Goal: Task Accomplishment & Management: Use online tool/utility

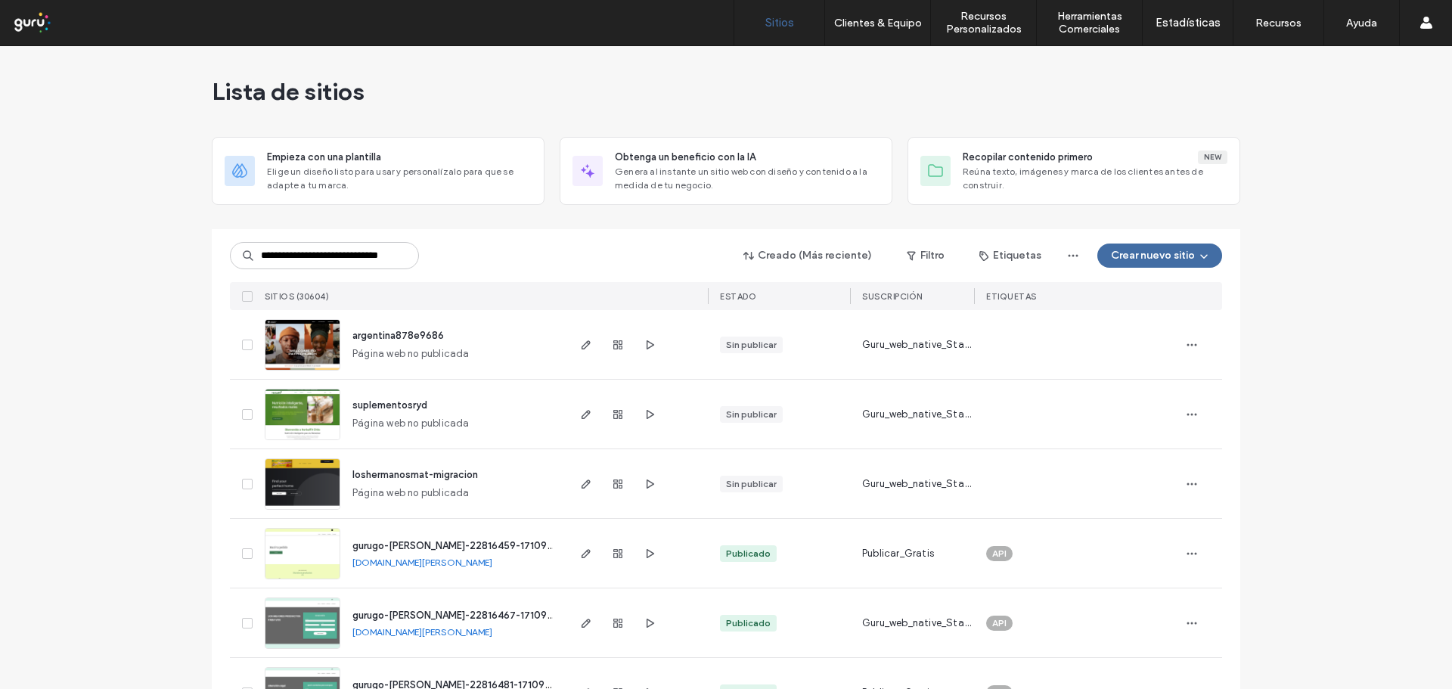
scroll to position [0, 42]
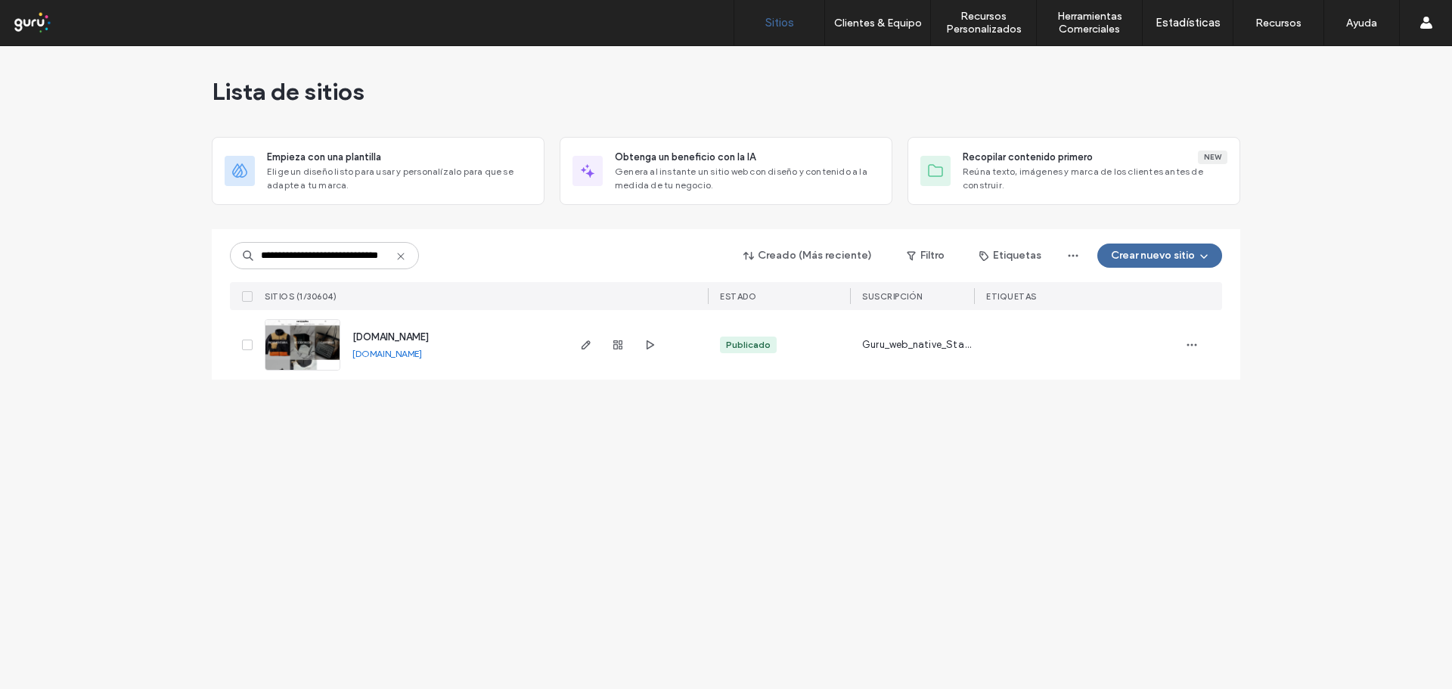
type input "**********"
click at [429, 341] on span "www.coronadaspremium.com" at bounding box center [390, 336] width 76 height 11
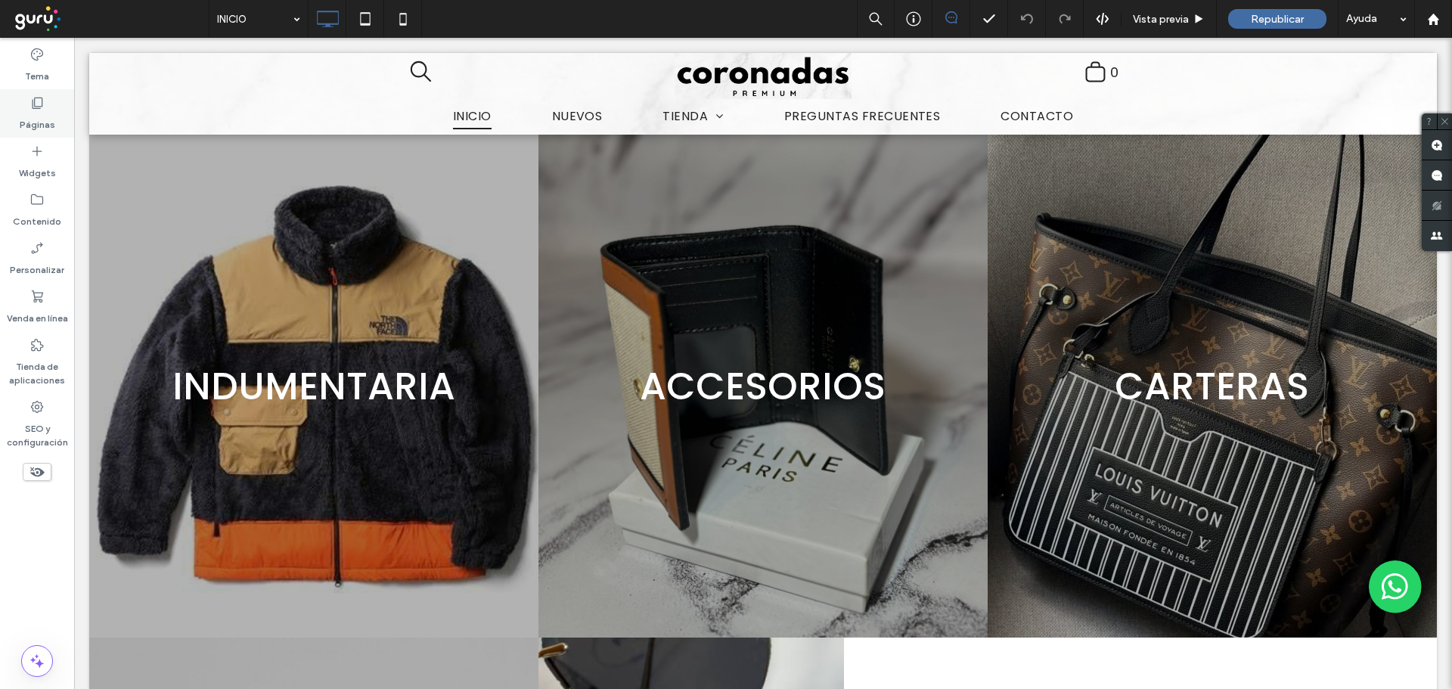
click at [42, 105] on use at bounding box center [38, 103] width 11 height 11
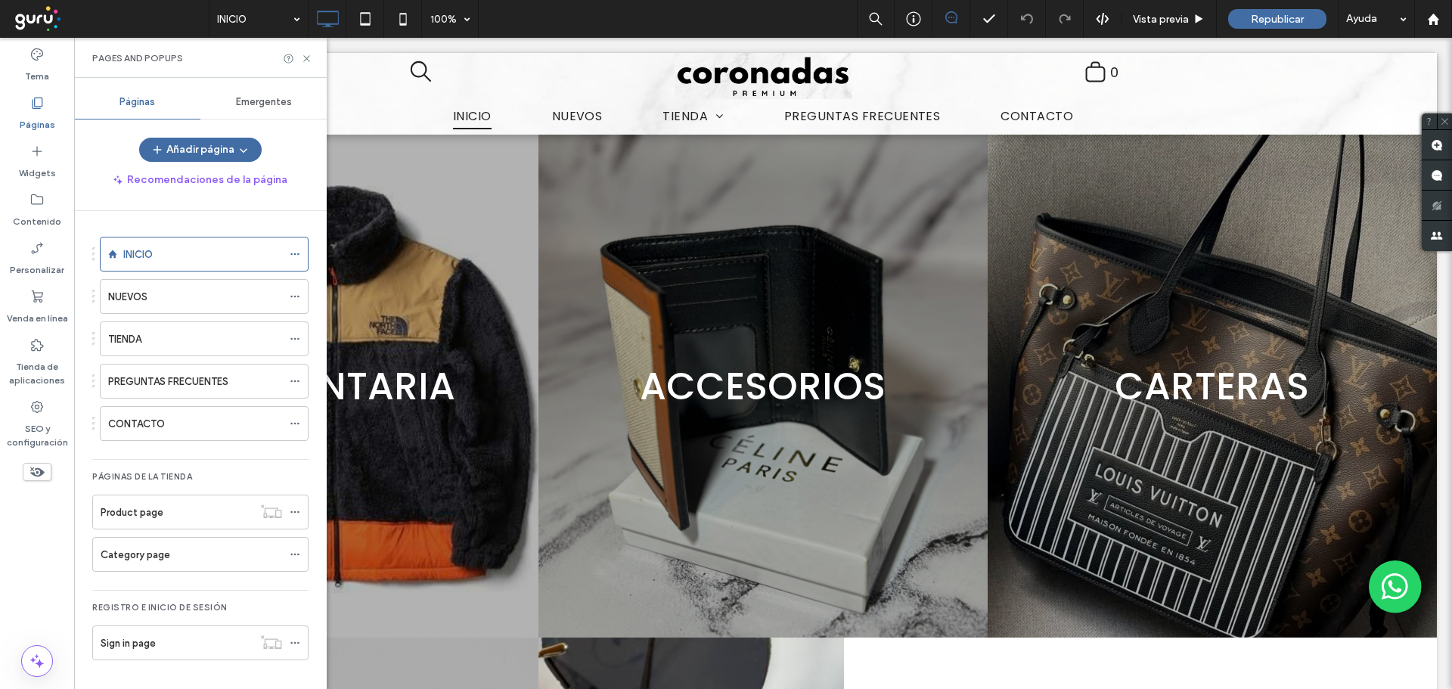
click at [268, 95] on div "Emergentes" at bounding box center [263, 101] width 126 height 33
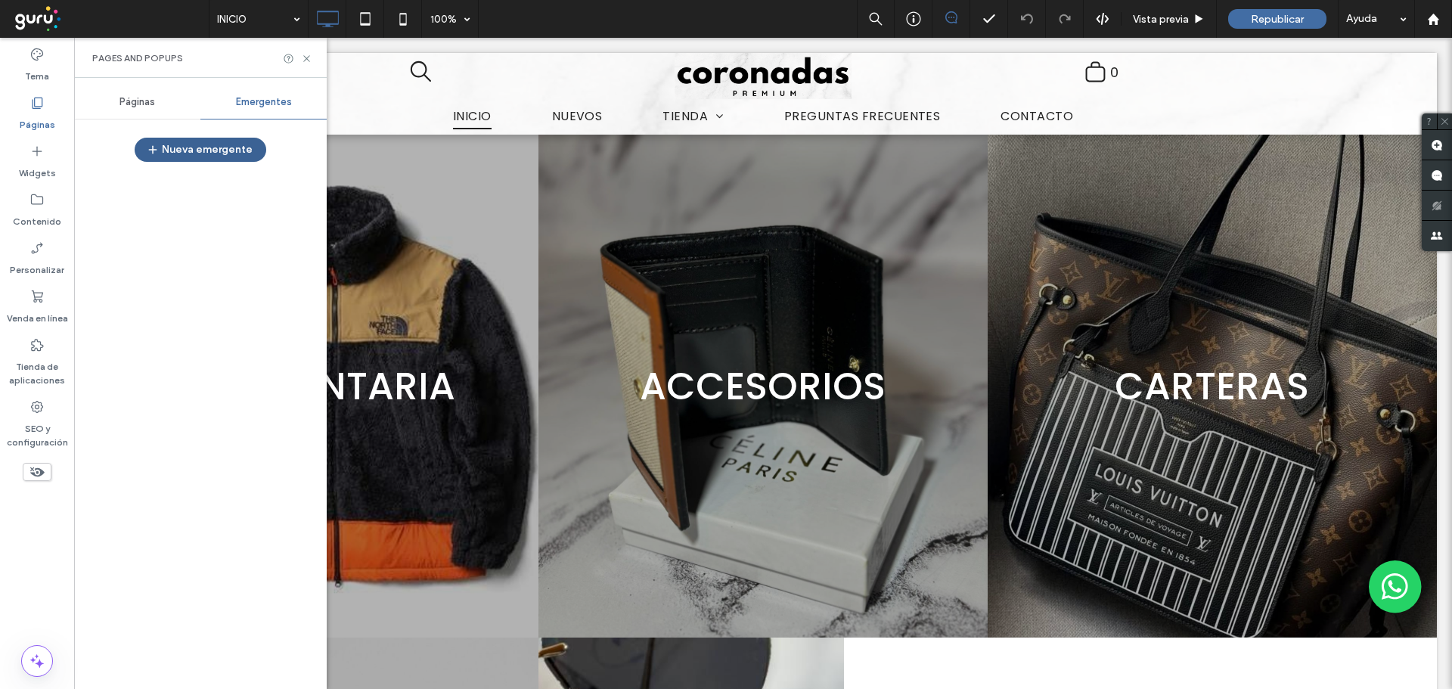
click at [236, 147] on button "Nueva emergente" at bounding box center [201, 150] width 132 height 24
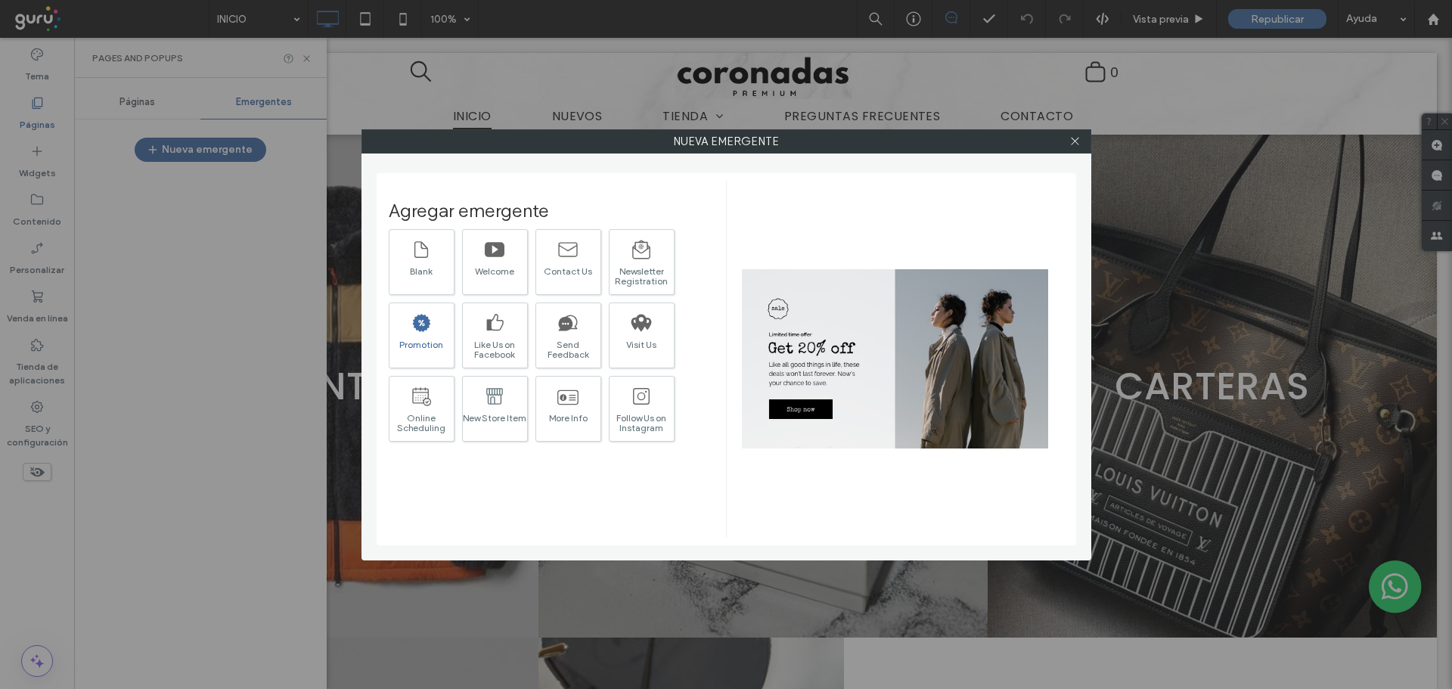
click at [431, 332] on icon at bounding box center [421, 322] width 21 height 21
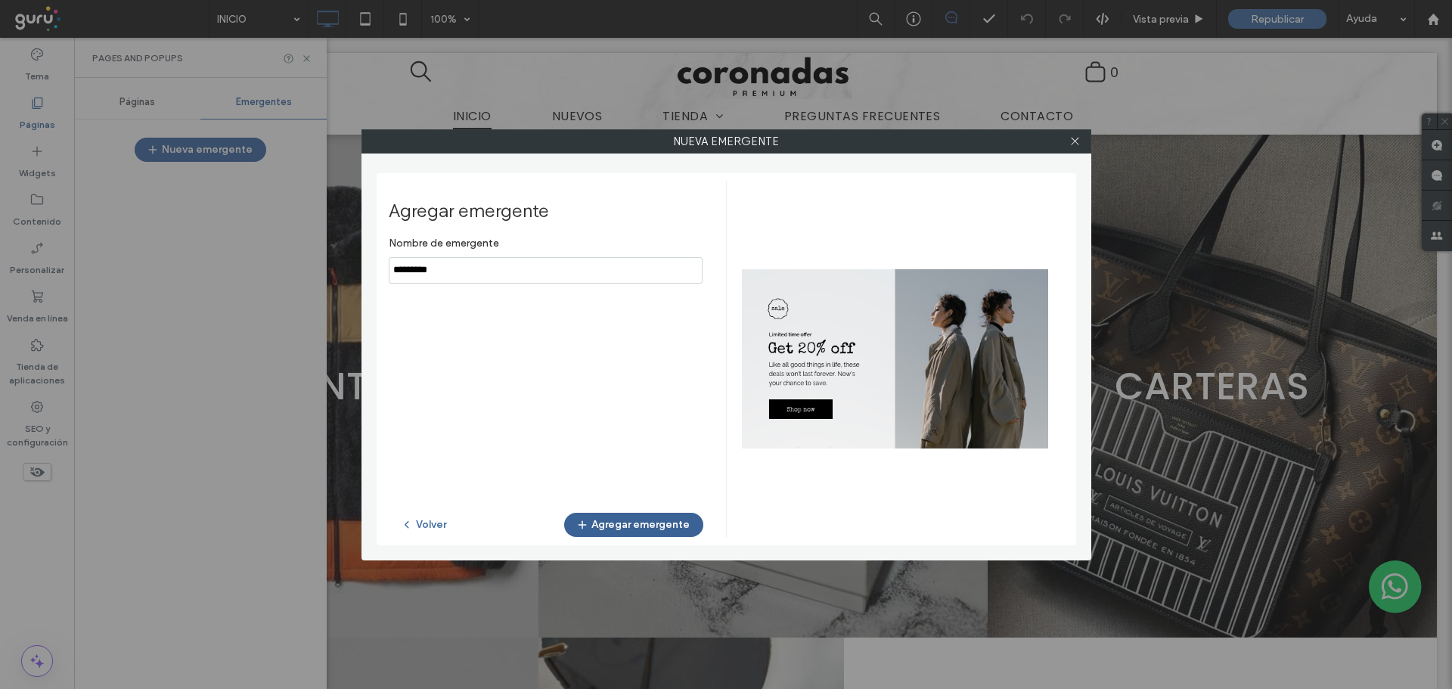
click at [636, 525] on button "Agregar emergente" at bounding box center [633, 525] width 139 height 24
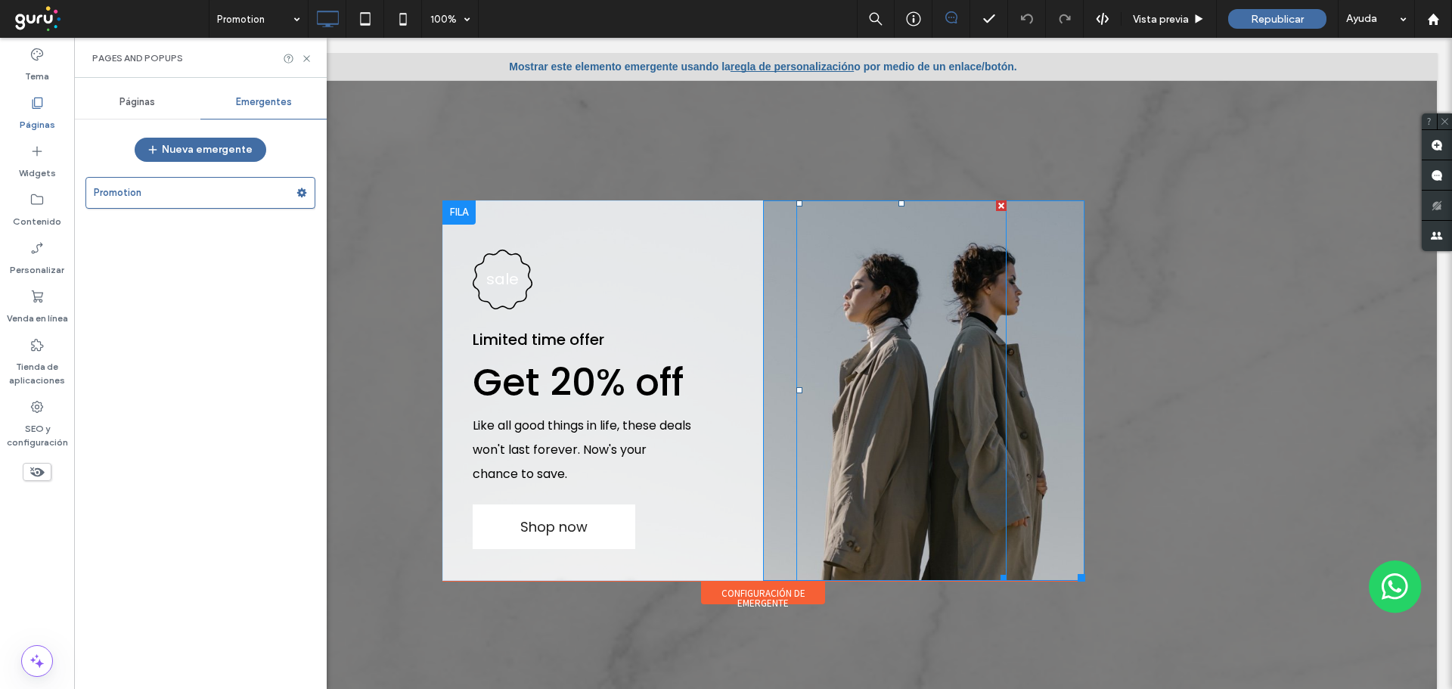
click at [996, 206] on div at bounding box center [1001, 205] width 11 height 11
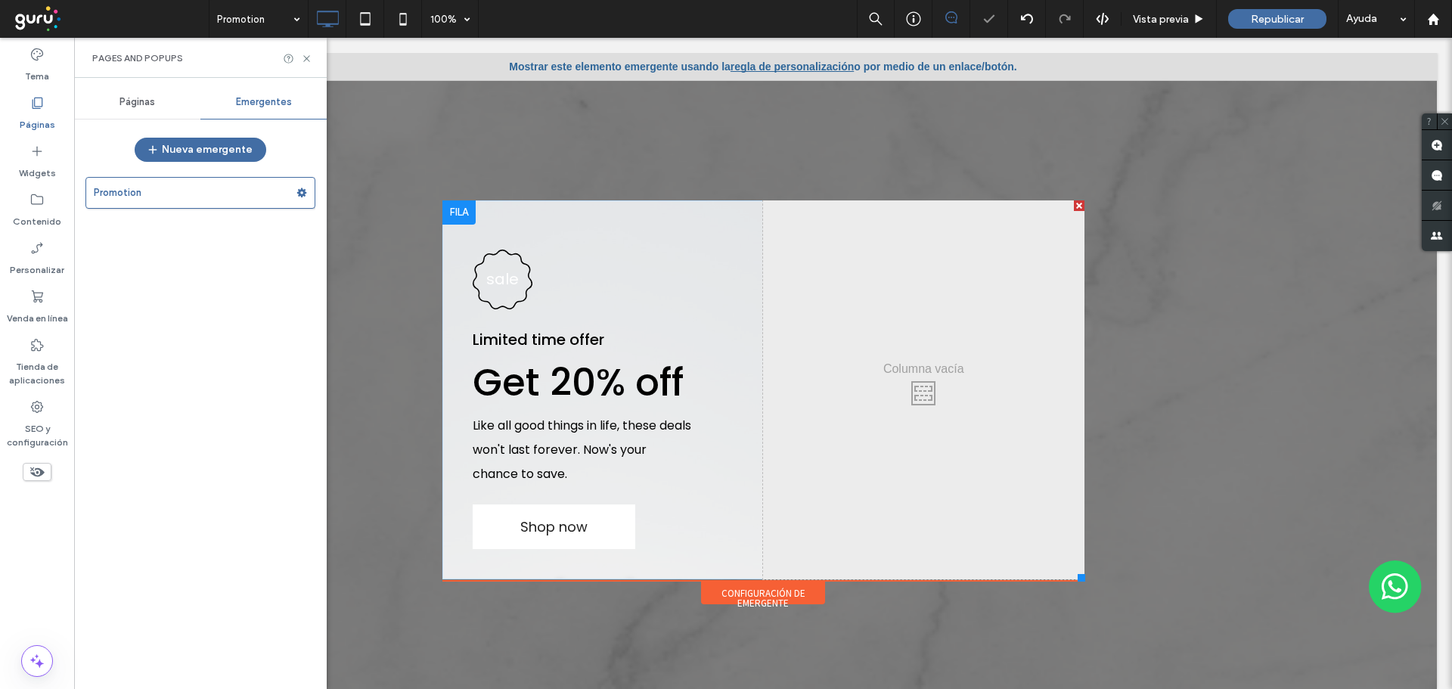
click at [1074, 204] on div at bounding box center [1079, 205] width 11 height 11
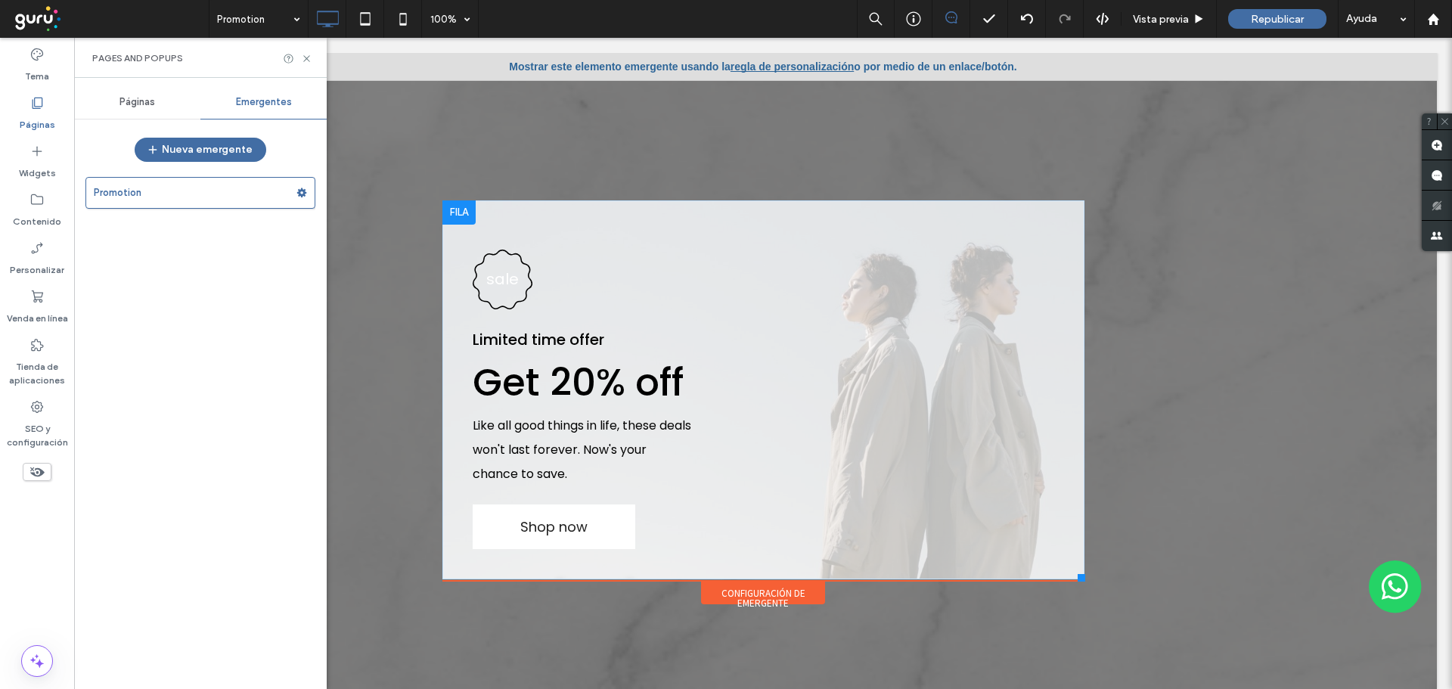
click at [1050, 222] on div "sale Limited time offer Get 20% off Like all good things in life, these deals w…" at bounding box center [763, 389] width 642 height 379
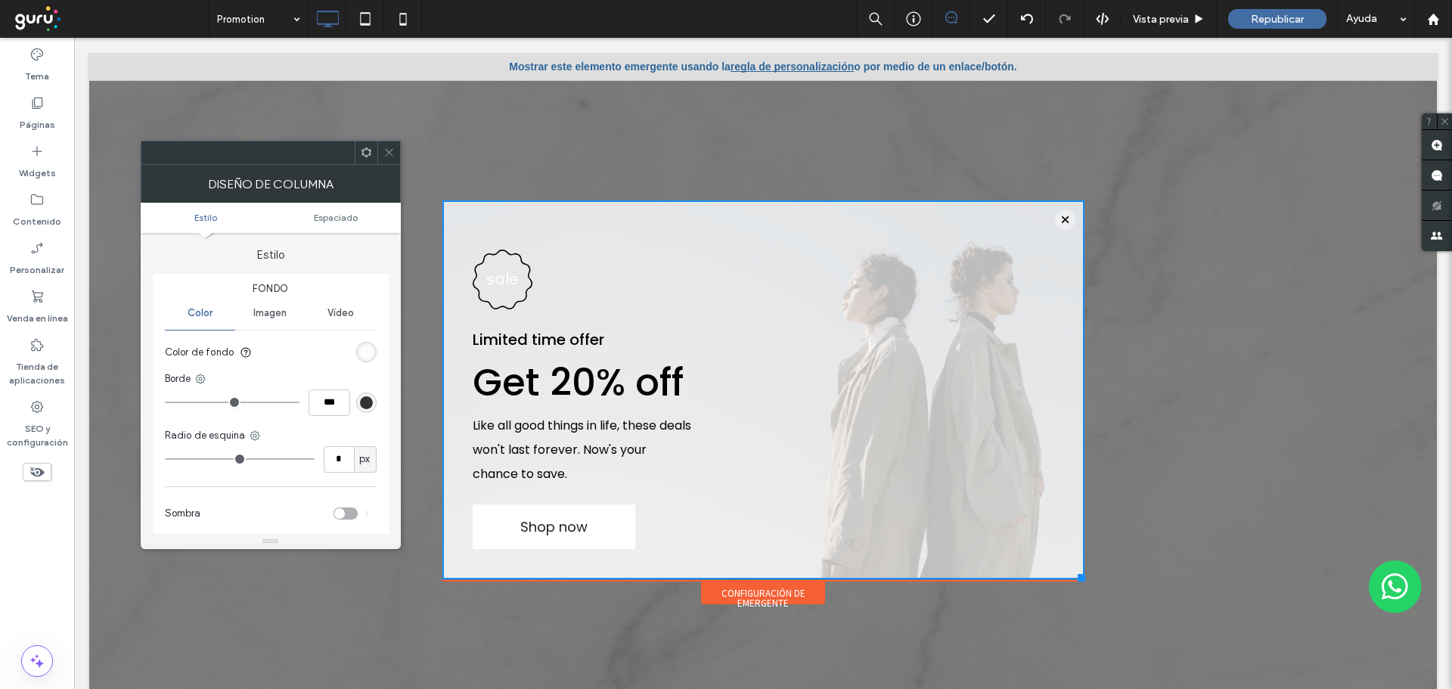
click at [394, 151] on icon at bounding box center [388, 152] width 11 height 11
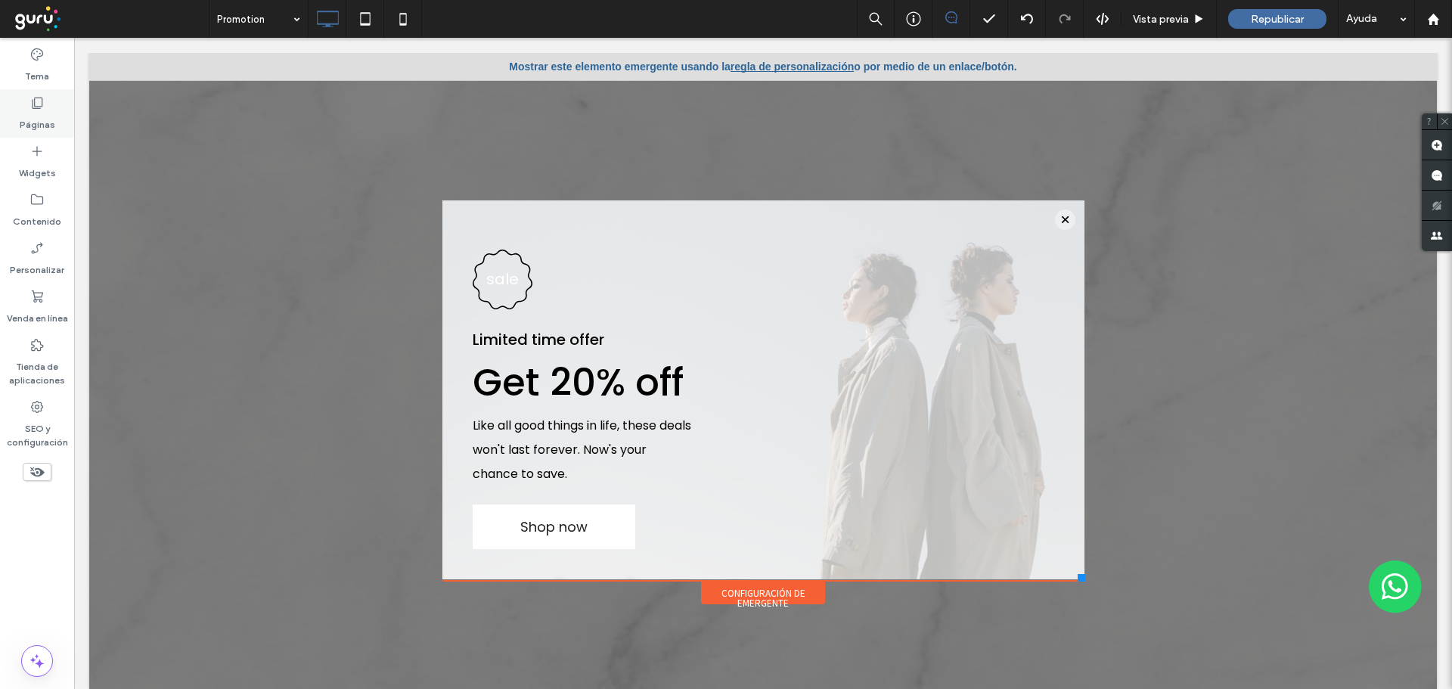
click at [39, 95] on div "Páginas" at bounding box center [37, 113] width 74 height 48
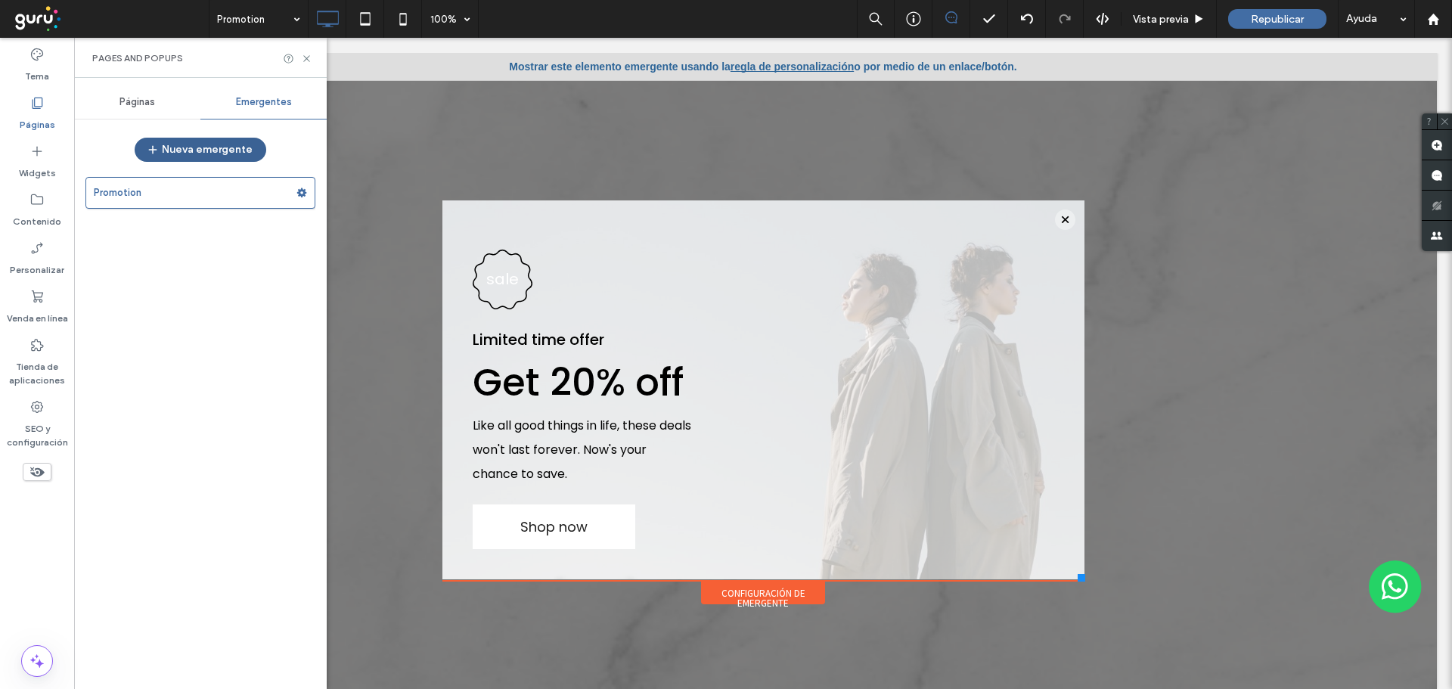
click at [214, 142] on button "Nueva emergente" at bounding box center [201, 150] width 132 height 24
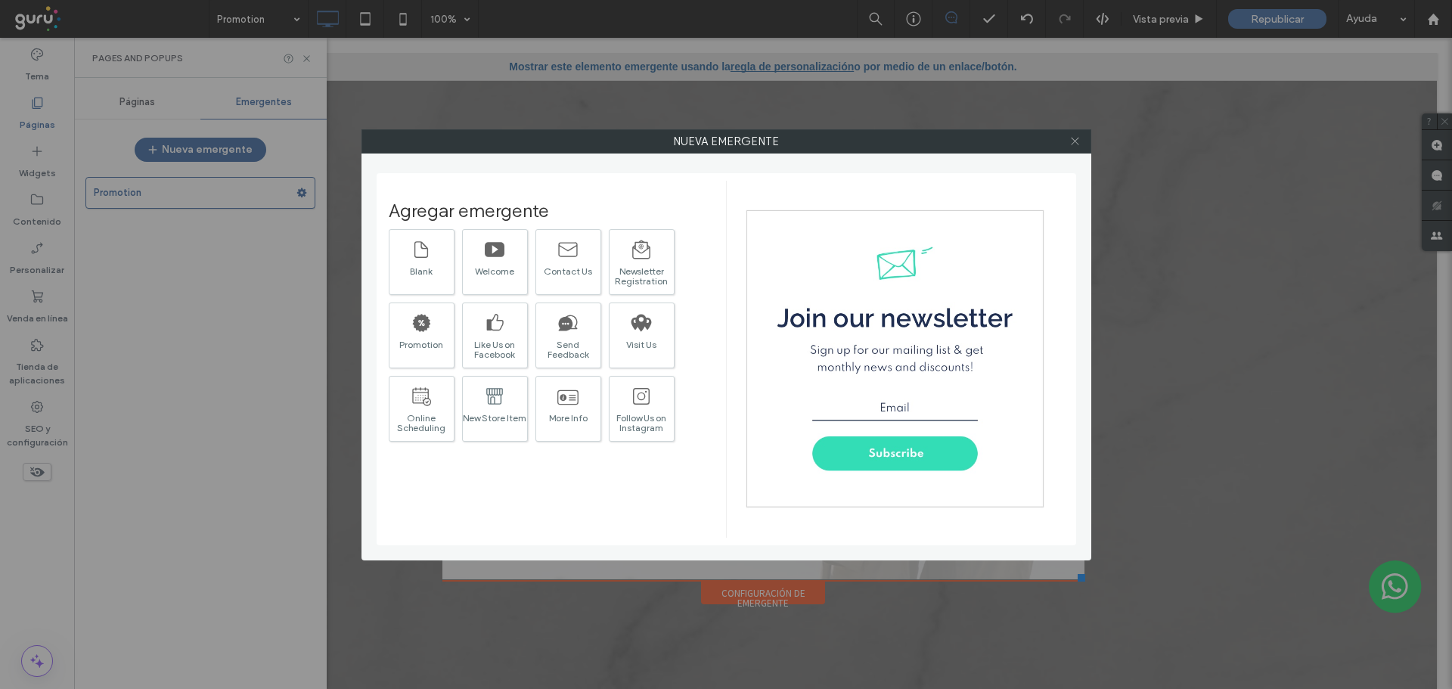
click at [1073, 141] on icon at bounding box center [1074, 140] width 11 height 11
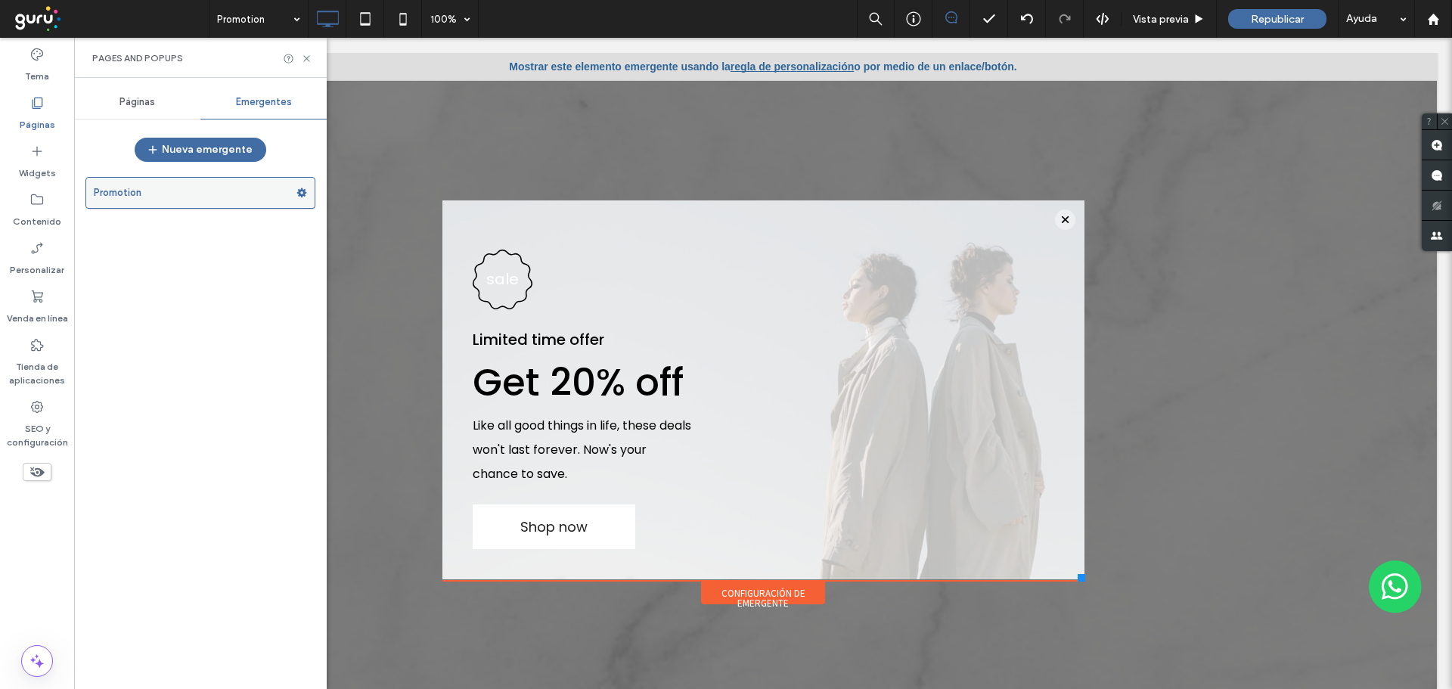
click at [304, 188] on icon at bounding box center [301, 193] width 11 height 11
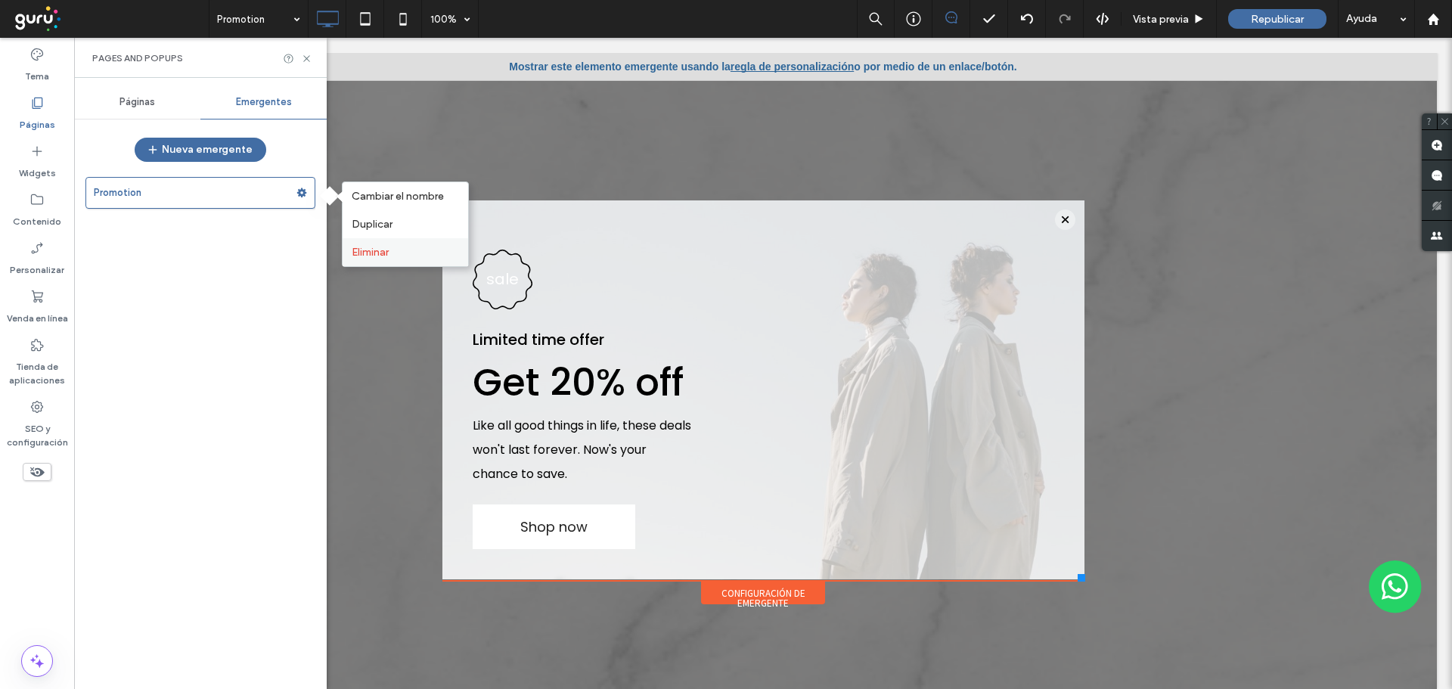
click at [365, 246] on span "Eliminar" at bounding box center [370, 252] width 37 height 13
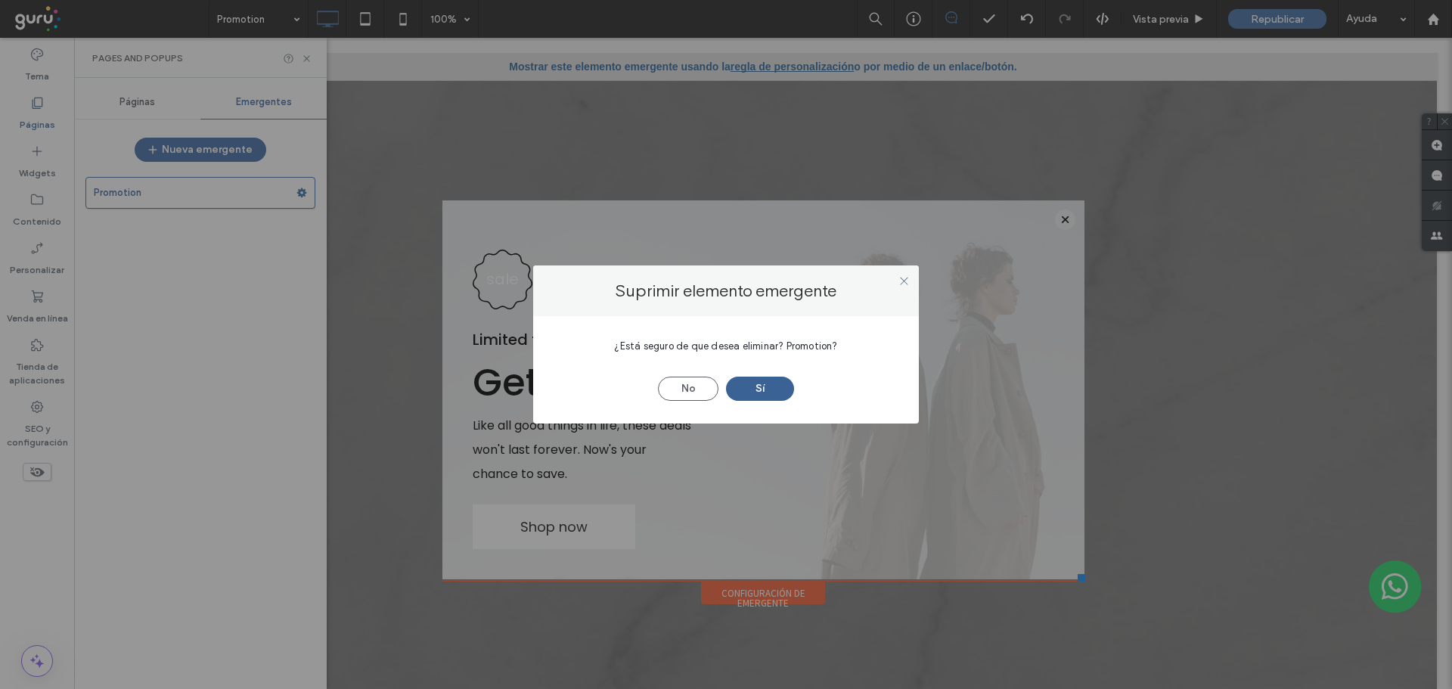
click at [759, 389] on button "Sí" at bounding box center [760, 389] width 68 height 24
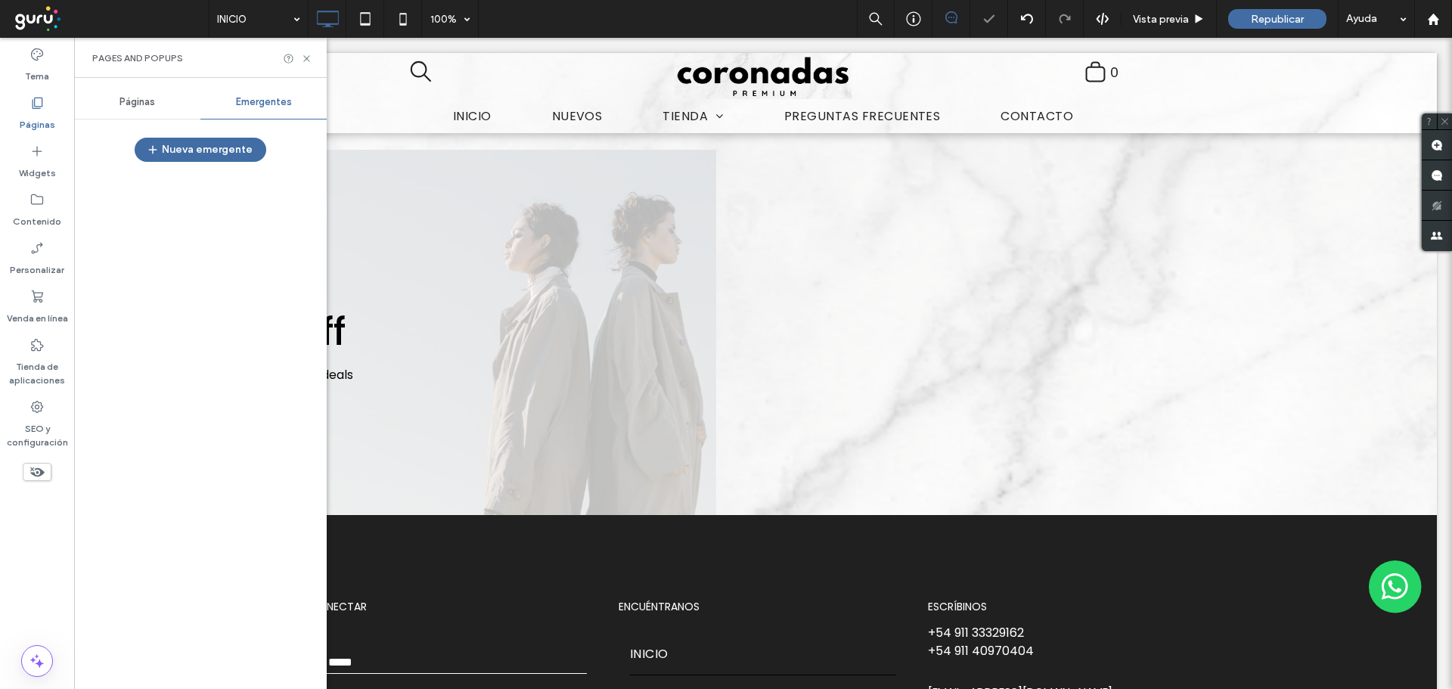
click at [217, 142] on div at bounding box center [726, 344] width 1452 height 689
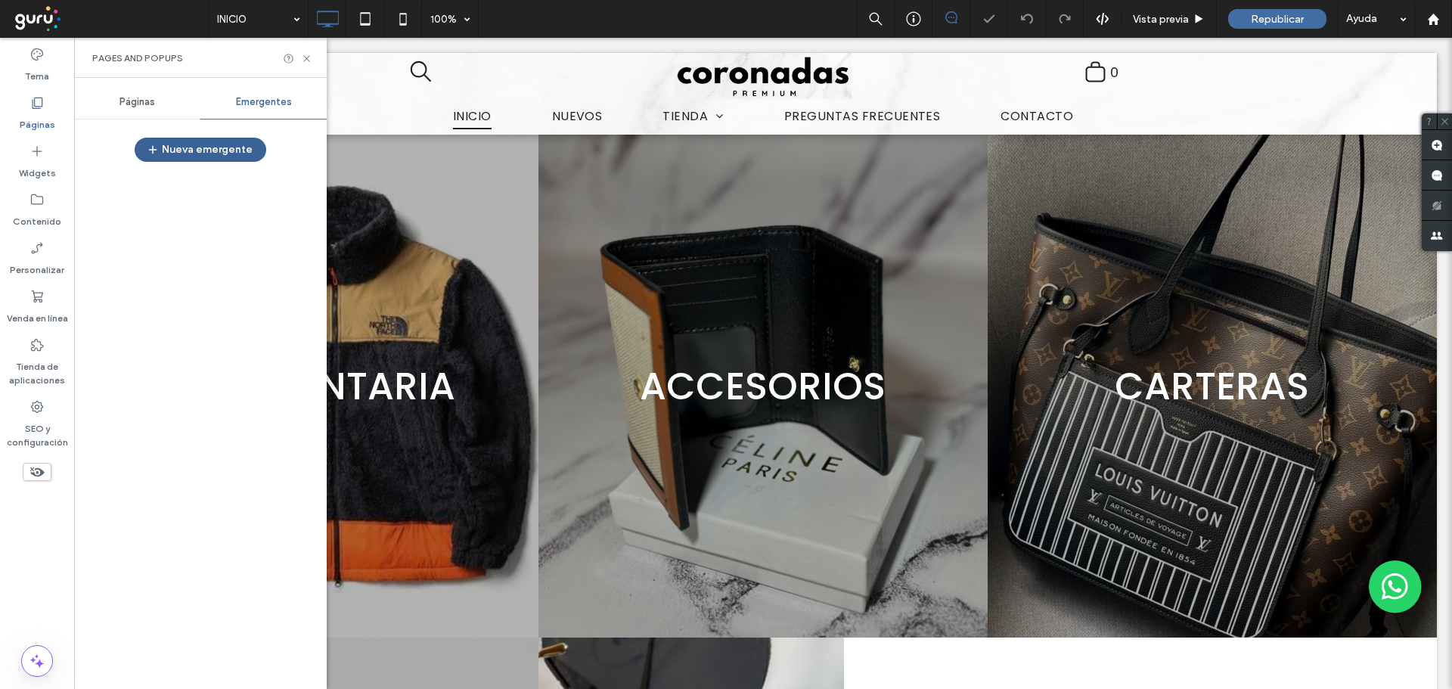
click at [216, 149] on button "Nueva emergente" at bounding box center [201, 150] width 132 height 24
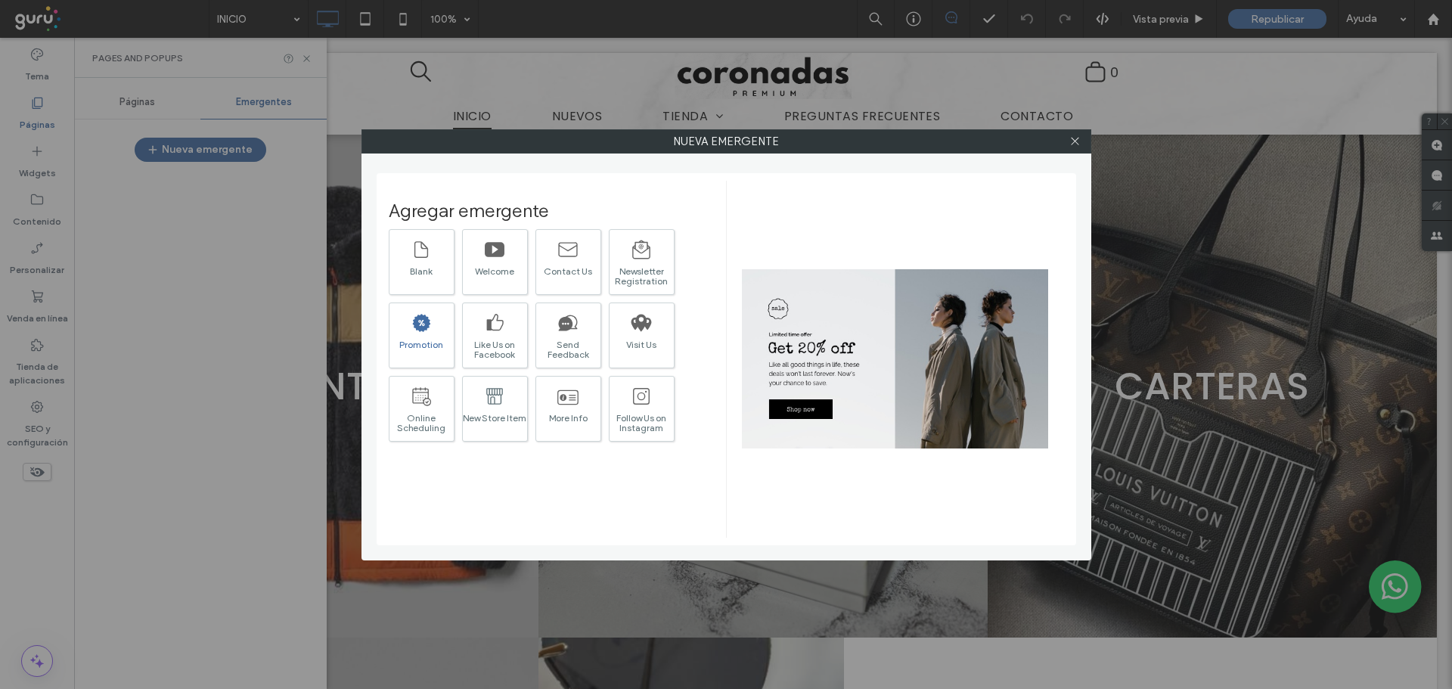
click at [418, 320] on icon at bounding box center [422, 322] width 18 height 17
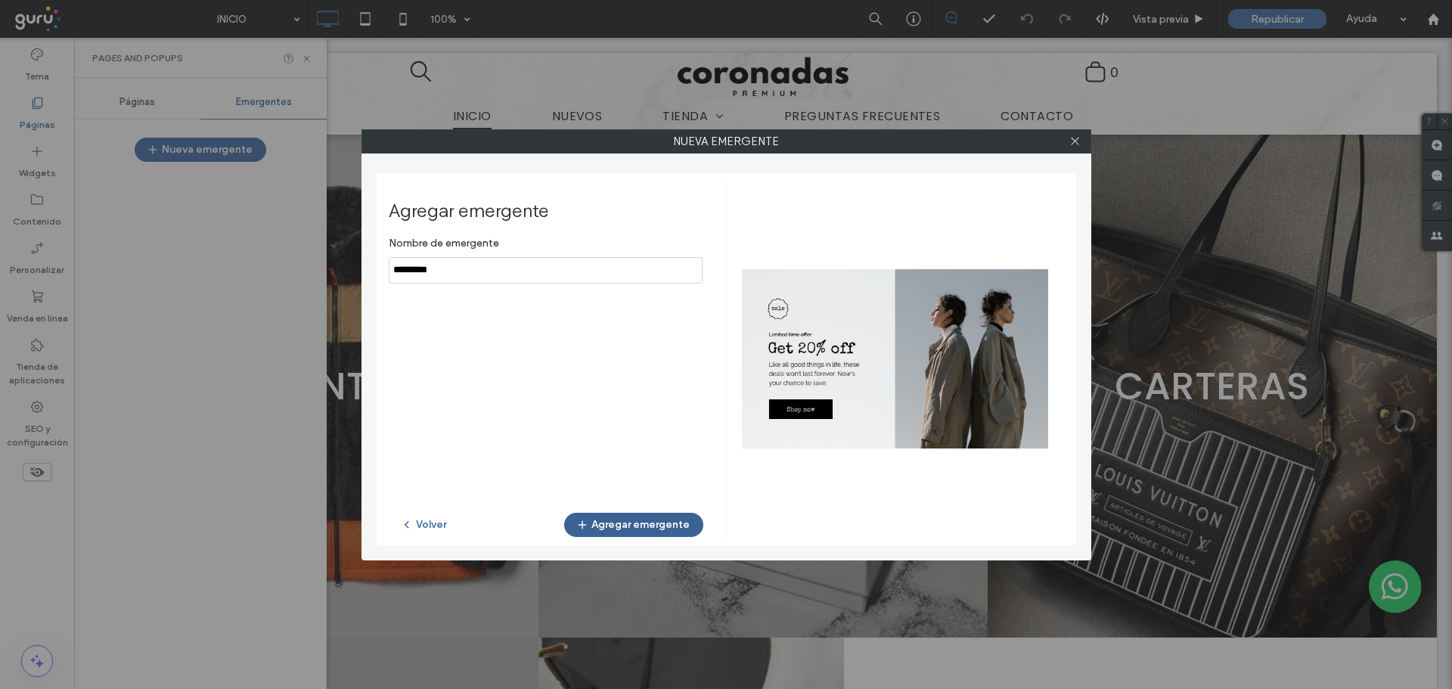
click at [638, 521] on button "Agregar emergente" at bounding box center [633, 525] width 139 height 24
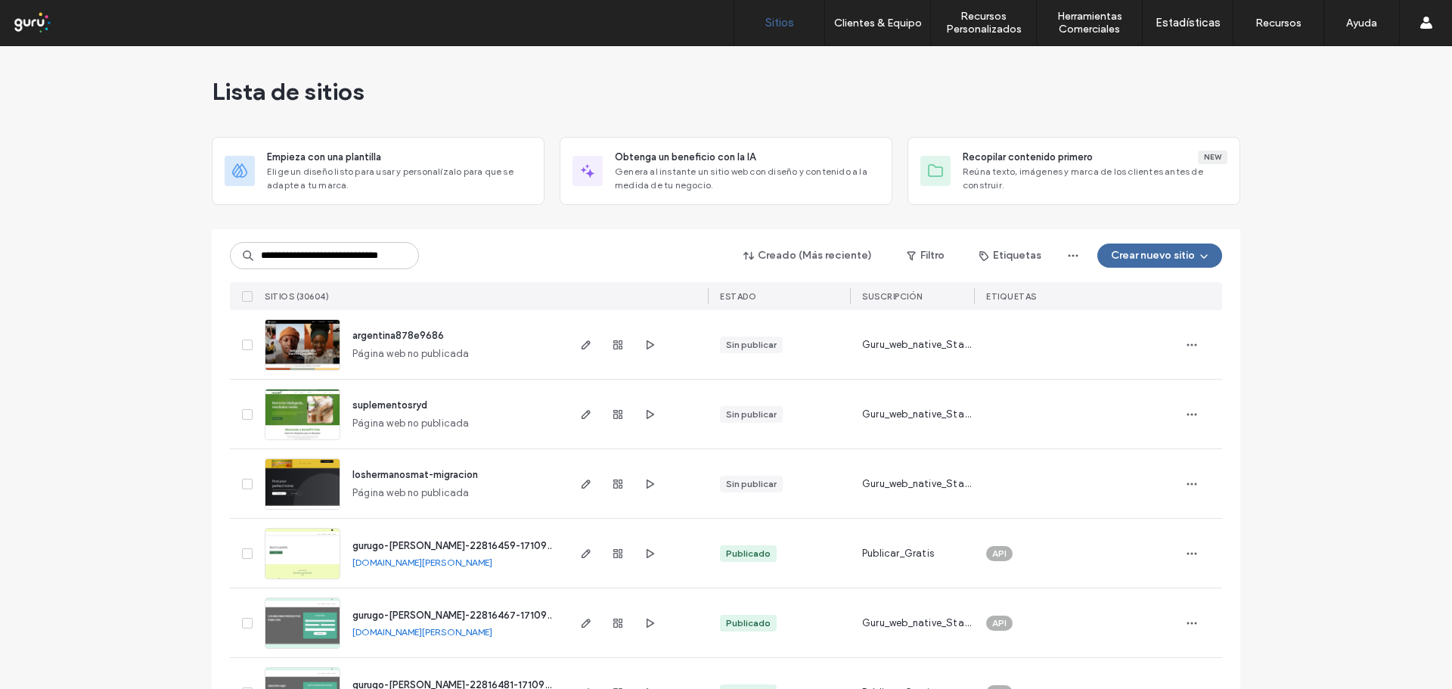
scroll to position [0, 42]
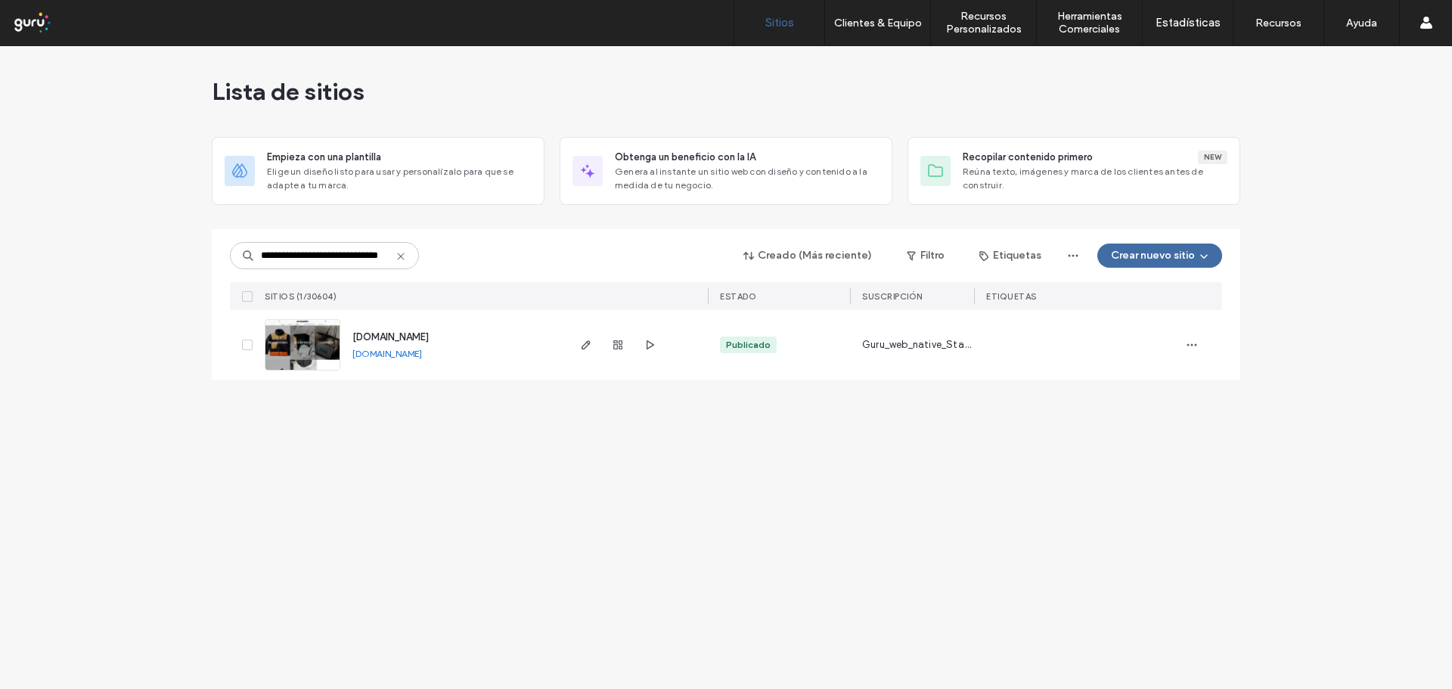
type input "**********"
click at [429, 335] on span "www.coronadaspremium.com" at bounding box center [390, 336] width 76 height 11
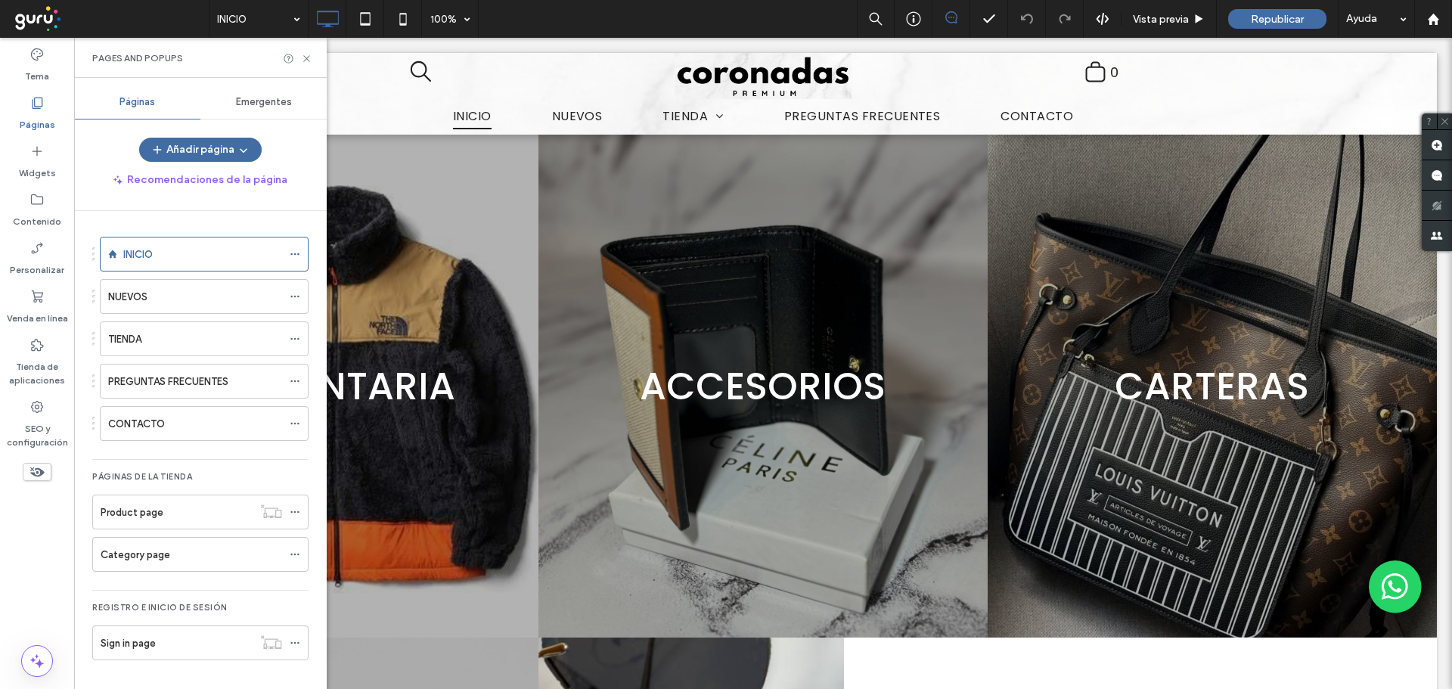
click at [266, 96] on span "Emergentes" at bounding box center [264, 102] width 56 height 12
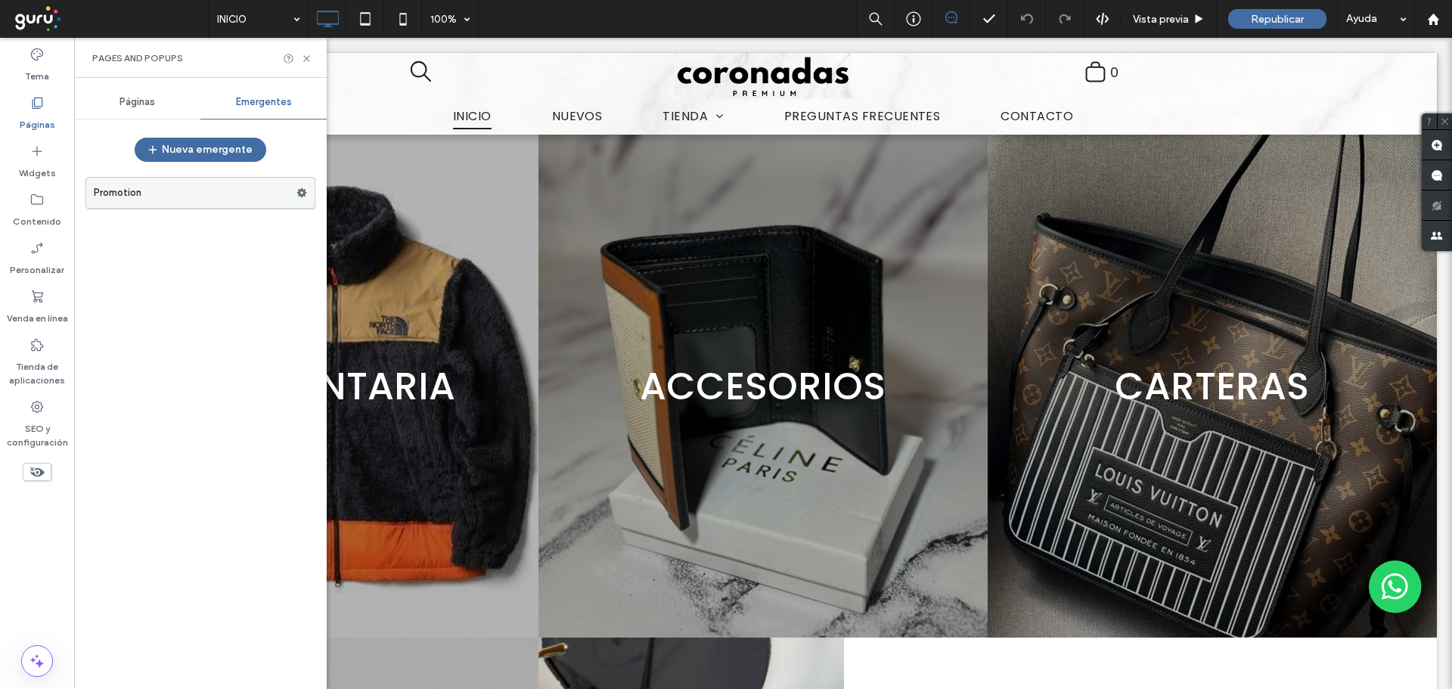
click at [220, 188] on label "Promotion" at bounding box center [195, 193] width 203 height 30
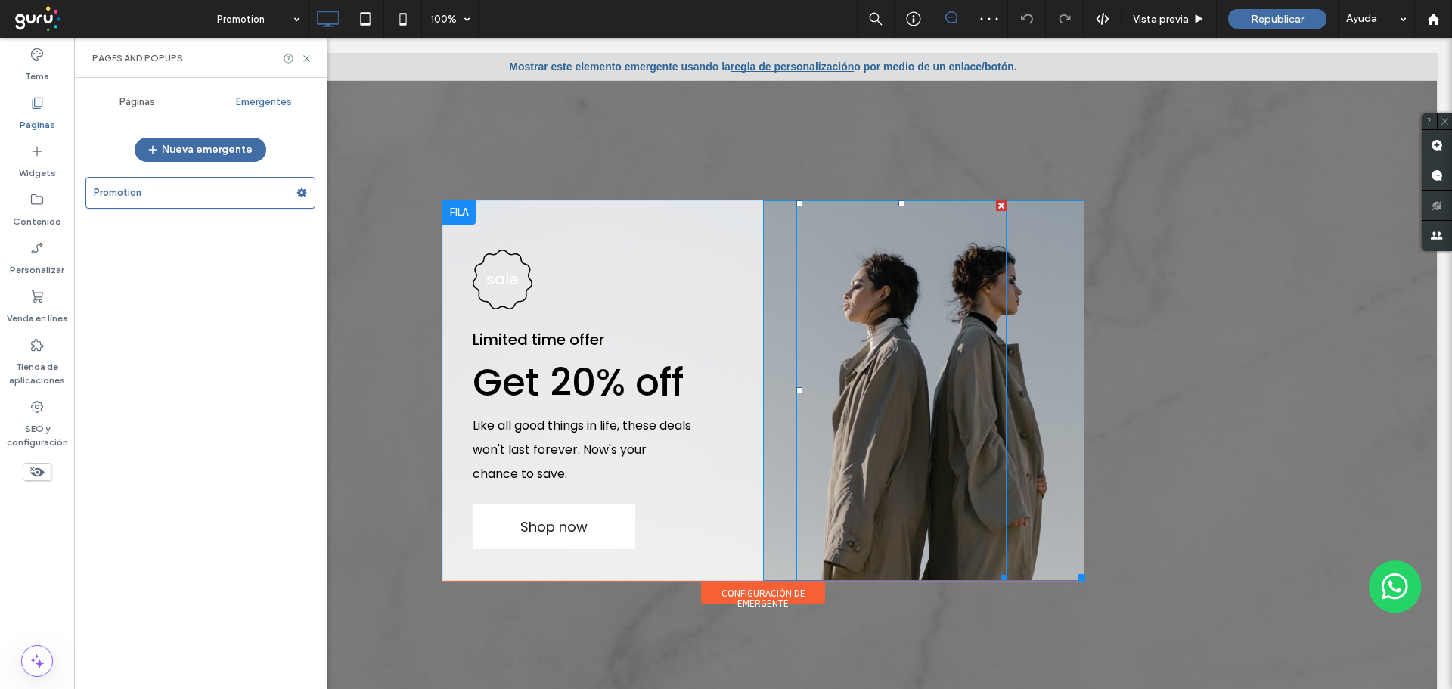
click at [914, 306] on div at bounding box center [901, 390] width 210 height 380
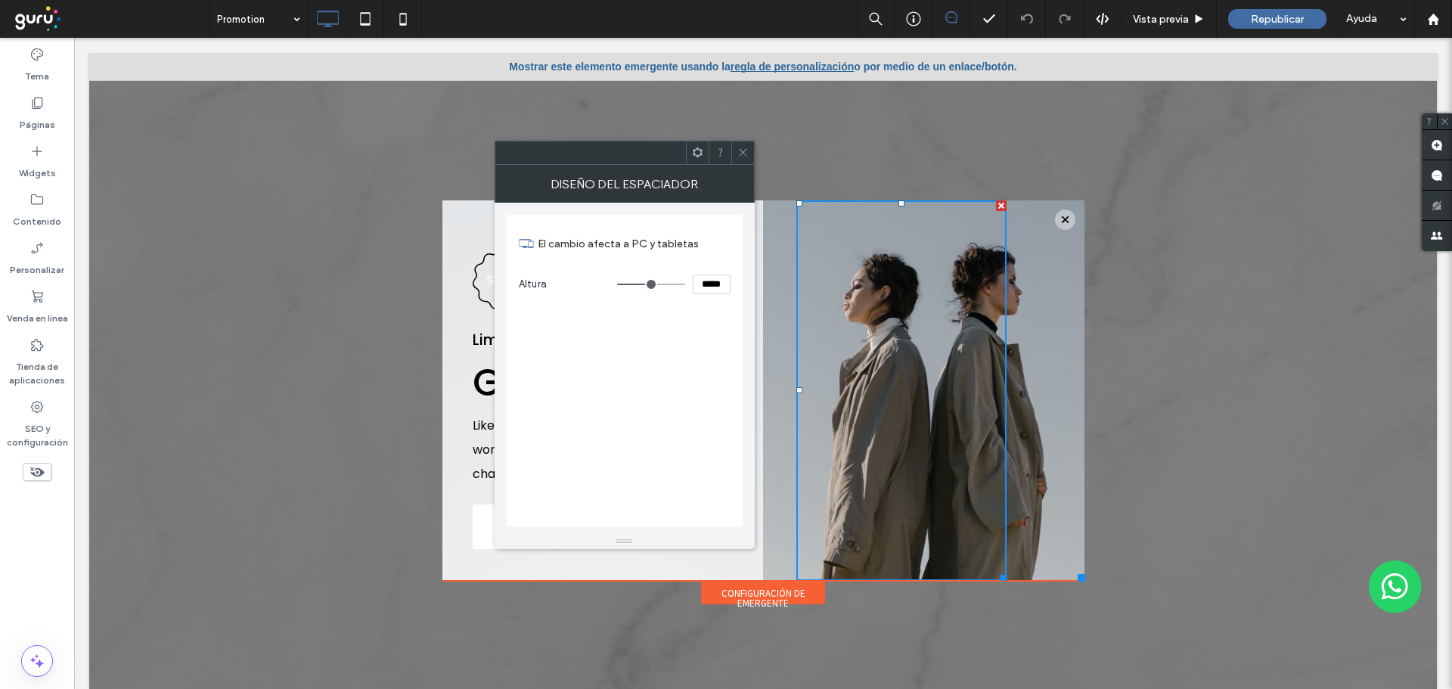
click at [740, 150] on use at bounding box center [743, 153] width 8 height 8
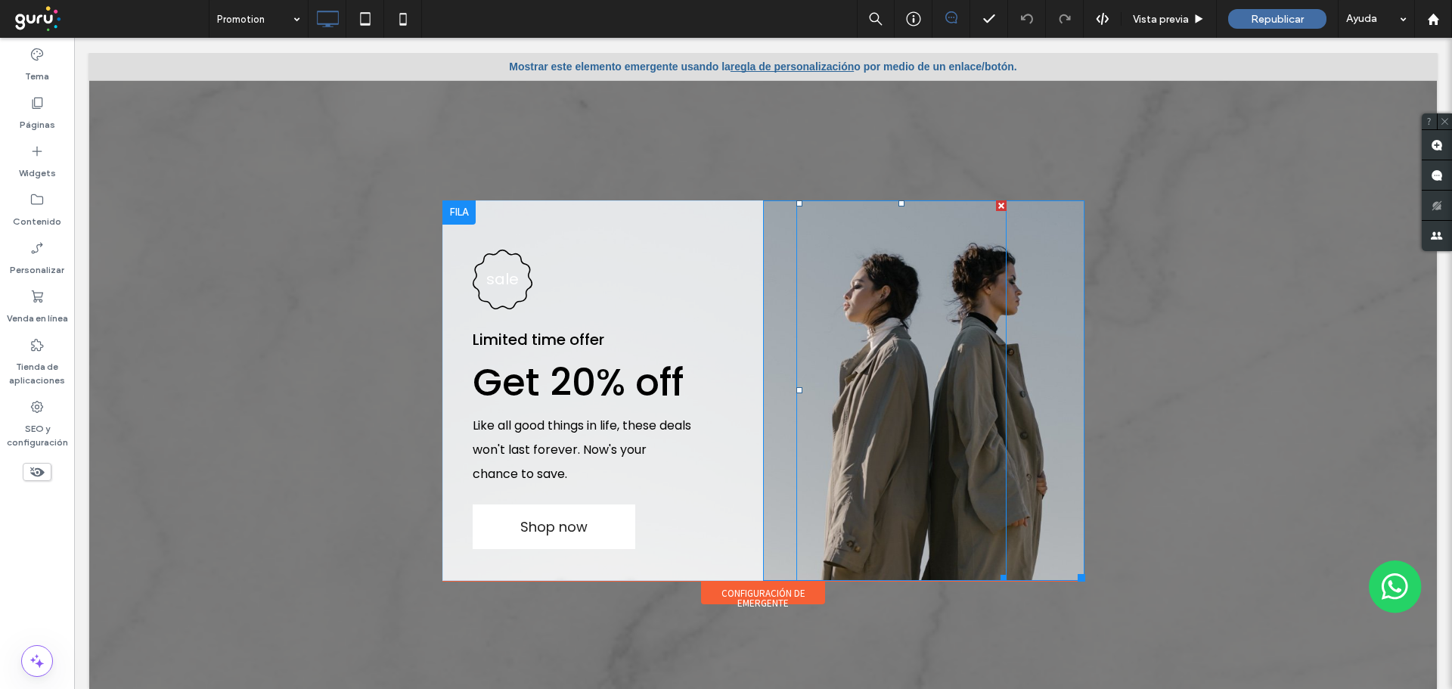
drag, startPoint x: 991, startPoint y: 205, endPoint x: 1066, endPoint y: 248, distance: 87.0
click at [996, 205] on div at bounding box center [1001, 205] width 11 height 11
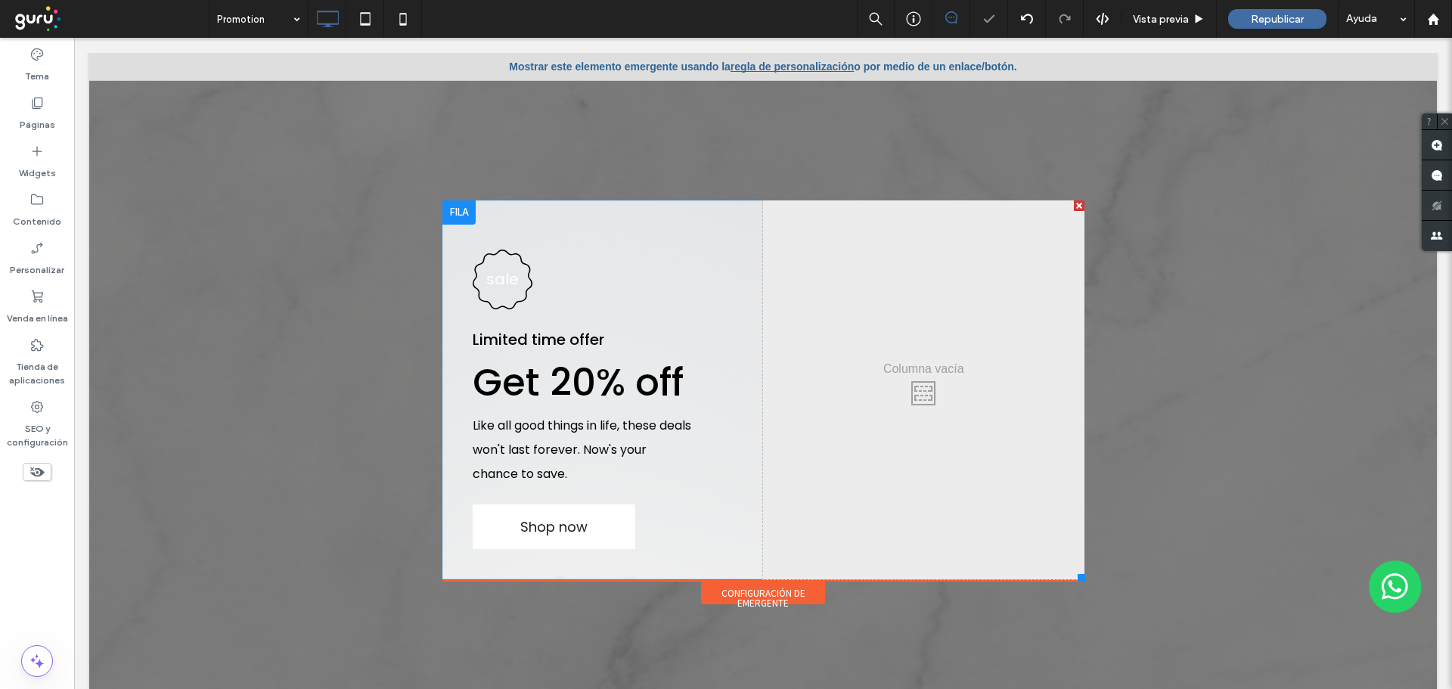
click at [919, 390] on div "Click To Paste" at bounding box center [923, 389] width 321 height 379
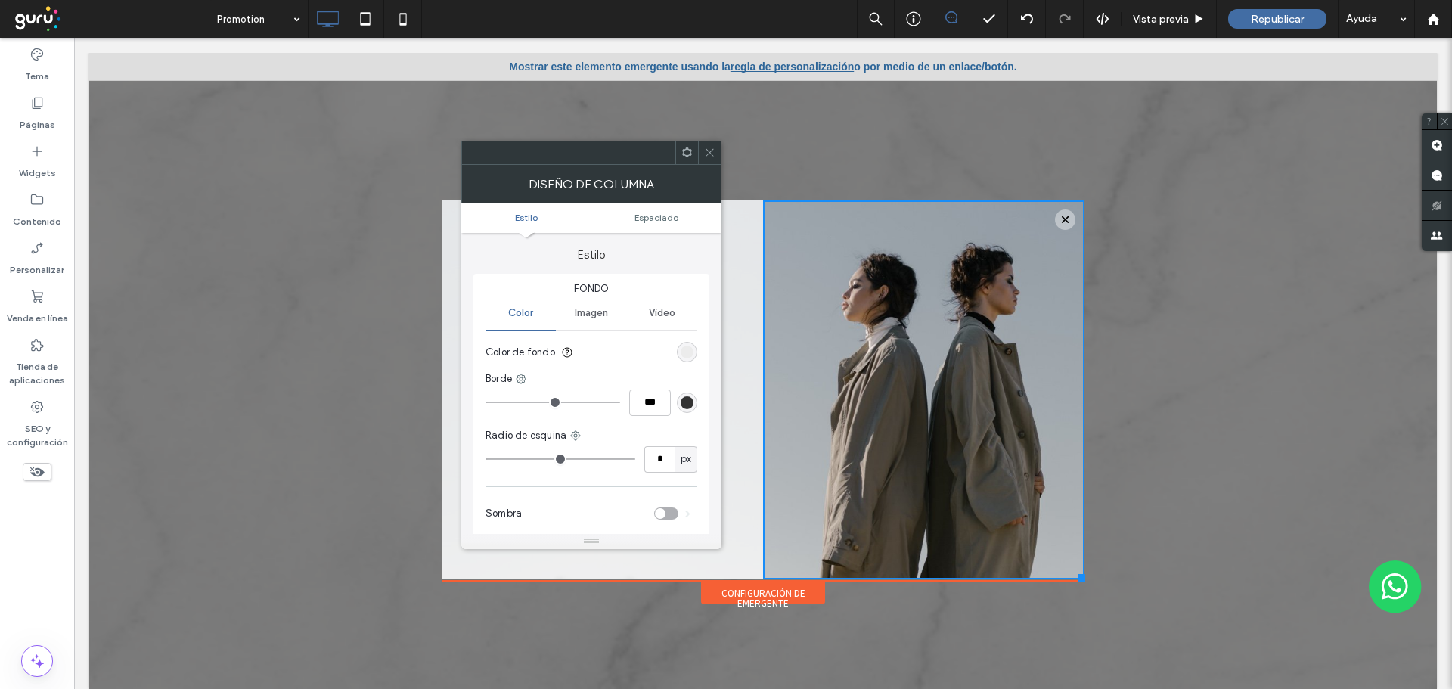
click at [715, 151] on icon at bounding box center [709, 152] width 11 height 11
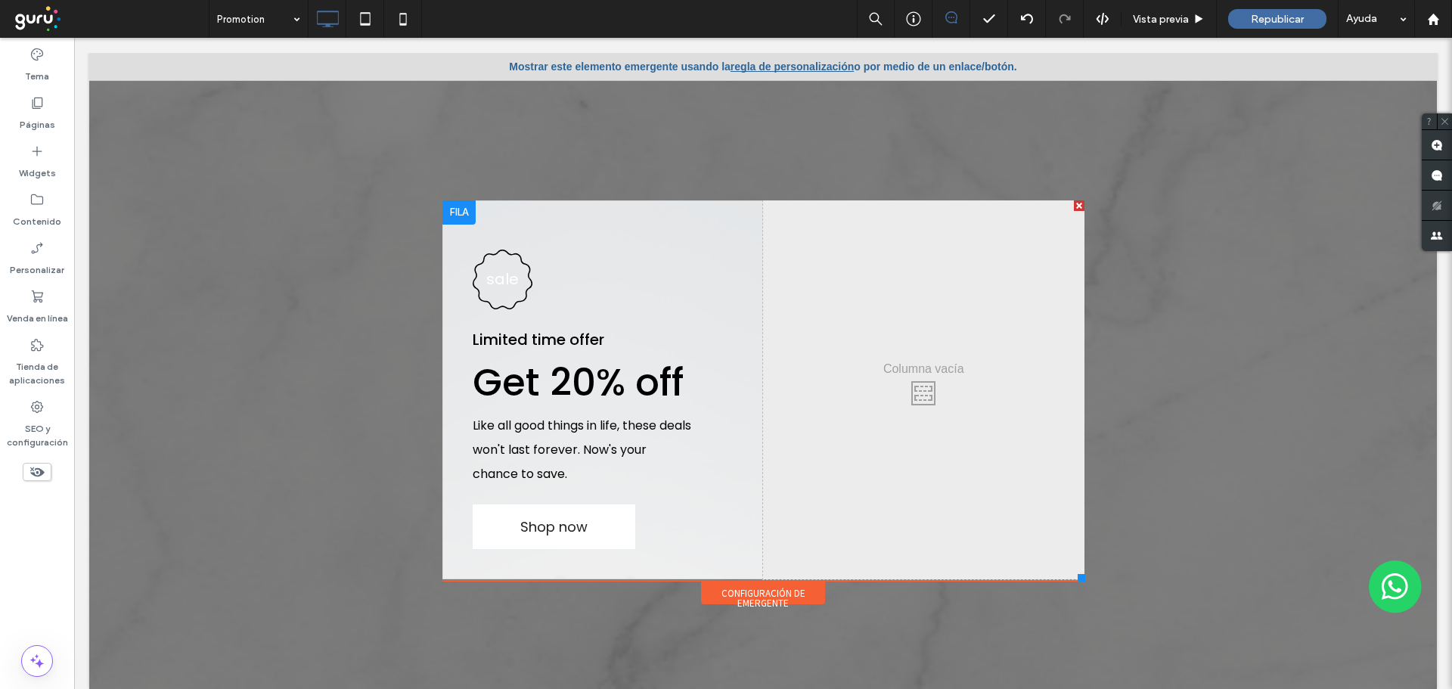
click at [1074, 206] on div at bounding box center [1079, 205] width 11 height 11
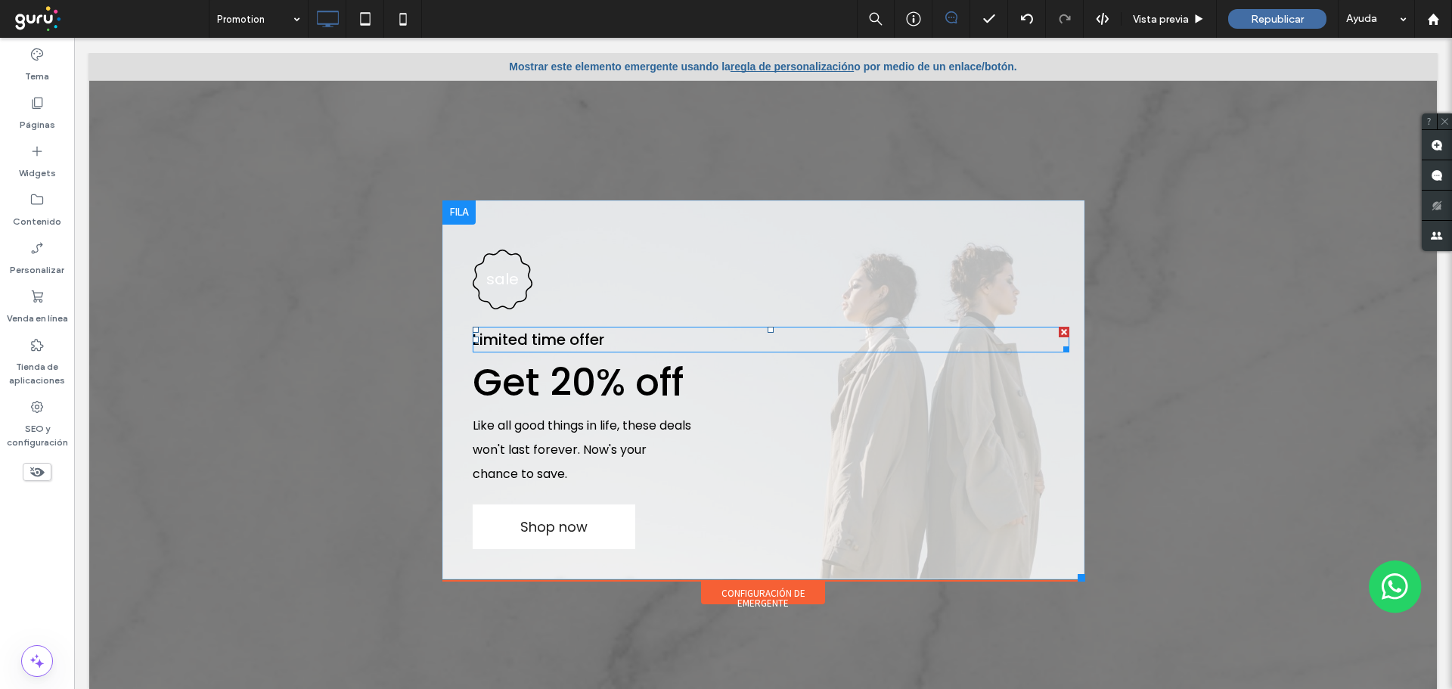
click at [1059, 330] on div at bounding box center [1064, 332] width 11 height 11
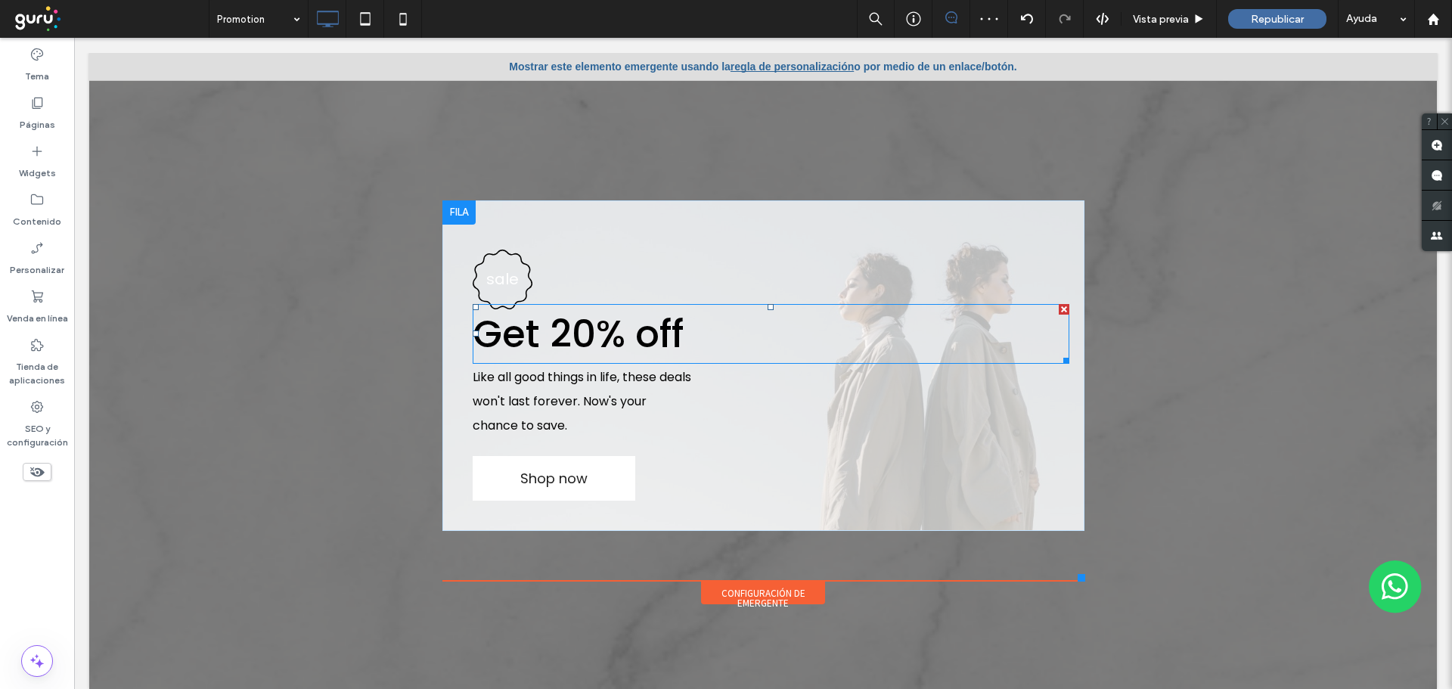
click at [1059, 310] on div at bounding box center [1064, 309] width 11 height 11
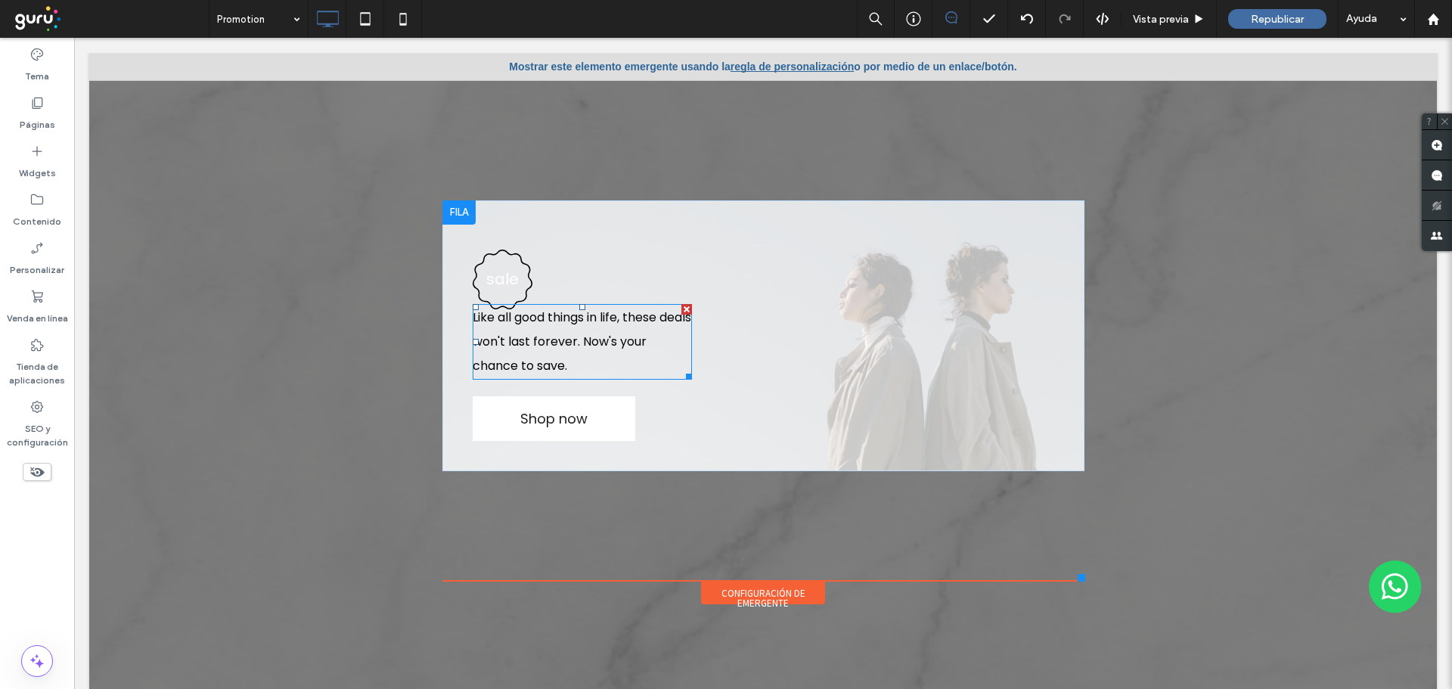
click at [681, 308] on div at bounding box center [686, 309] width 11 height 11
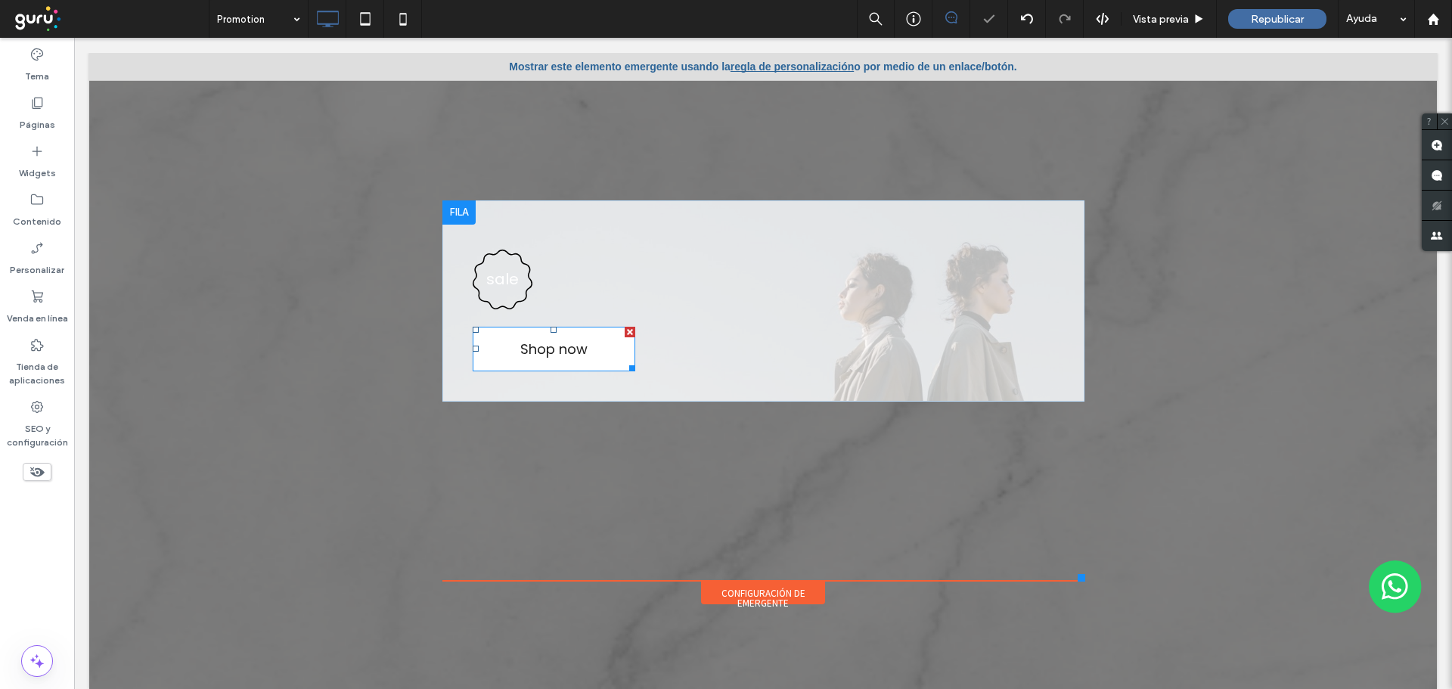
click at [625, 331] on div at bounding box center [630, 332] width 11 height 11
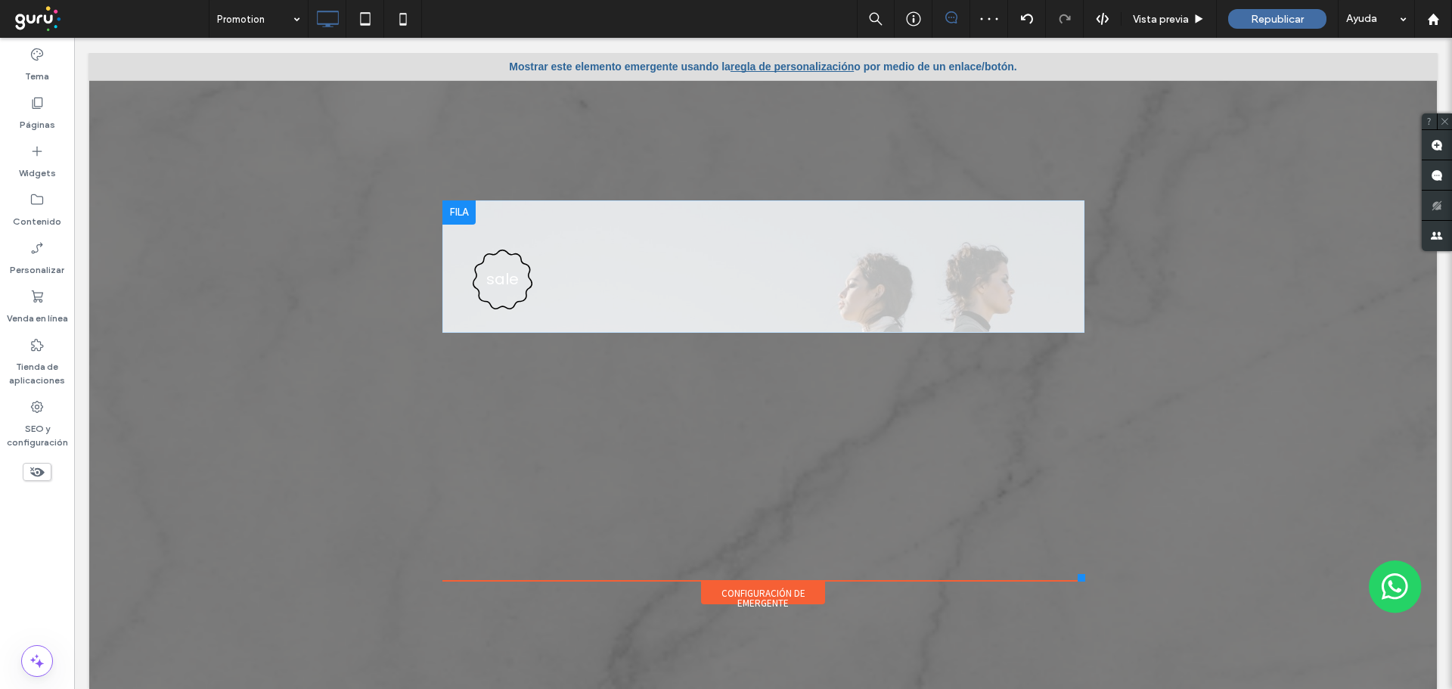
click at [656, 281] on div "sale Click To Paste" at bounding box center [763, 266] width 642 height 132
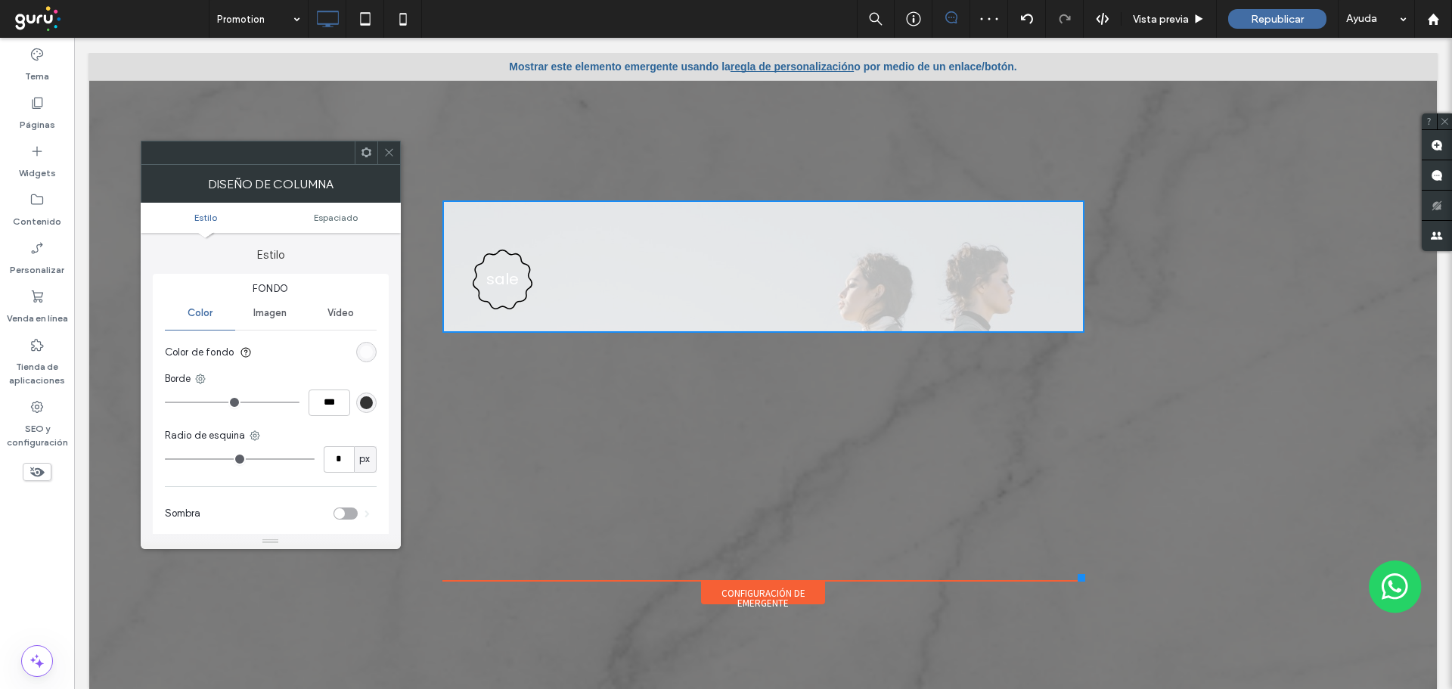
click at [543, 271] on div "sale Click To Paste" at bounding box center [763, 266] width 642 height 132
click at [31, 163] on label "Widgets" at bounding box center [37, 169] width 37 height 21
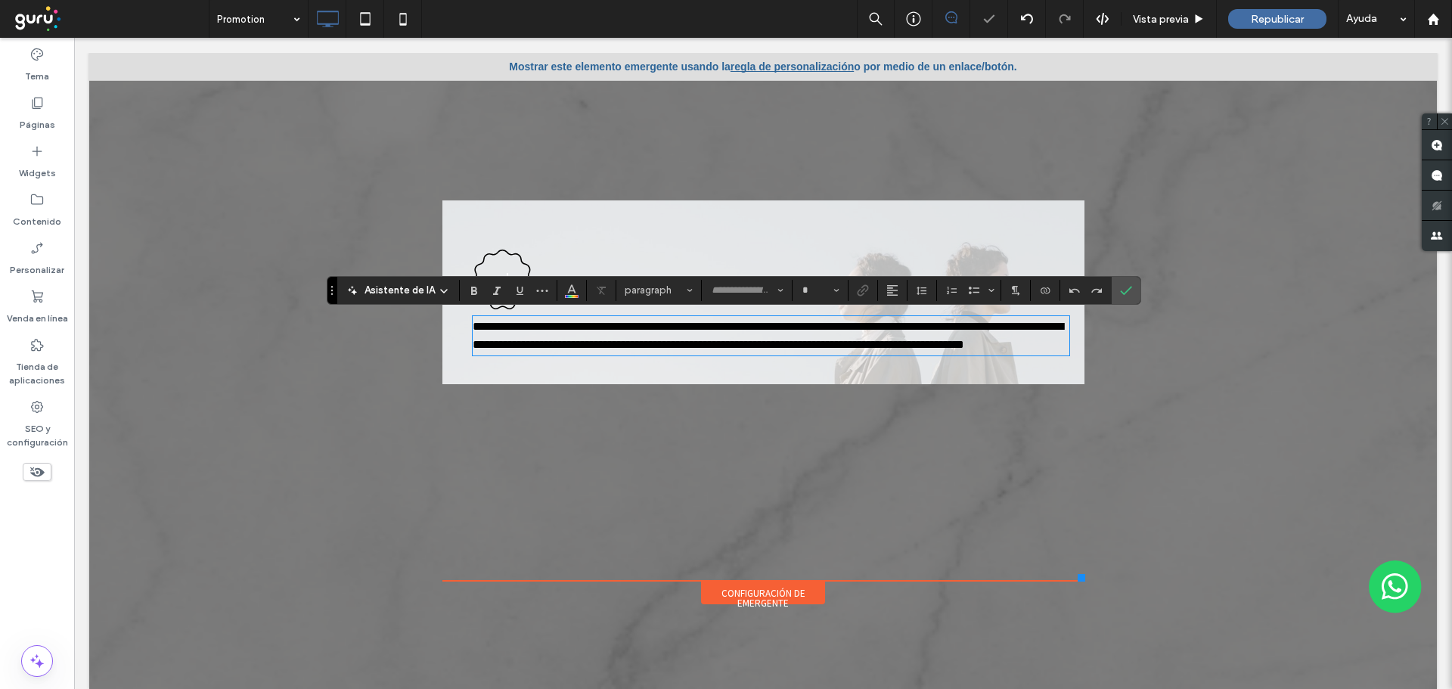
type input "*******"
type input "**"
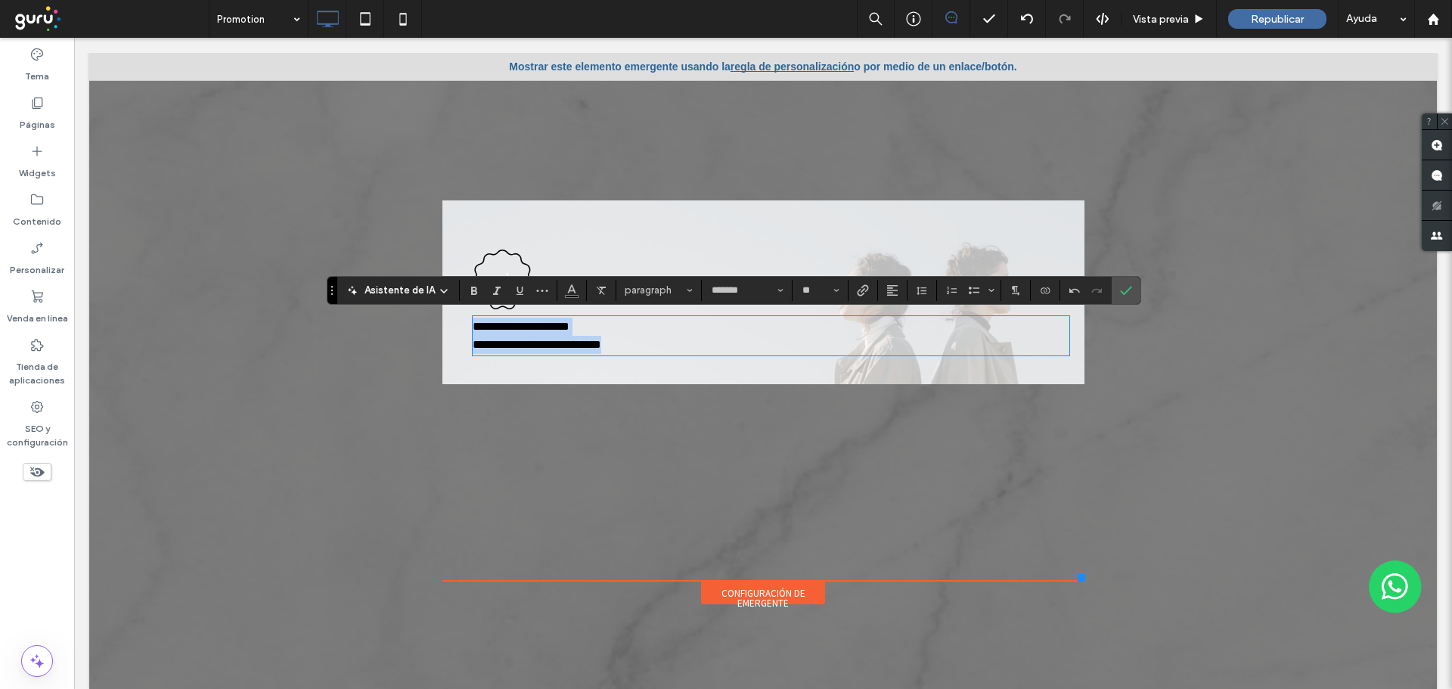
drag, startPoint x: 461, startPoint y: 325, endPoint x: 662, endPoint y: 350, distance: 203.4
click at [662, 350] on div "**********" at bounding box center [771, 336] width 597 height 36
click at [473, 296] on span "Negrilla" at bounding box center [471, 290] width 7 height 21
click at [572, 292] on icon "Color" at bounding box center [572, 289] width 12 height 12
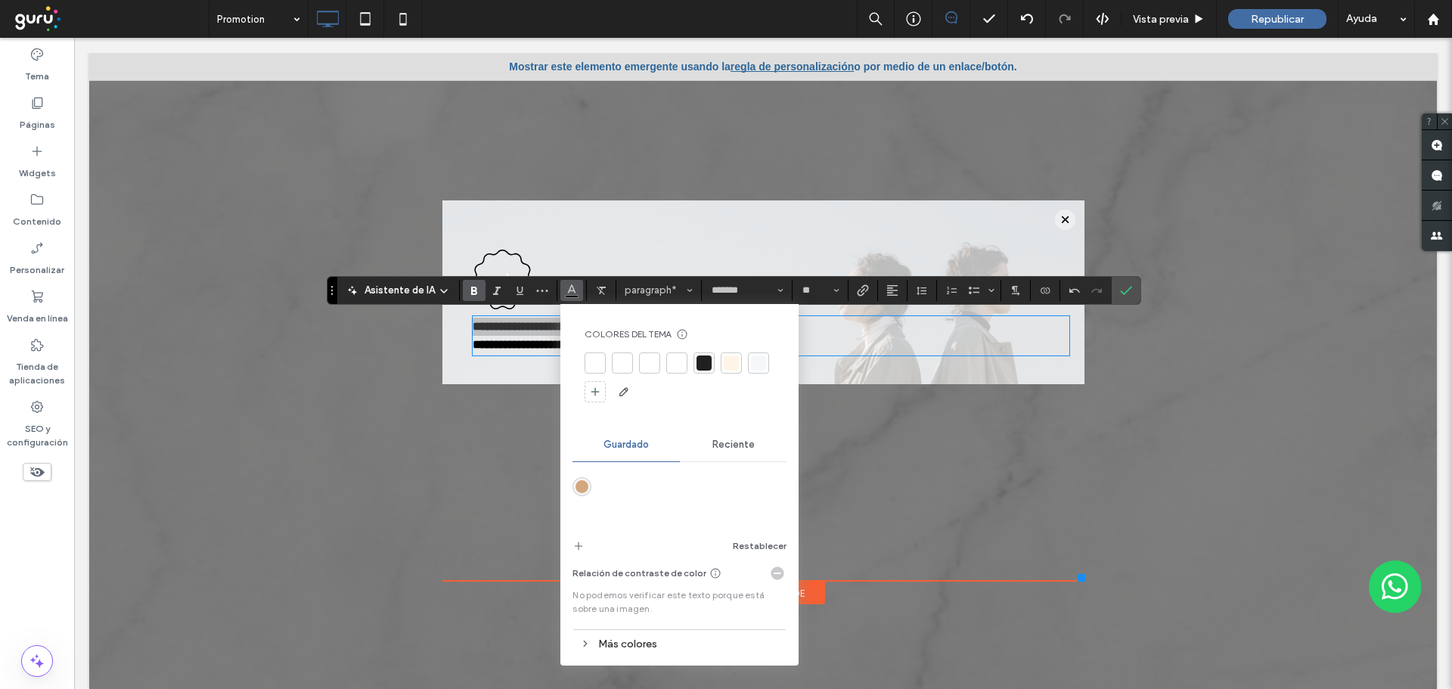
click at [730, 365] on div at bounding box center [731, 362] width 15 height 15
click at [500, 290] on icon "Cursiva" at bounding box center [497, 290] width 12 height 12
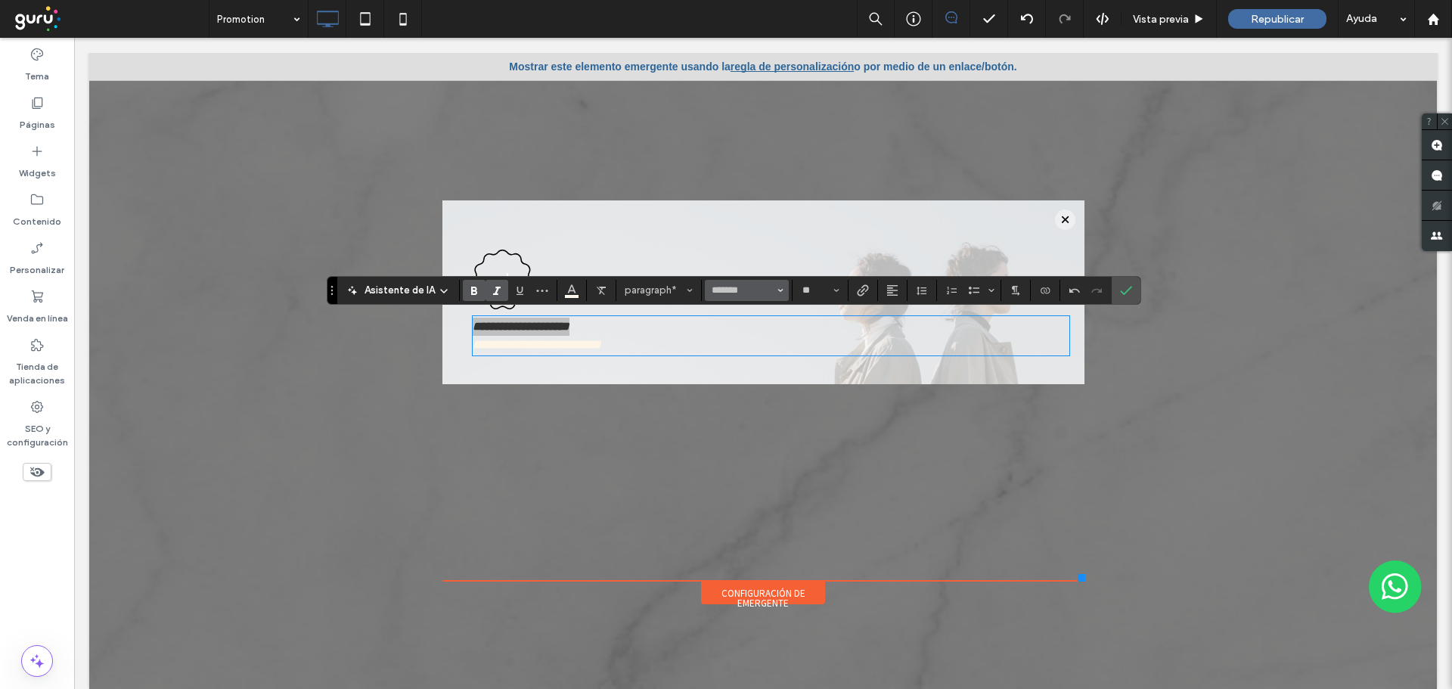
click at [778, 291] on use "Fuente y peso de la fuente" at bounding box center [779, 290] width 5 height 3
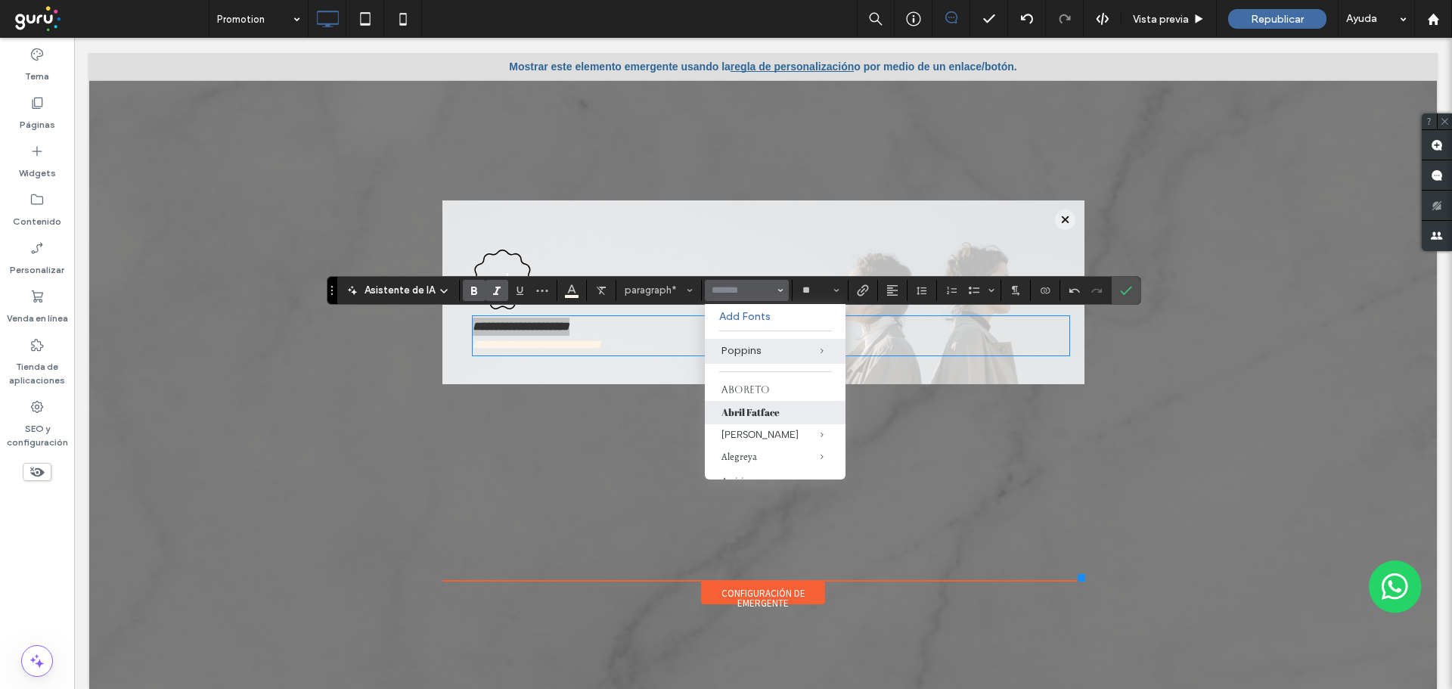
click at [748, 420] on label "Abril Fatface" at bounding box center [775, 412] width 141 height 23
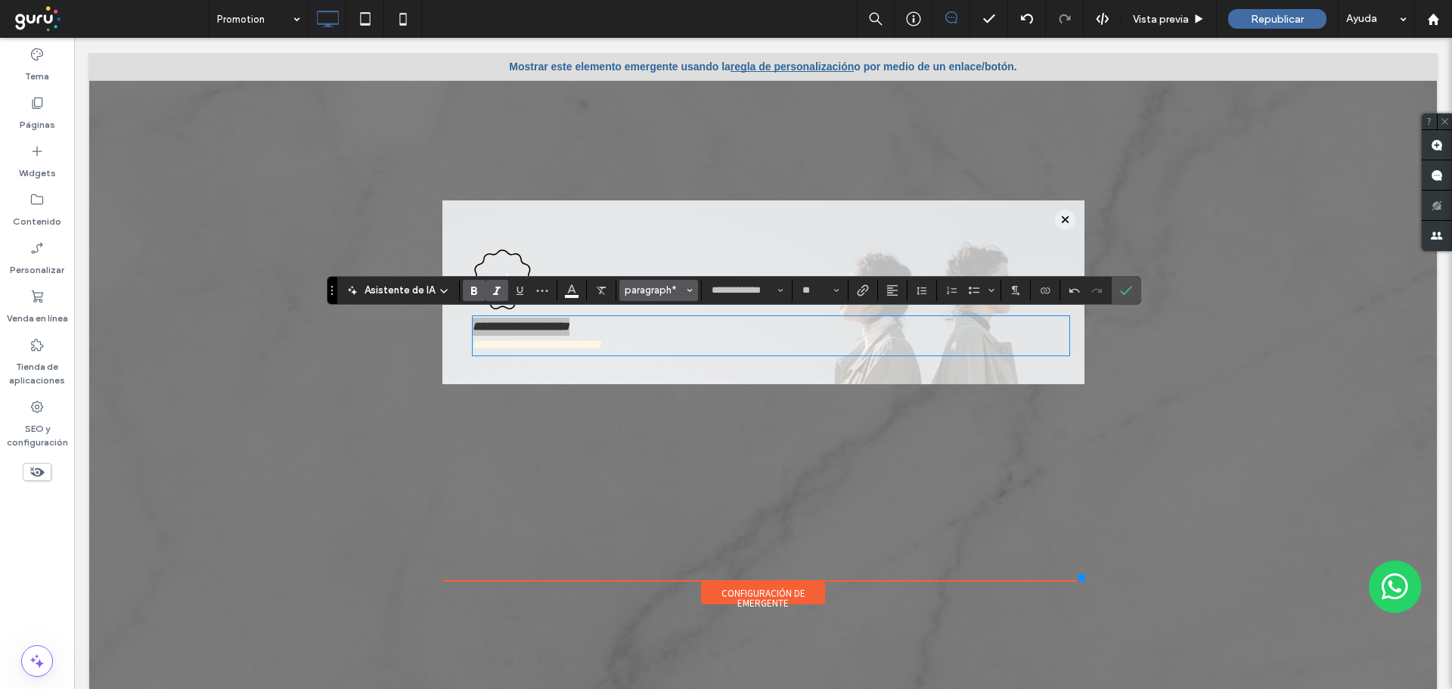
click at [664, 291] on span "paragraph*" at bounding box center [654, 289] width 59 height 11
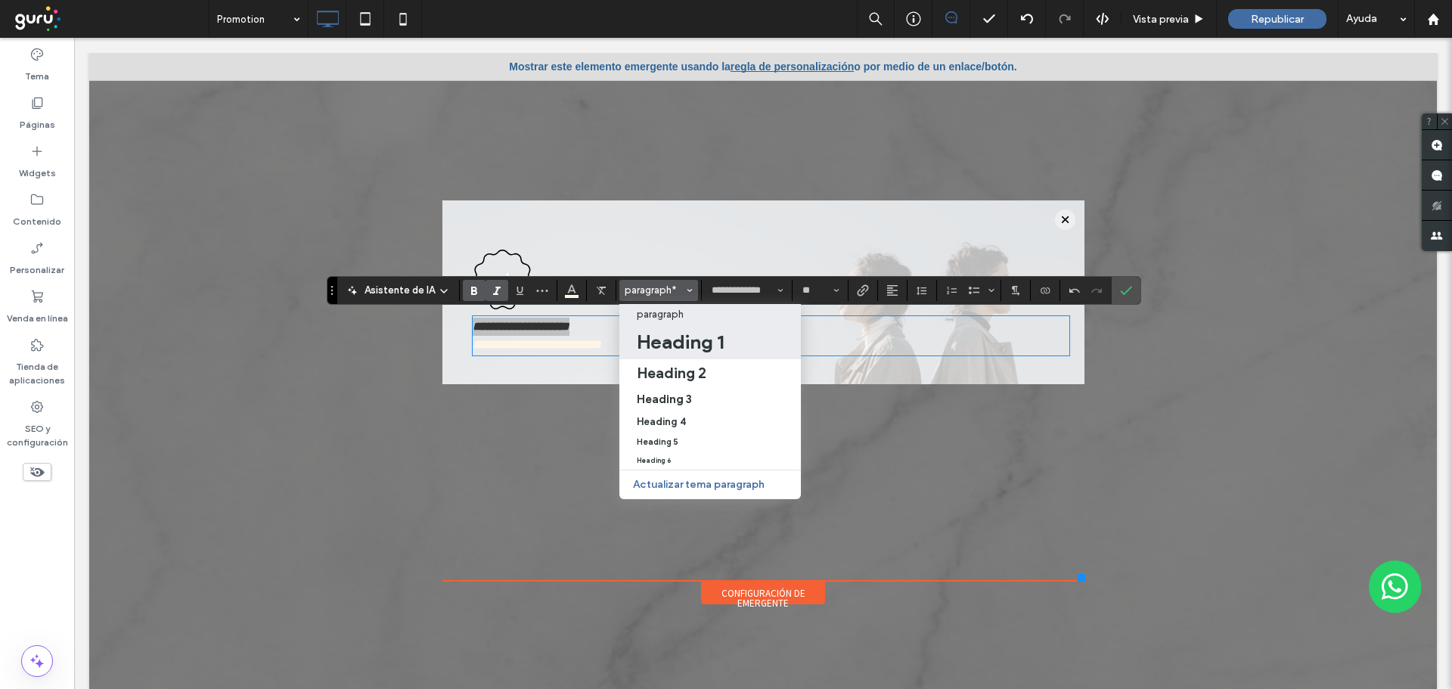
click at [673, 340] on h1 "Heading 1" at bounding box center [680, 342] width 87 height 24
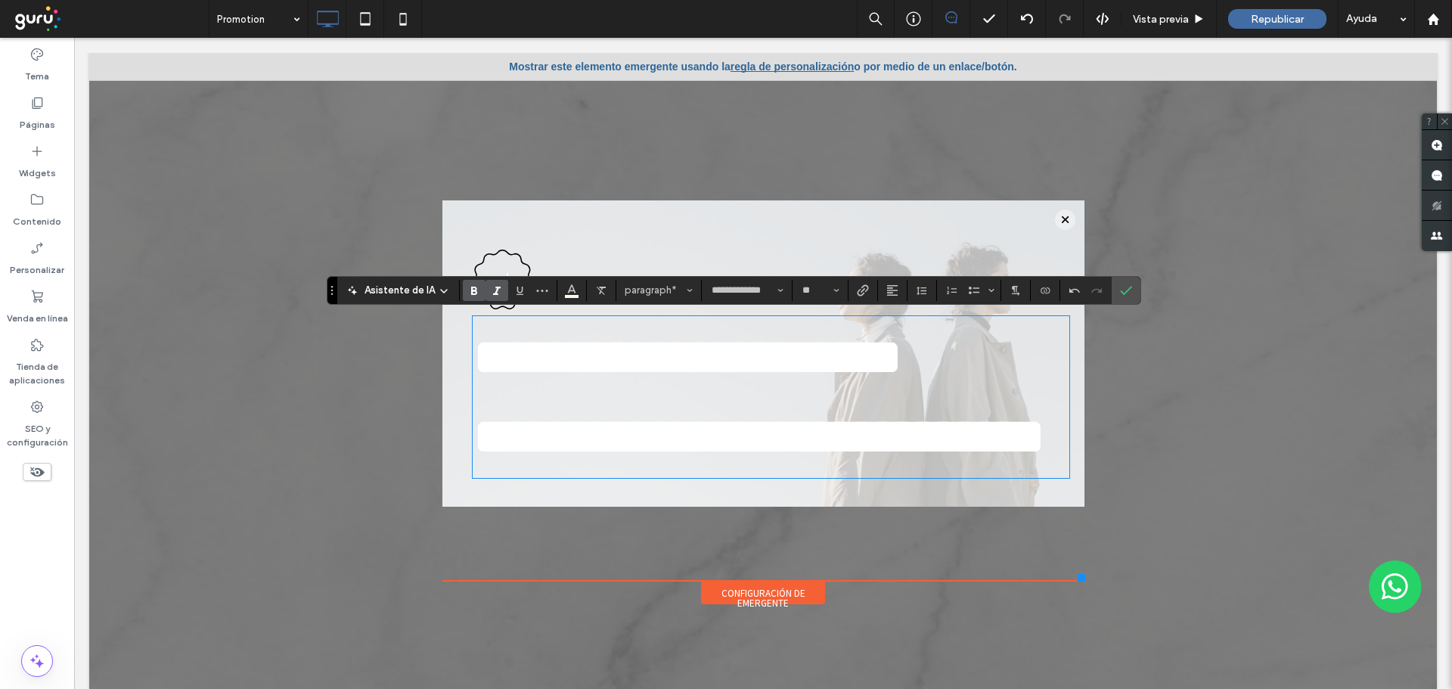
type input "*******"
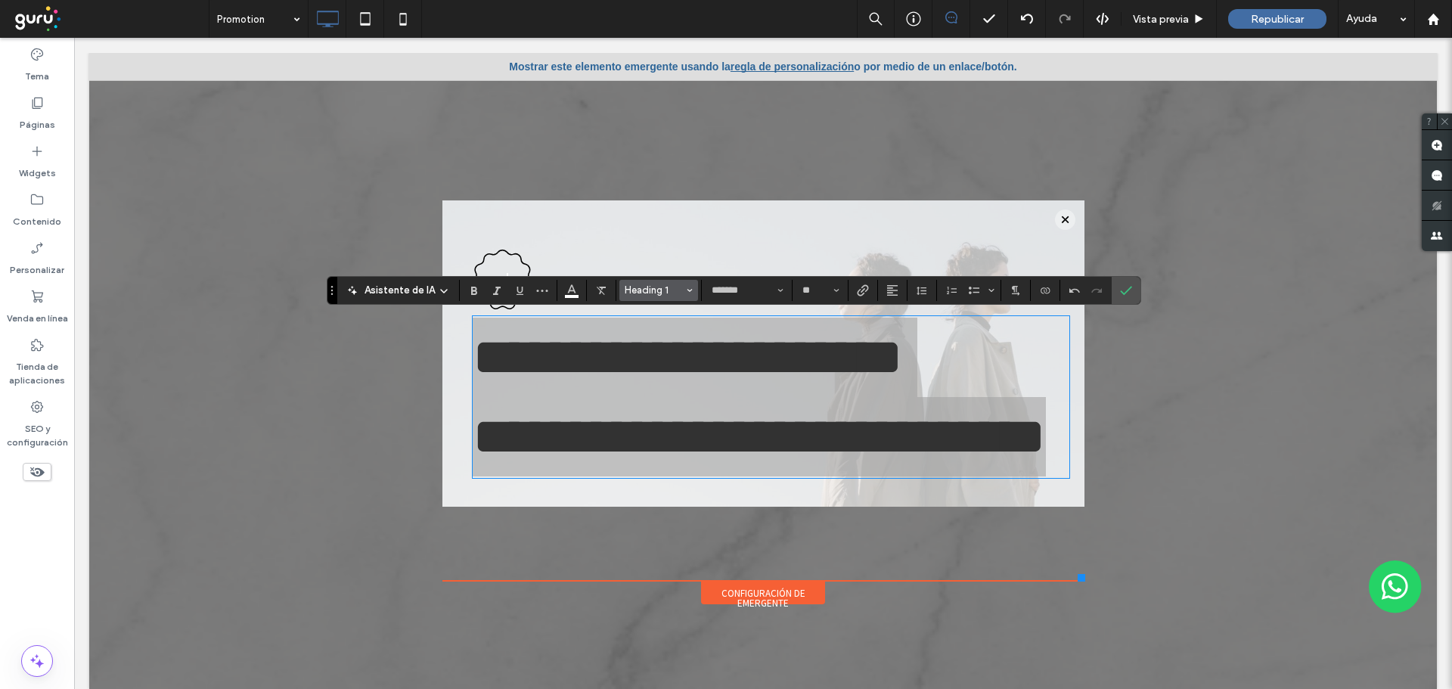
click at [672, 287] on span "Heading 1" at bounding box center [654, 289] width 59 height 11
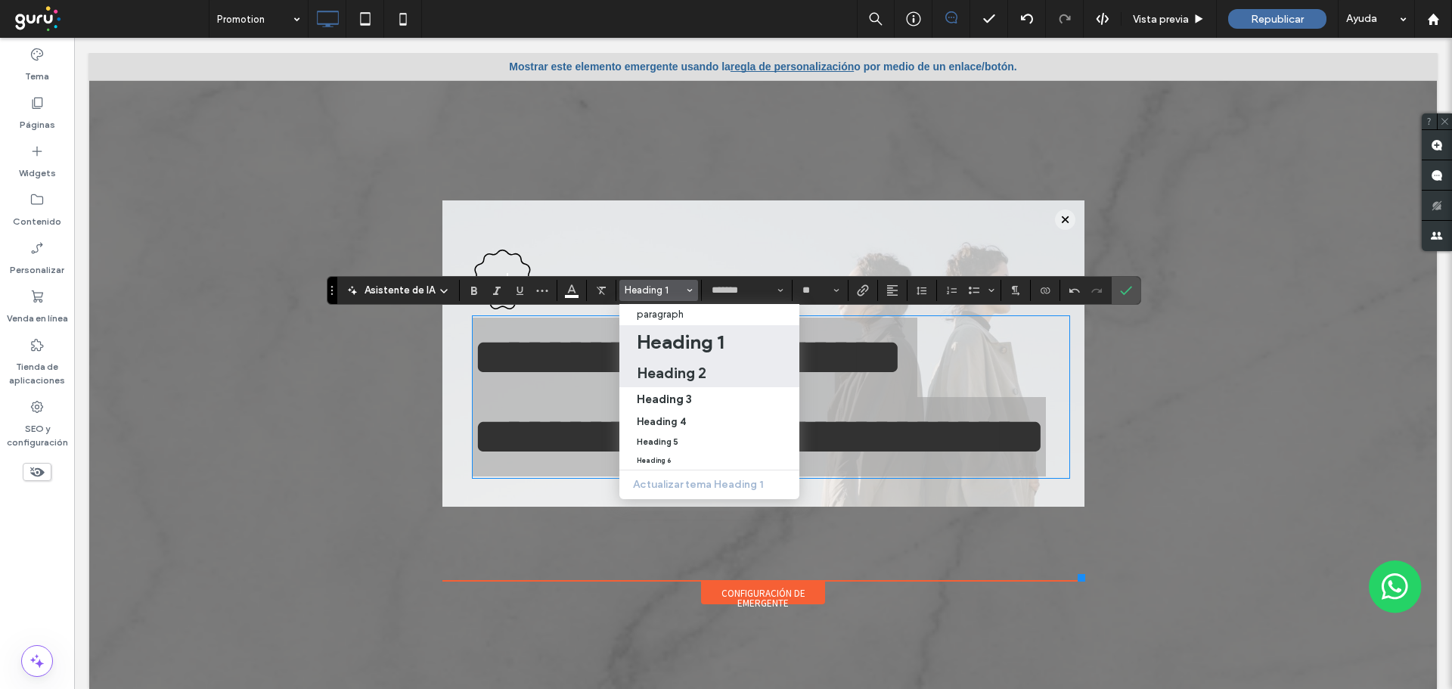
click at [686, 373] on h2 "Heading 2" at bounding box center [672, 373] width 70 height 18
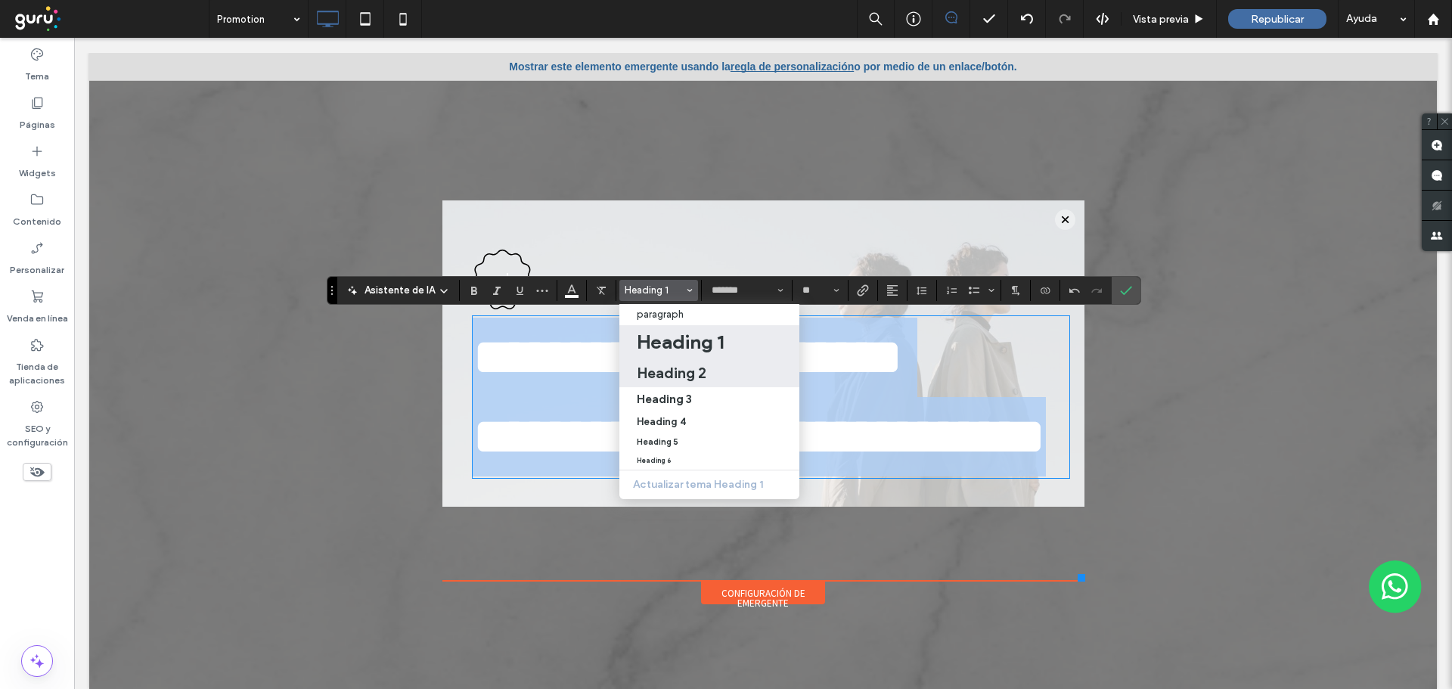
type input "**"
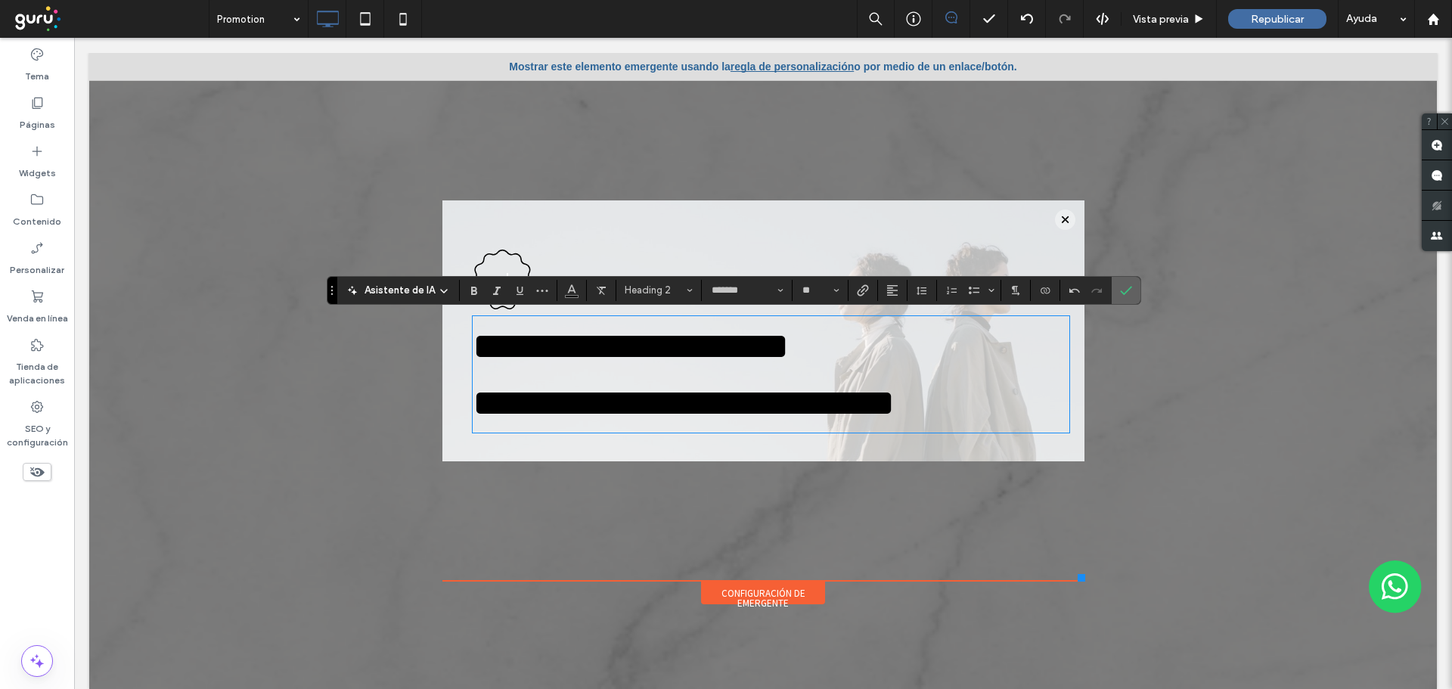
click at [1123, 290] on icon "Confirmar" at bounding box center [1126, 290] width 12 height 12
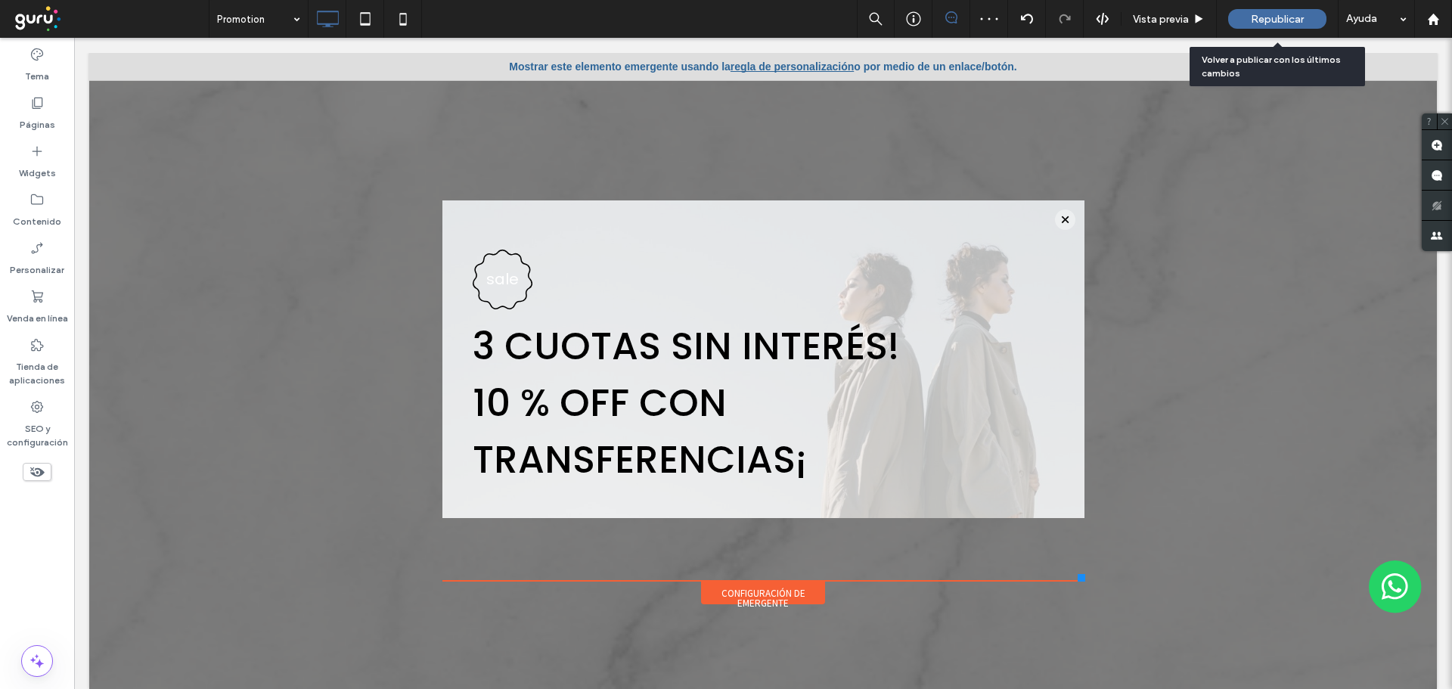
click at [1265, 15] on span "Republicar" at bounding box center [1277, 19] width 53 height 13
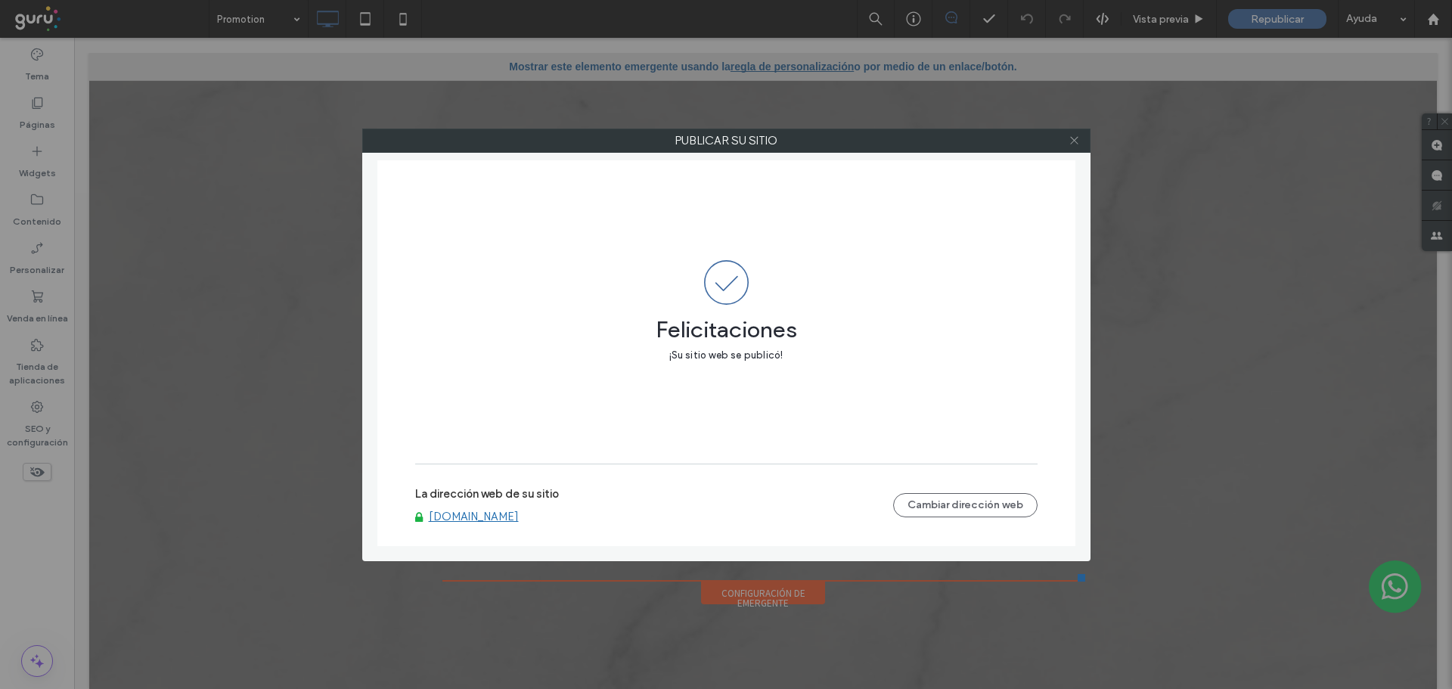
click at [1077, 141] on icon at bounding box center [1074, 140] width 11 height 11
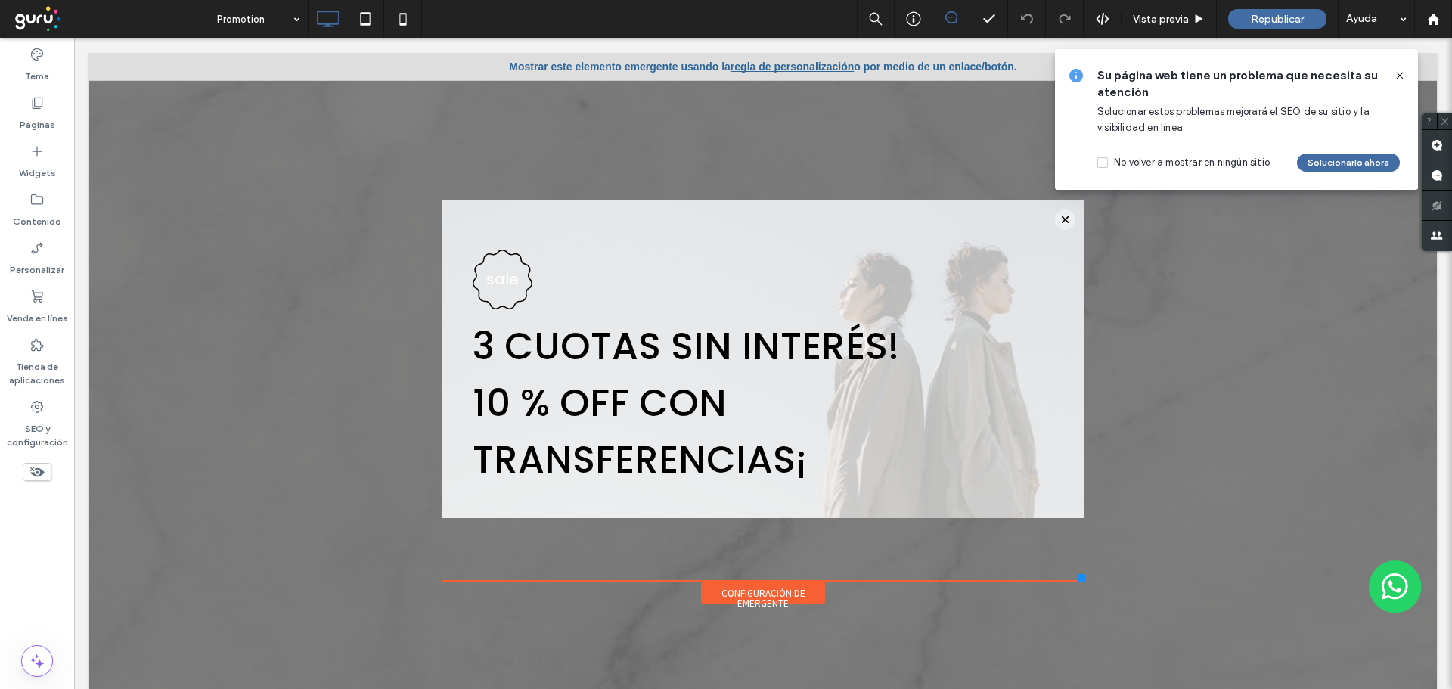
click at [764, 597] on div "Configuración de emergente" at bounding box center [763, 593] width 124 height 23
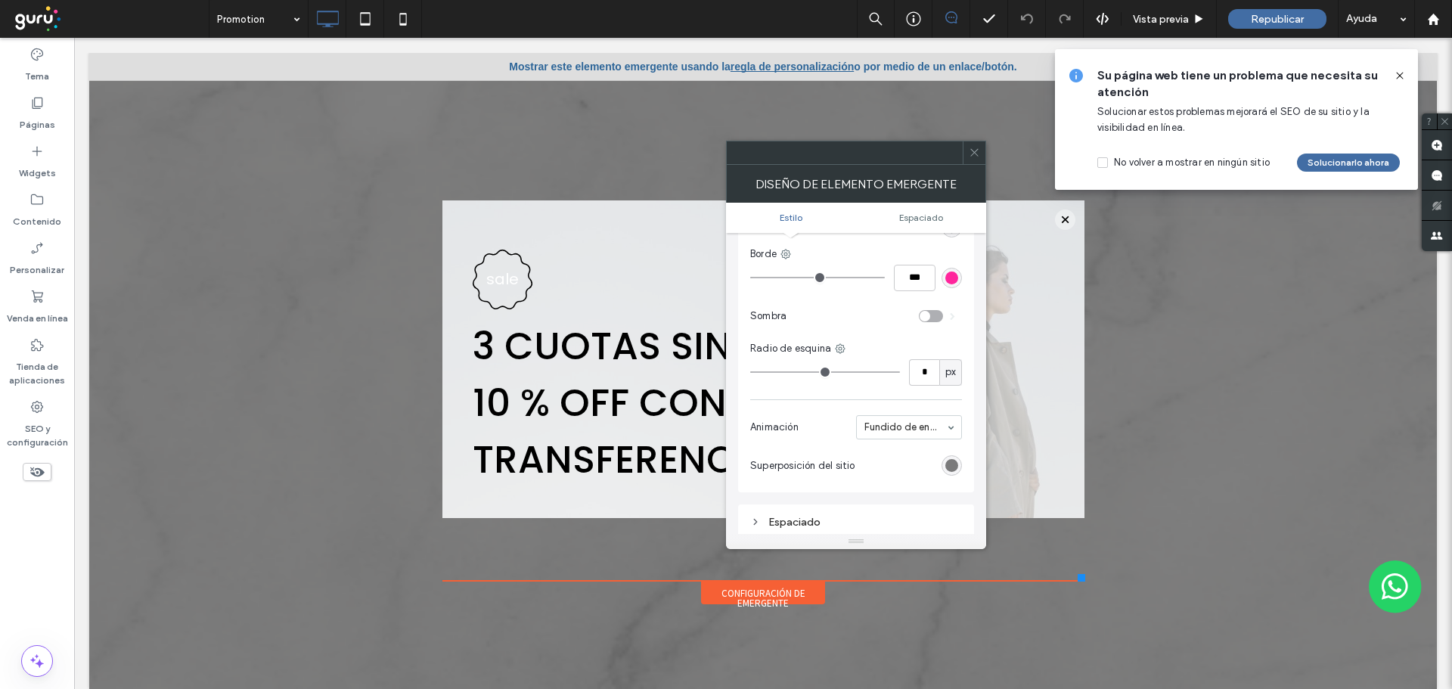
scroll to position [378, 0]
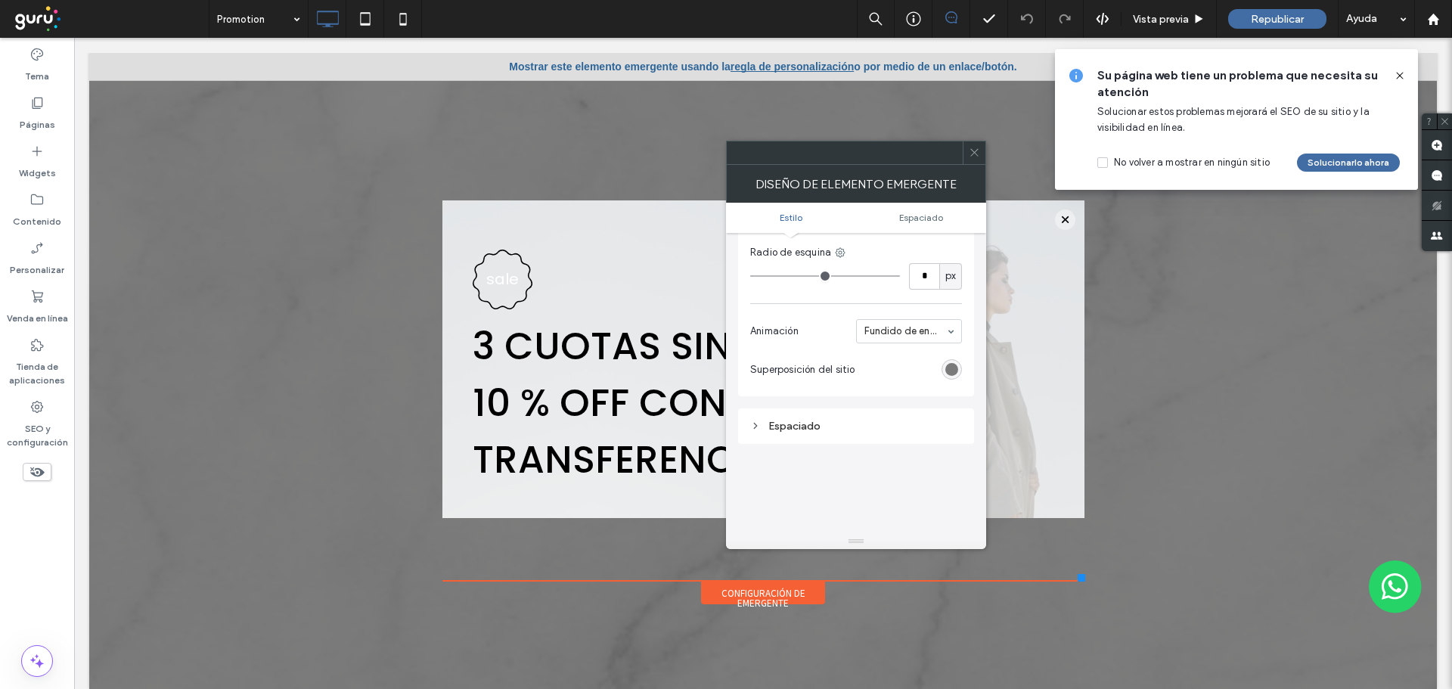
click at [976, 165] on div "DISEÑO DE ELEMENTO EMERGENTE" at bounding box center [856, 184] width 260 height 38
click at [976, 160] on span at bounding box center [974, 152] width 11 height 23
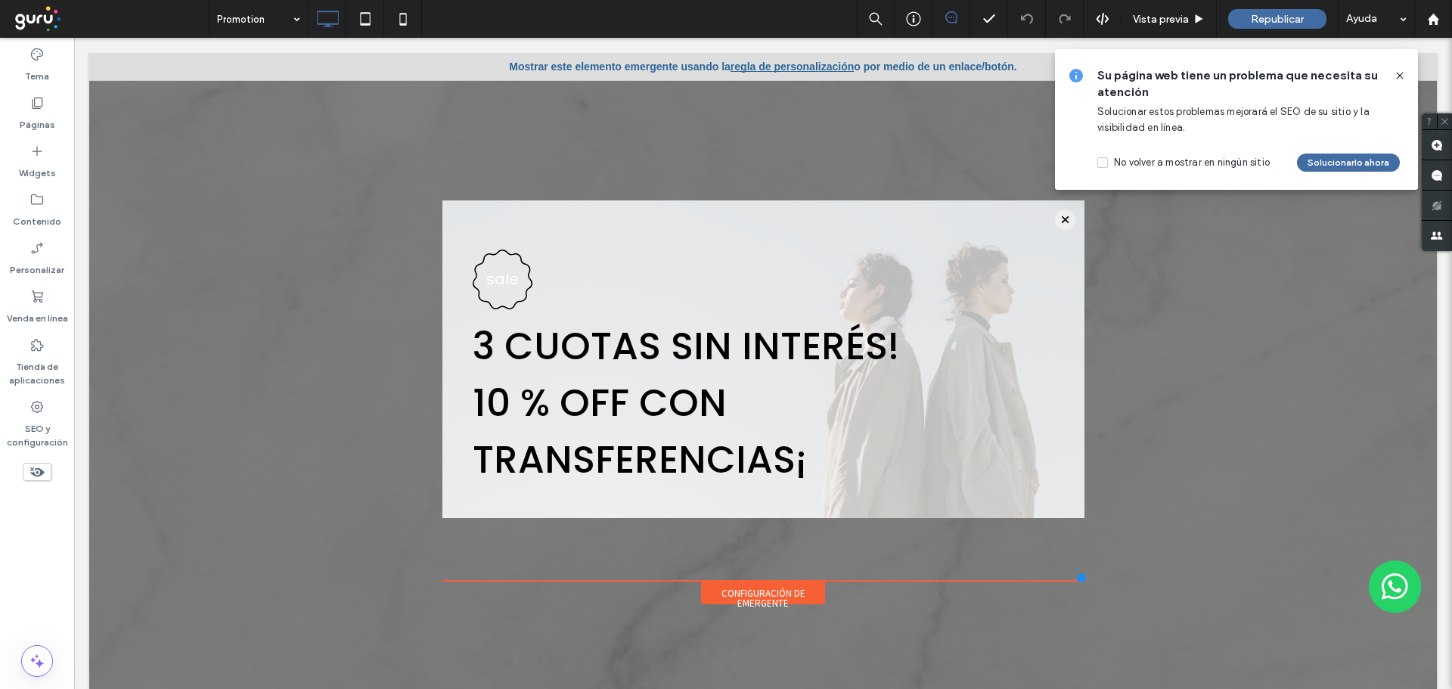
click at [1073, 583] on div "Click To Paste Click To Paste .st0-undefined{fill-rule:evenodd;clip-rule:evenod…" at bounding box center [764, 360] width 650 height 491
click at [1400, 76] on use at bounding box center [1399, 75] width 7 height 7
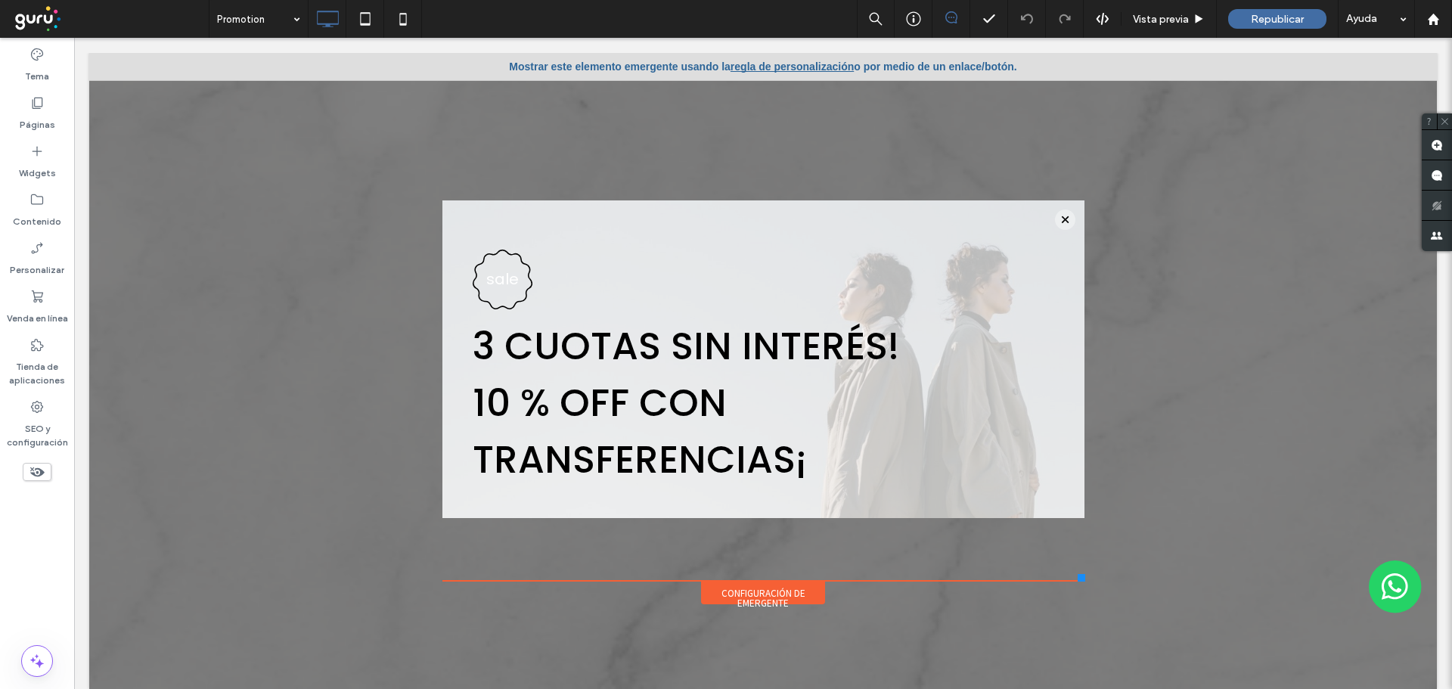
click at [793, 68] on link "regla de personalización" at bounding box center [792, 66] width 123 height 12
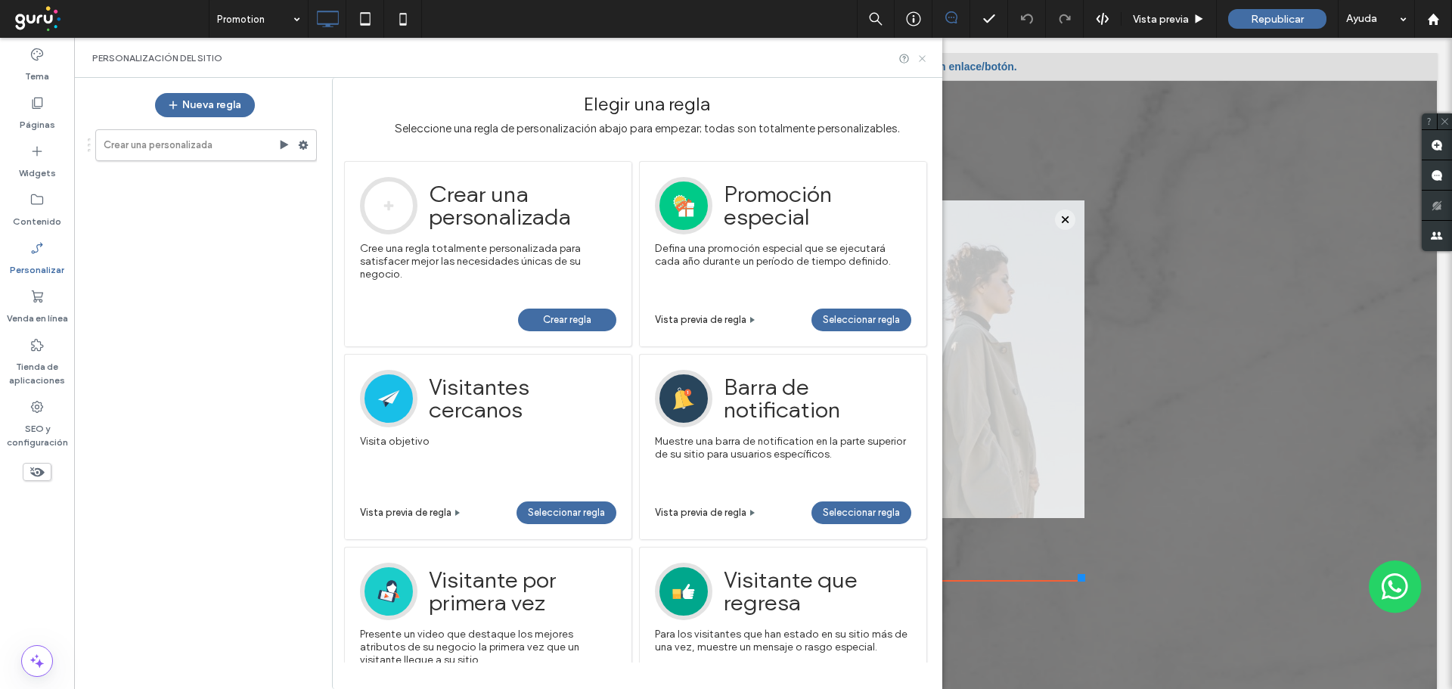
click at [926, 53] on icon at bounding box center [922, 58] width 11 height 11
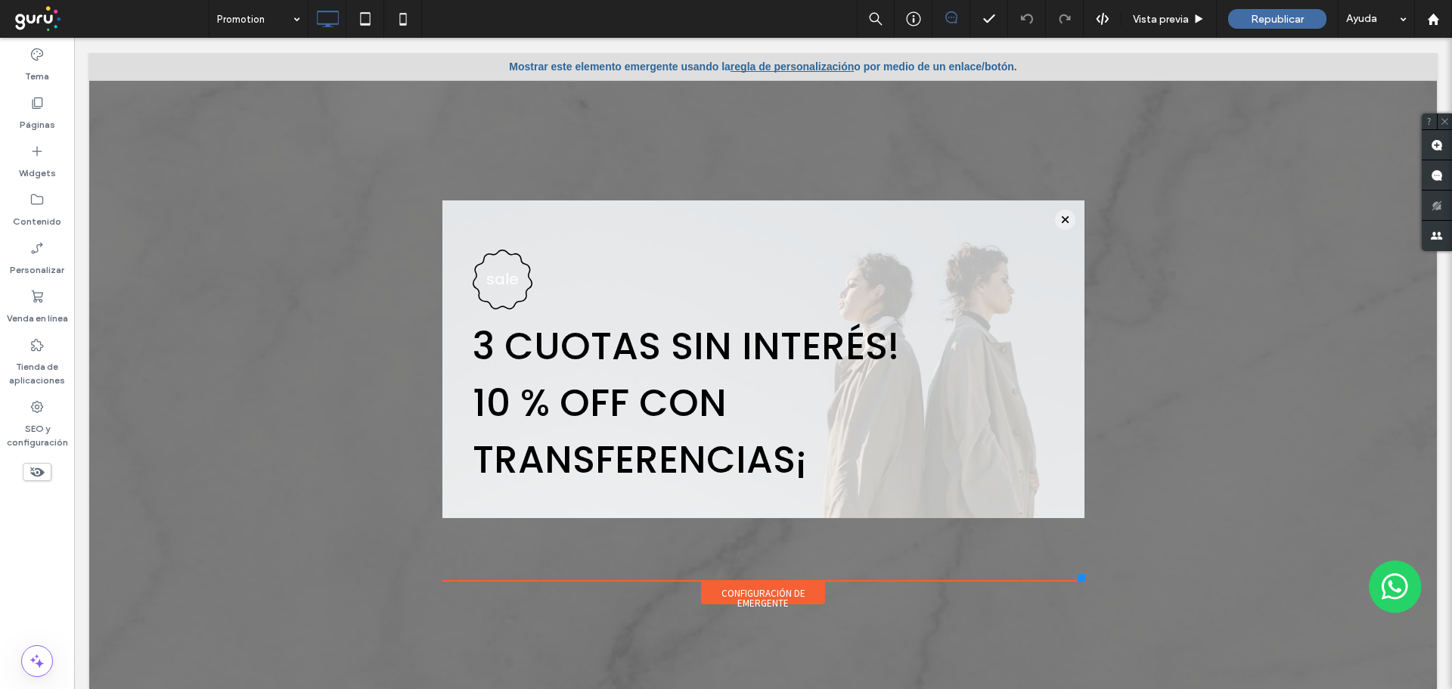
click at [771, 592] on div "Configuración de emergente" at bounding box center [763, 593] width 124 height 23
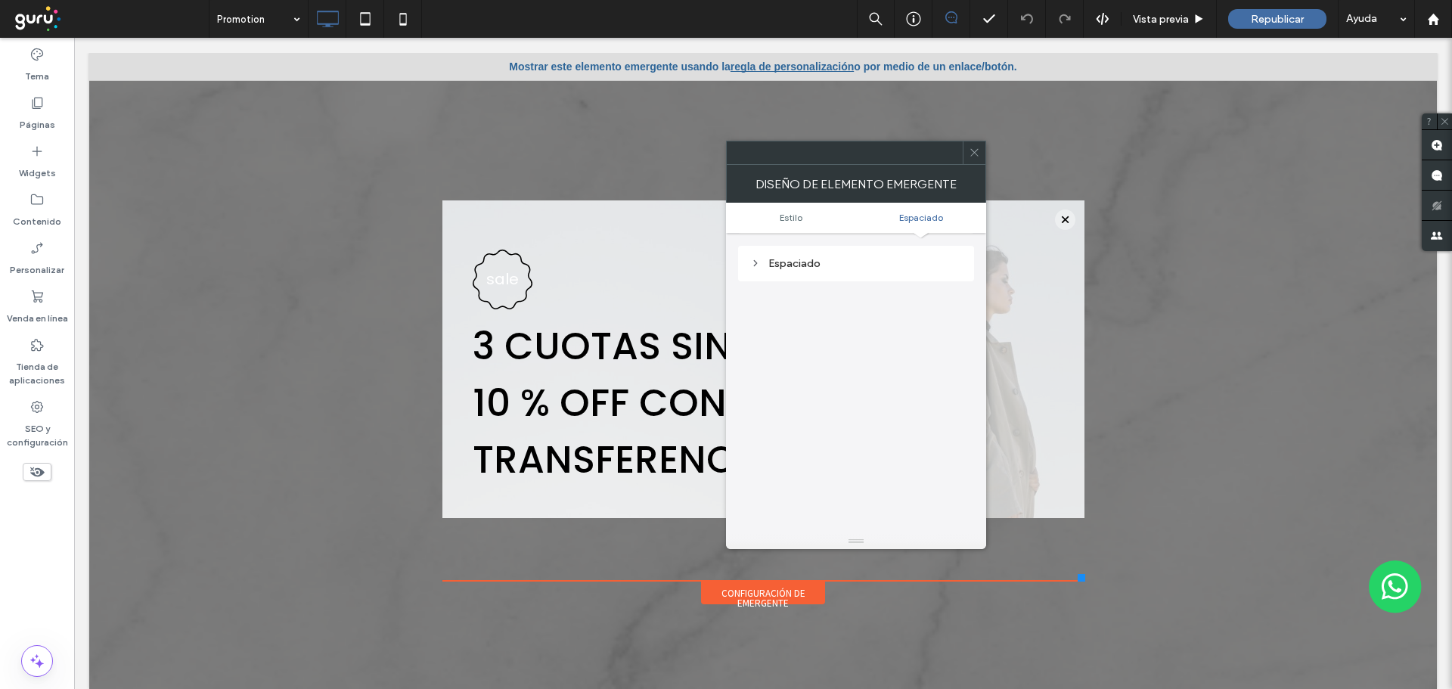
scroll to position [541, 0]
click at [980, 152] on div at bounding box center [974, 152] width 23 height 23
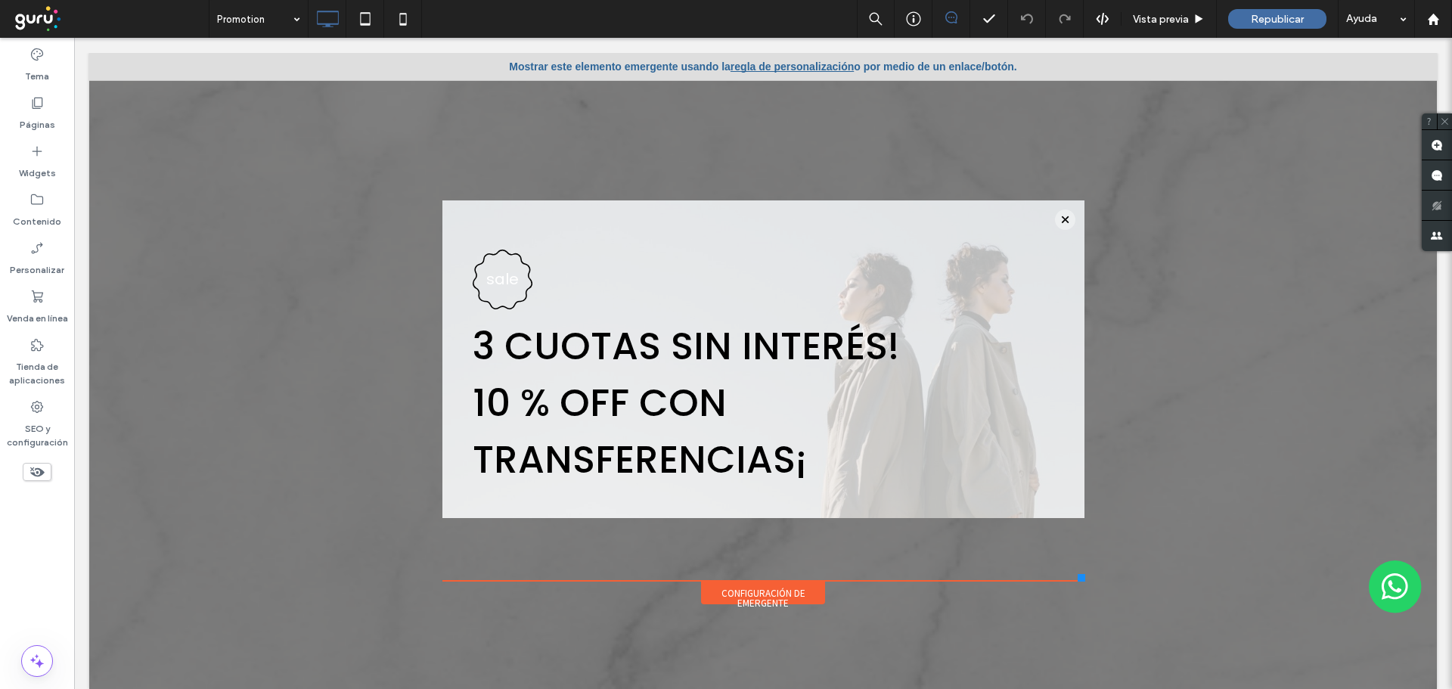
click at [1074, 577] on div "Click To Paste Click To Paste .st0-undefined{fill-rule:evenodd;clip-rule:evenod…" at bounding box center [764, 360] width 650 height 491
click at [781, 591] on div "Configuración de emergente" at bounding box center [763, 593] width 124 height 23
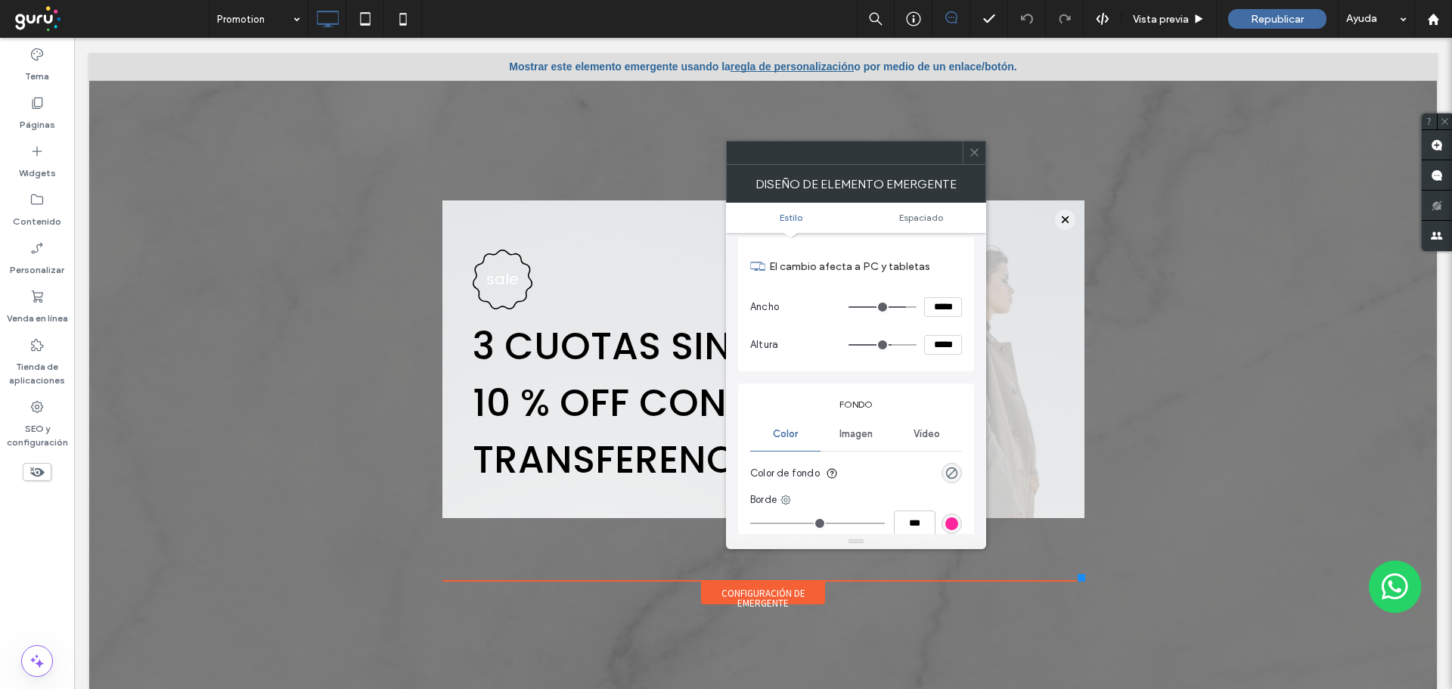
scroll to position [0, 0]
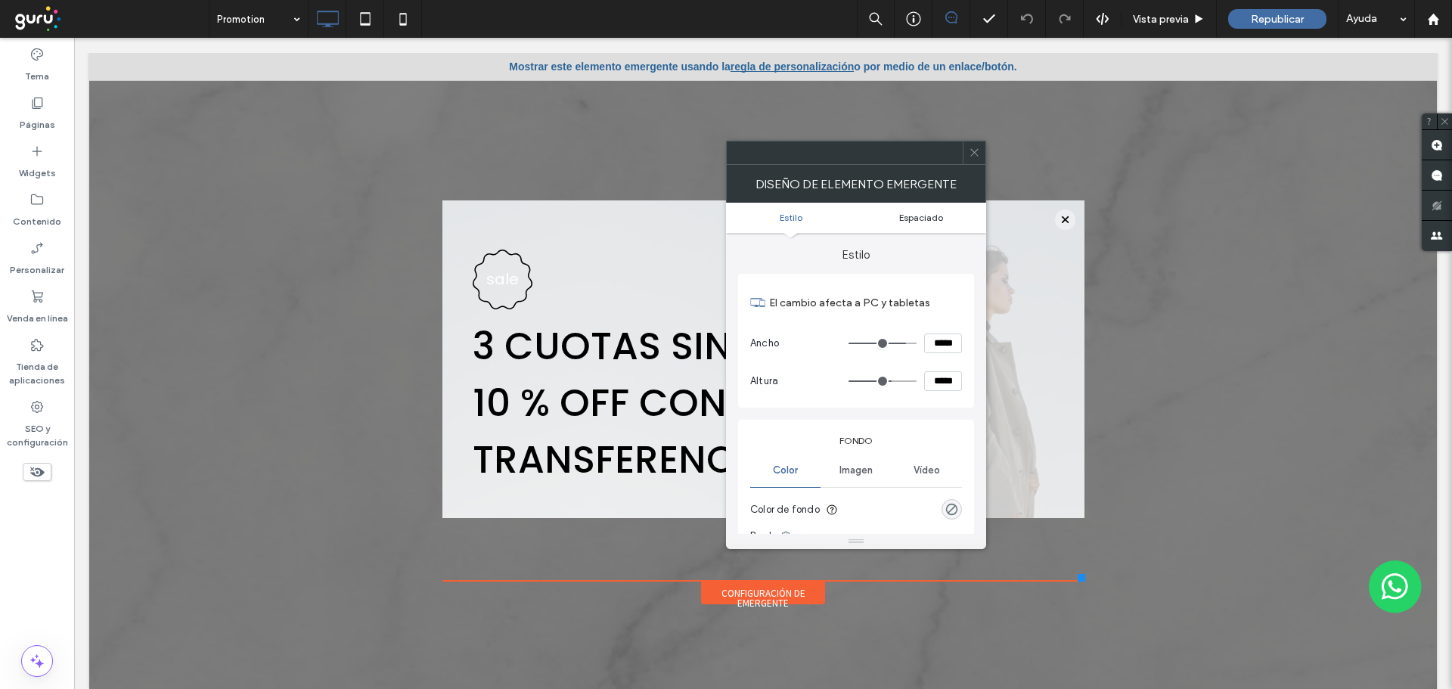
click at [920, 216] on span "Espaciado" at bounding box center [921, 217] width 44 height 11
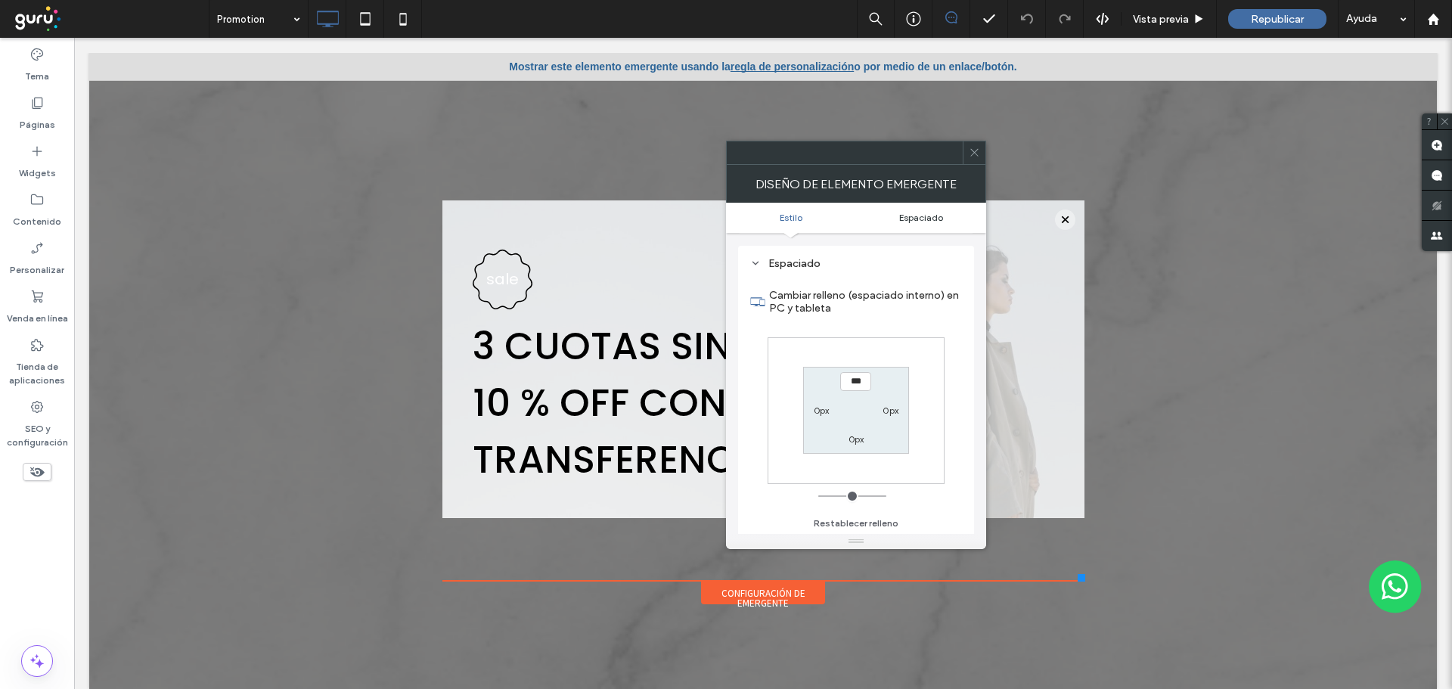
scroll to position [541, 0]
type input "**"
type input "****"
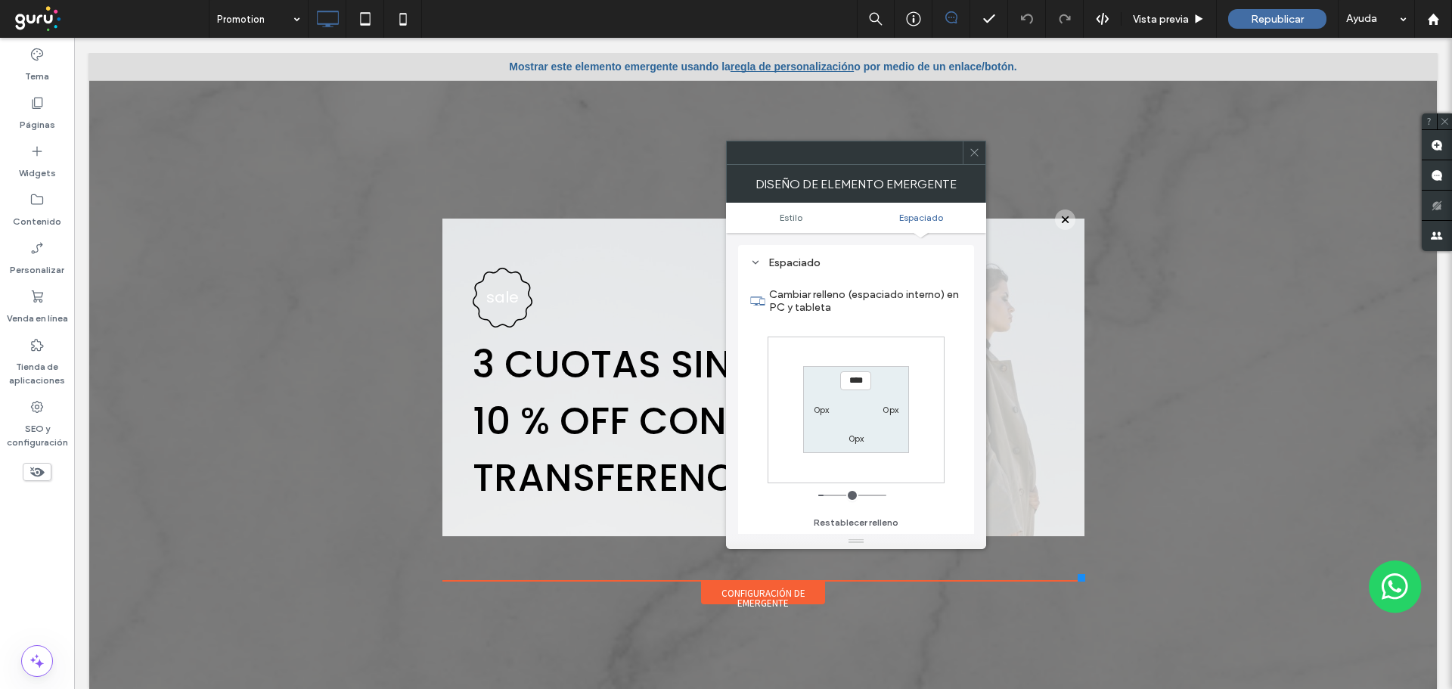
type input "**"
type input "****"
type input "**"
type input "****"
type input "**"
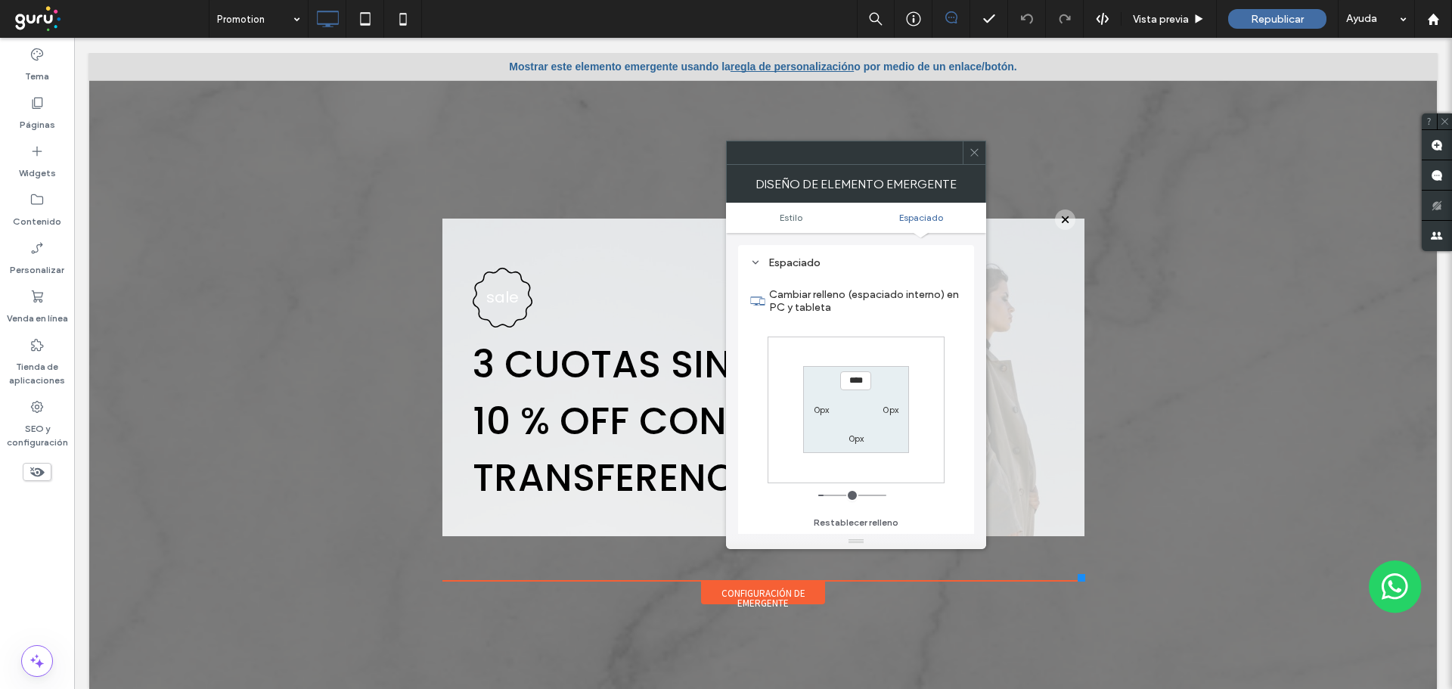
type input "****"
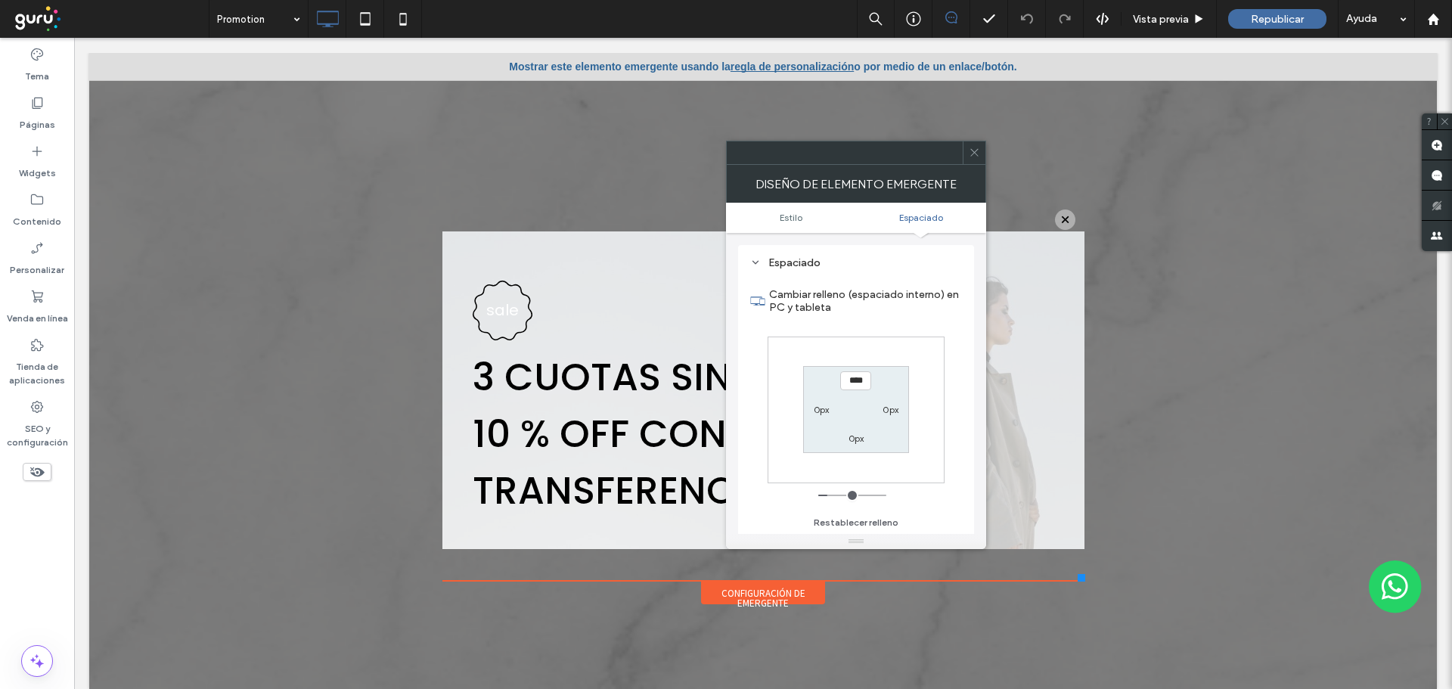
type input "**"
click at [832, 495] on input "range" at bounding box center [852, 496] width 68 height 2
click at [977, 157] on icon at bounding box center [974, 152] width 11 height 11
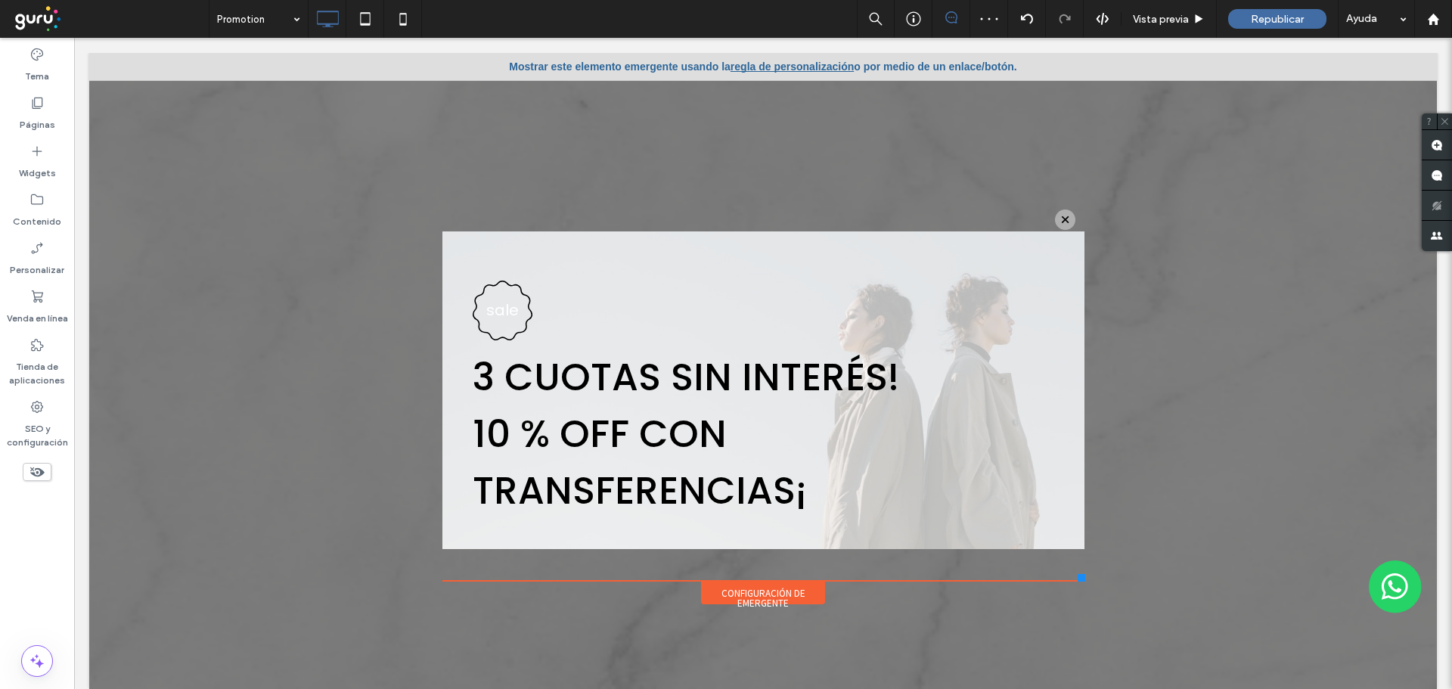
click at [1056, 225] on div at bounding box center [1065, 219] width 20 height 20
click at [1055, 216] on div at bounding box center [1065, 219] width 20 height 20
click at [762, 600] on div "Configuración de emergente" at bounding box center [763, 593] width 124 height 23
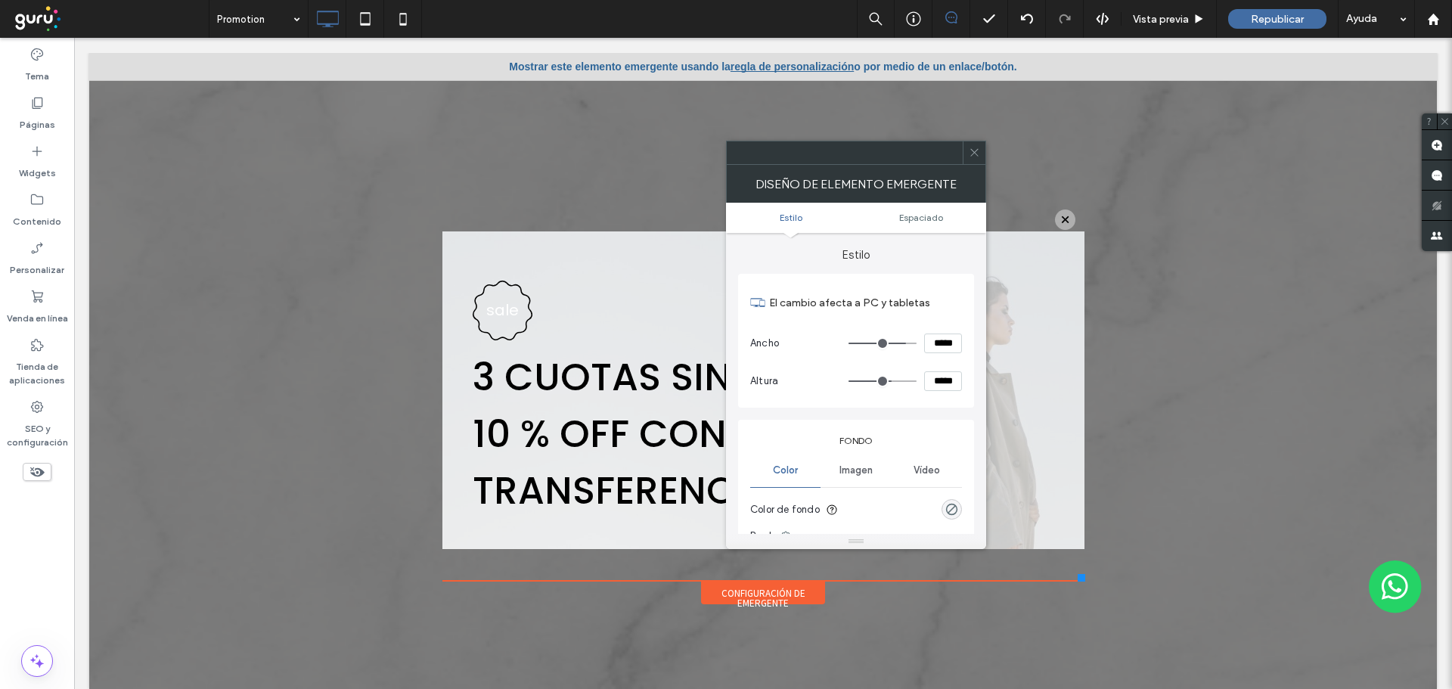
click at [783, 215] on span "Estilo" at bounding box center [791, 217] width 23 height 11
click at [792, 213] on span "Estilo" at bounding box center [791, 217] width 23 height 11
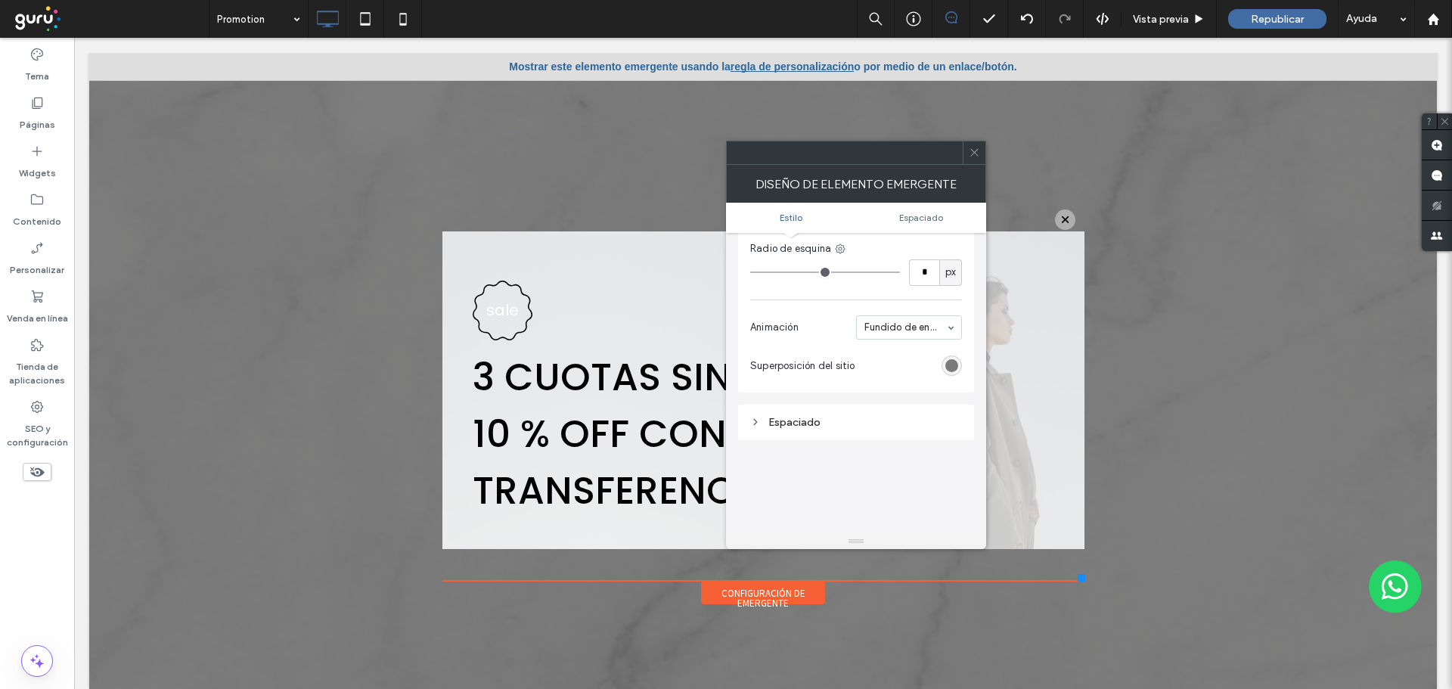
scroll to position [454, 0]
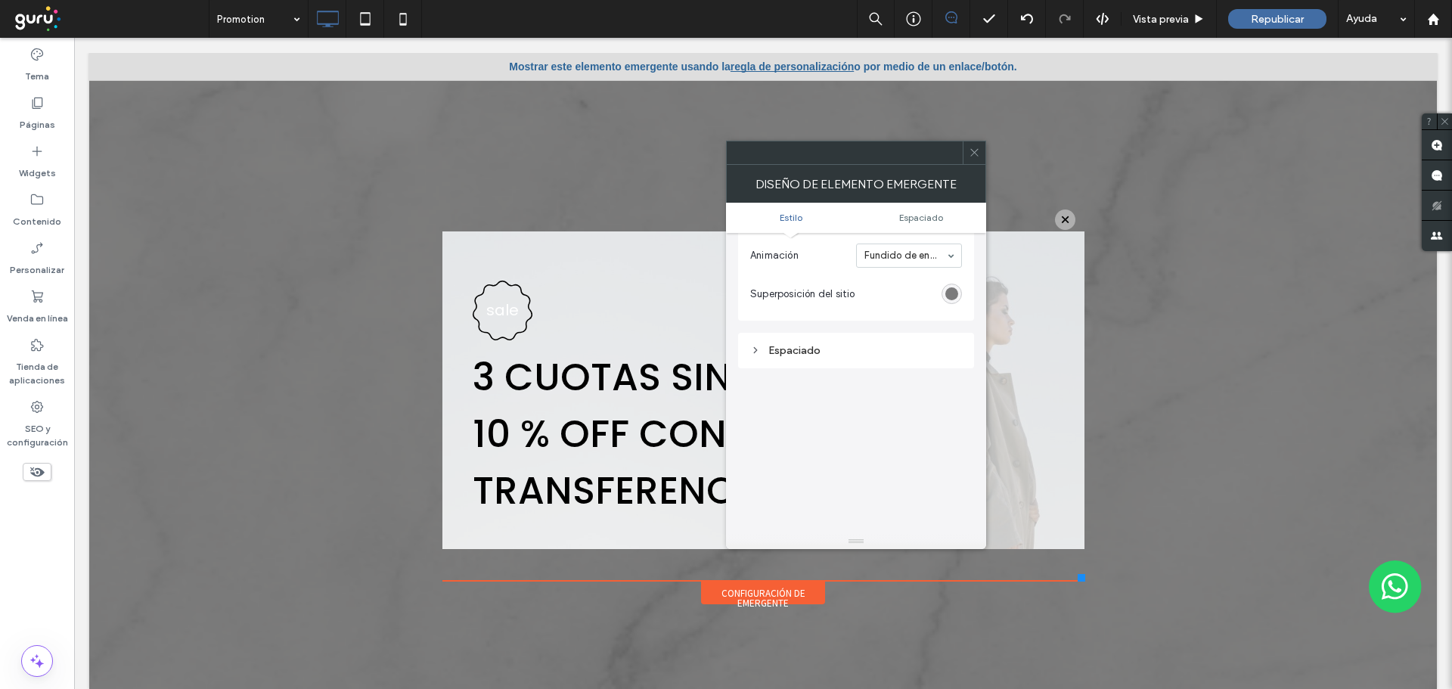
click at [798, 347] on div "Espaciado" at bounding box center [856, 350] width 212 height 13
click at [979, 157] on icon at bounding box center [974, 152] width 11 height 11
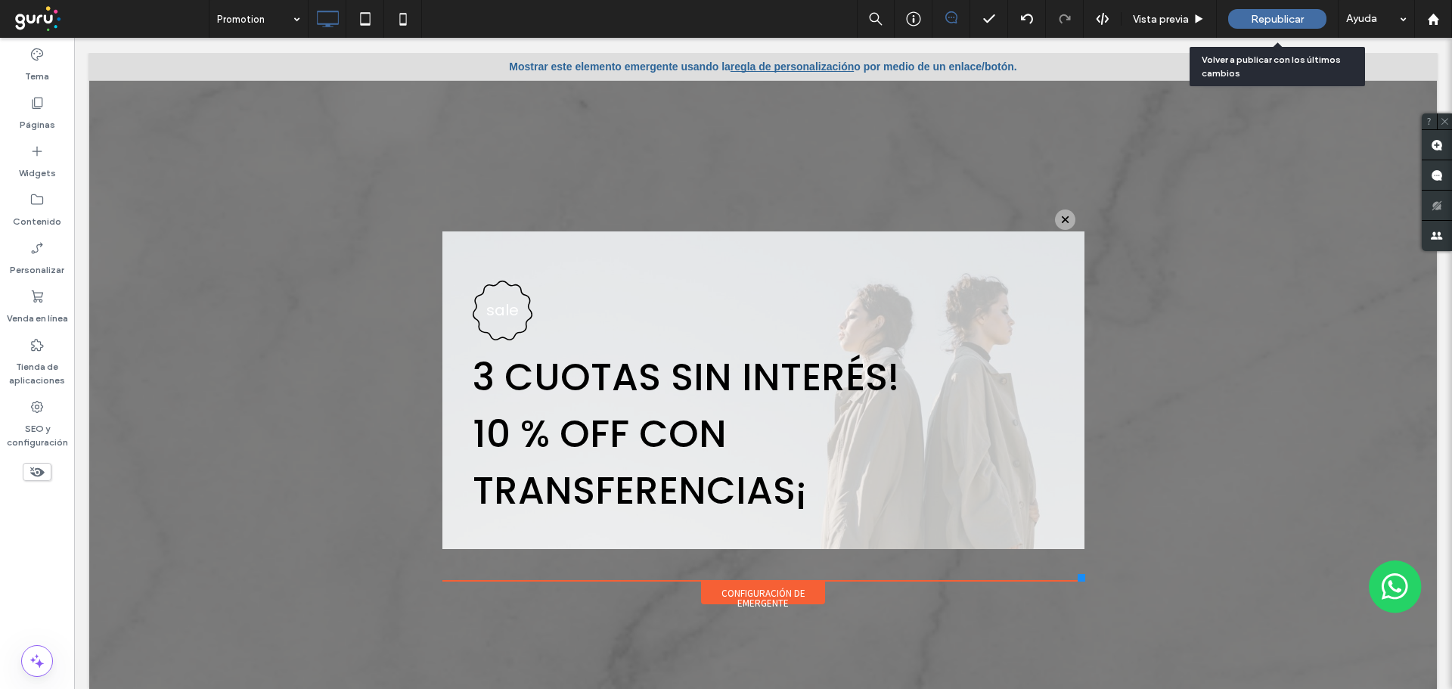
click at [1266, 18] on span "Republicar" at bounding box center [1277, 19] width 53 height 13
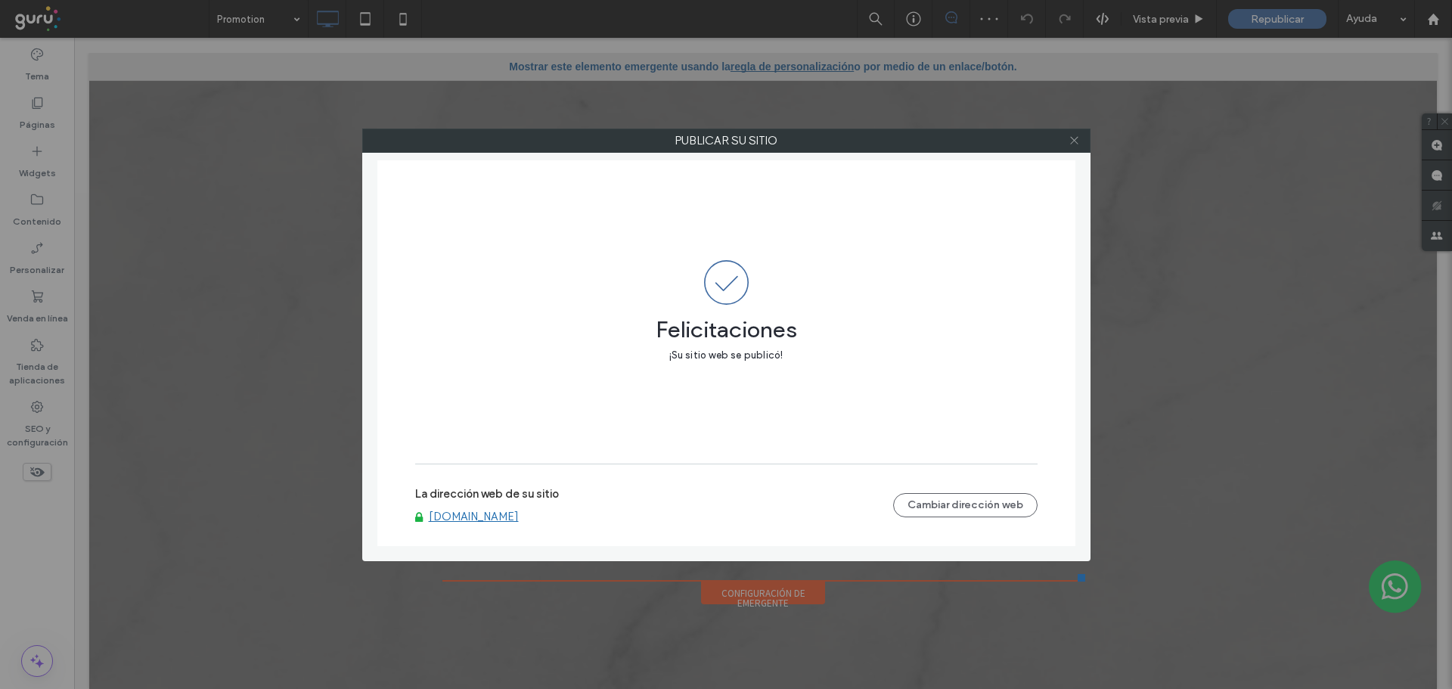
click at [1076, 138] on icon at bounding box center [1074, 140] width 11 height 11
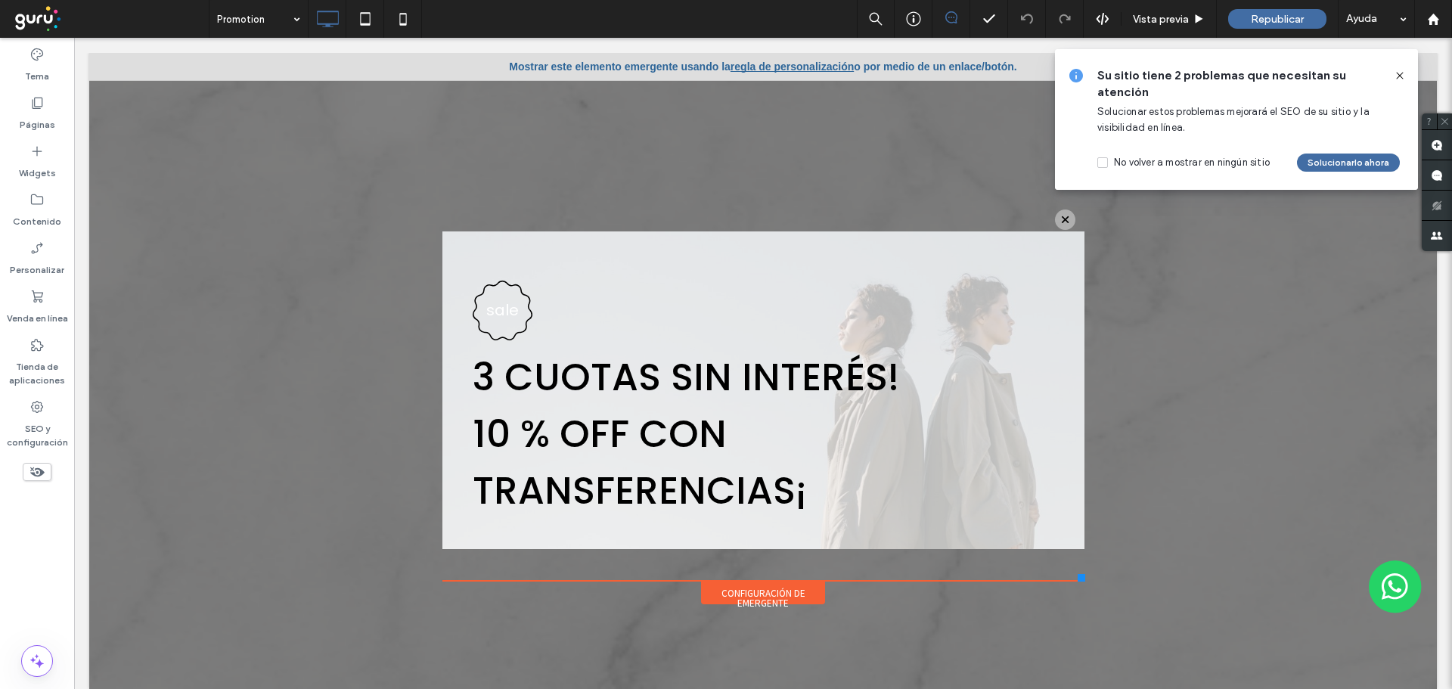
click at [967, 69] on div "Mostrar este elemento emergente usando la regla de personalización o por medio …" at bounding box center [763, 66] width 1348 height 27
click at [746, 64] on link "regla de personalización" at bounding box center [792, 66] width 123 height 12
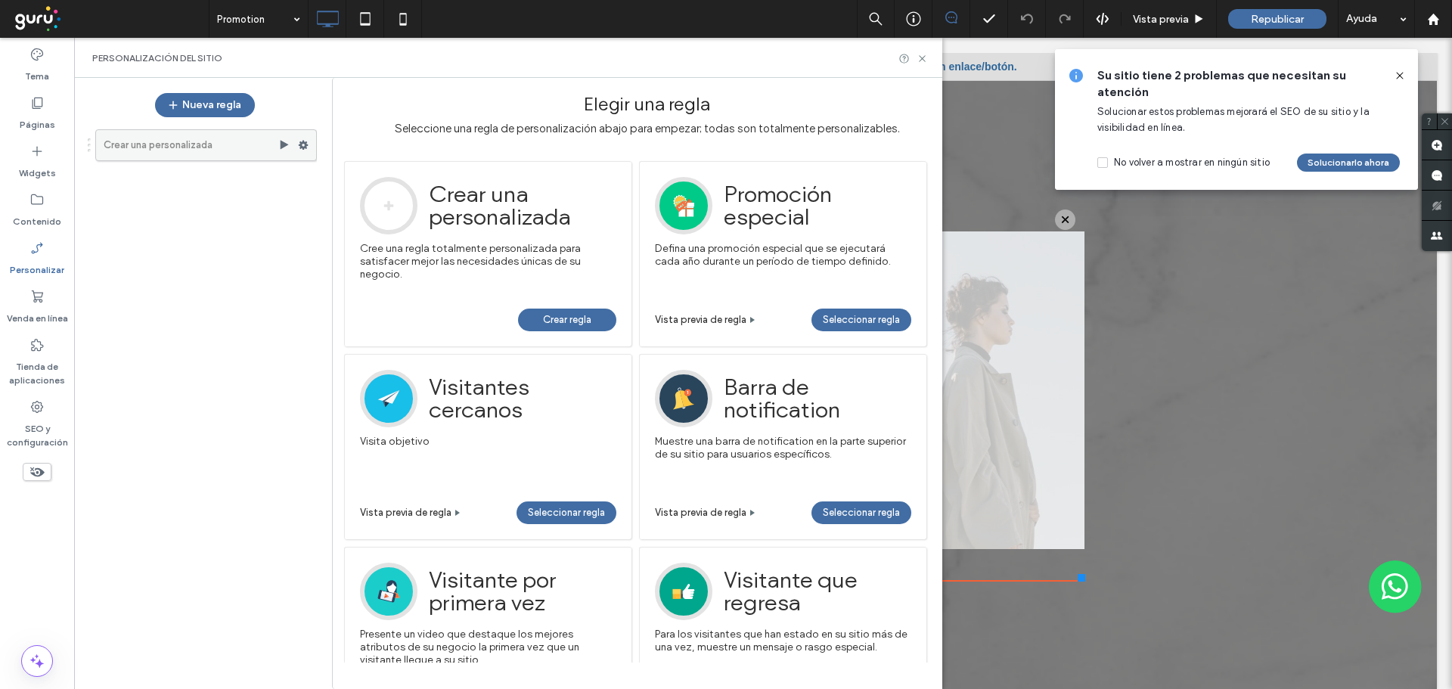
click at [306, 144] on use at bounding box center [304, 145] width 10 height 9
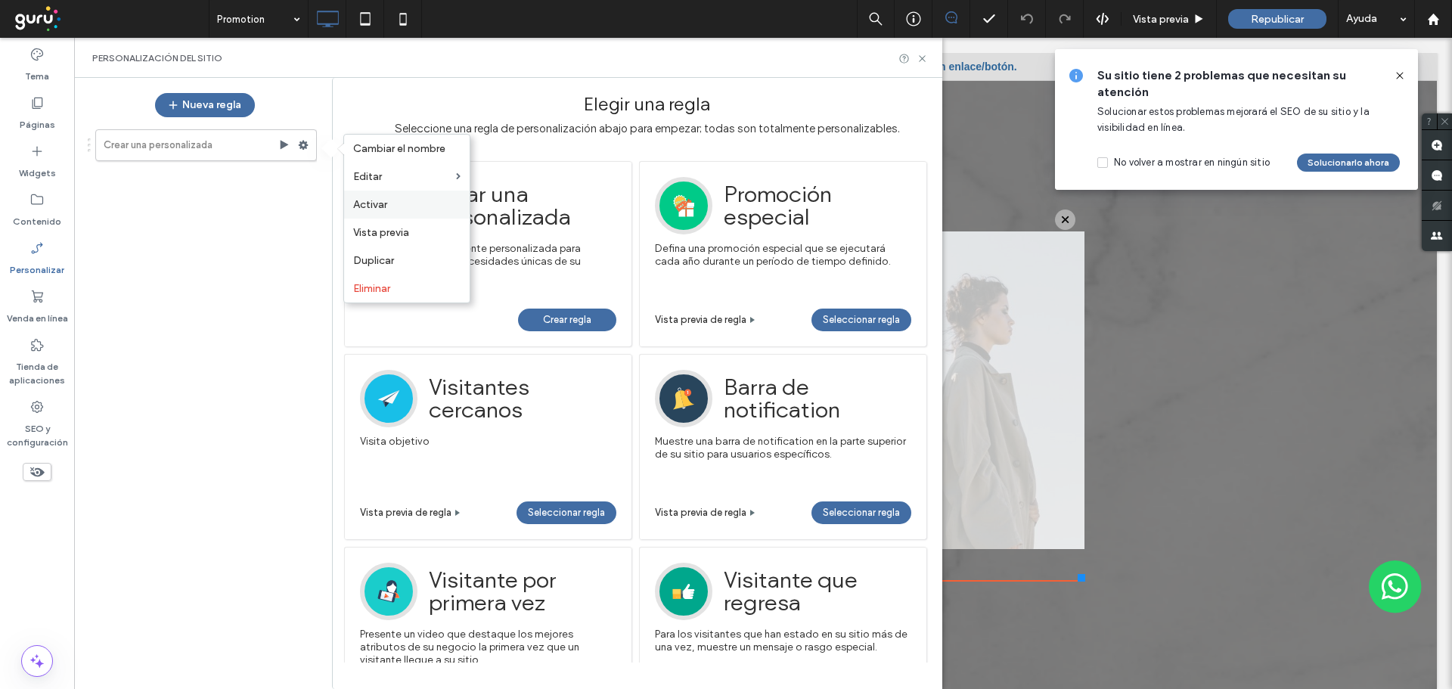
click at [368, 202] on span "Activar" at bounding box center [370, 204] width 34 height 13
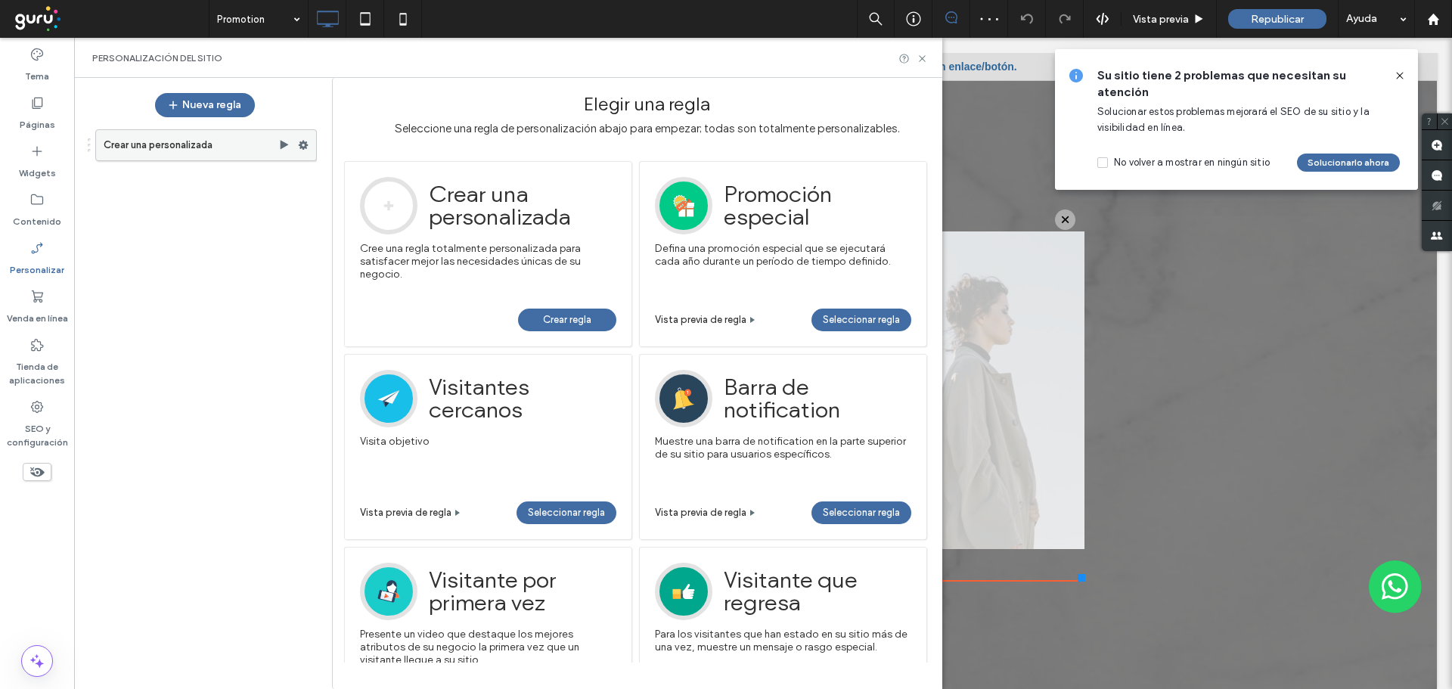
click at [287, 141] on icon at bounding box center [284, 145] width 12 height 12
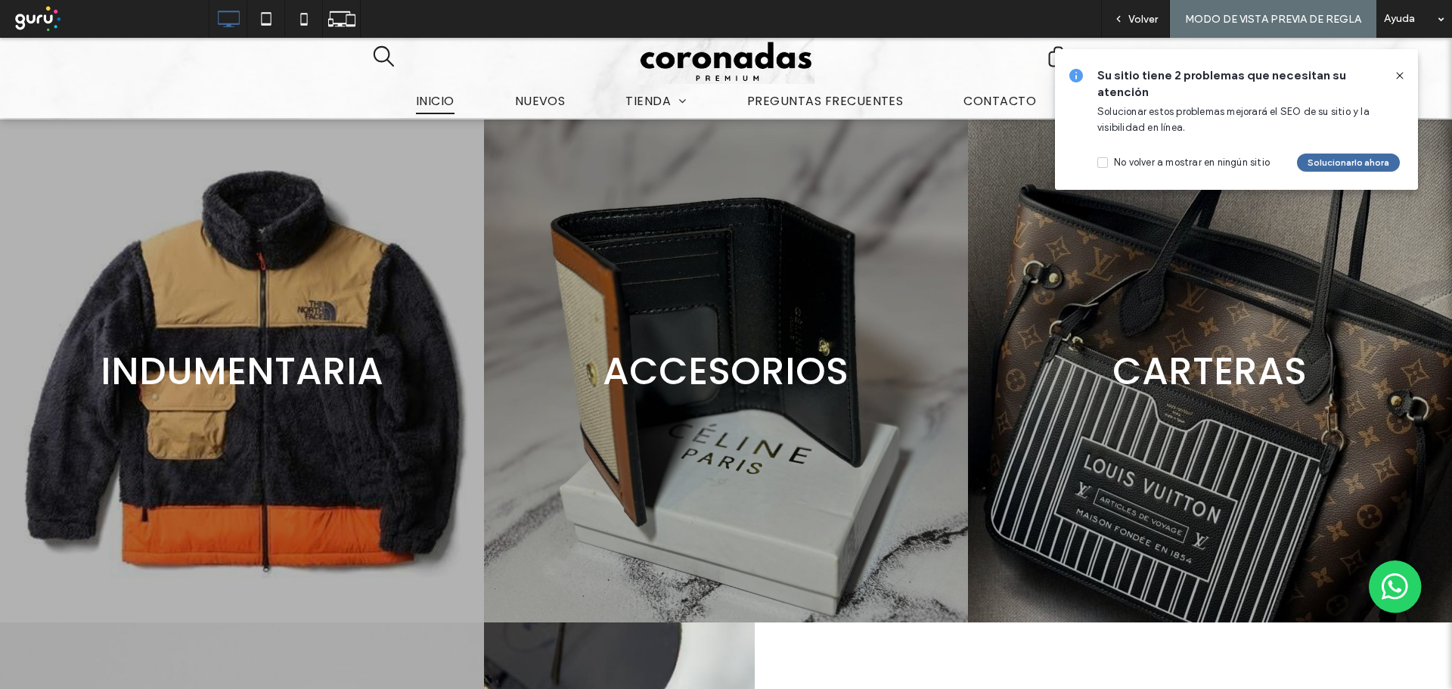
click at [1398, 74] on icon at bounding box center [1400, 76] width 12 height 12
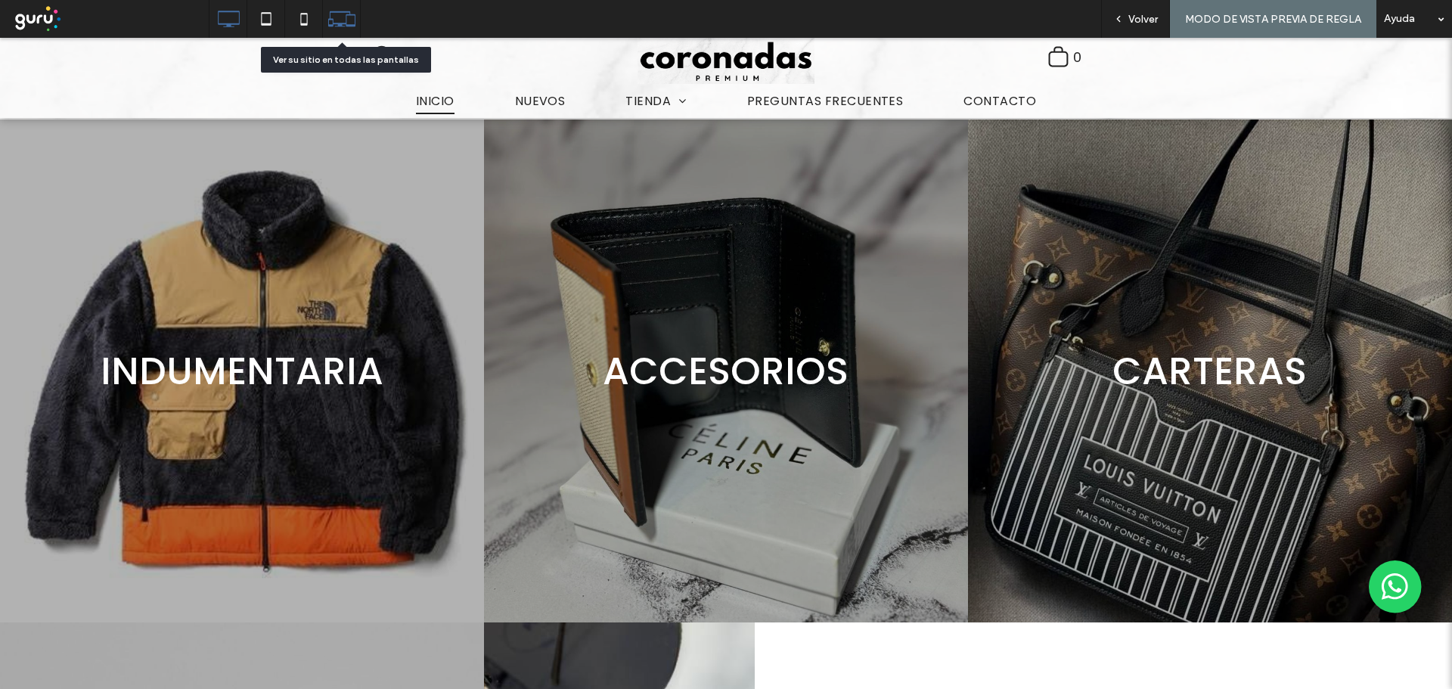
click at [333, 17] on icon at bounding box center [341, 19] width 29 height 29
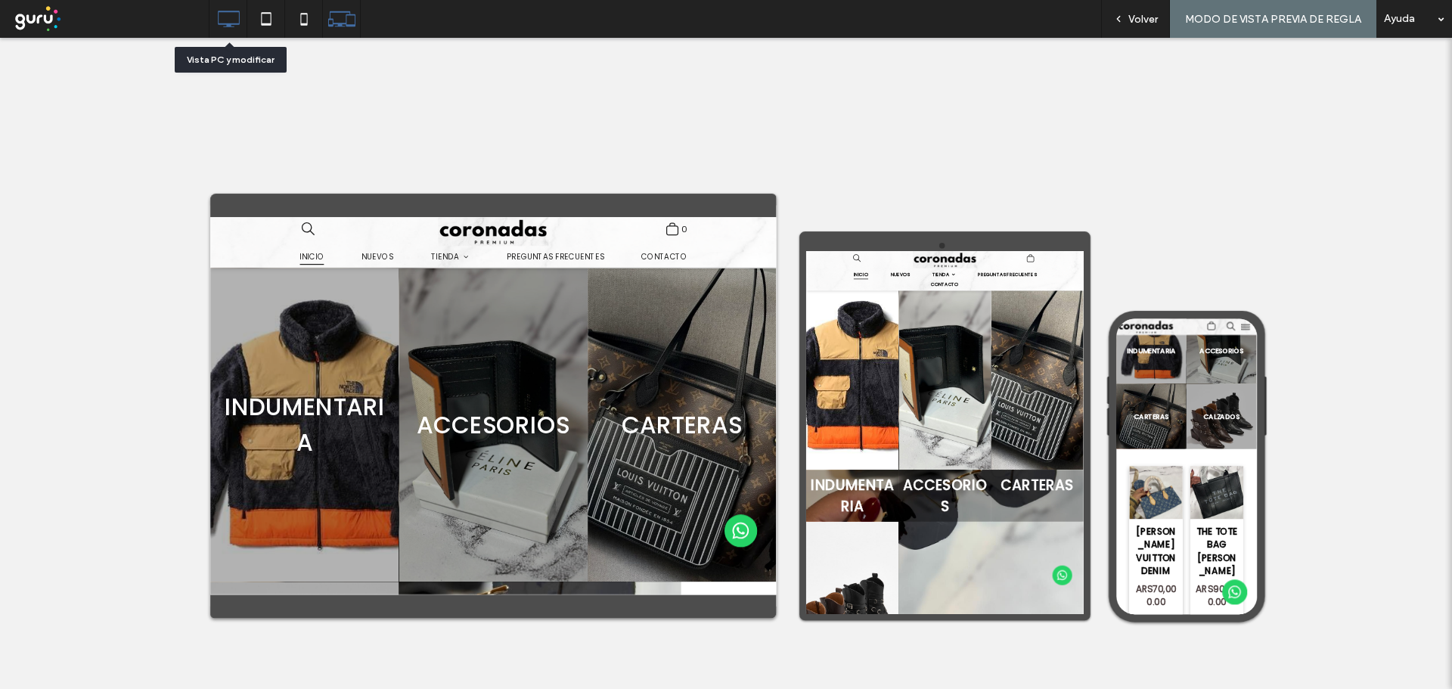
click at [221, 20] on icon at bounding box center [228, 19] width 30 height 30
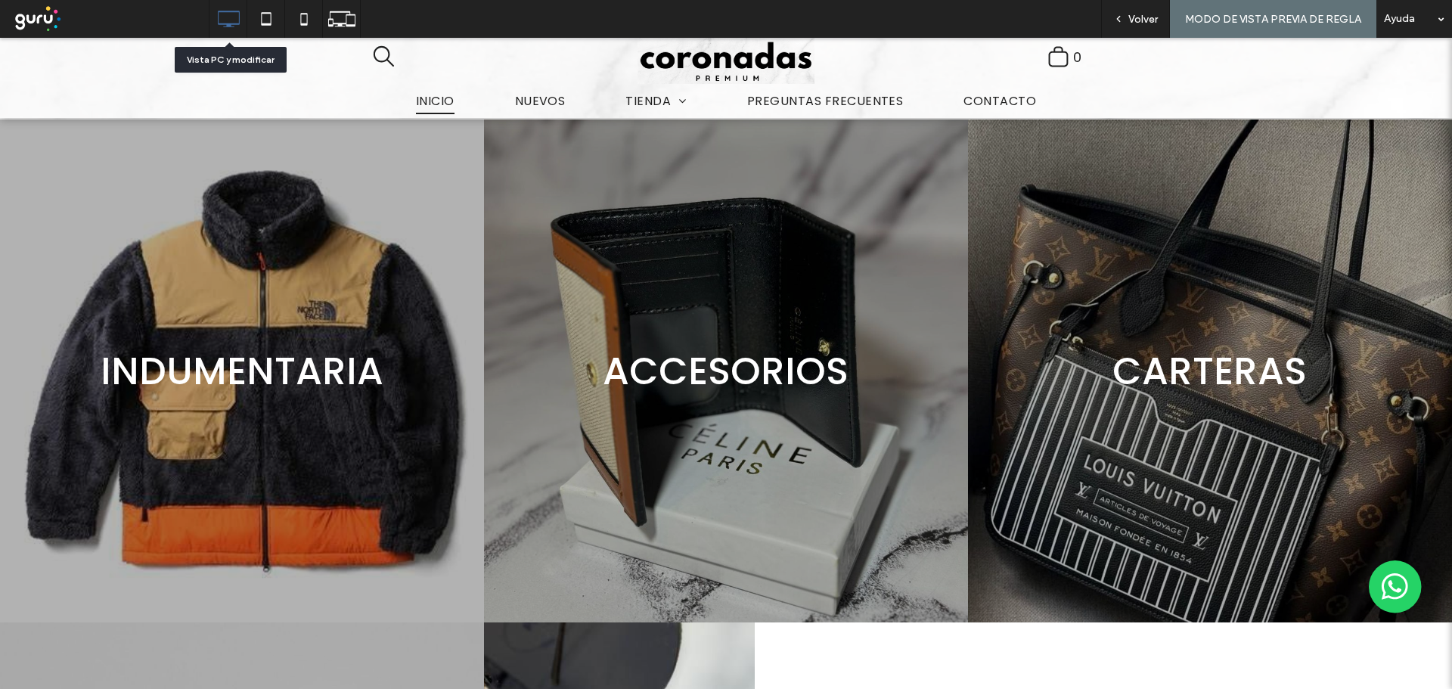
click at [221, 14] on icon at bounding box center [228, 19] width 30 height 30
click at [233, 17] on icon at bounding box center [228, 19] width 30 height 30
click at [1150, 20] on span "Volver" at bounding box center [1142, 19] width 29 height 13
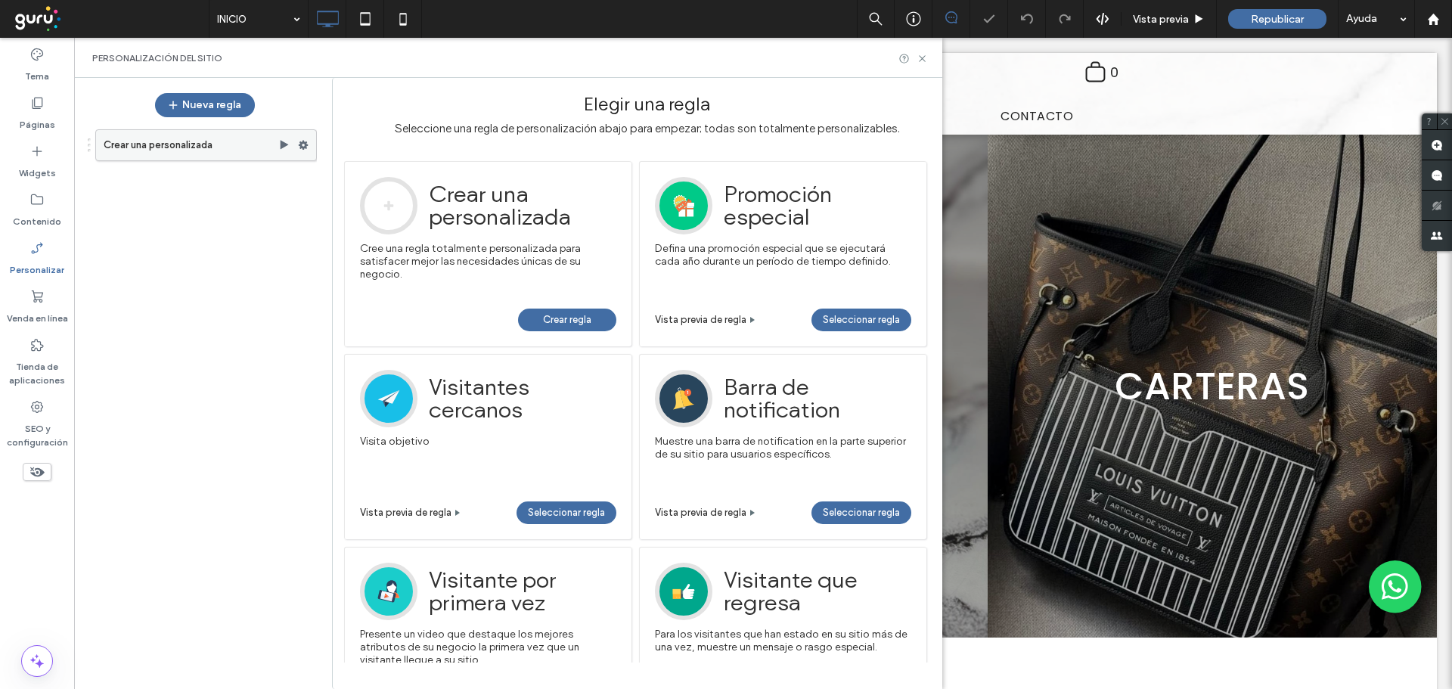
click at [166, 147] on label "Crear una personalizada" at bounding box center [191, 145] width 175 height 30
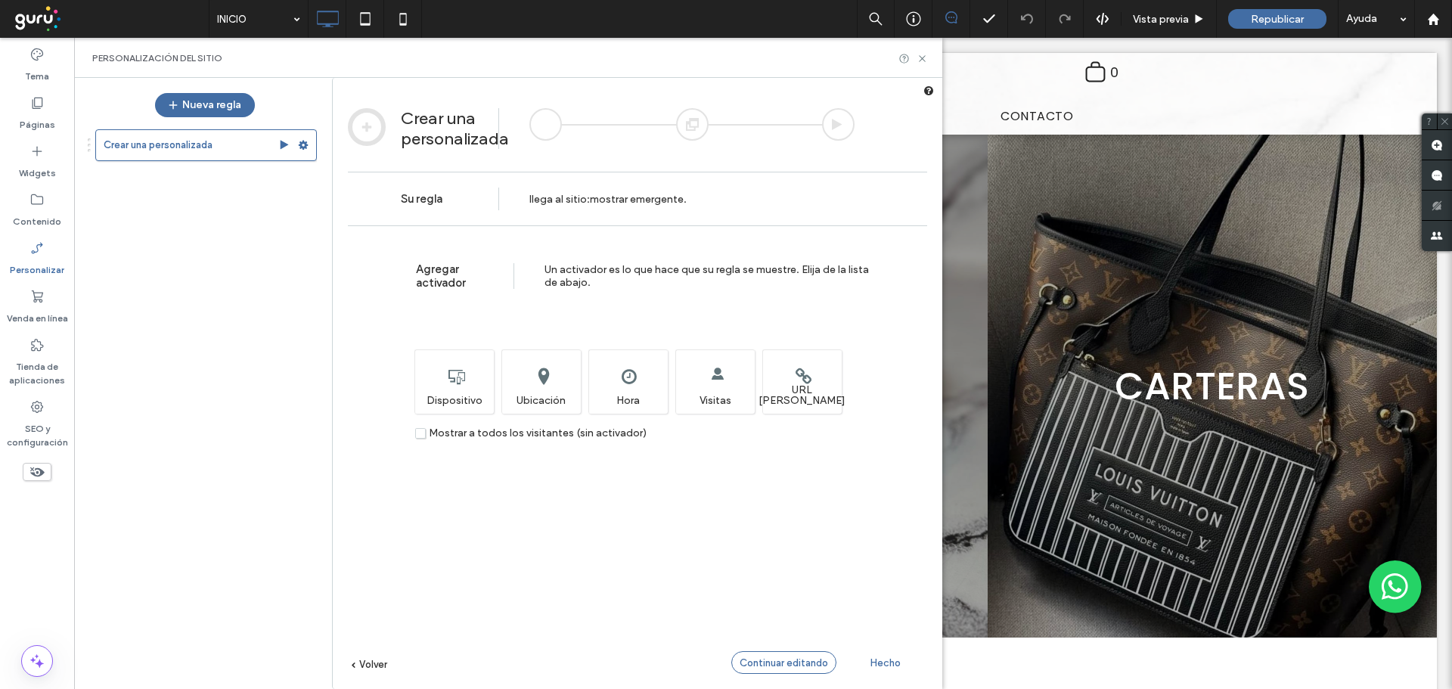
click at [773, 657] on span "Continuar editando" at bounding box center [784, 662] width 88 height 11
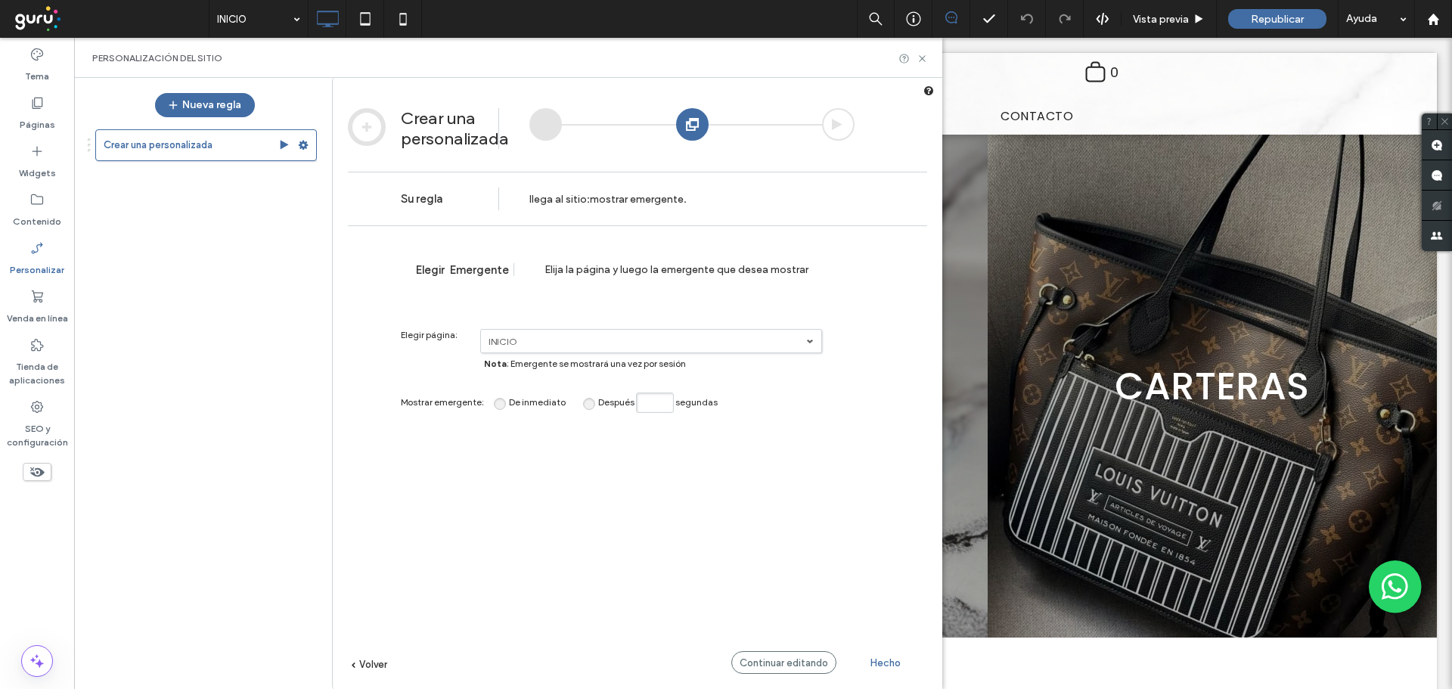
click at [894, 662] on span "Hecho" at bounding box center [885, 662] width 30 height 11
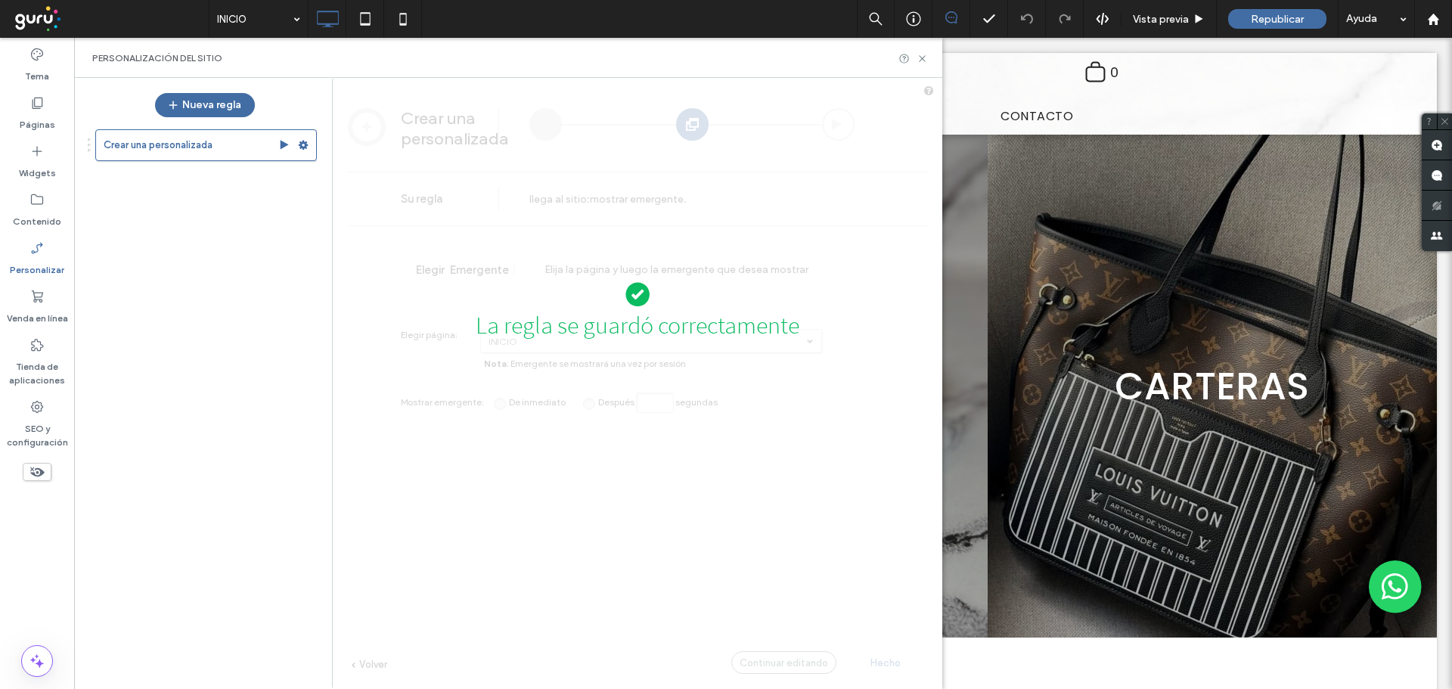
click at [879, 662] on div "La regla se guardó correctamente" at bounding box center [638, 485] width 610 height 800
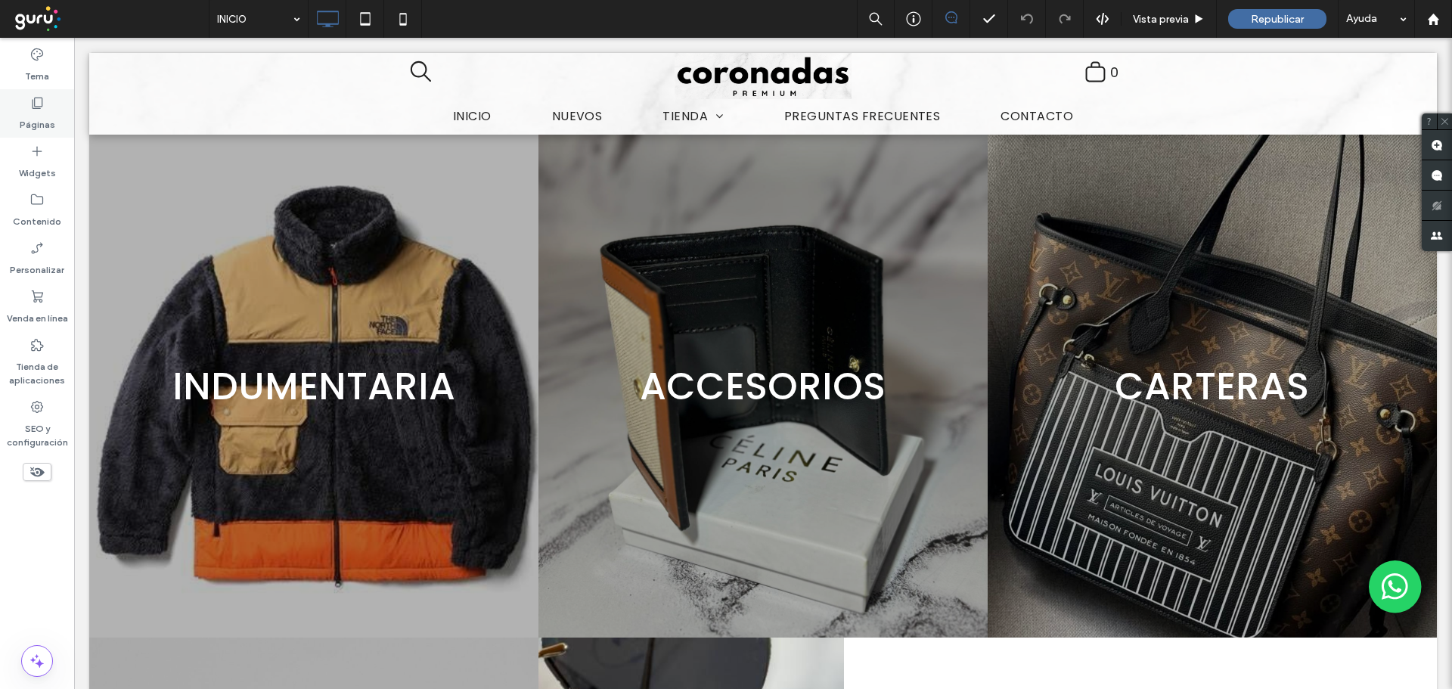
click at [42, 108] on icon at bounding box center [36, 102] width 15 height 15
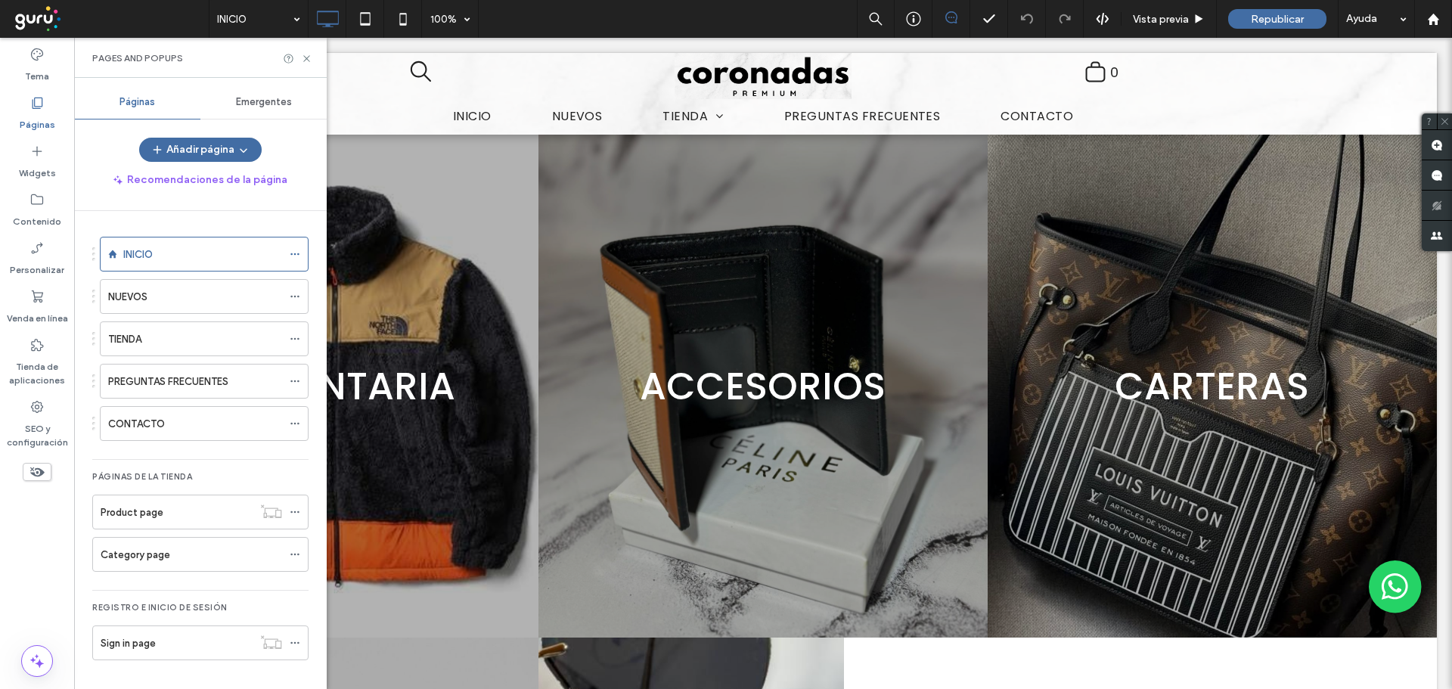
click at [271, 106] on span "Emergentes" at bounding box center [264, 102] width 56 height 12
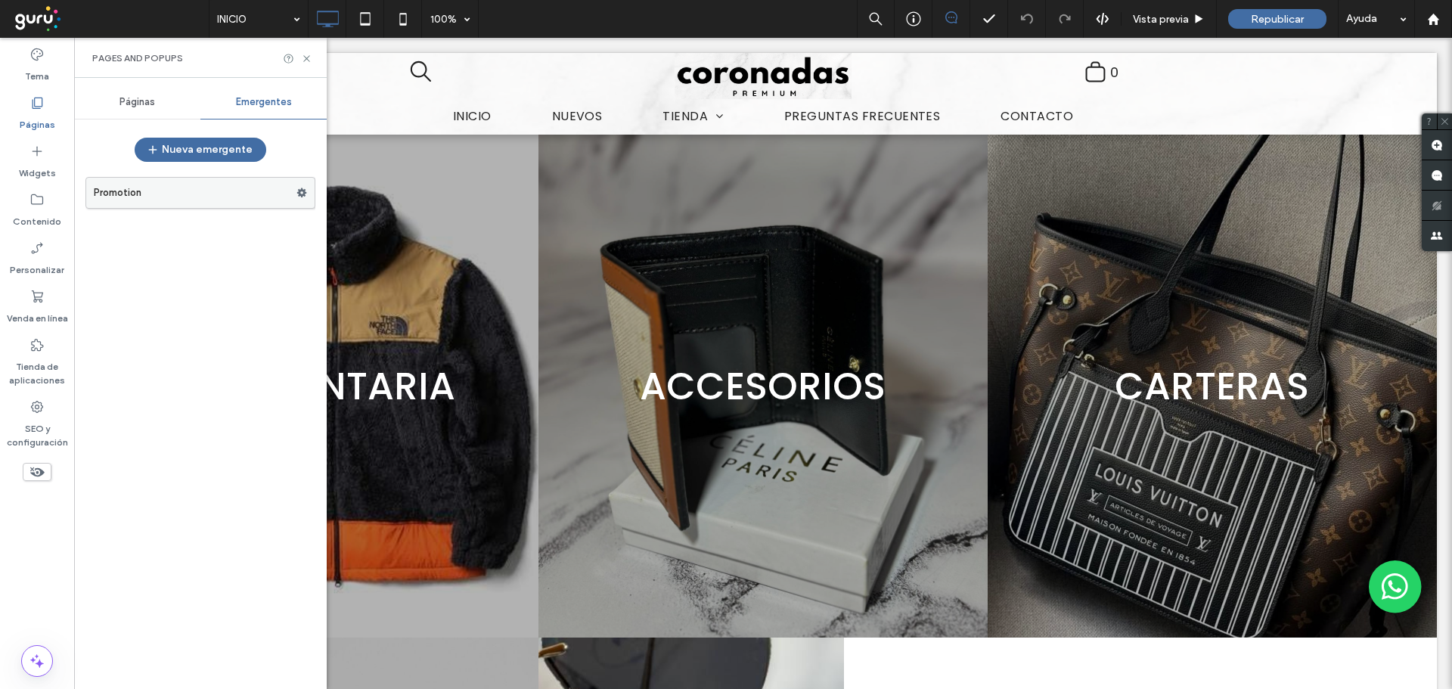
click at [163, 186] on label "Promotion" at bounding box center [195, 193] width 203 height 30
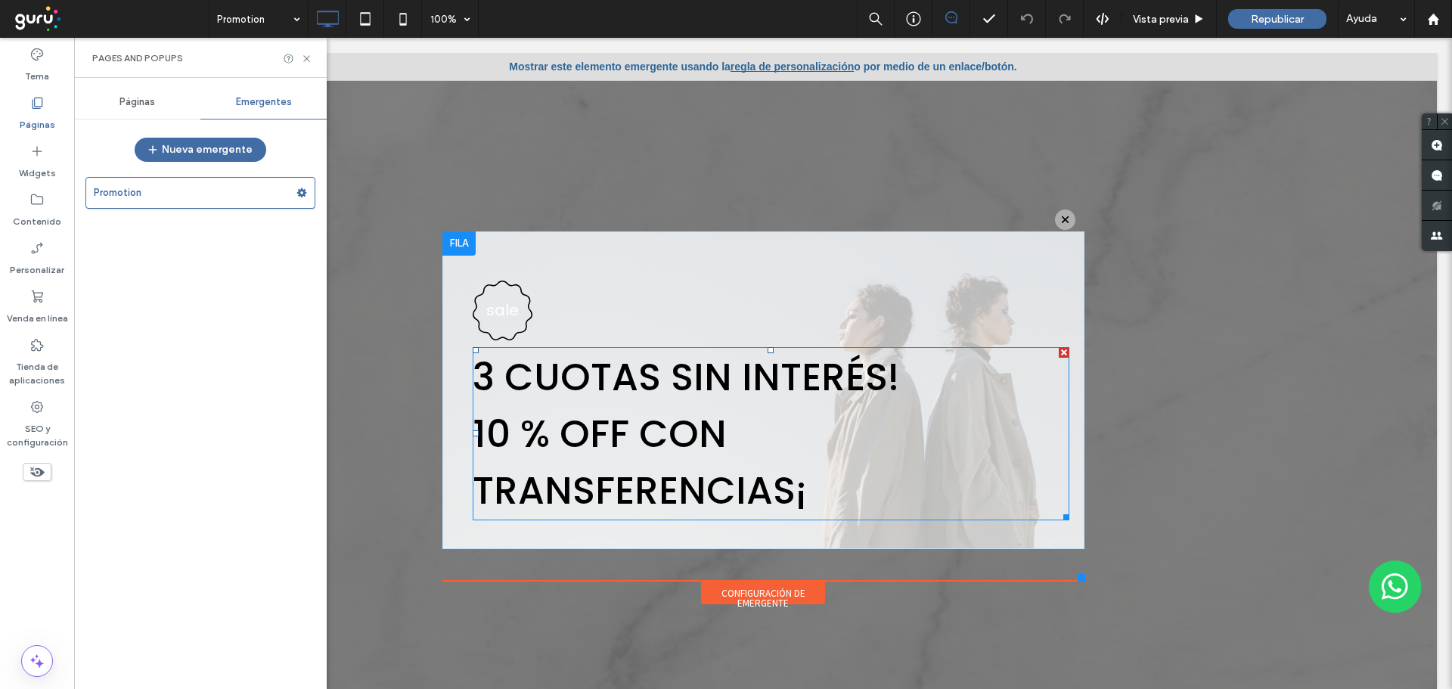
click at [807, 411] on span "10 % OFF CON TRANSFERENCIAS¡" at bounding box center [640, 462] width 334 height 110
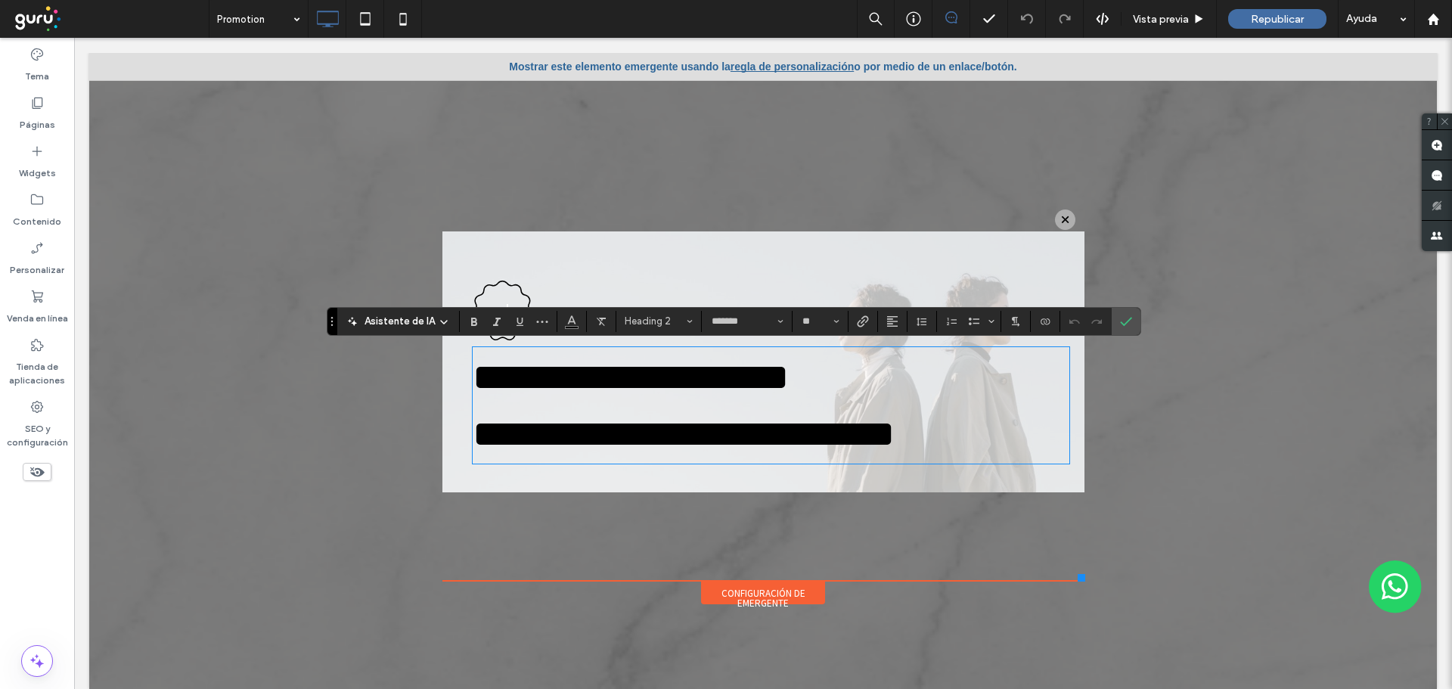
click at [895, 438] on span "**********" at bounding box center [684, 433] width 422 height 37
click at [916, 371] on h2 "**********" at bounding box center [771, 377] width 597 height 57
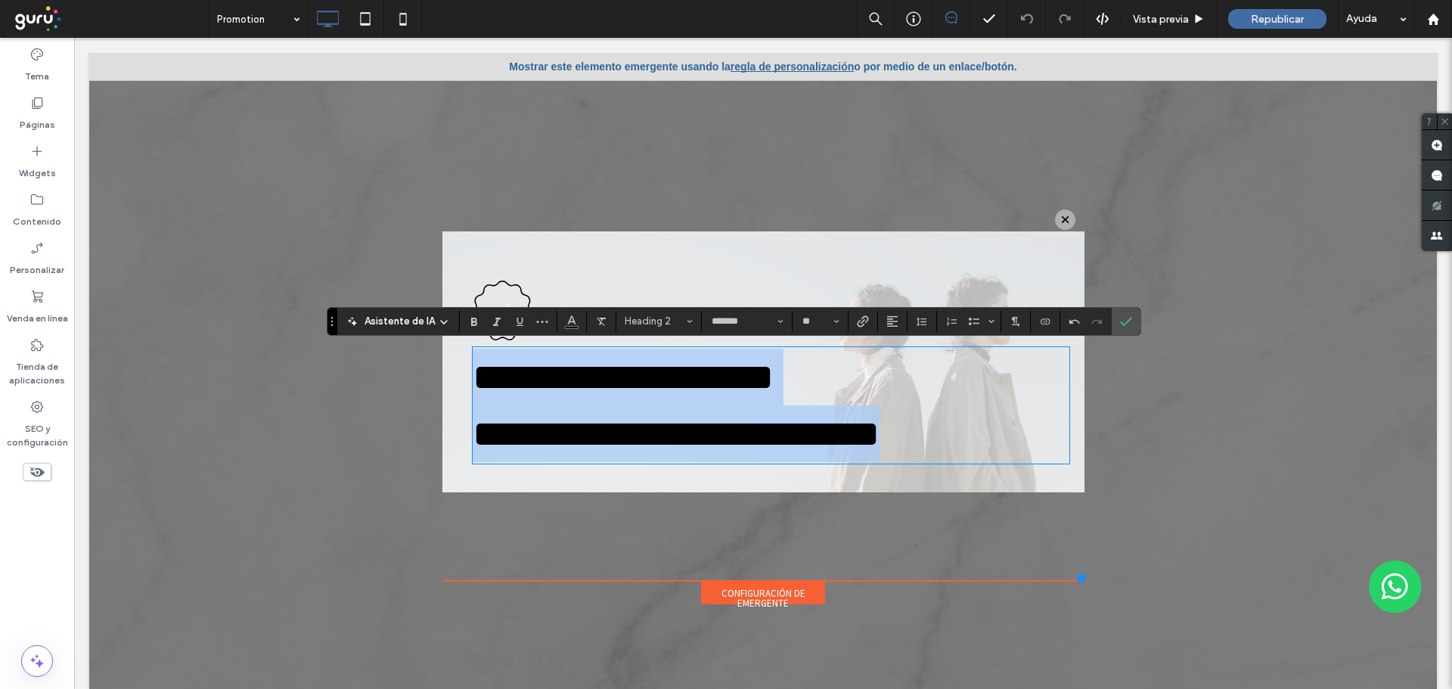
drag, startPoint x: 462, startPoint y: 369, endPoint x: 1058, endPoint y: 420, distance: 598.1
click at [1058, 420] on div "**********" at bounding box center [763, 361] width 642 height 261
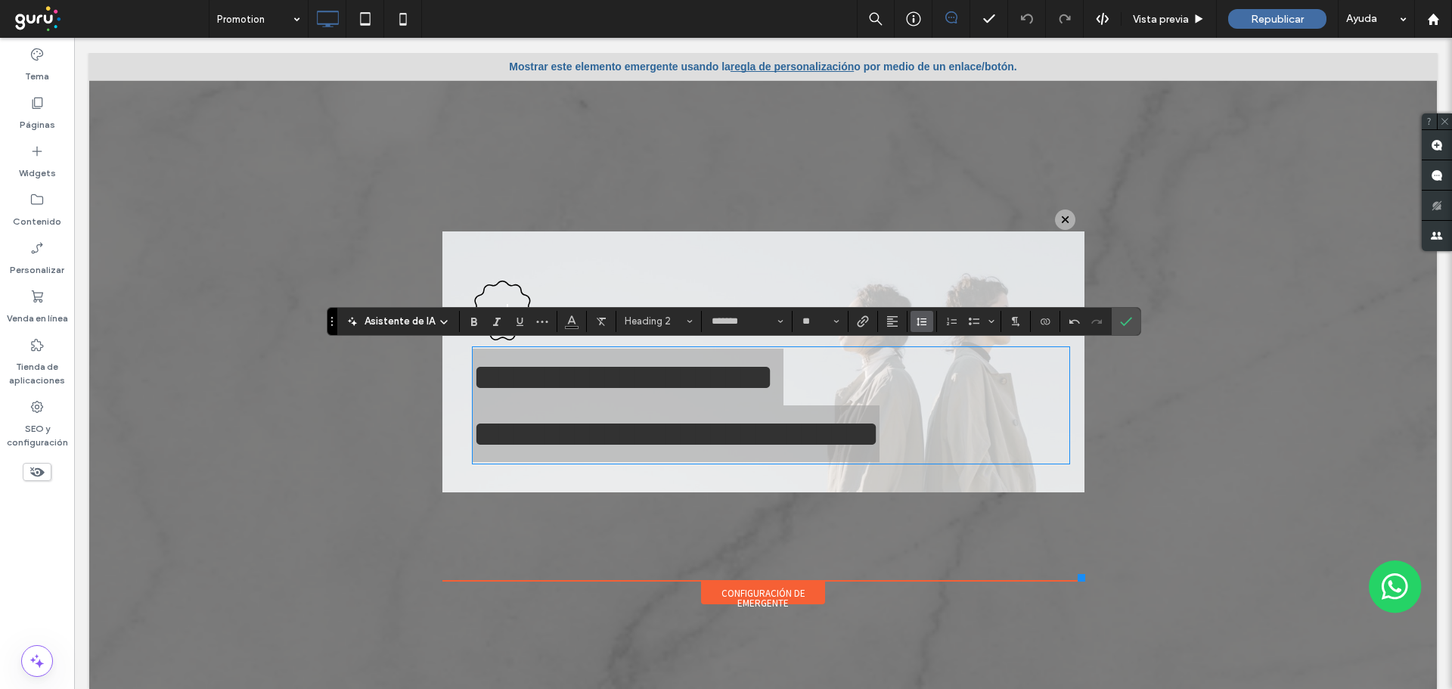
click at [919, 323] on icon "Altura de la línea" at bounding box center [922, 321] width 12 height 12
click at [930, 394] on label "1.5" at bounding box center [963, 387] width 106 height 21
click at [886, 324] on icon "Alineación" at bounding box center [892, 321] width 12 height 12
click at [902, 368] on use "ui.textEditor.alignment.center" at bounding box center [903, 367] width 11 height 11
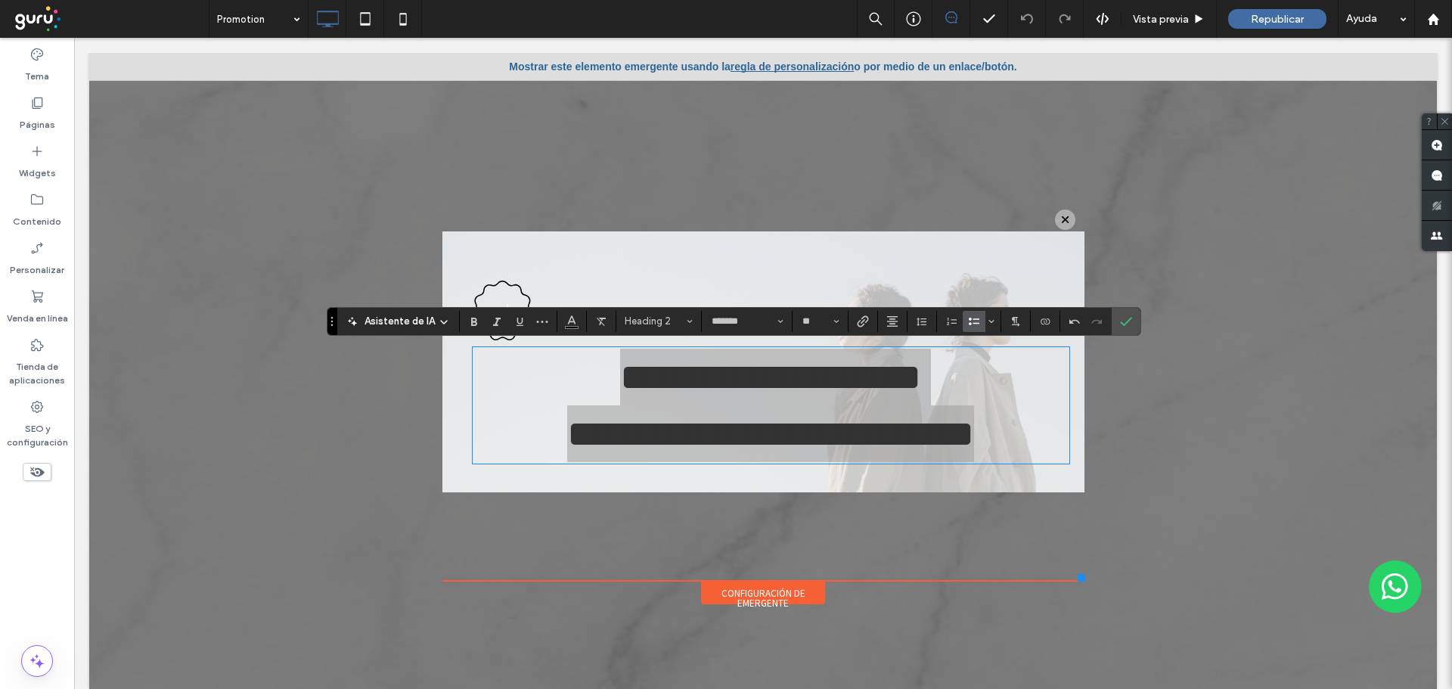
click at [975, 323] on use "Lista con viñetas" at bounding box center [974, 322] width 11 height 8
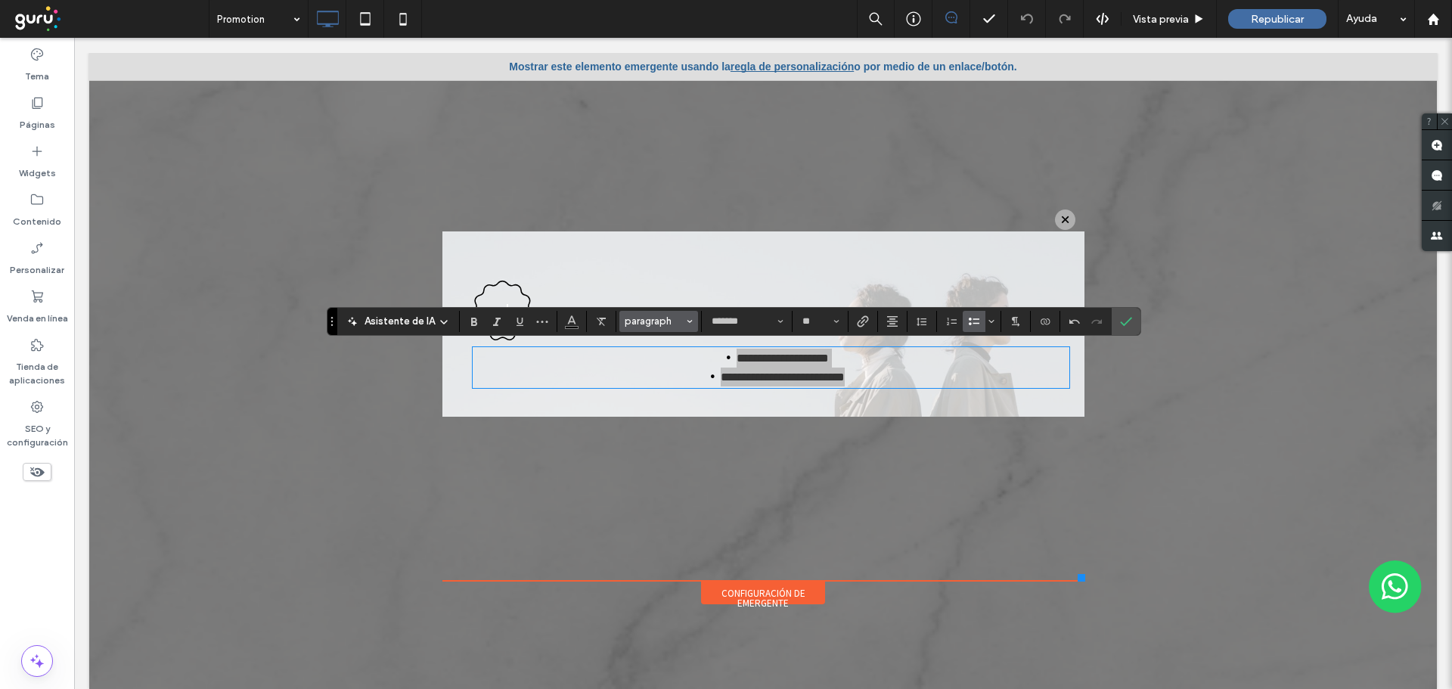
click at [647, 318] on span "paragraph" at bounding box center [654, 320] width 59 height 11
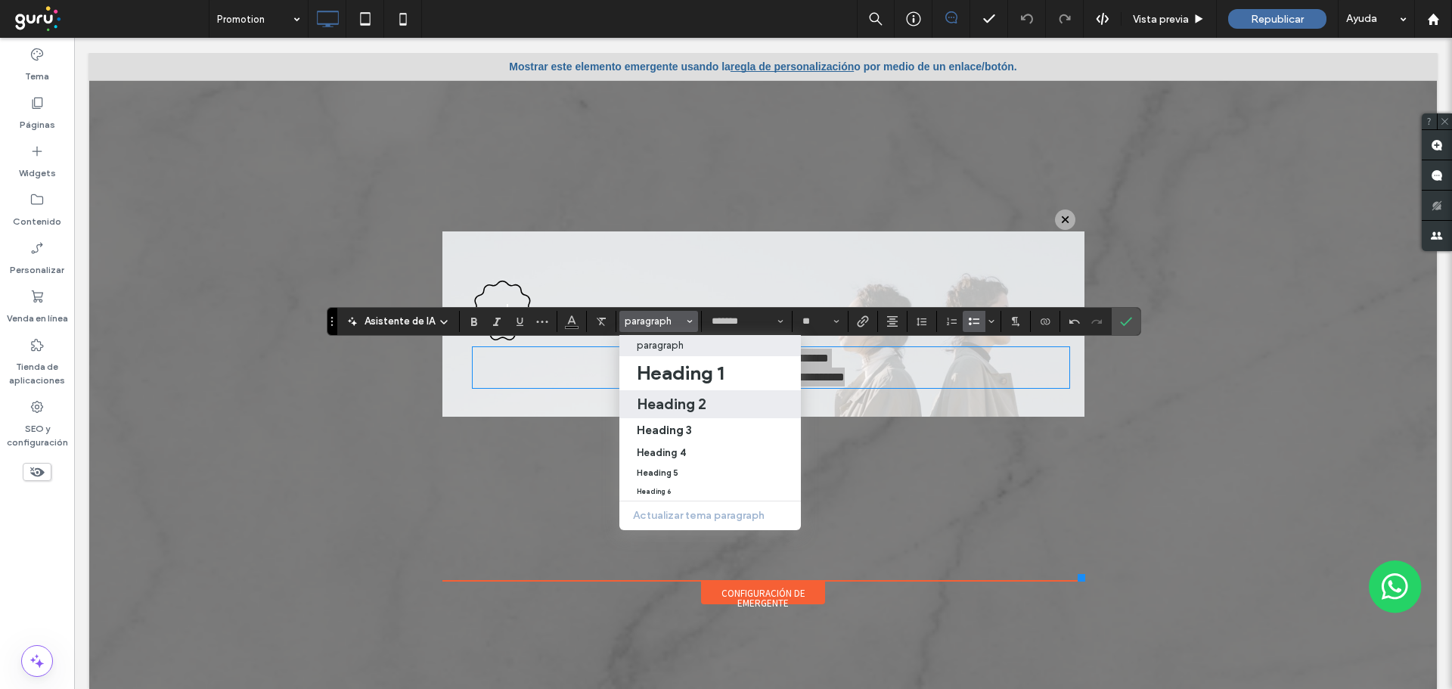
click at [668, 399] on h2 "Heading 2" at bounding box center [672, 404] width 70 height 18
type input "**"
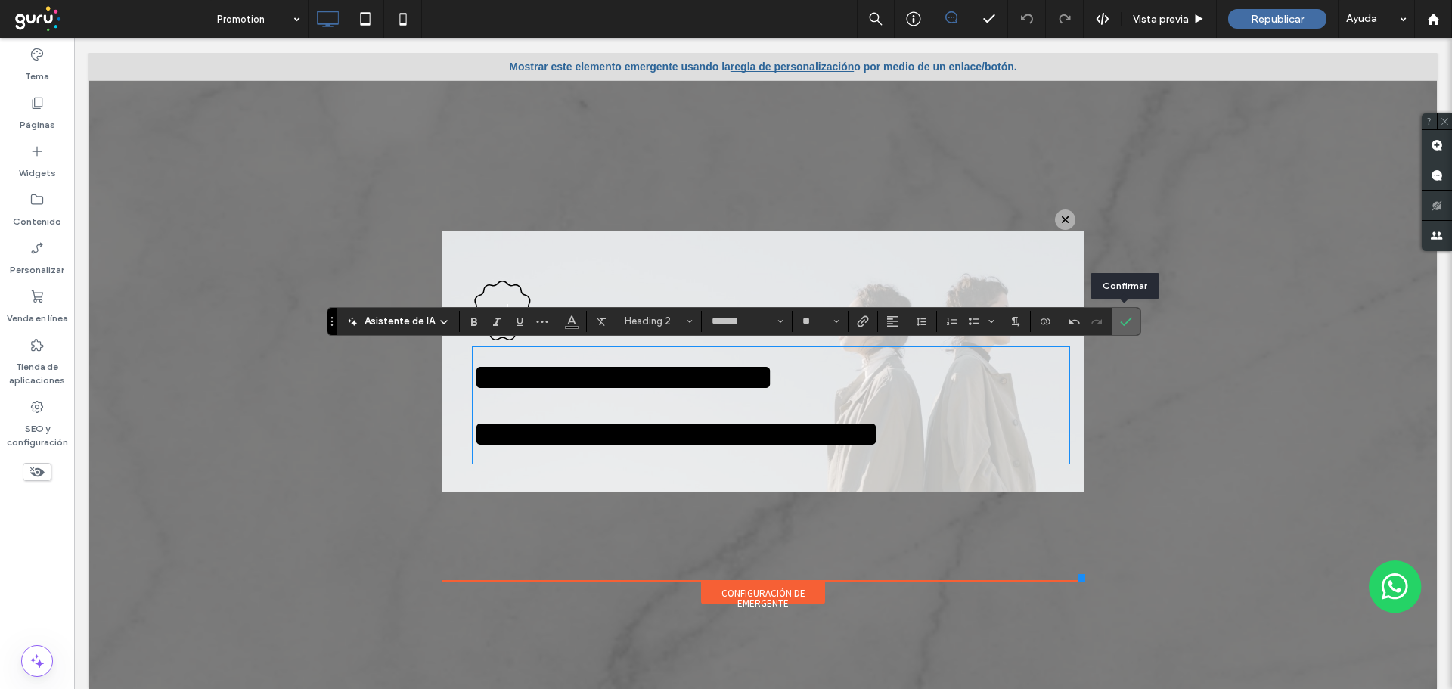
click at [1126, 319] on icon "Confirmar" at bounding box center [1126, 321] width 12 height 12
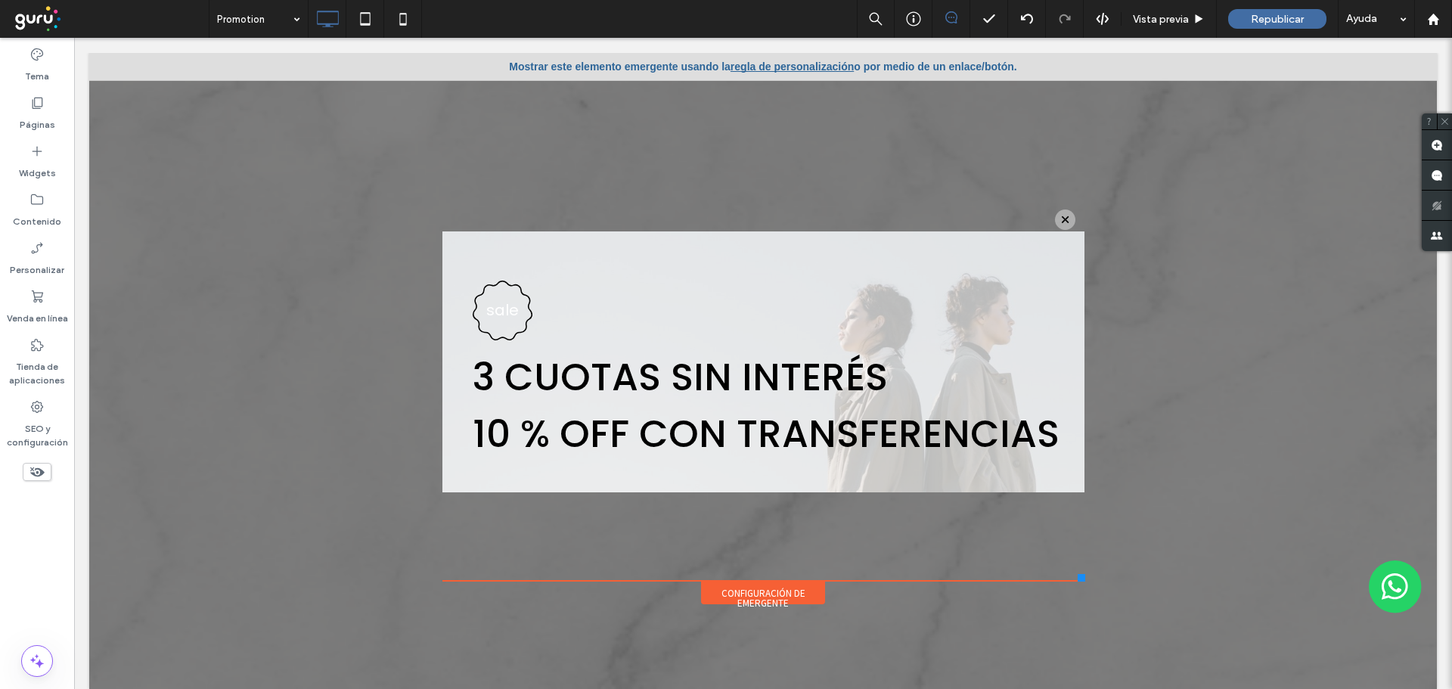
click at [1055, 217] on div at bounding box center [1065, 219] width 20 height 20
drag, startPoint x: 1059, startPoint y: 216, endPoint x: 1023, endPoint y: 265, distance: 60.7
click at [1059, 216] on div at bounding box center [1065, 219] width 20 height 20
click at [36, 100] on icon at bounding box center [36, 102] width 15 height 15
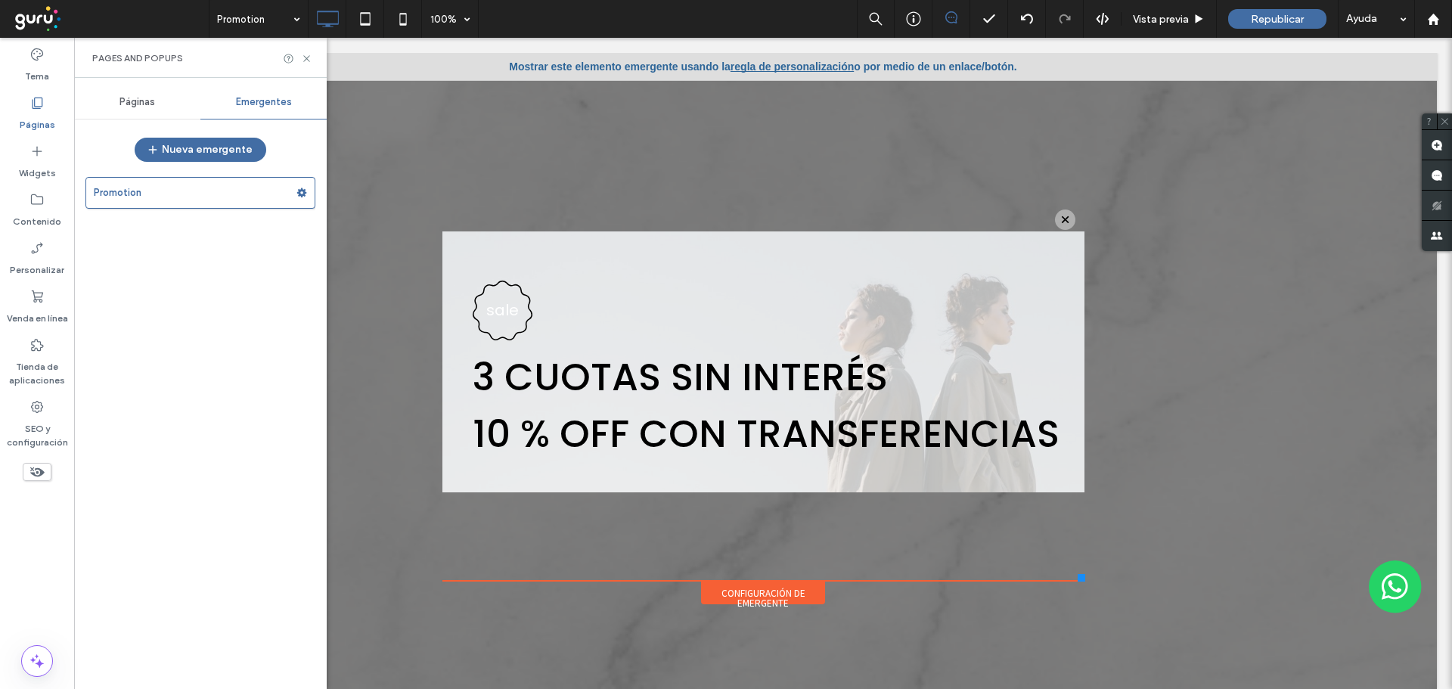
click at [273, 99] on span "Emergentes" at bounding box center [264, 102] width 56 height 12
click at [230, 192] on label "Promotion" at bounding box center [195, 193] width 203 height 30
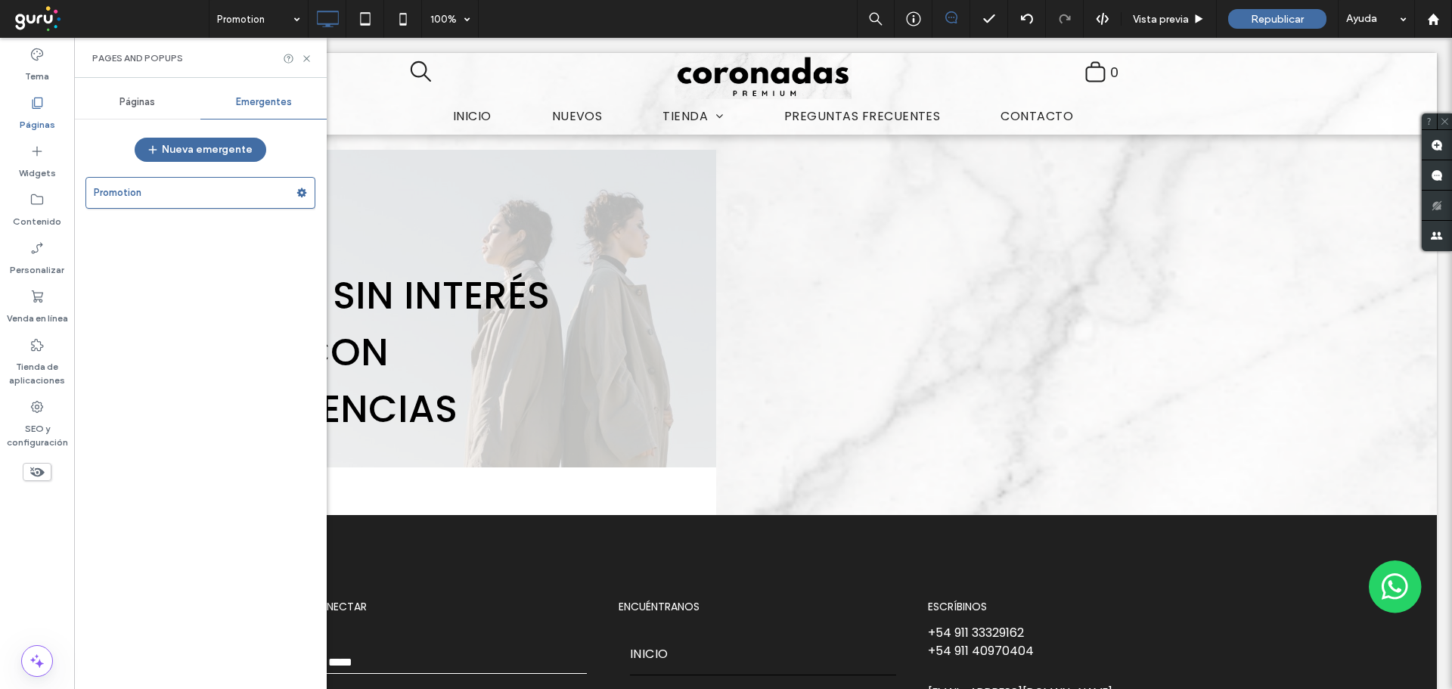
click at [300, 193] on div at bounding box center [726, 344] width 1452 height 689
click at [300, 195] on use at bounding box center [302, 192] width 10 height 9
click at [361, 251] on span "Eliminar" at bounding box center [370, 252] width 37 height 13
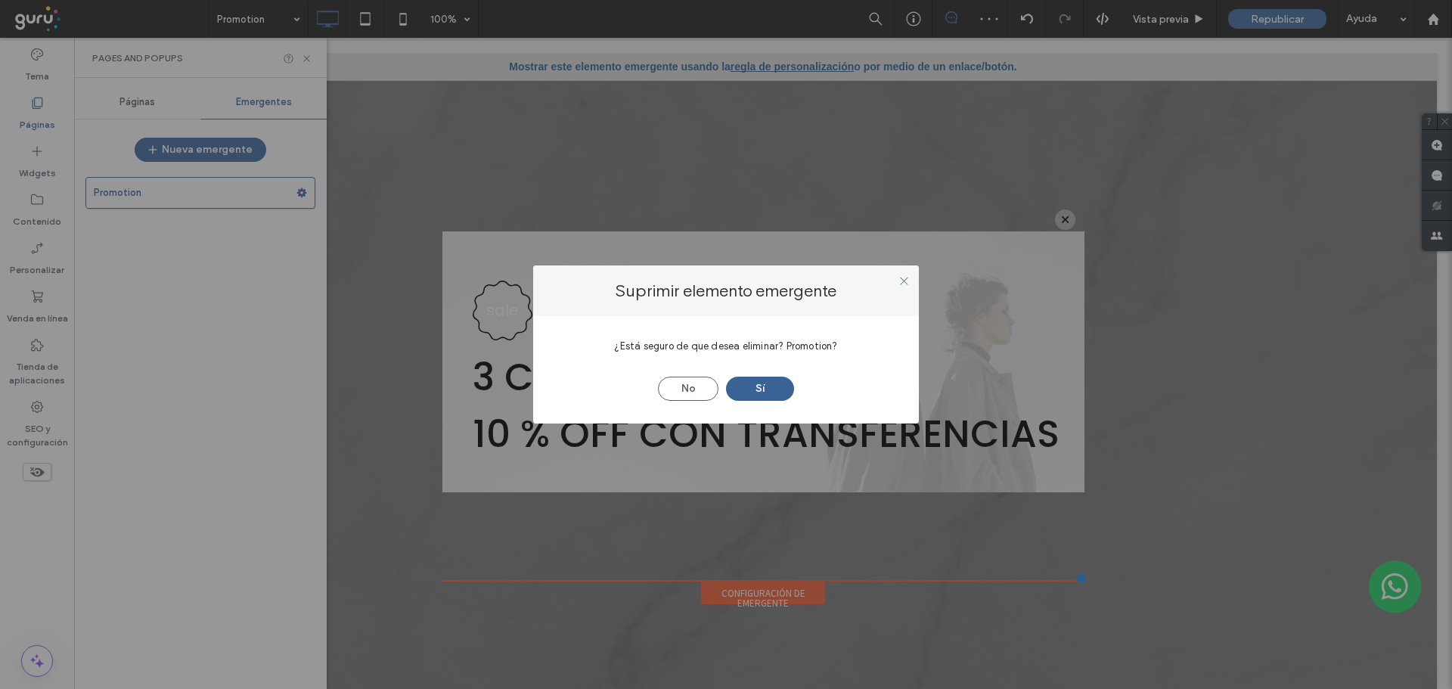
drag, startPoint x: 775, startPoint y: 393, endPoint x: 774, endPoint y: 380, distance: 13.7
click at [774, 394] on button "Sí" at bounding box center [760, 389] width 68 height 24
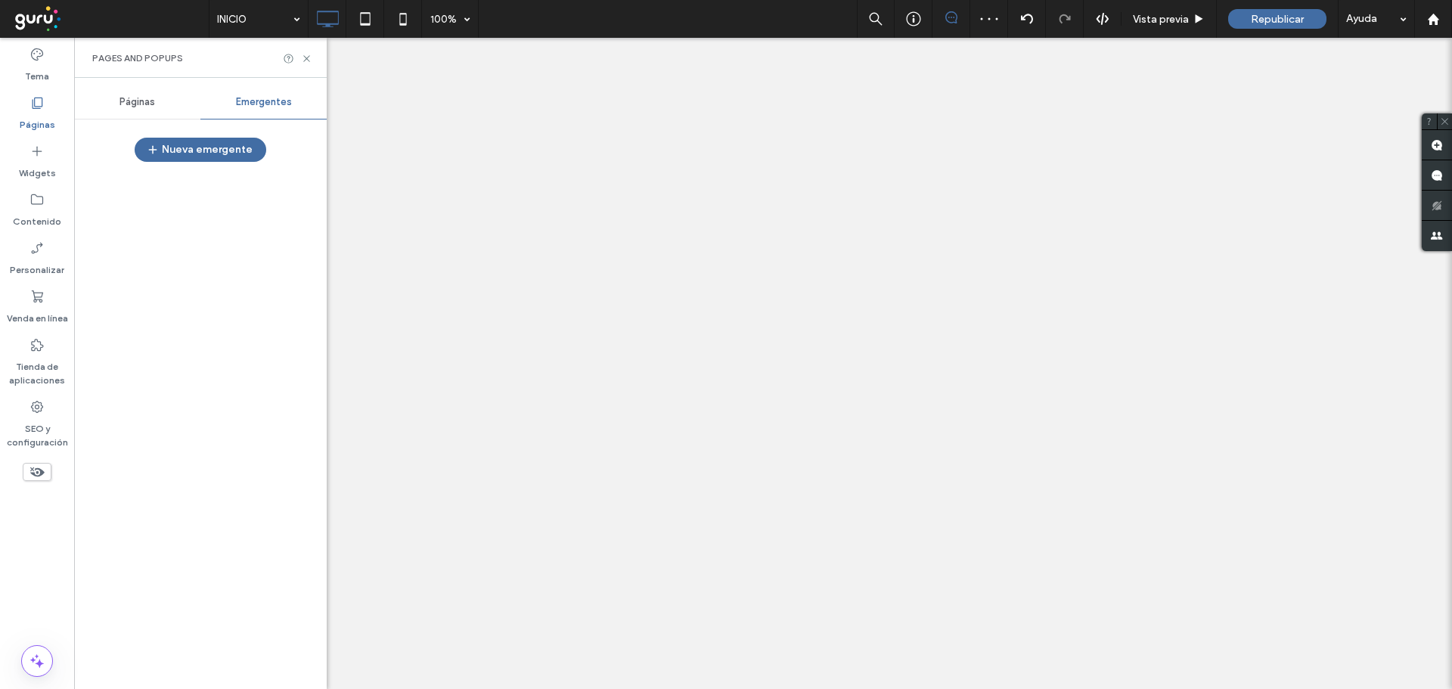
click at [172, 150] on div at bounding box center [726, 344] width 1452 height 689
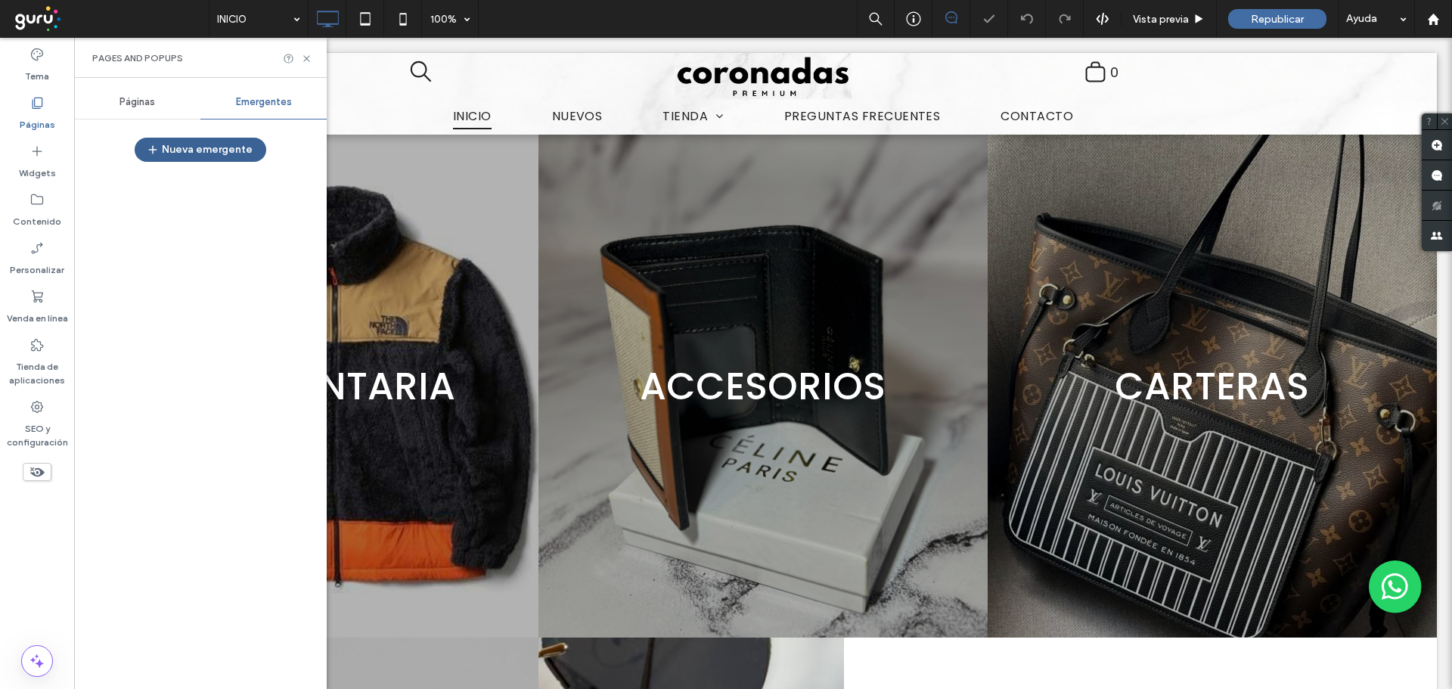
click at [175, 147] on button "Nueva emergente" at bounding box center [201, 150] width 132 height 24
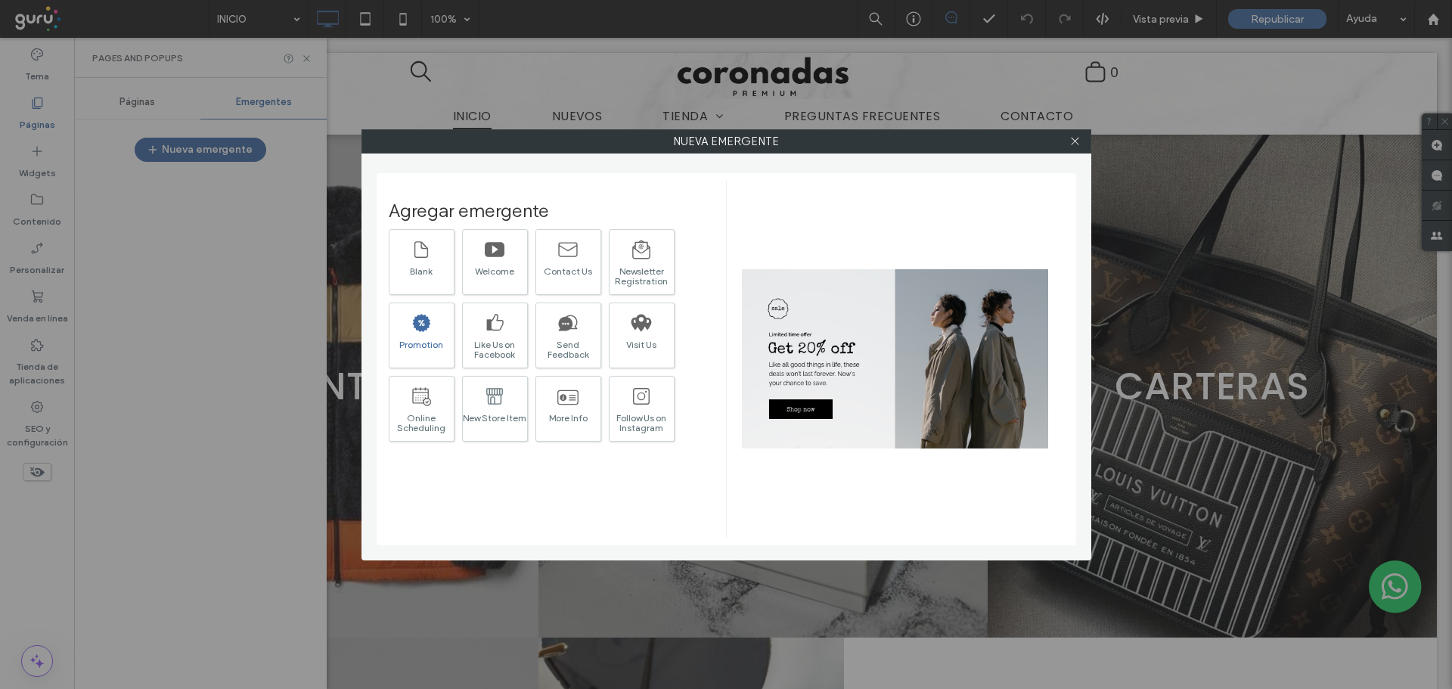
click at [422, 334] on div at bounding box center [421, 322] width 21 height 32
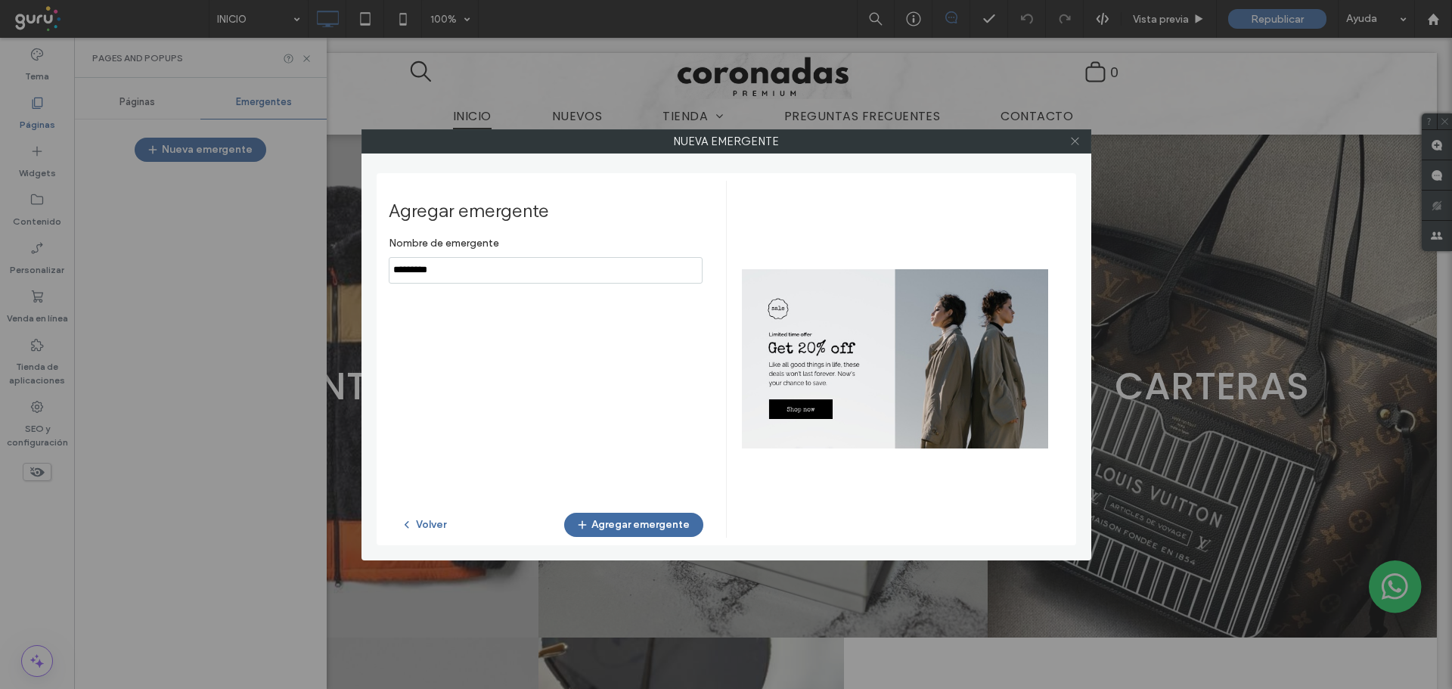
click at [1079, 142] on icon at bounding box center [1074, 140] width 11 height 11
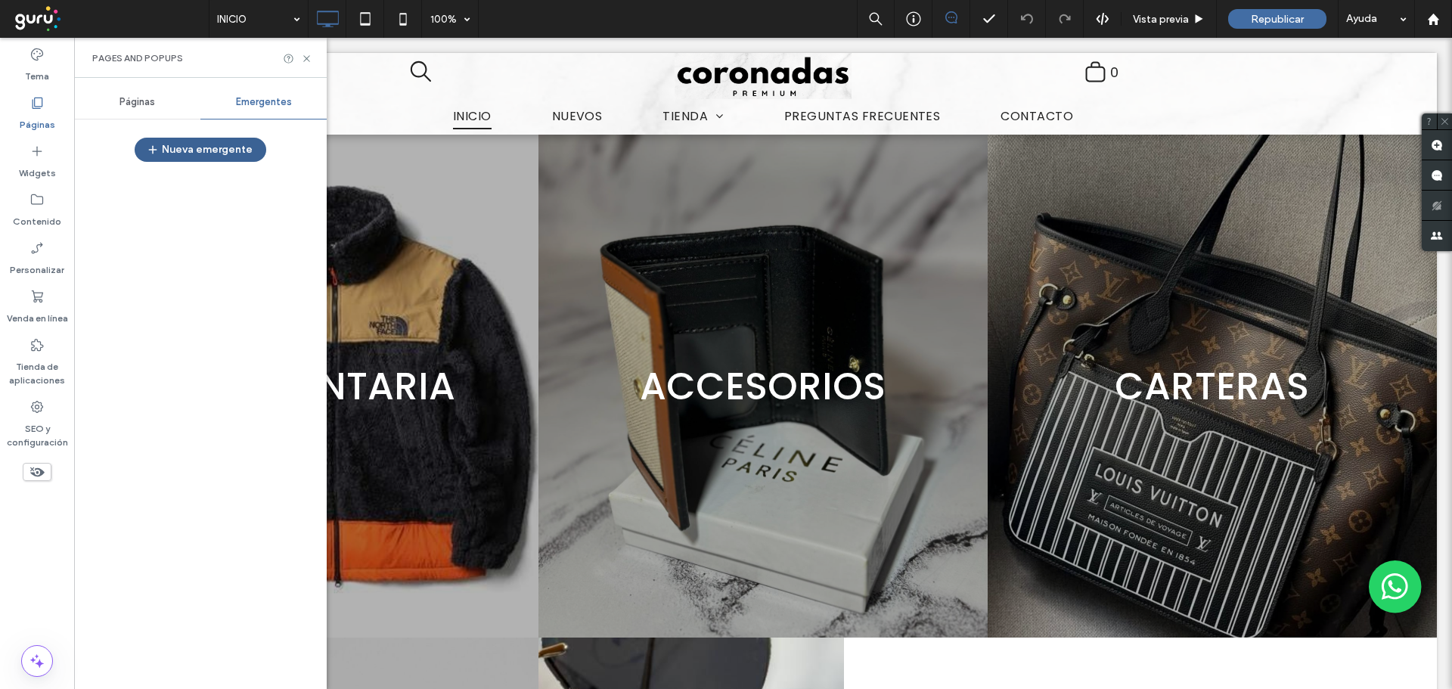
click at [195, 153] on button "Nueva emergente" at bounding box center [201, 150] width 132 height 24
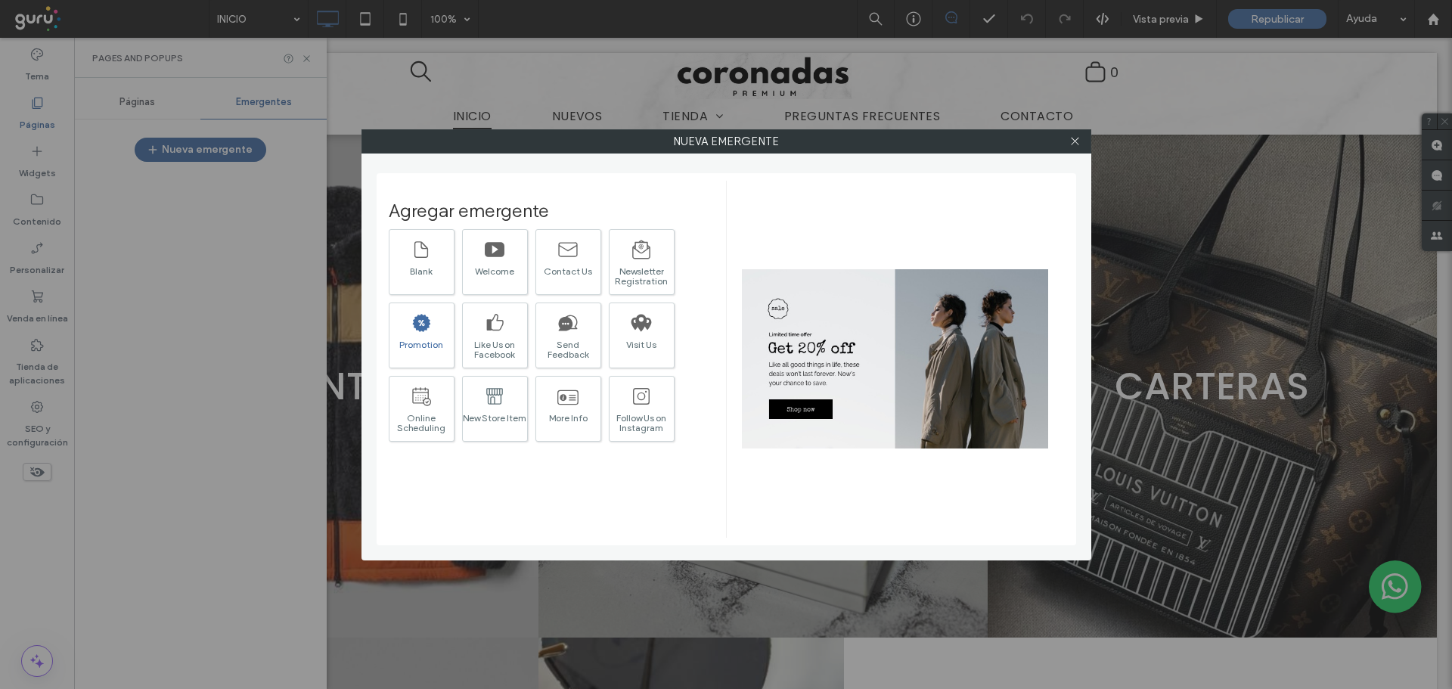
click at [416, 326] on icon at bounding box center [422, 322] width 18 height 17
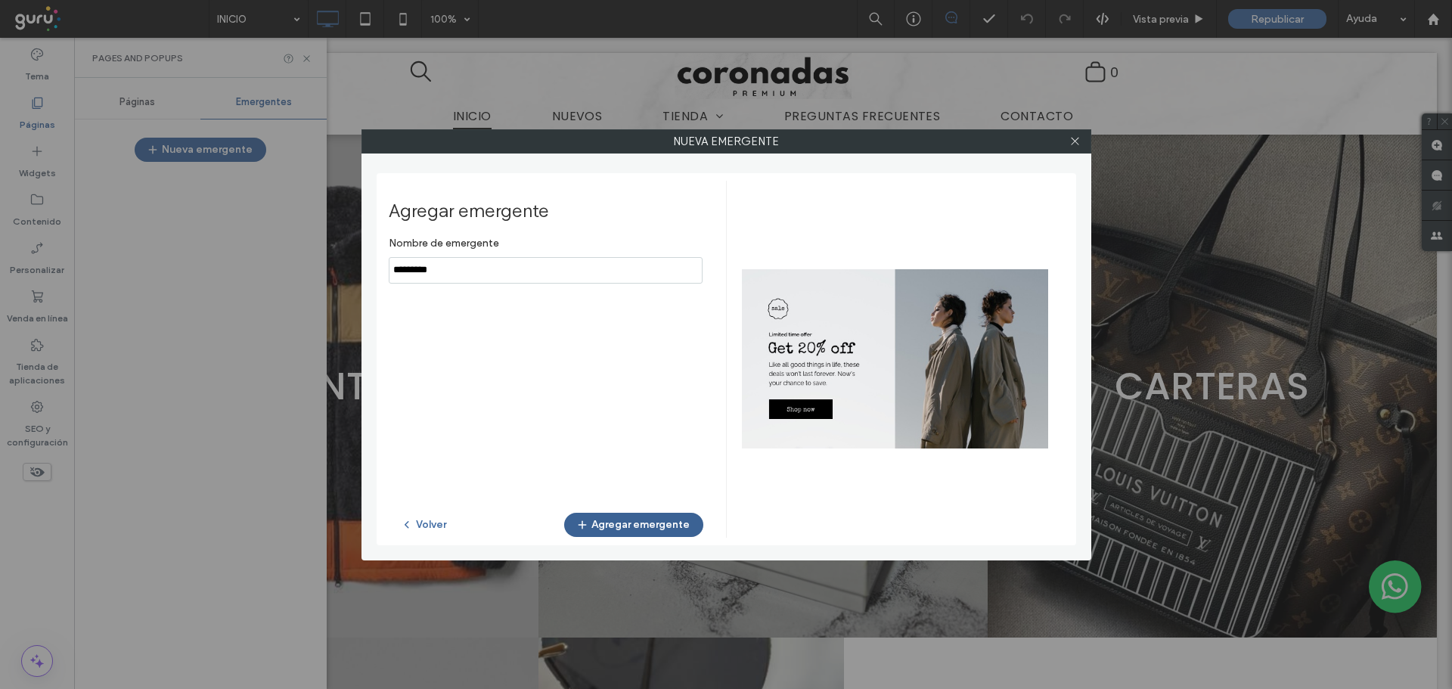
click at [637, 526] on button "Agregar emergente" at bounding box center [633, 525] width 139 height 24
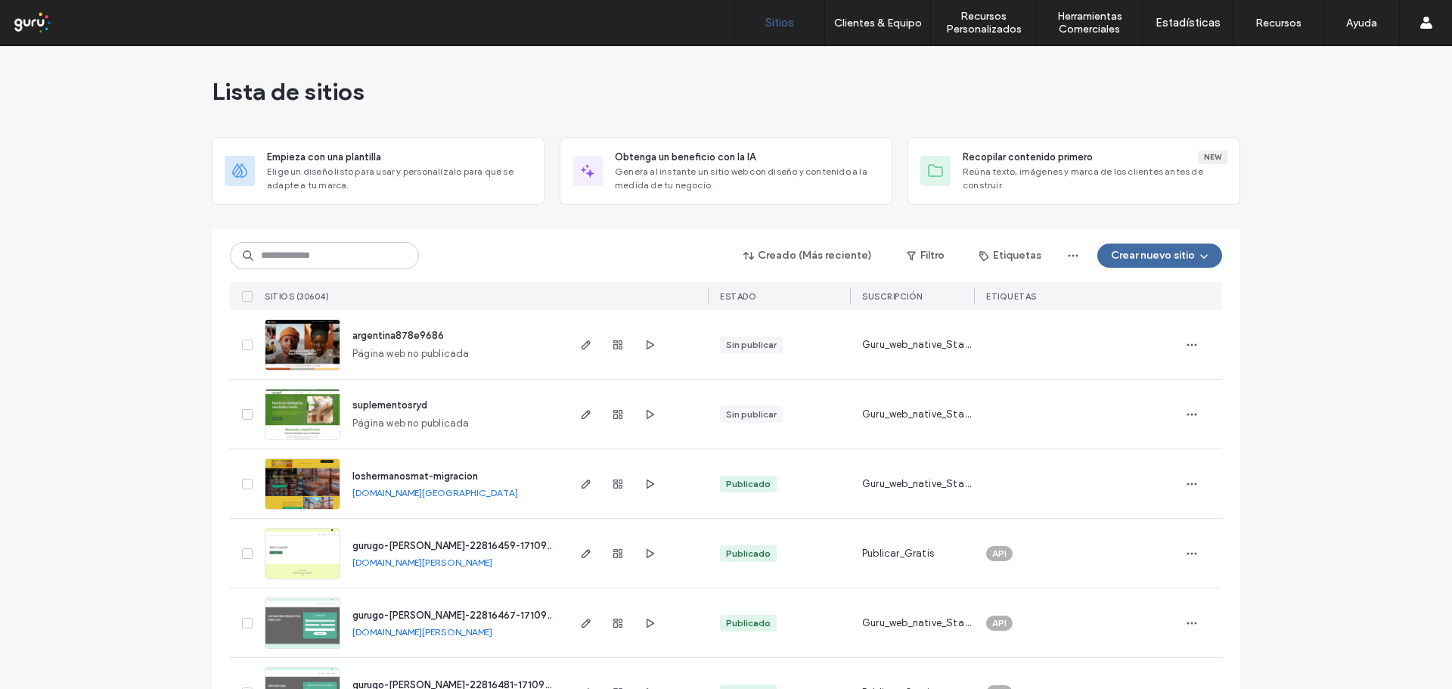
drag, startPoint x: 1354, startPoint y: 76, endPoint x: 668, endPoint y: 129, distance: 688.7
paste input "**********"
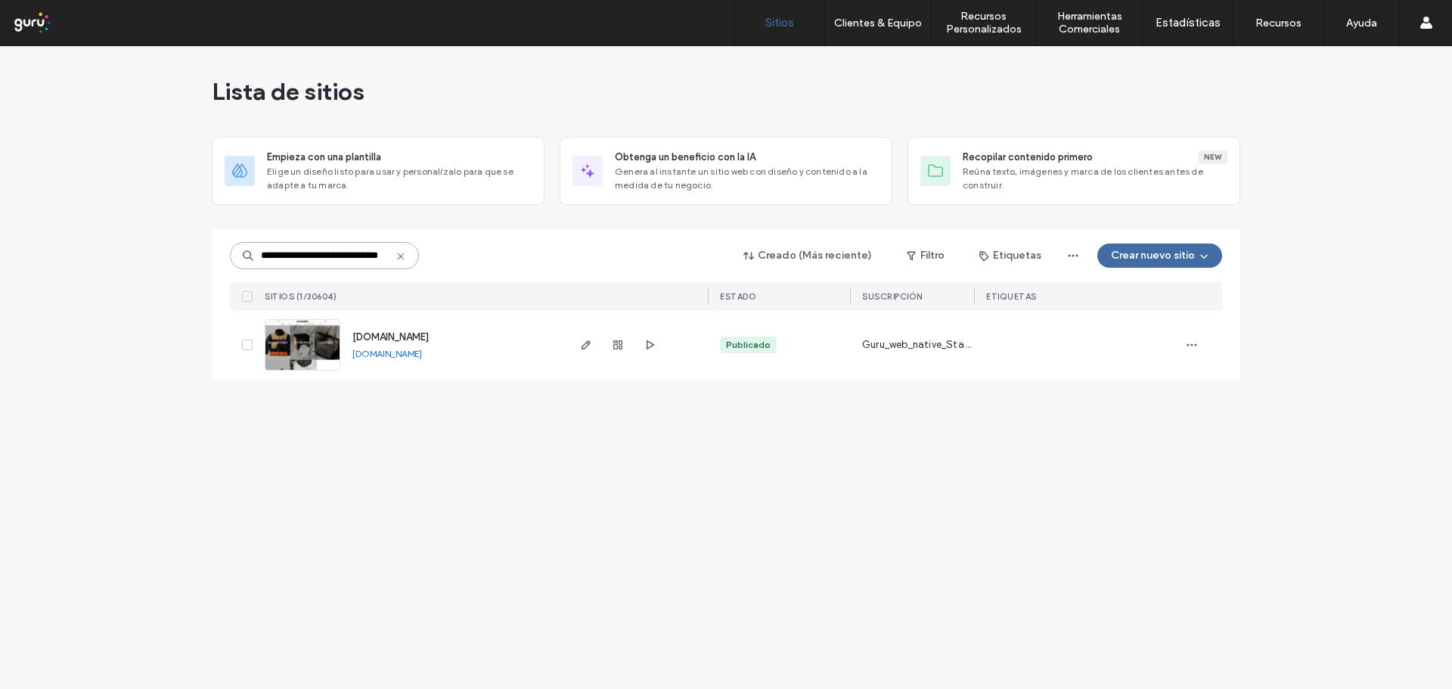
type input "**********"
click at [413, 334] on span "[DOMAIN_NAME]" at bounding box center [390, 336] width 76 height 11
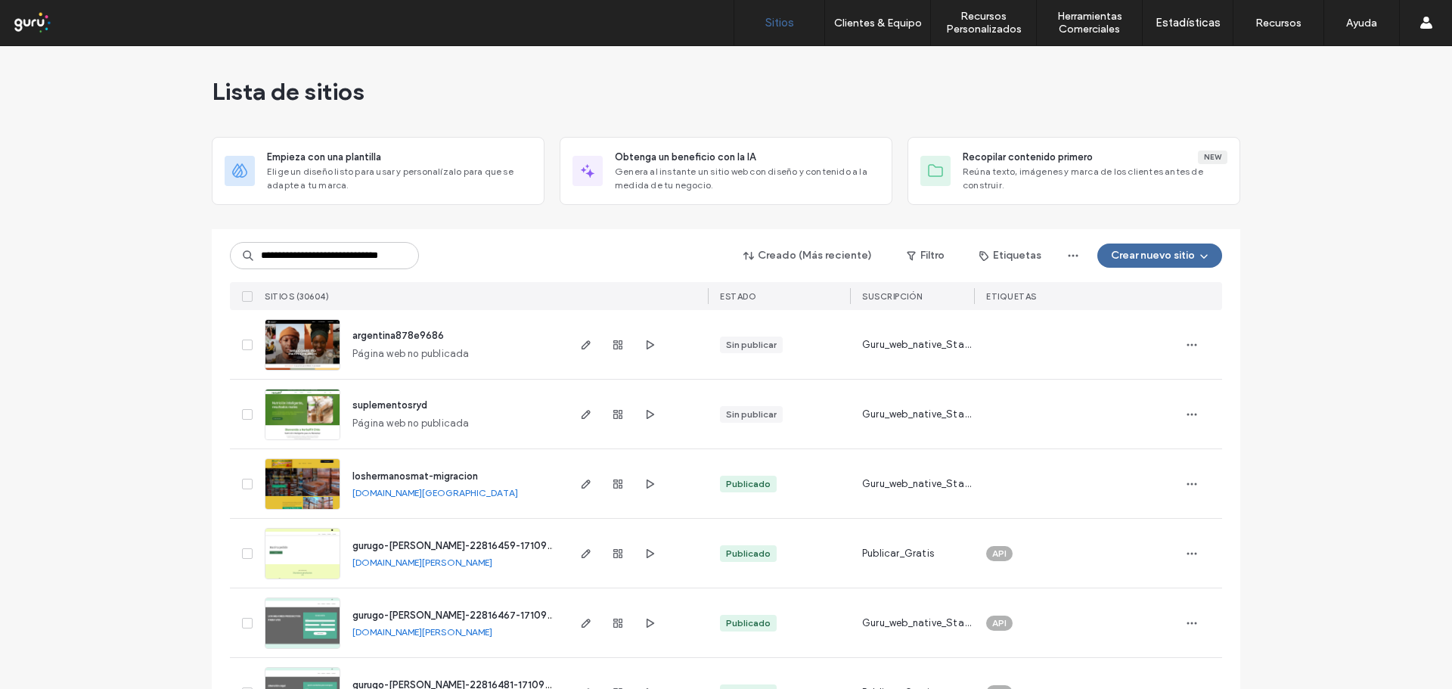
scroll to position [0, 42]
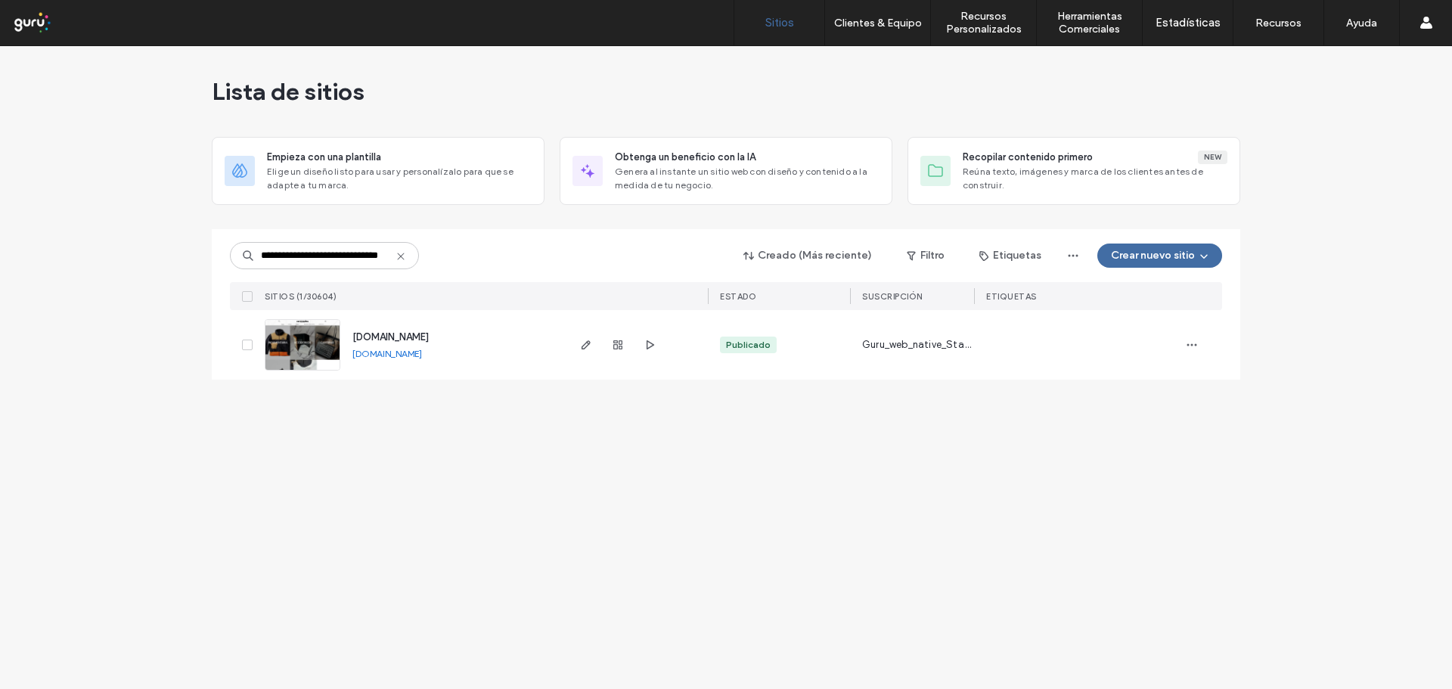
type input "**********"
click at [429, 338] on span "[DOMAIN_NAME]" at bounding box center [390, 336] width 76 height 11
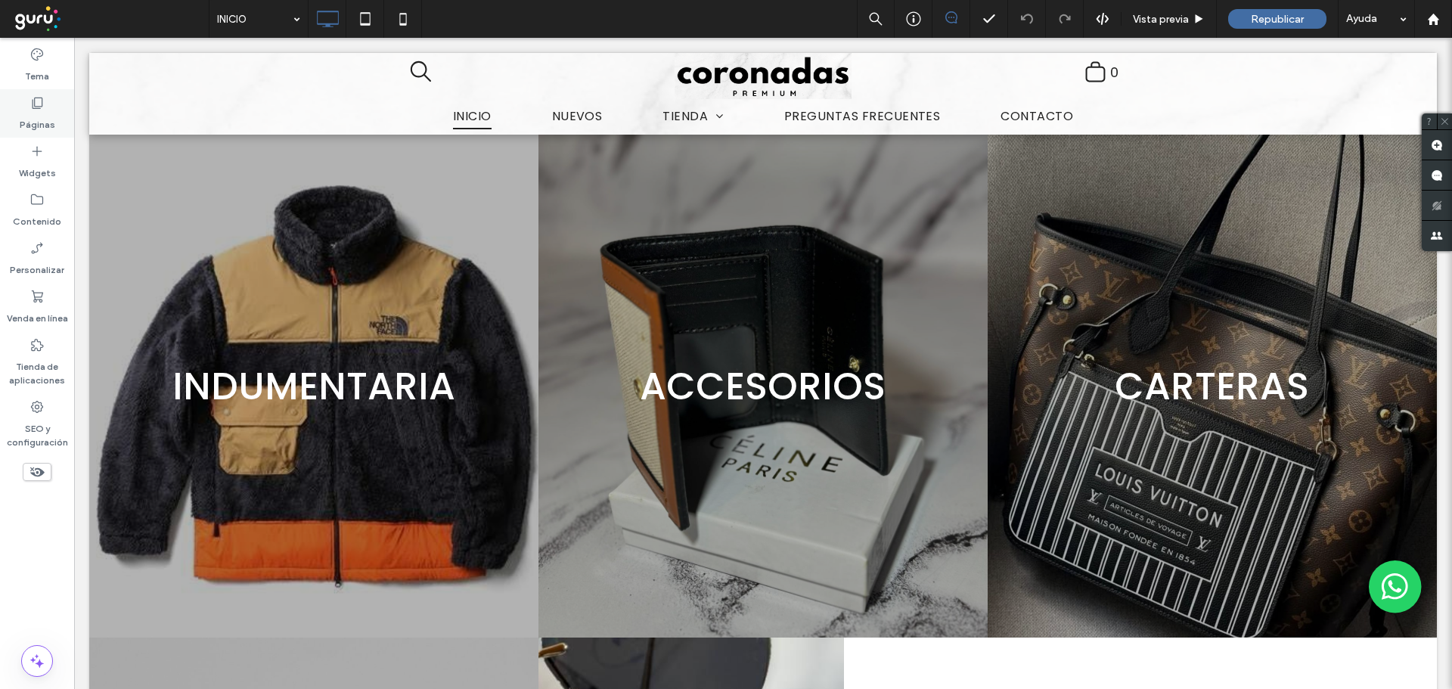
click at [35, 108] on use at bounding box center [38, 103] width 11 height 11
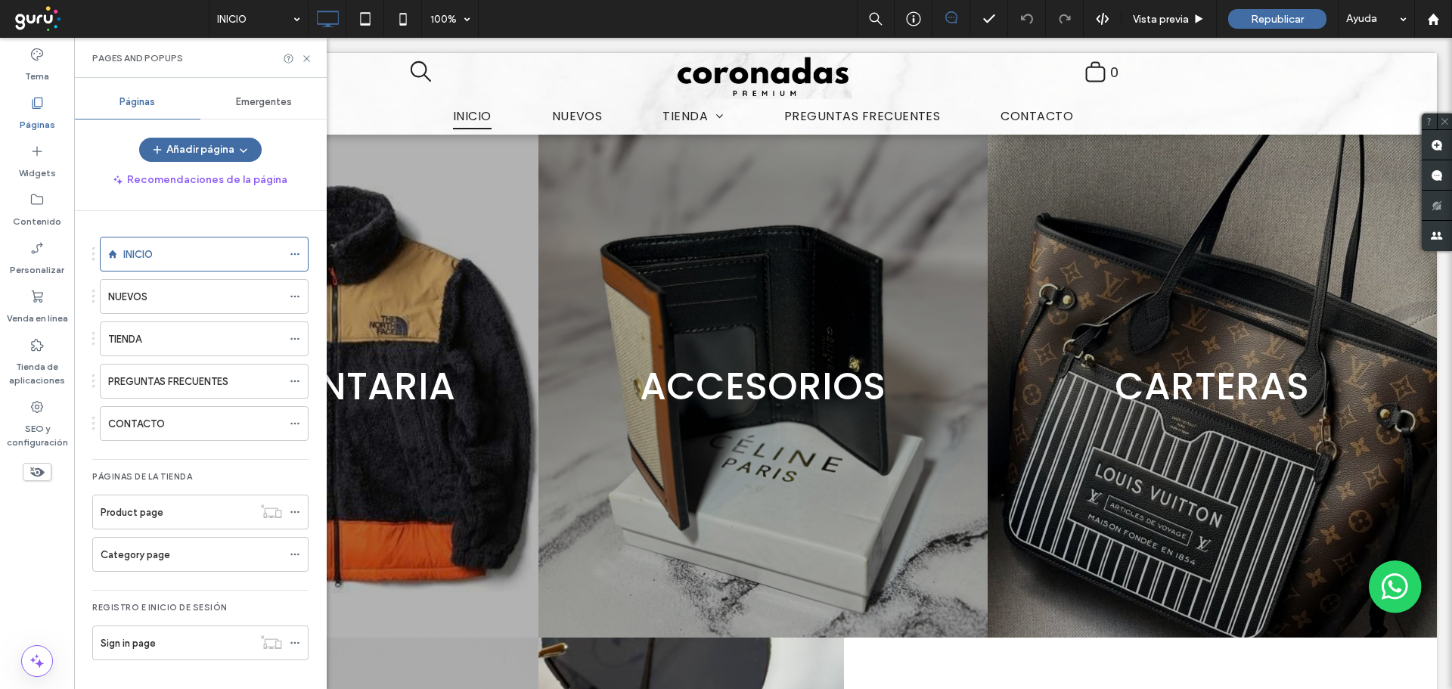
click at [262, 97] on span "Emergentes" at bounding box center [264, 102] width 56 height 12
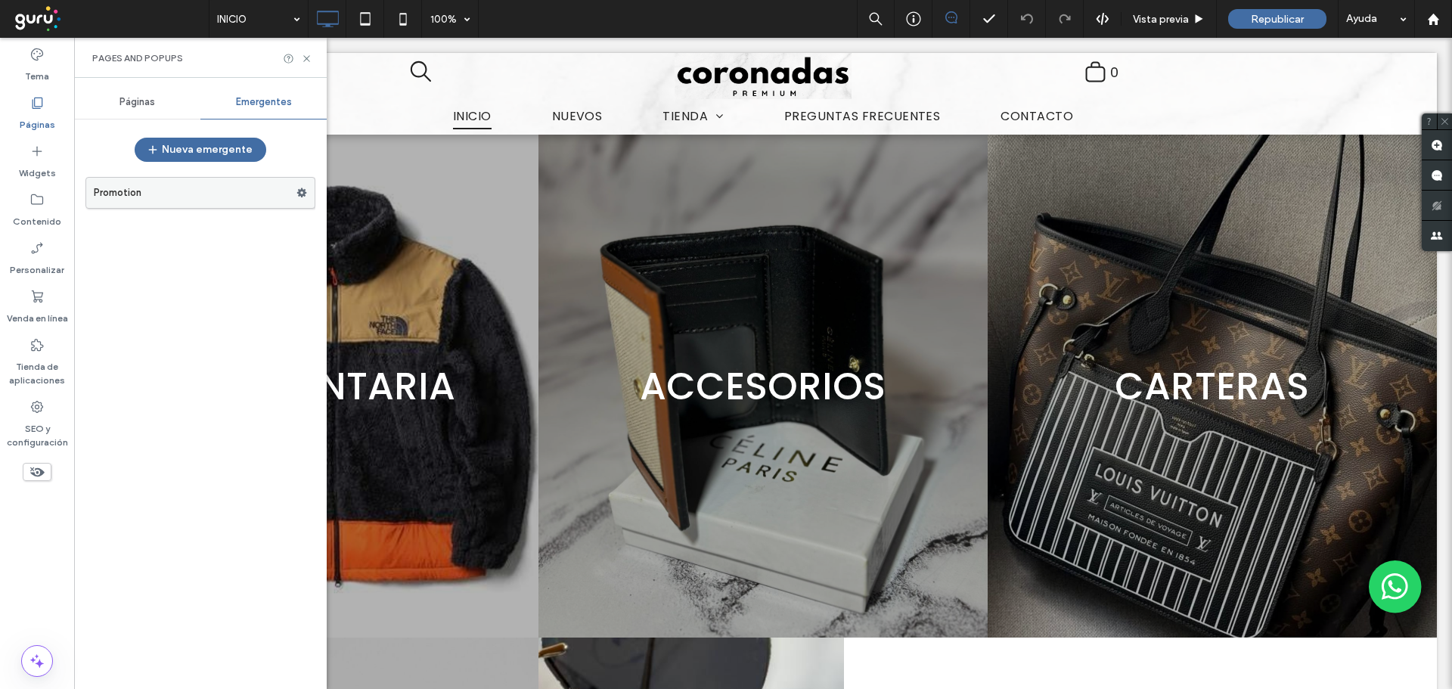
click at [175, 192] on label "Promotion" at bounding box center [195, 193] width 203 height 30
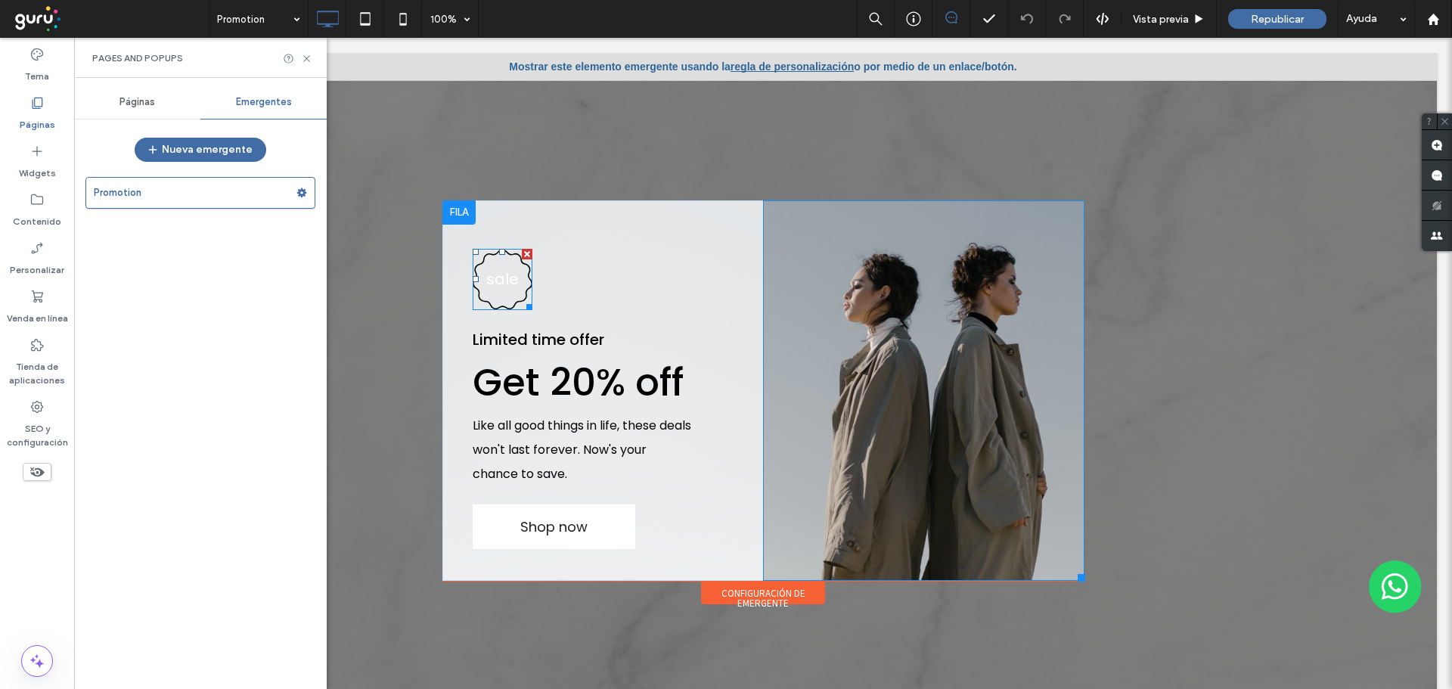
click at [491, 282] on h3 "sale" at bounding box center [502, 279] width 33 height 23
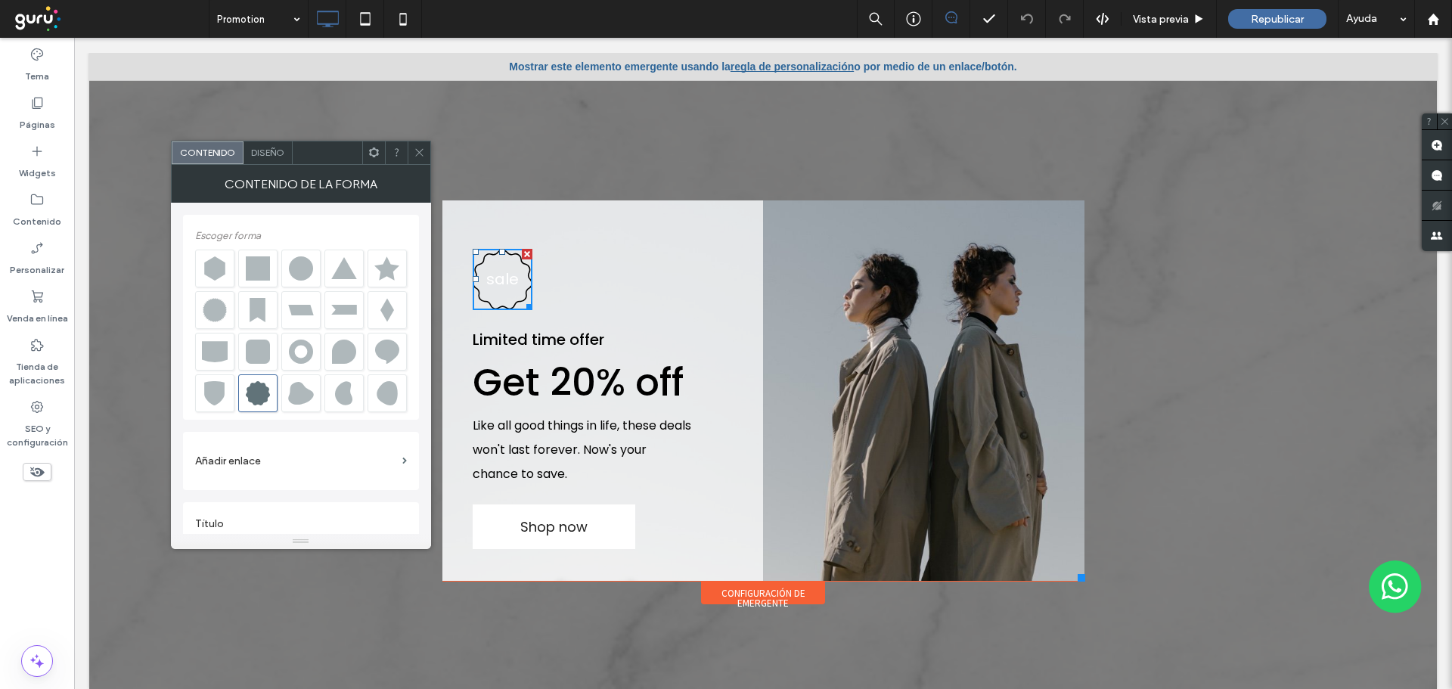
scroll to position [17, 0]
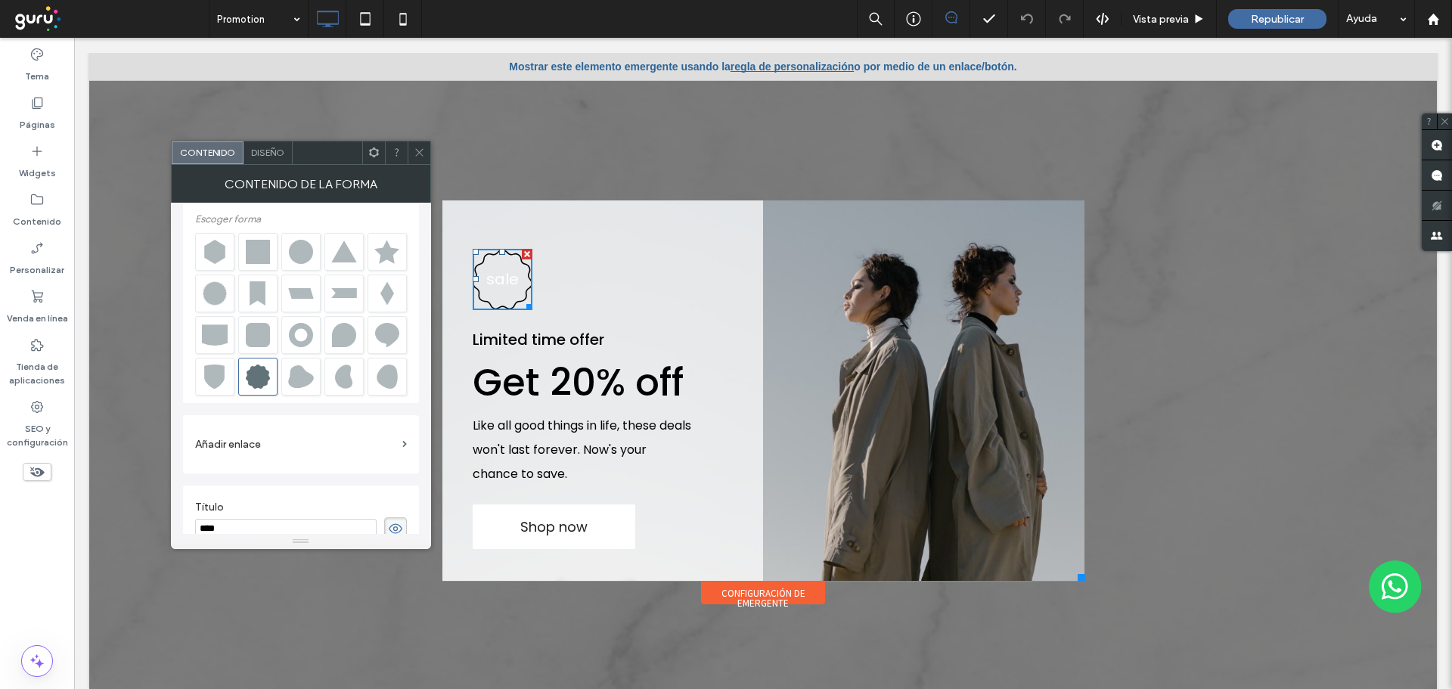
click at [522, 252] on div at bounding box center [527, 254] width 11 height 11
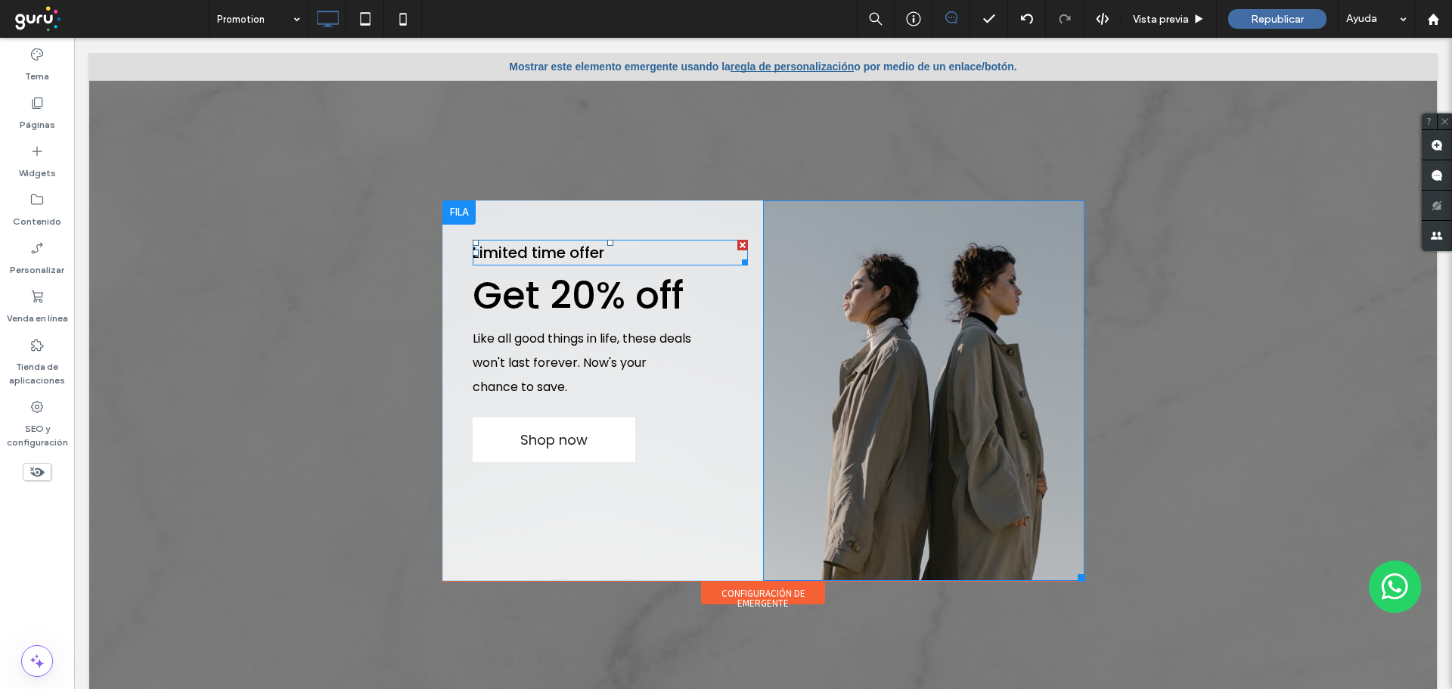
click at [737, 241] on div at bounding box center [742, 245] width 11 height 11
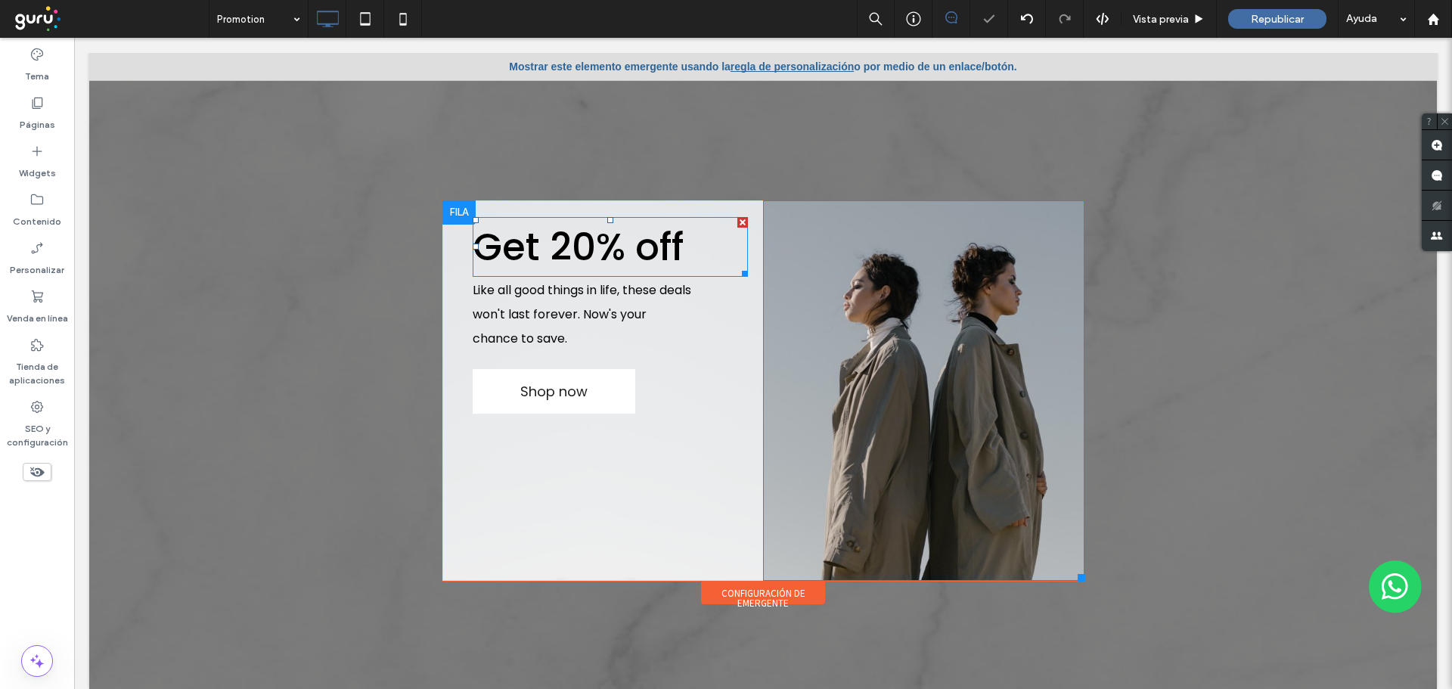
click at [709, 250] on h1 "Get 20% off" at bounding box center [611, 247] width 276 height 57
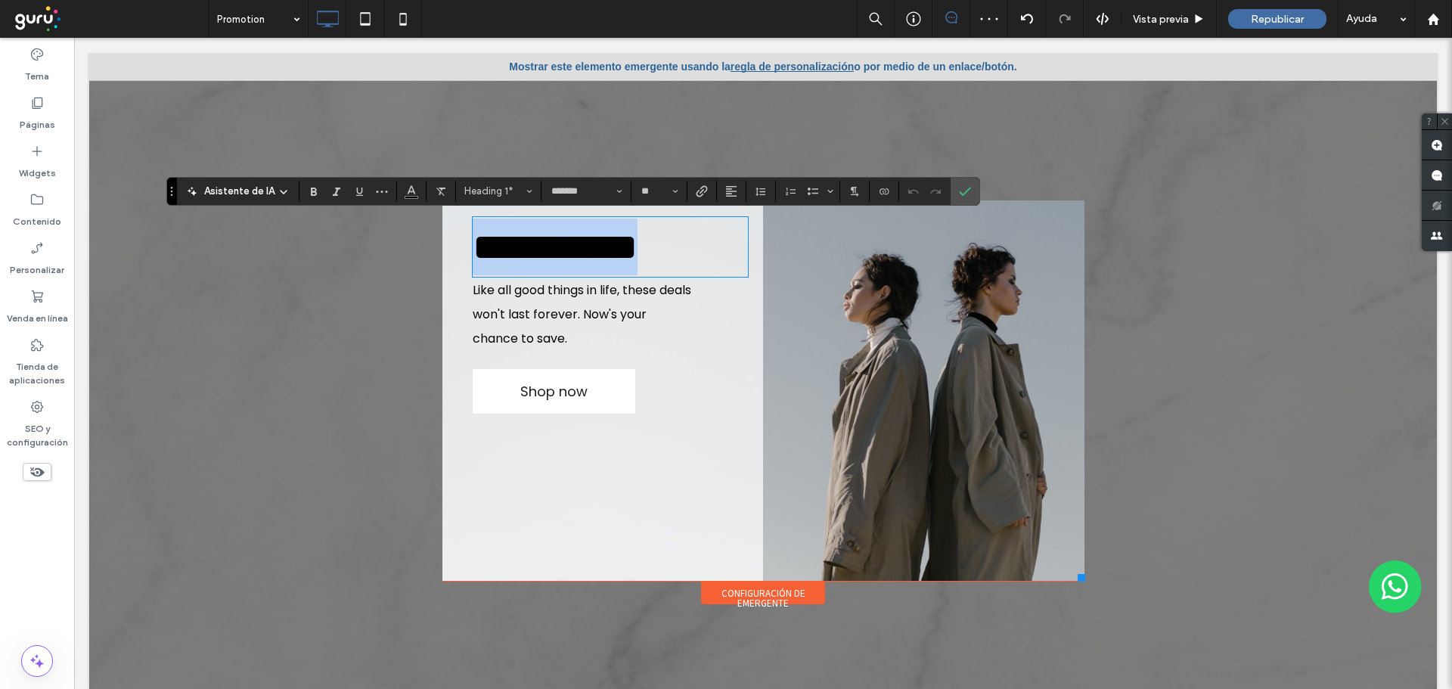
click at [535, 250] on span "**********" at bounding box center [555, 246] width 165 height 37
drag, startPoint x: 533, startPoint y: 253, endPoint x: 468, endPoint y: 255, distance: 65.1
click at [473, 255] on span "**********" at bounding box center [555, 246] width 165 height 37
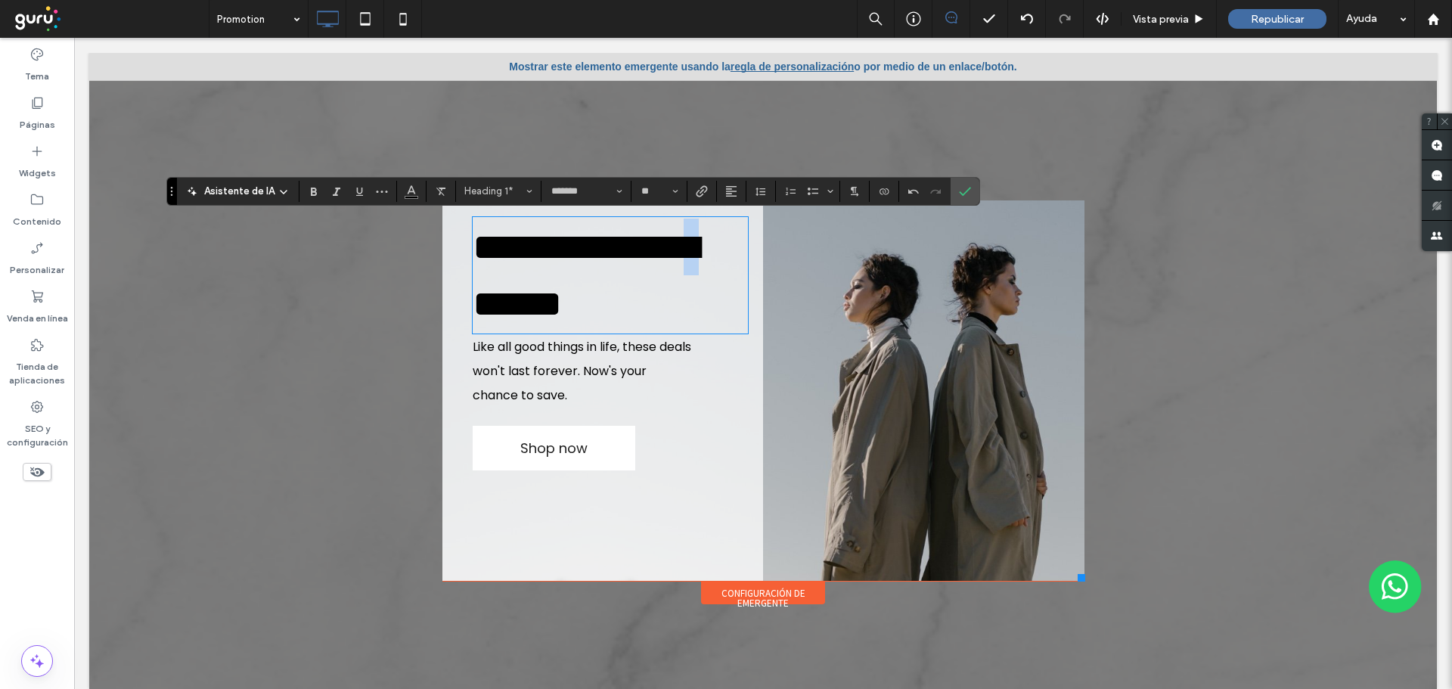
drag, startPoint x: 478, startPoint y: 302, endPoint x: 463, endPoint y: 303, distance: 15.1
click at [473, 303] on span "**********" at bounding box center [586, 275] width 226 height 94
click at [473, 371] on span "Like all good things in life, these deals won't last forever. Now's your chance…" at bounding box center [582, 371] width 219 height 66
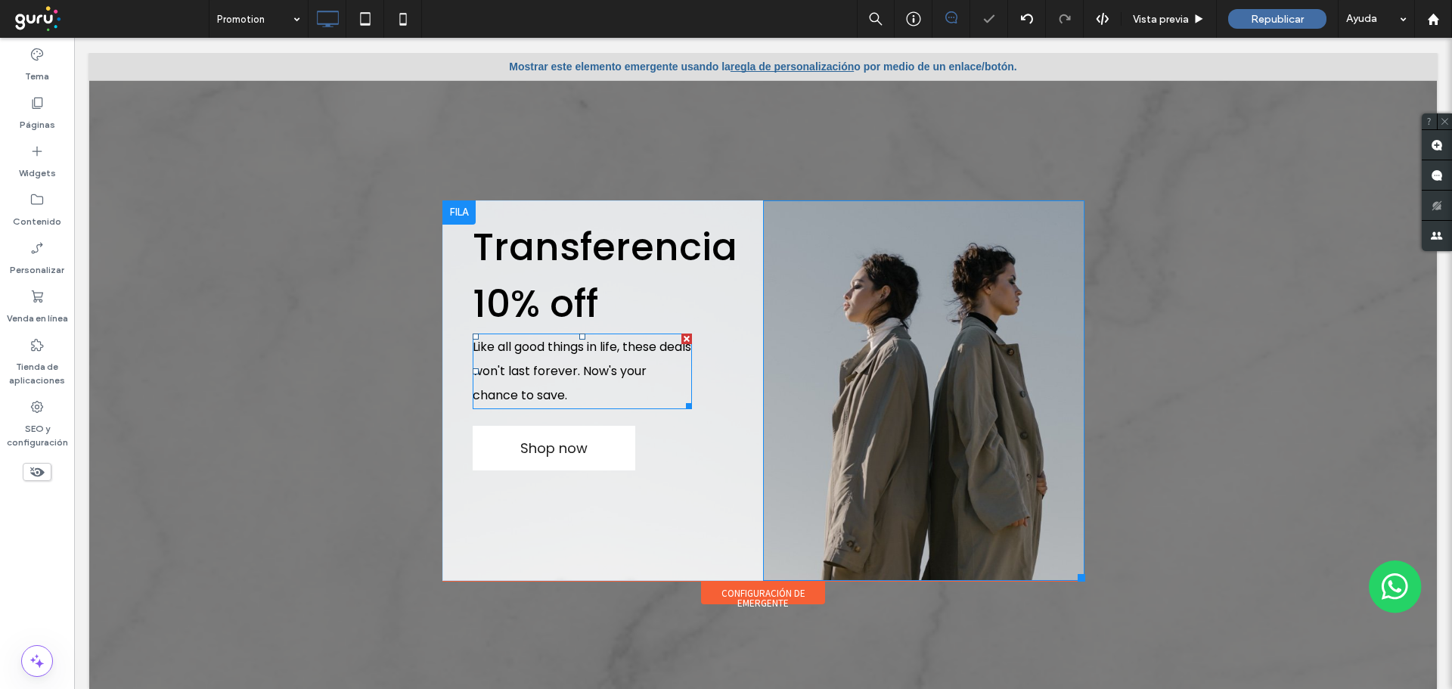
drag, startPoint x: 600, startPoint y: 395, endPoint x: 592, endPoint y: 396, distance: 8.4
click at [593, 384] on p "Like all good things in life, these deals won't last forever. Now's your chance…" at bounding box center [583, 371] width 220 height 73
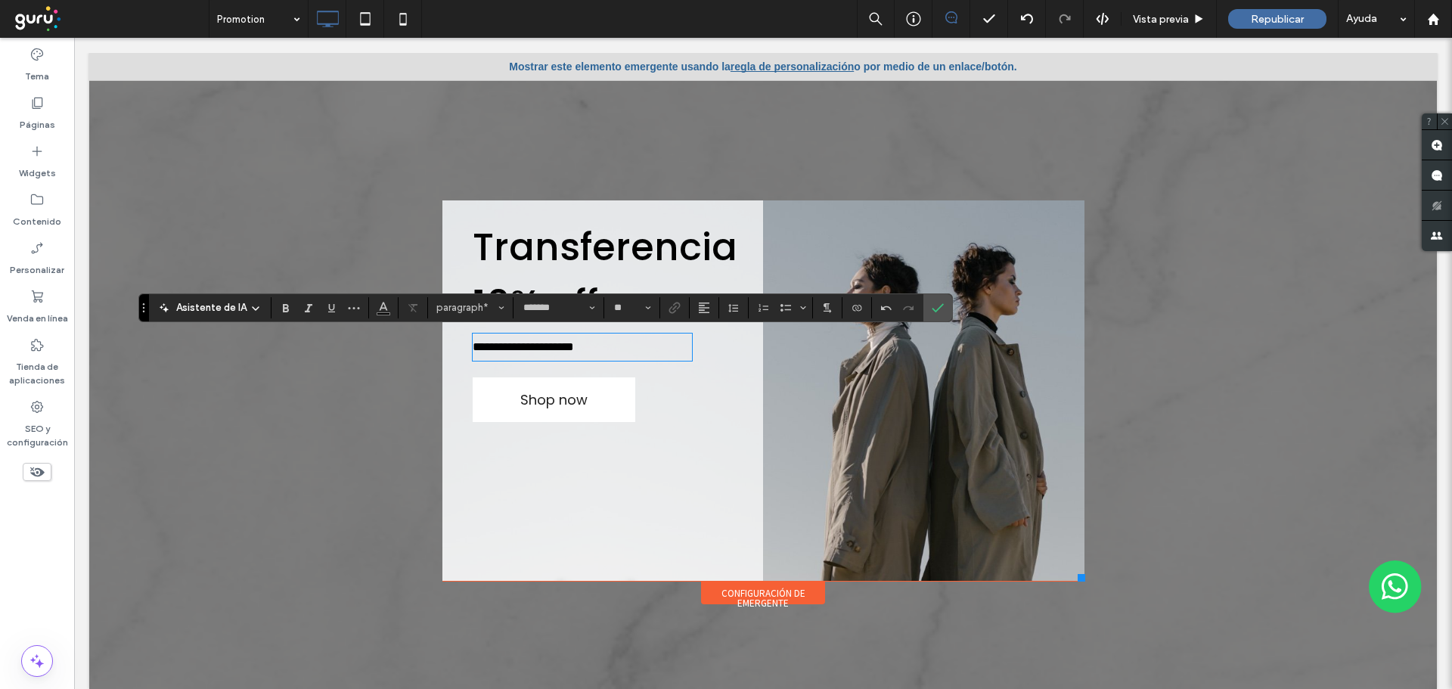
click at [591, 396] on link "Shop now" at bounding box center [554, 399] width 163 height 45
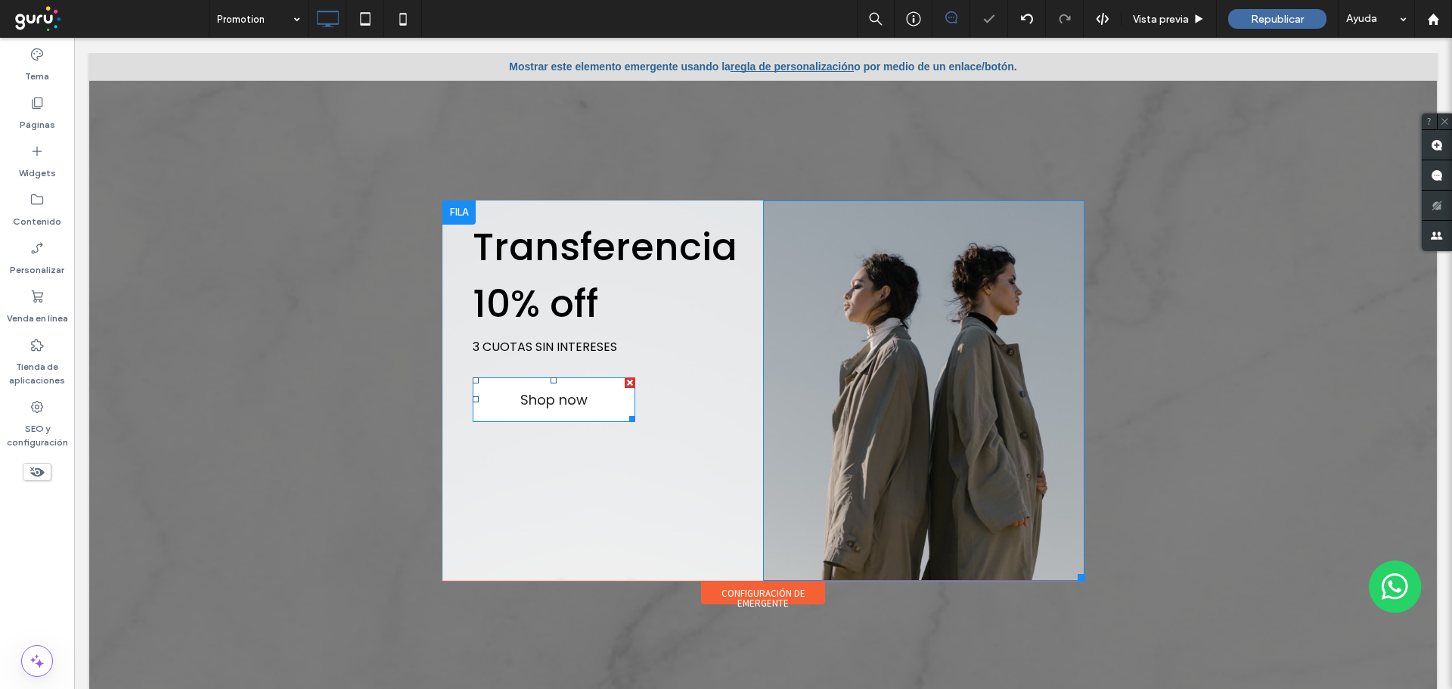
click at [622, 388] on link "Shop now" at bounding box center [554, 399] width 163 height 45
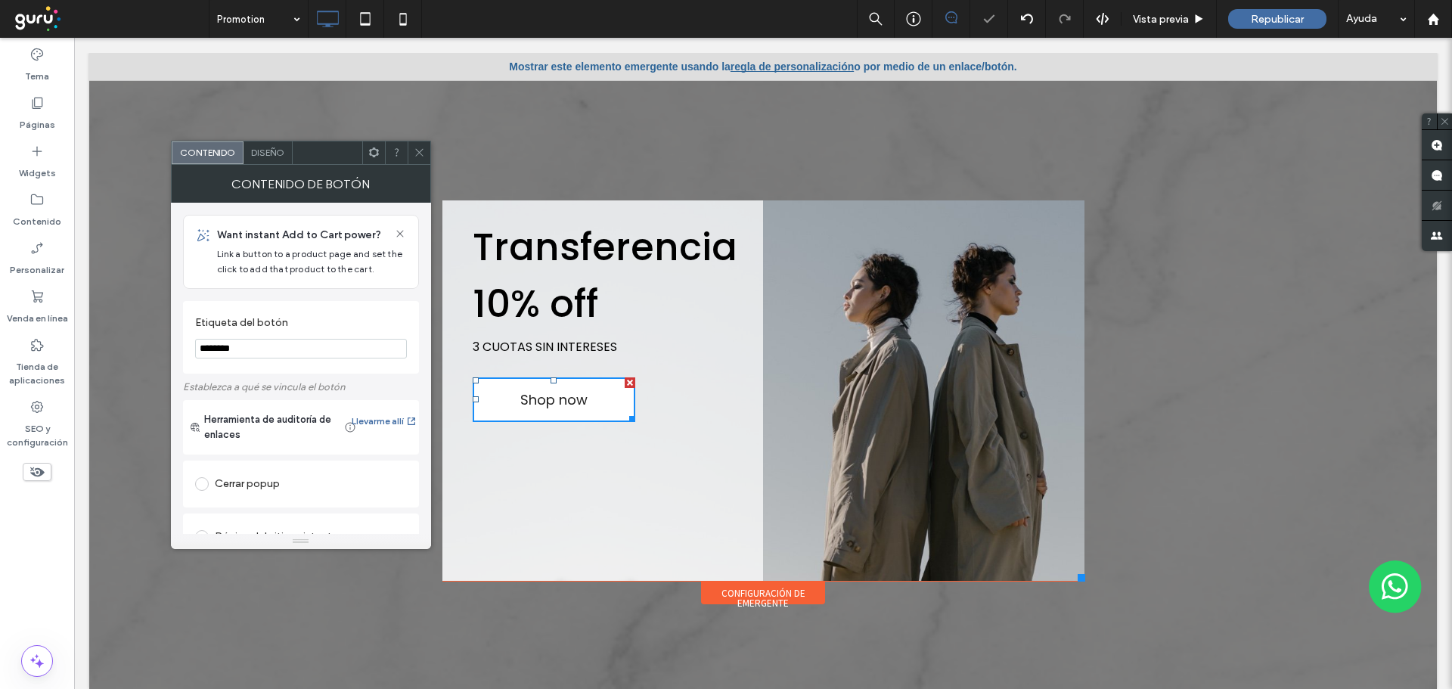
click at [625, 384] on div at bounding box center [630, 382] width 11 height 11
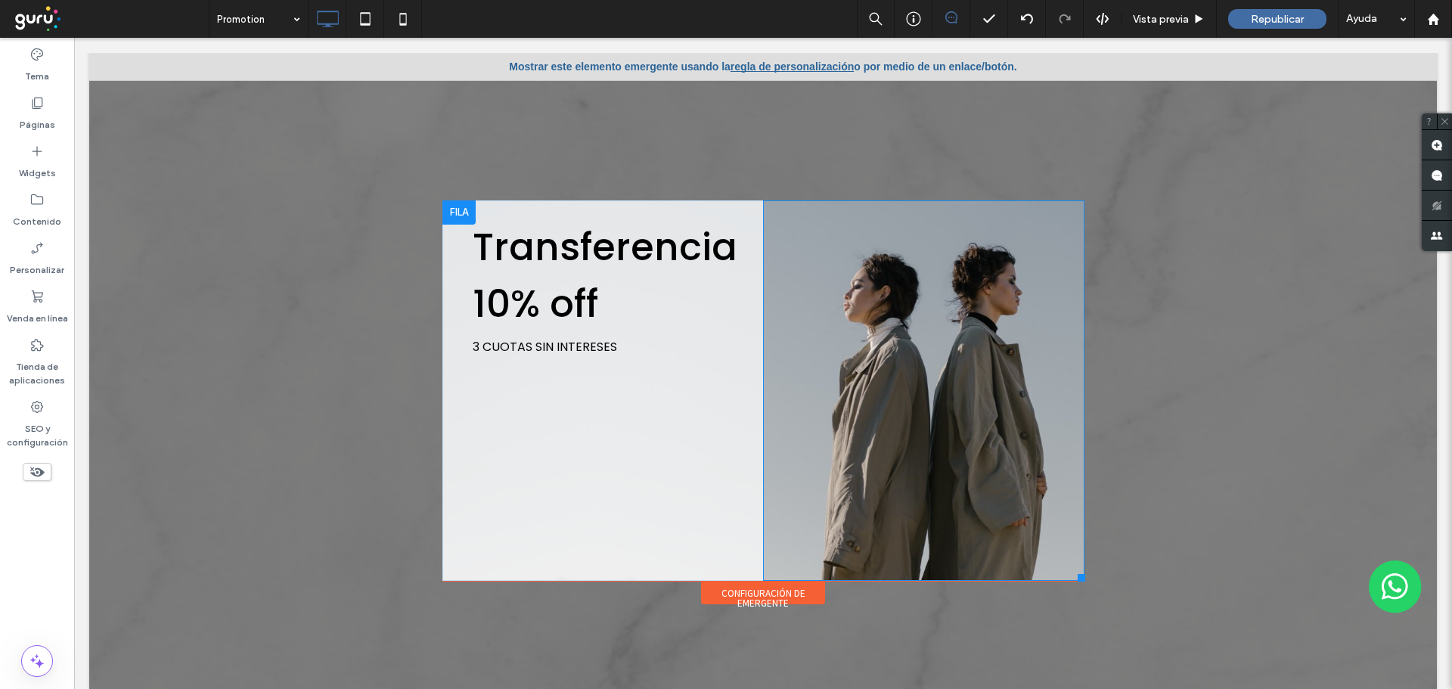
click at [1004, 263] on div "Click To Paste" at bounding box center [923, 390] width 321 height 380
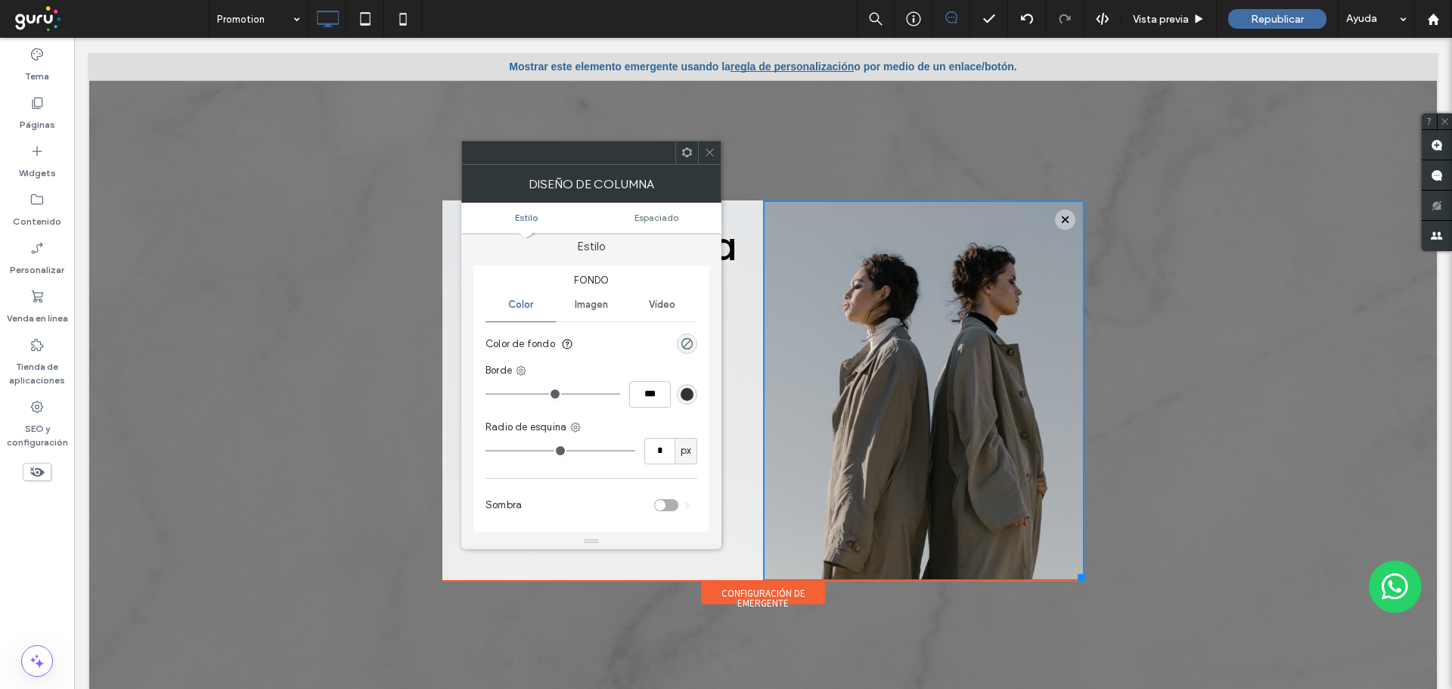
scroll to position [0, 0]
click at [710, 154] on icon at bounding box center [709, 152] width 11 height 11
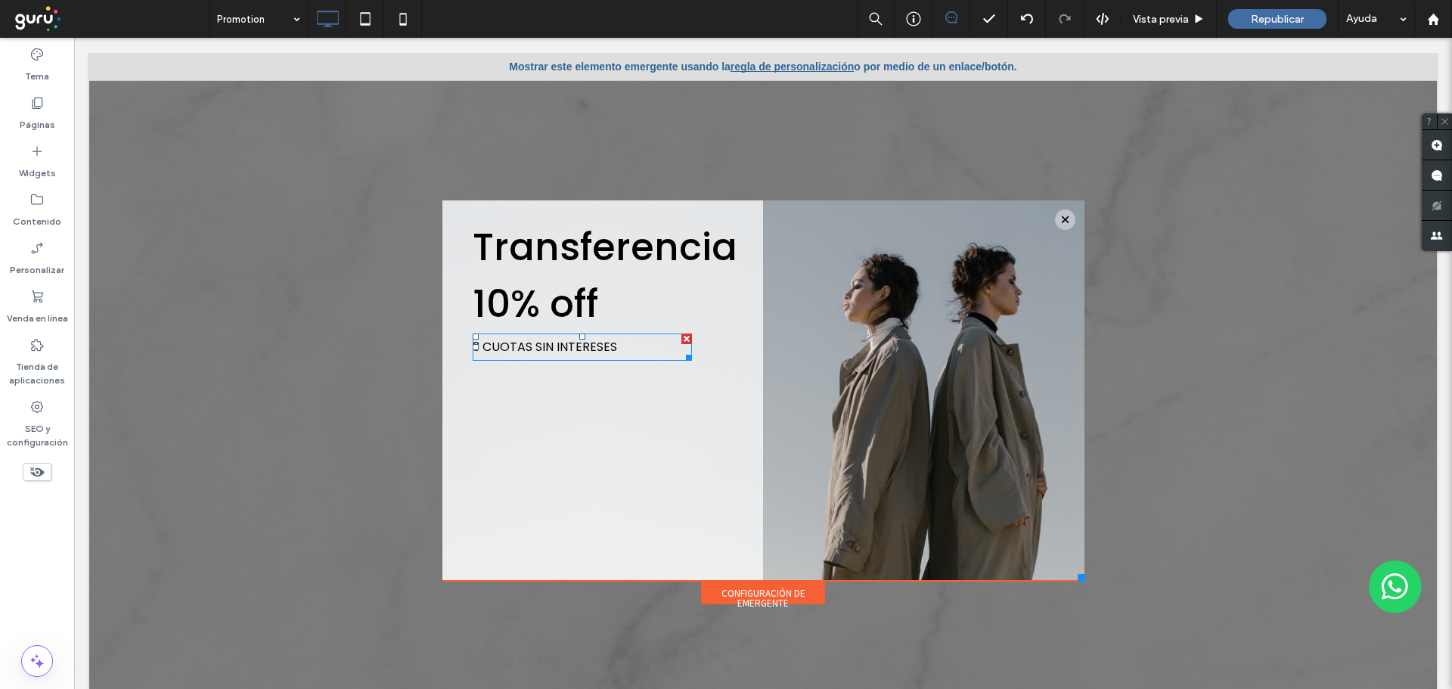
click at [565, 342] on span "3 CUOTAS SIN INTERESES" at bounding box center [545, 346] width 144 height 17
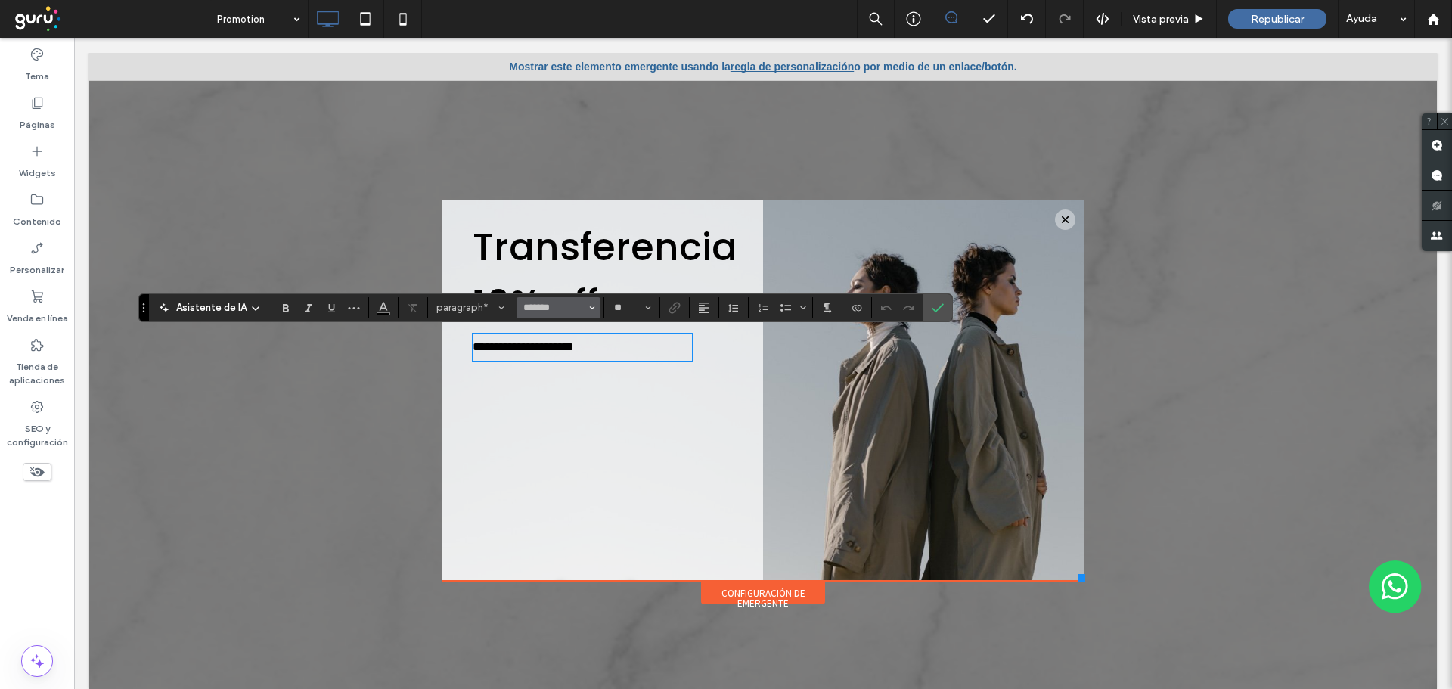
click at [531, 299] on button "*******" at bounding box center [558, 307] width 83 height 21
drag, startPoint x: 652, startPoint y: 355, endPoint x: 445, endPoint y: 358, distance: 206.5
click at [445, 358] on div "**********" at bounding box center [602, 390] width 321 height 380
click at [560, 315] on button "*******" at bounding box center [558, 307] width 83 height 21
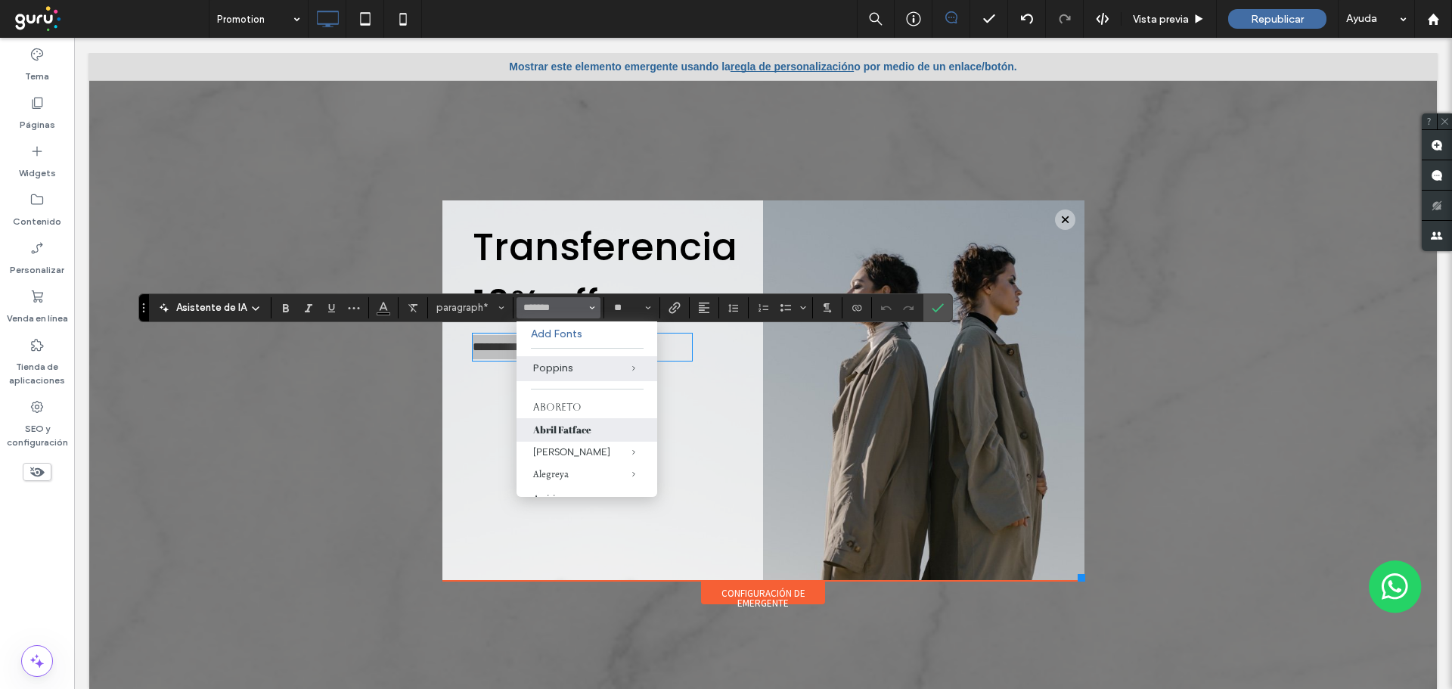
drag, startPoint x: 569, startPoint y: 425, endPoint x: 497, endPoint y: 375, distance: 88.1
click at [569, 425] on label "Abril Fatface" at bounding box center [587, 429] width 141 height 23
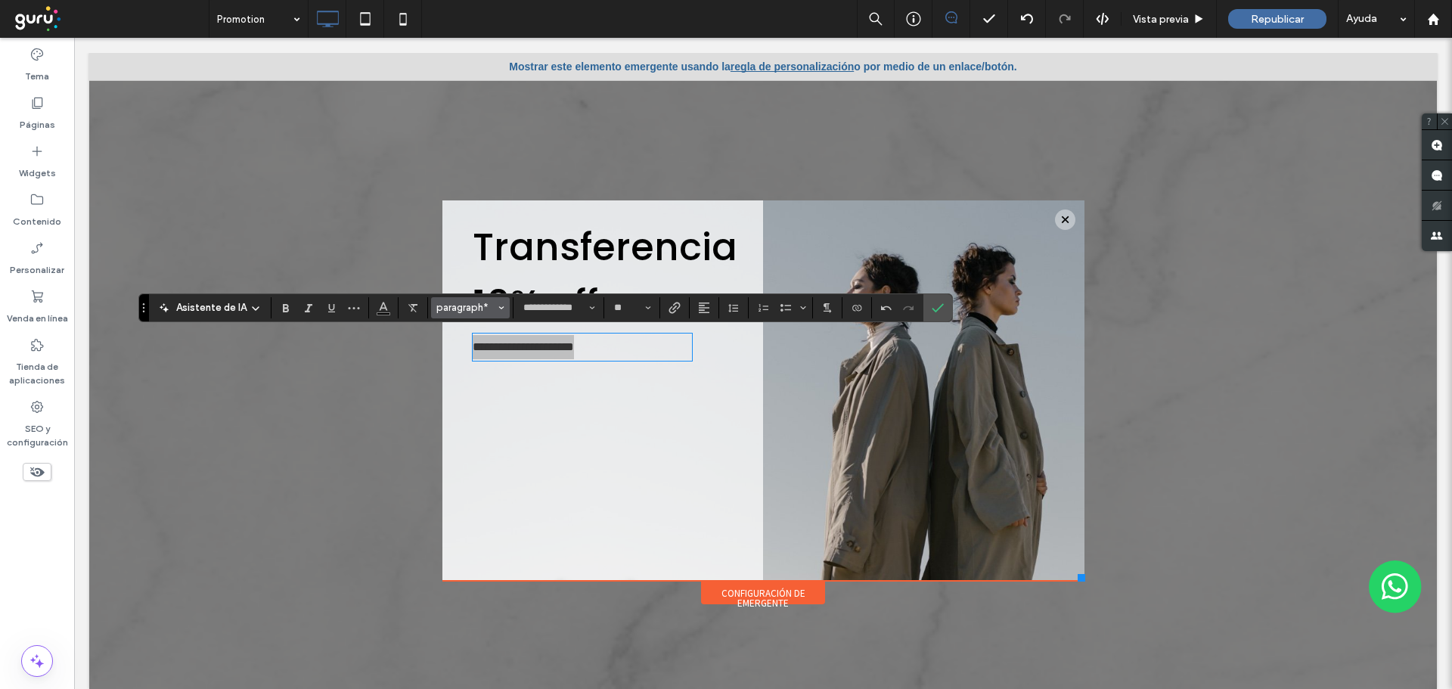
click at [467, 306] on span "paragraph*" at bounding box center [465, 307] width 59 height 11
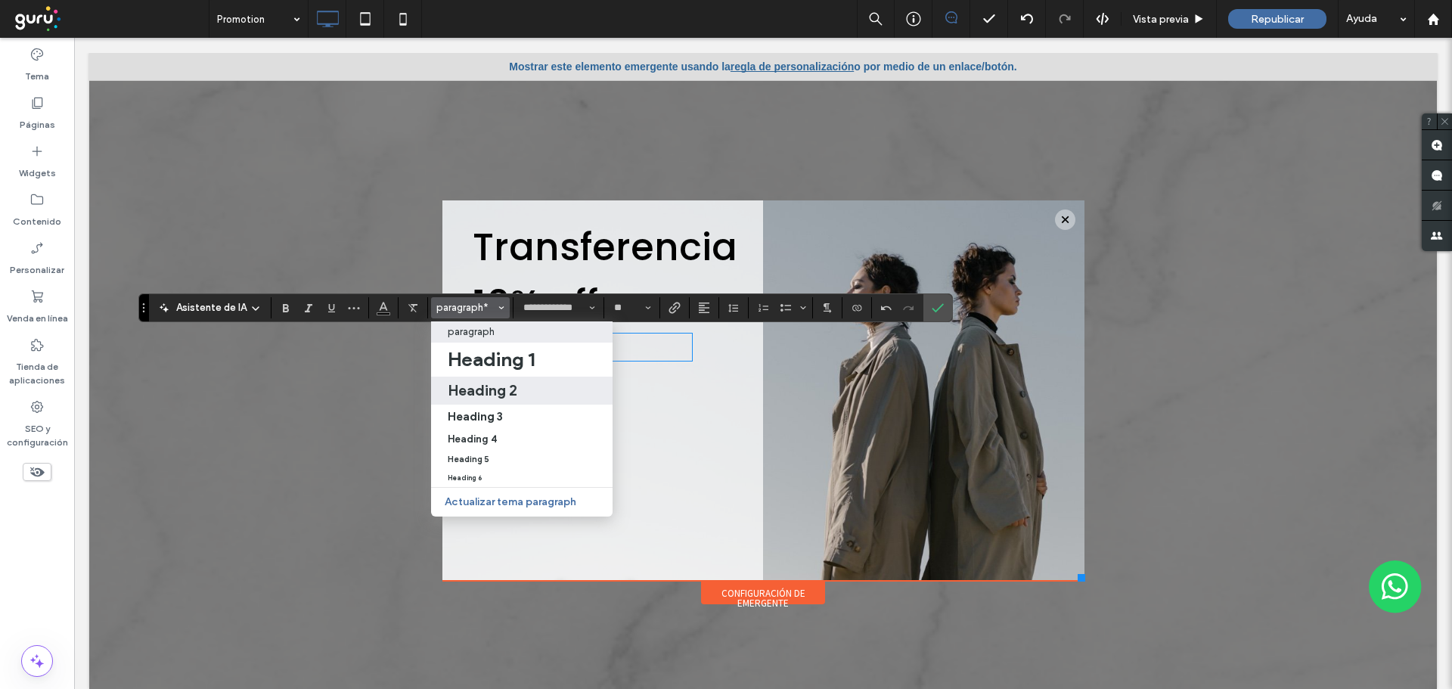
click at [489, 392] on h2 "Heading 2" at bounding box center [483, 390] width 70 height 18
type input "*******"
type input "**"
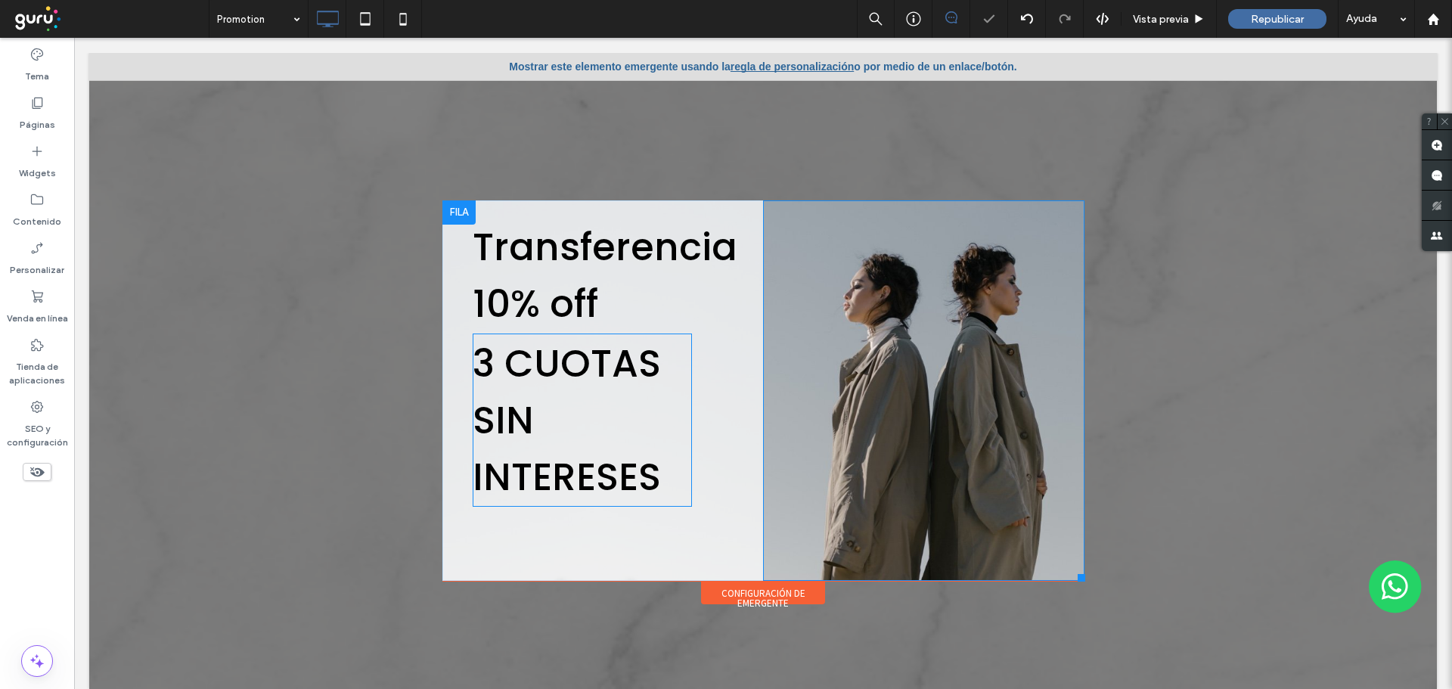
click at [678, 407] on h2 "3 CUOTAS SIN INTERESES" at bounding box center [583, 420] width 220 height 170
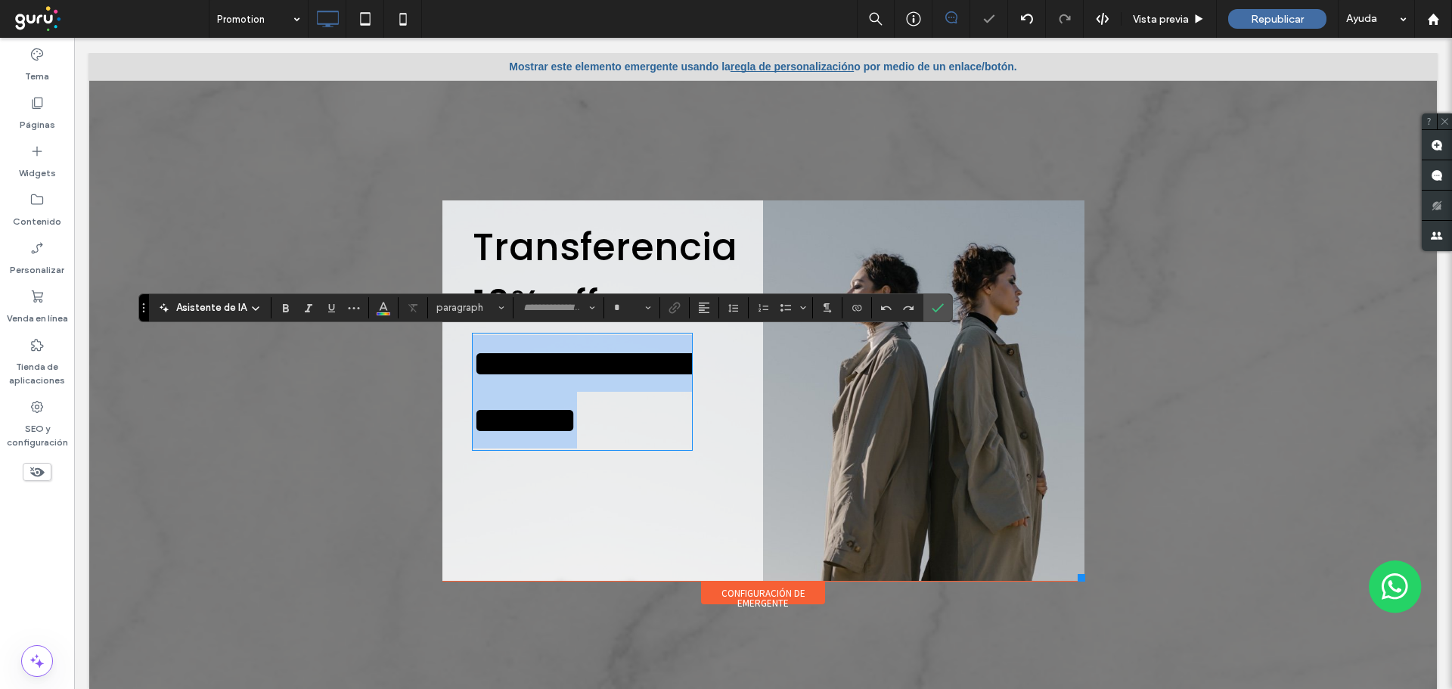
type input "*******"
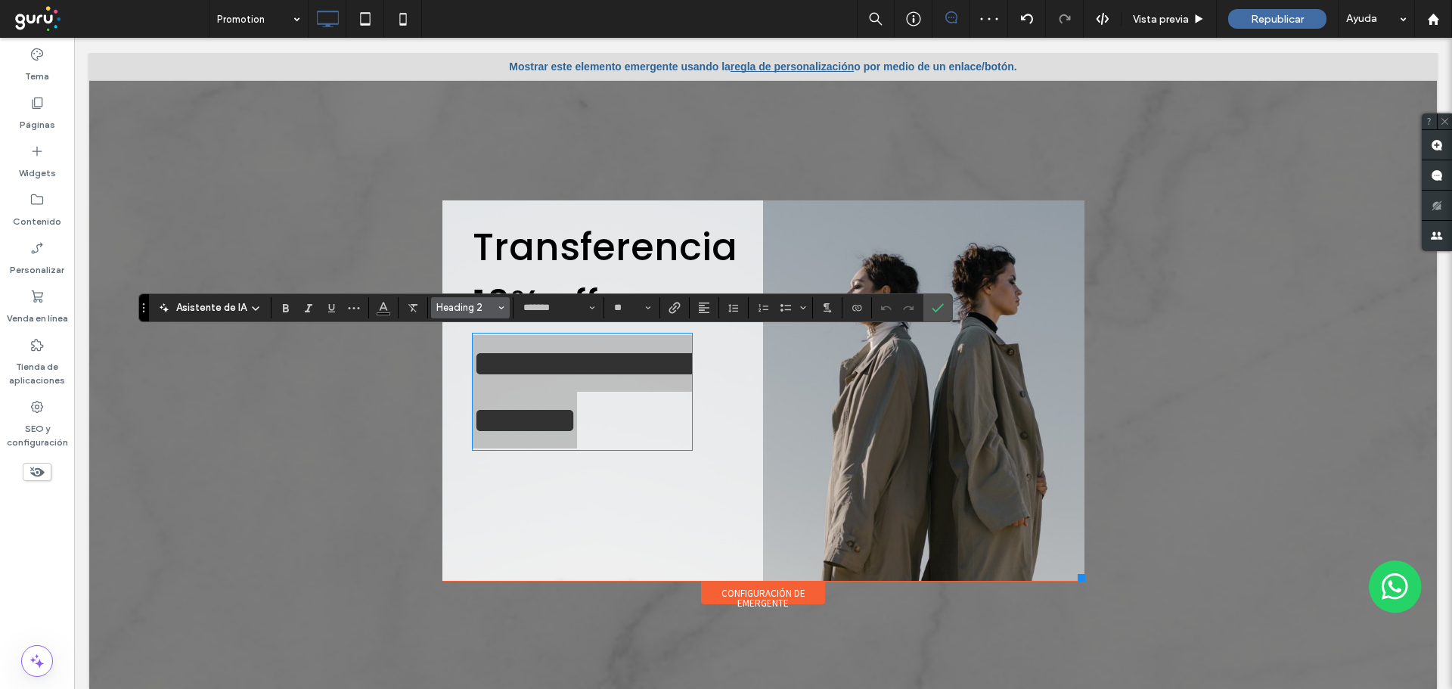
click at [460, 312] on span "Heading 2" at bounding box center [465, 307] width 59 height 11
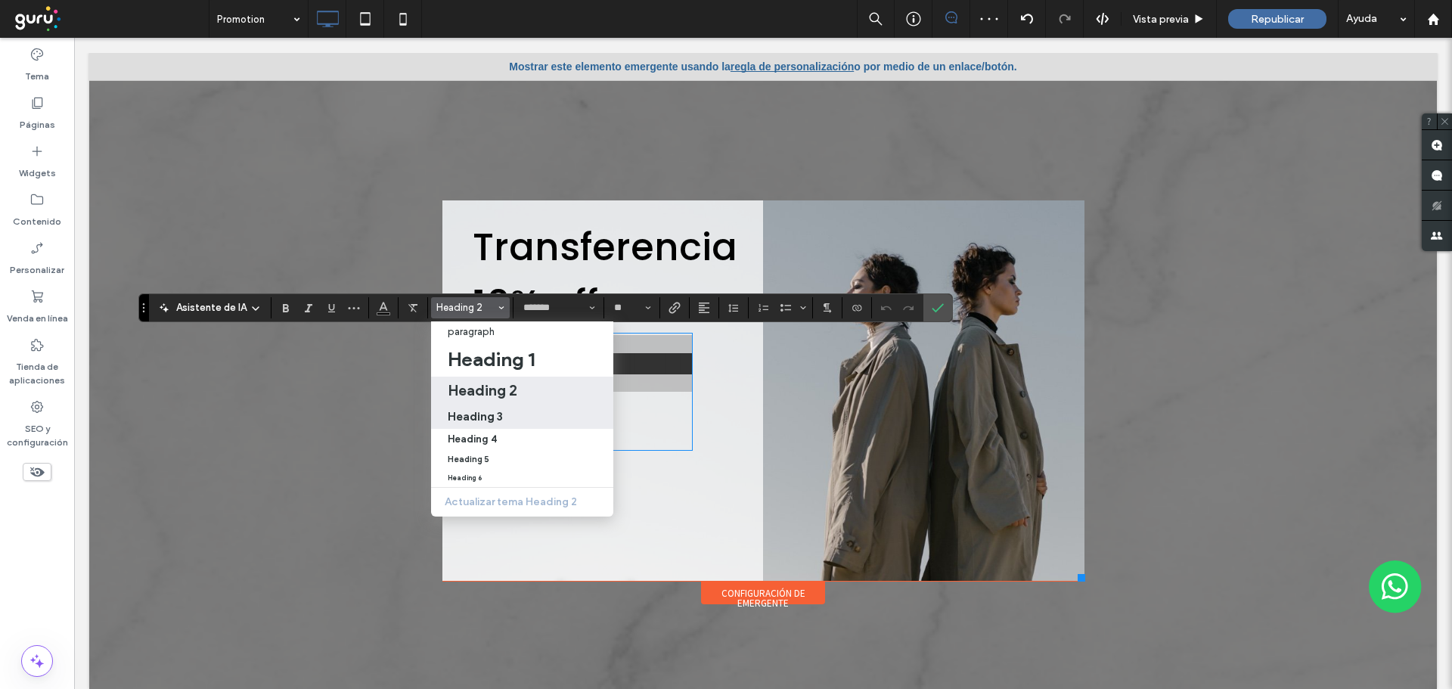
click at [485, 421] on h3 "Heading 3" at bounding box center [475, 416] width 55 height 14
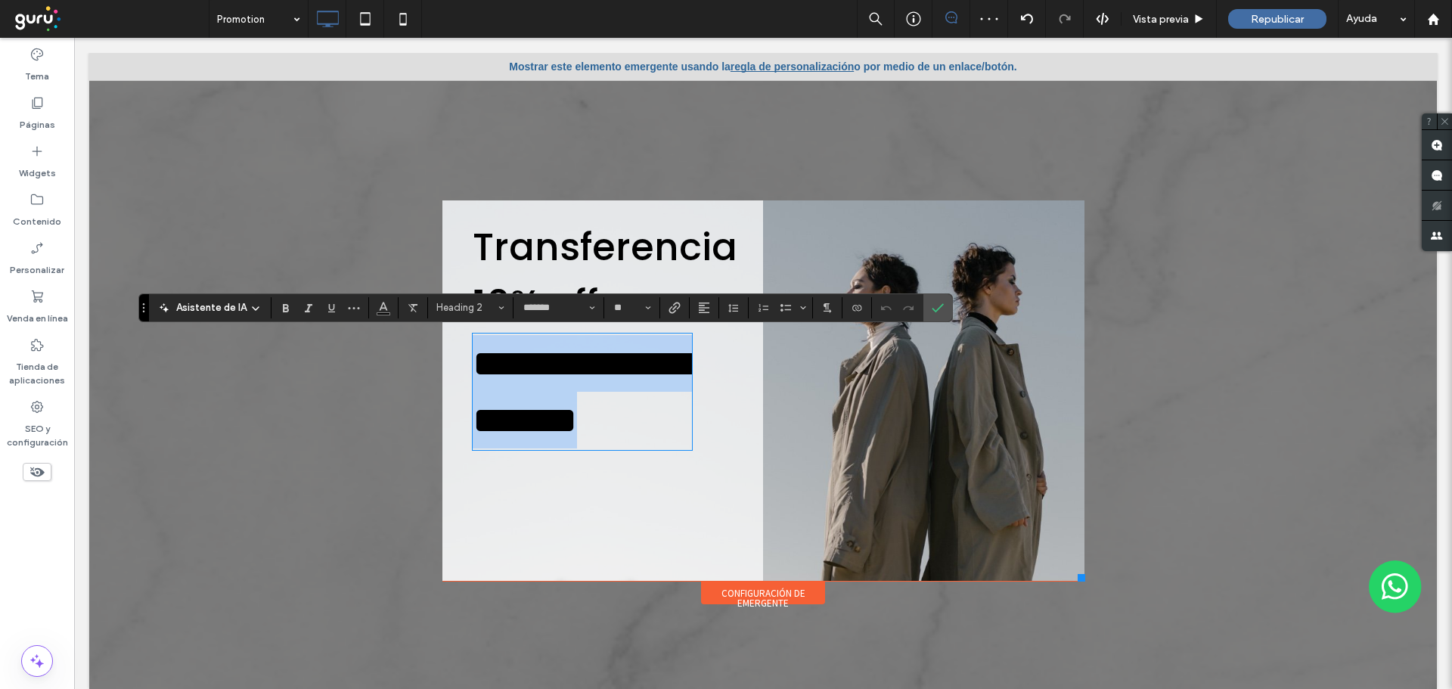
type input "**"
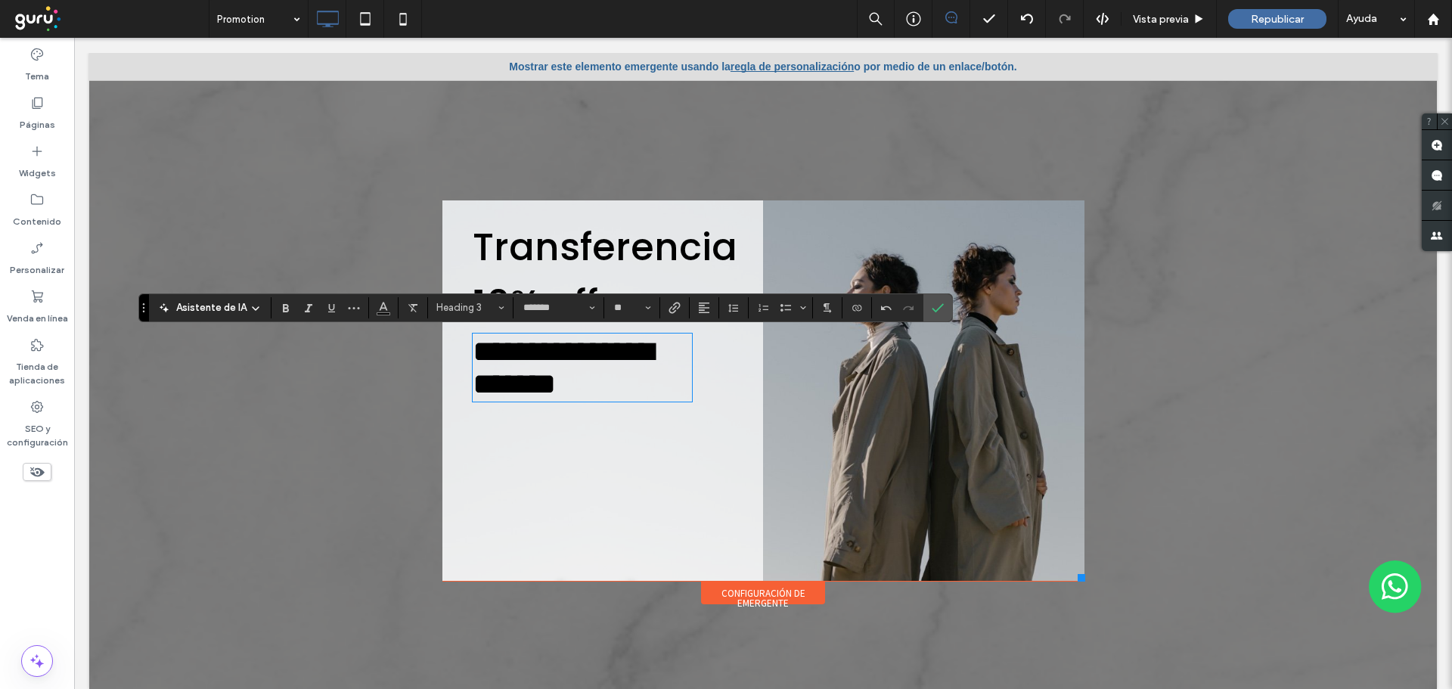
click at [653, 400] on h3 "**********" at bounding box center [583, 367] width 220 height 65
click at [939, 305] on icon "Confirmar" at bounding box center [938, 308] width 12 height 12
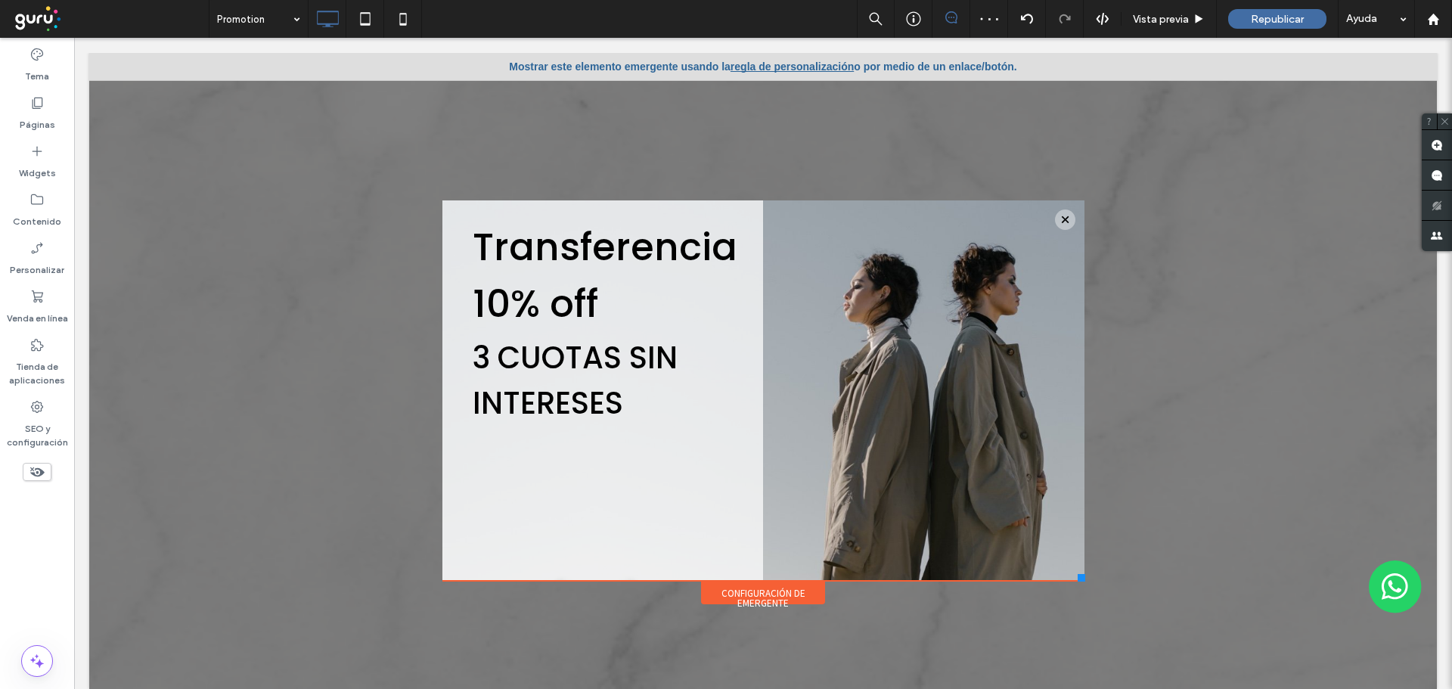
click at [743, 594] on div "Configuración de emergente" at bounding box center [763, 593] width 124 height 23
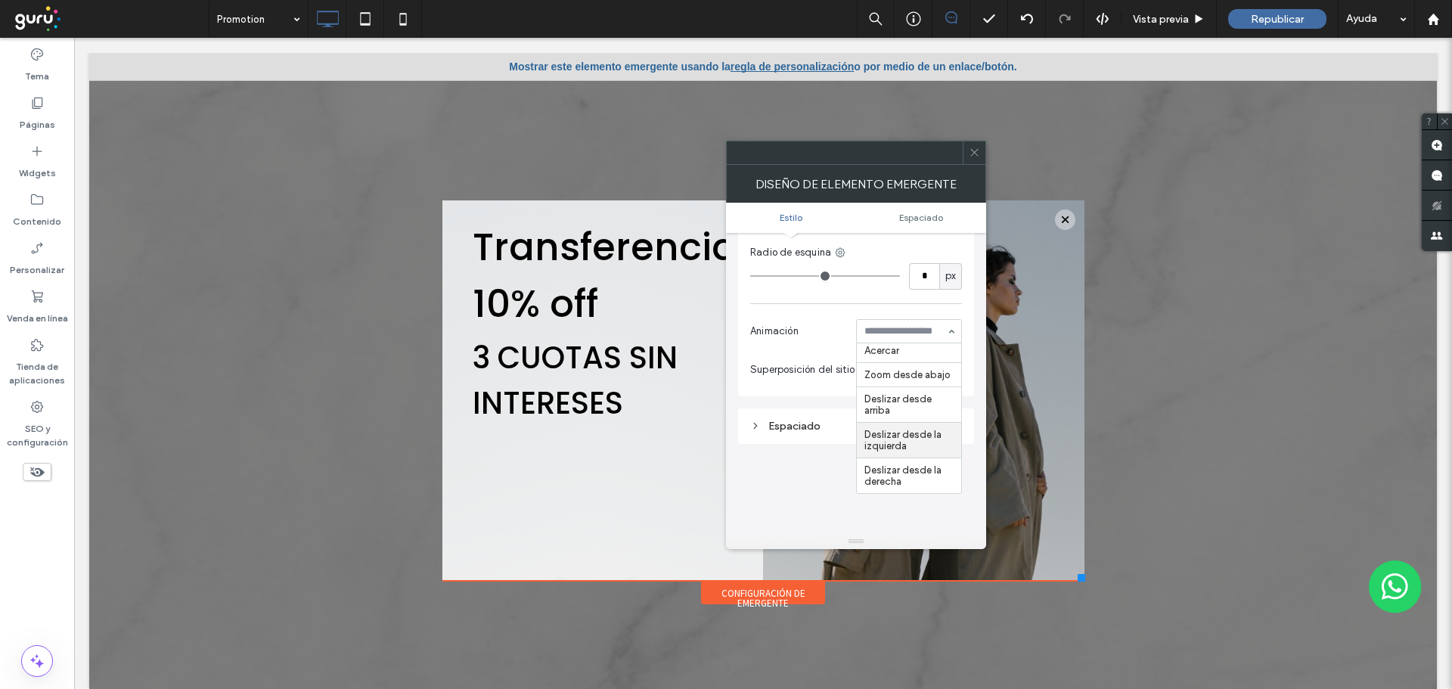
scroll to position [812, 0]
click at [977, 160] on span at bounding box center [974, 152] width 11 height 23
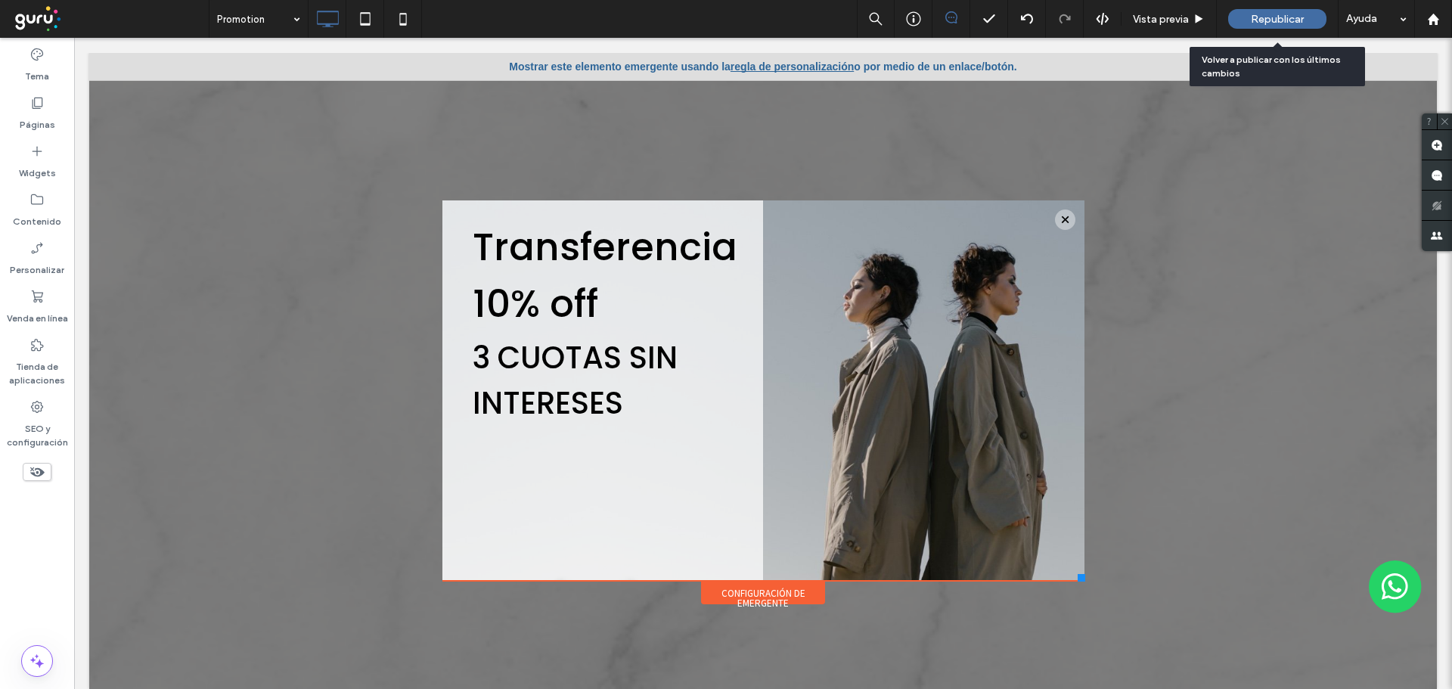
click at [1271, 16] on span "Republicar" at bounding box center [1277, 19] width 53 height 13
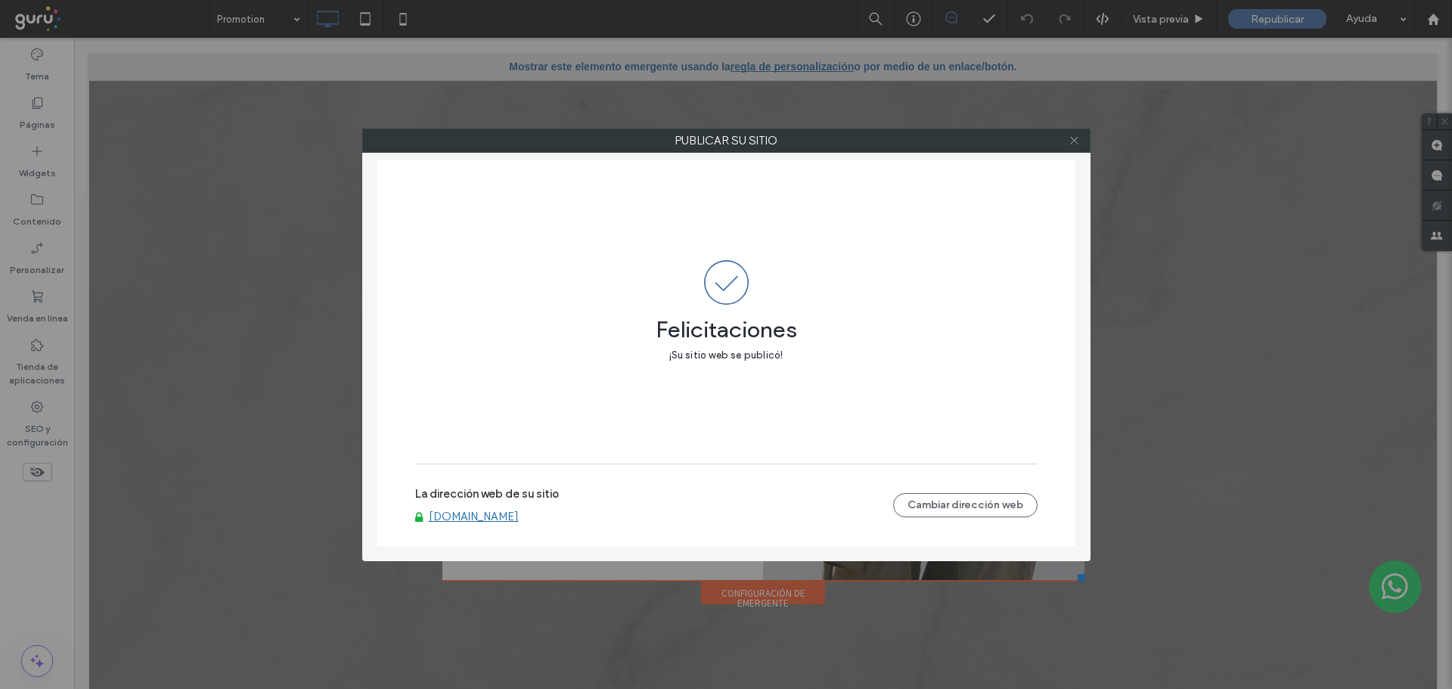
click at [1070, 135] on icon at bounding box center [1074, 140] width 11 height 11
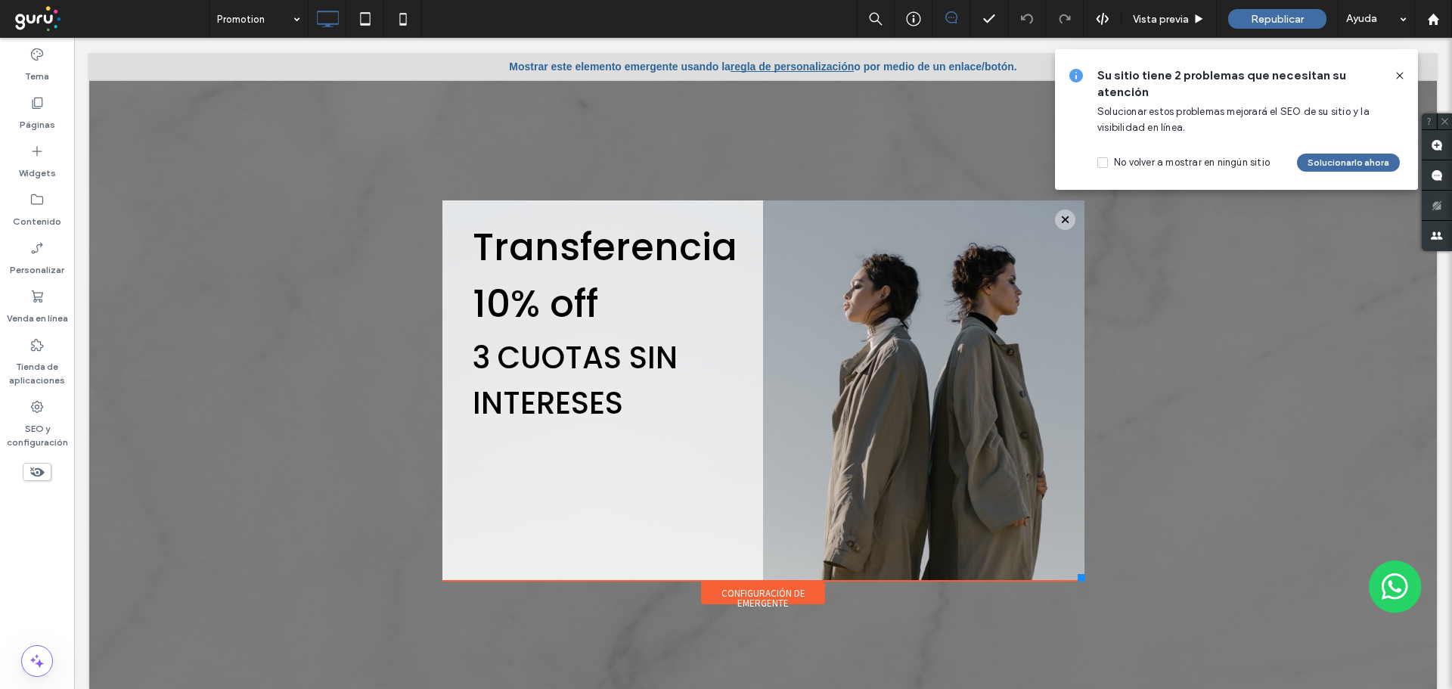
click at [1397, 76] on icon at bounding box center [1400, 76] width 12 height 12
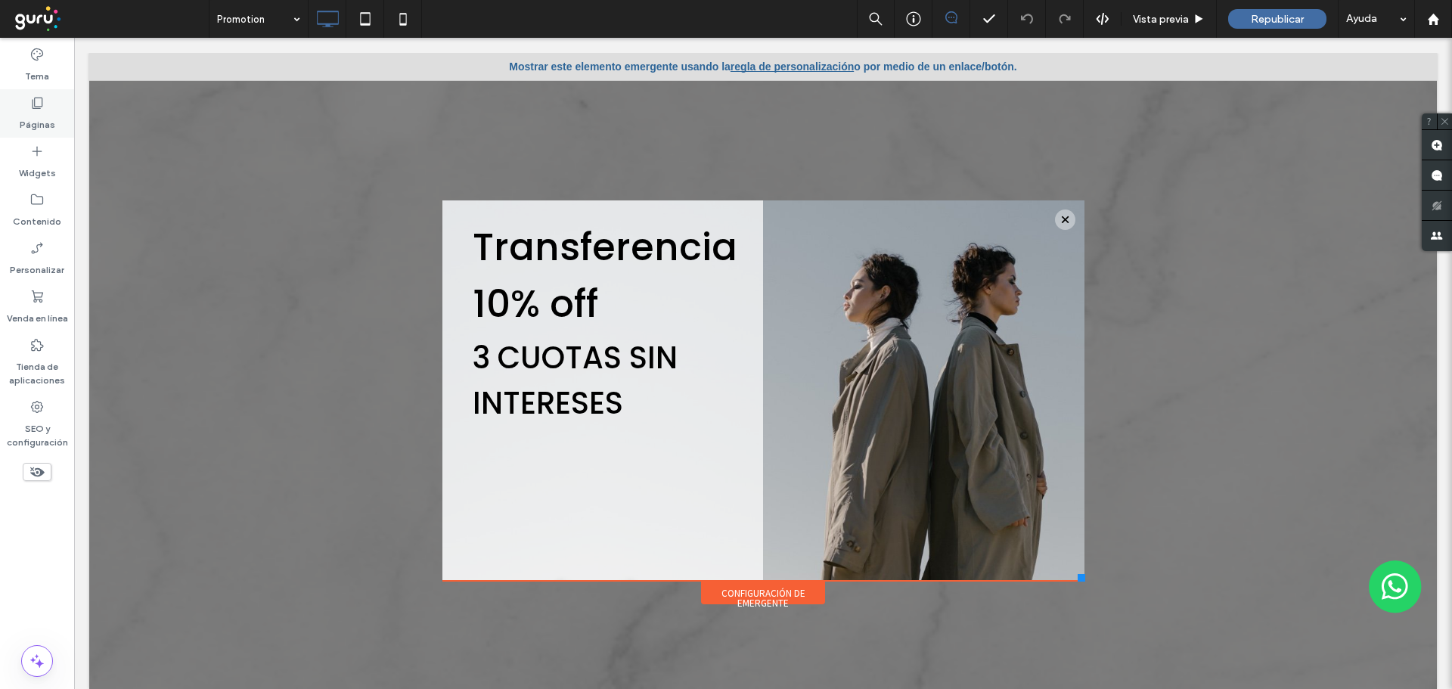
click at [33, 117] on label "Páginas" at bounding box center [38, 120] width 36 height 21
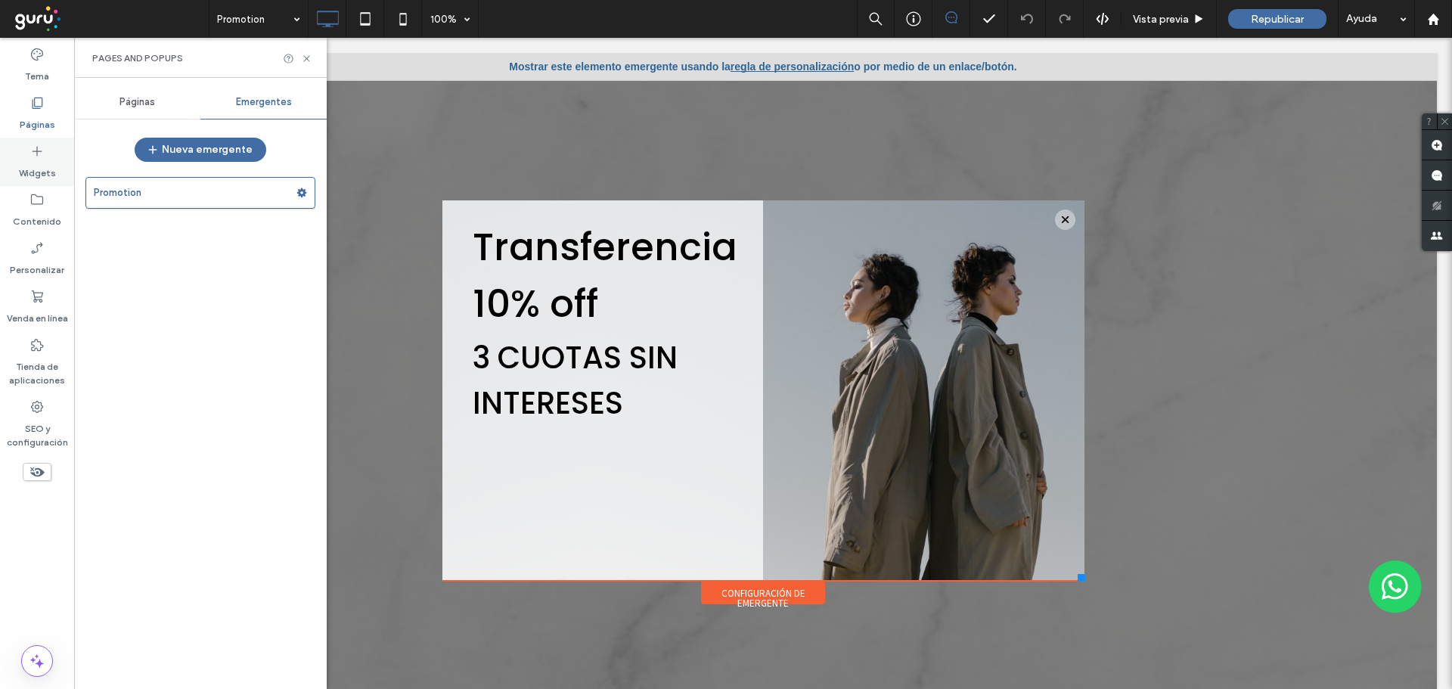
click at [35, 165] on label "Widgets" at bounding box center [37, 169] width 37 height 21
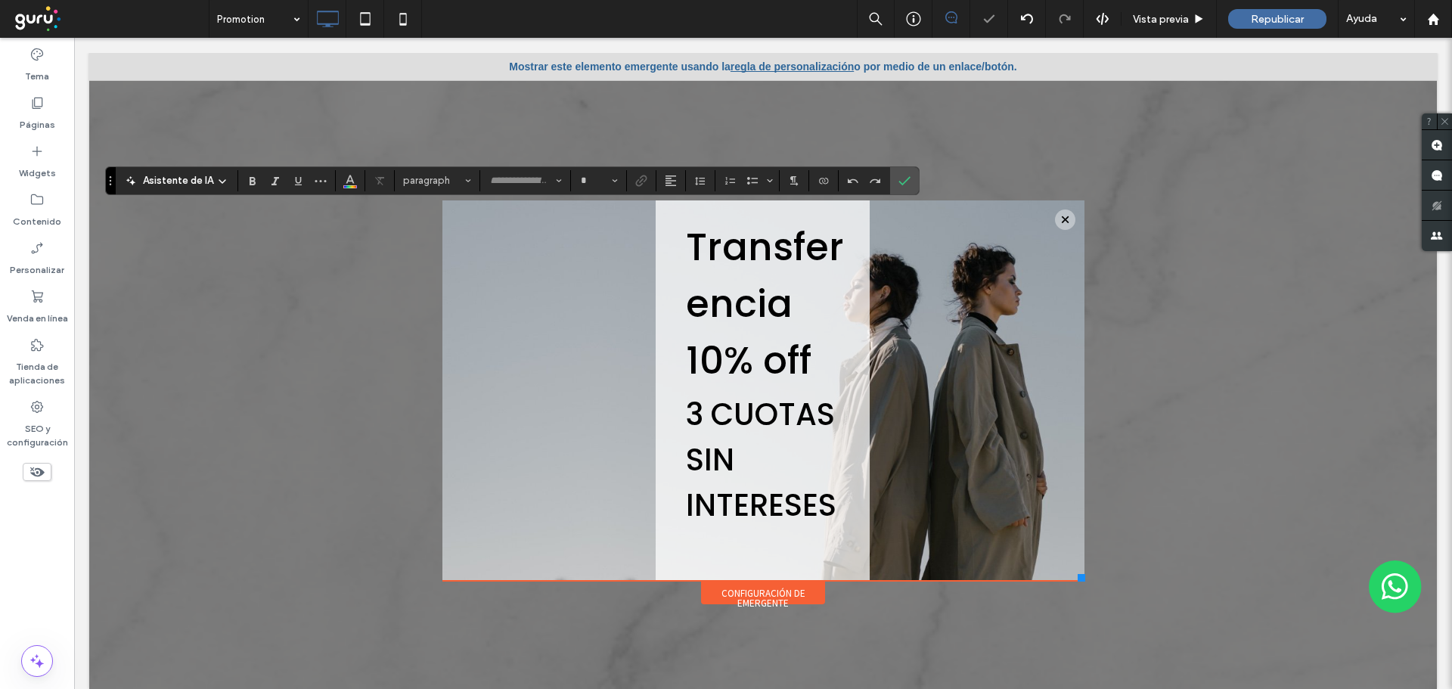
type input "*******"
type input "**"
drag, startPoint x: 586, startPoint y: 220, endPoint x: 420, endPoint y: 217, distance: 166.4
click at [420, 217] on div "**********" at bounding box center [763, 371] width 1348 height 636
click at [444, 187] on button "paragraph" at bounding box center [437, 180] width 79 height 21
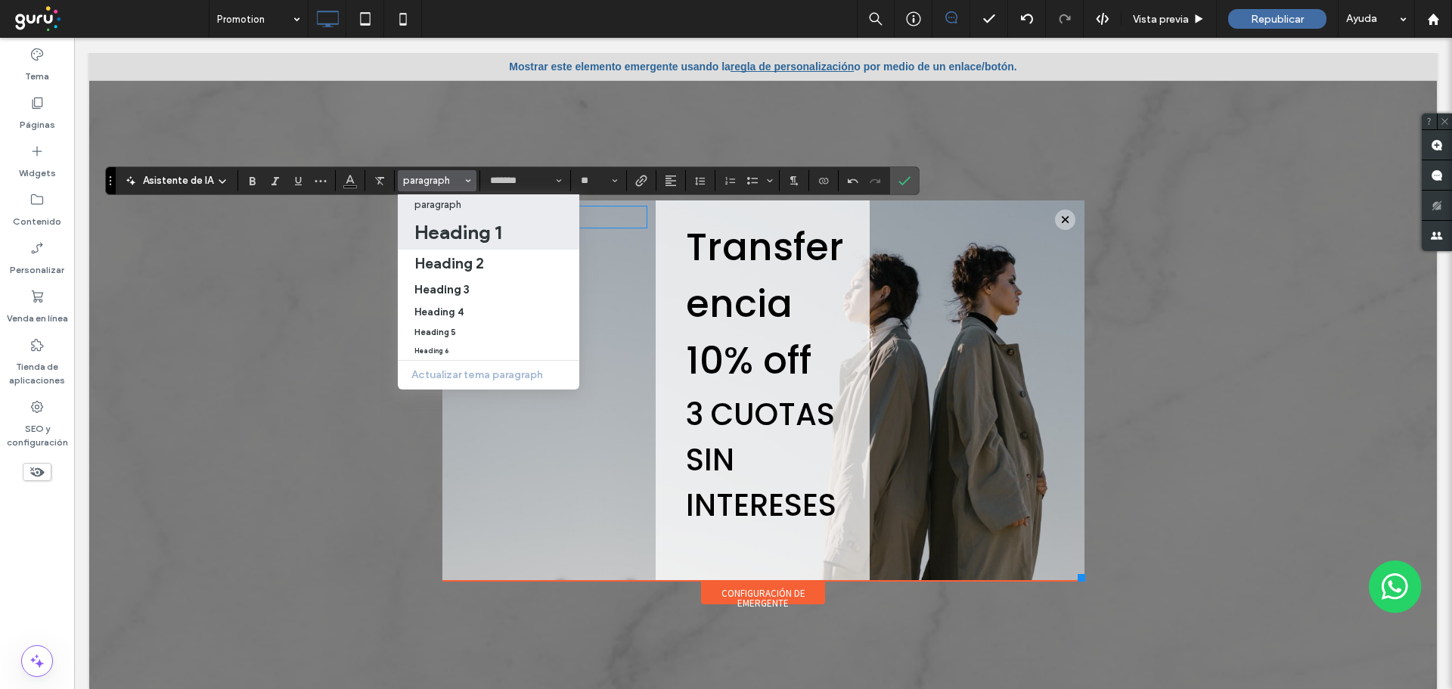
click at [461, 224] on h1 "Heading 1" at bounding box center [457, 232] width 87 height 24
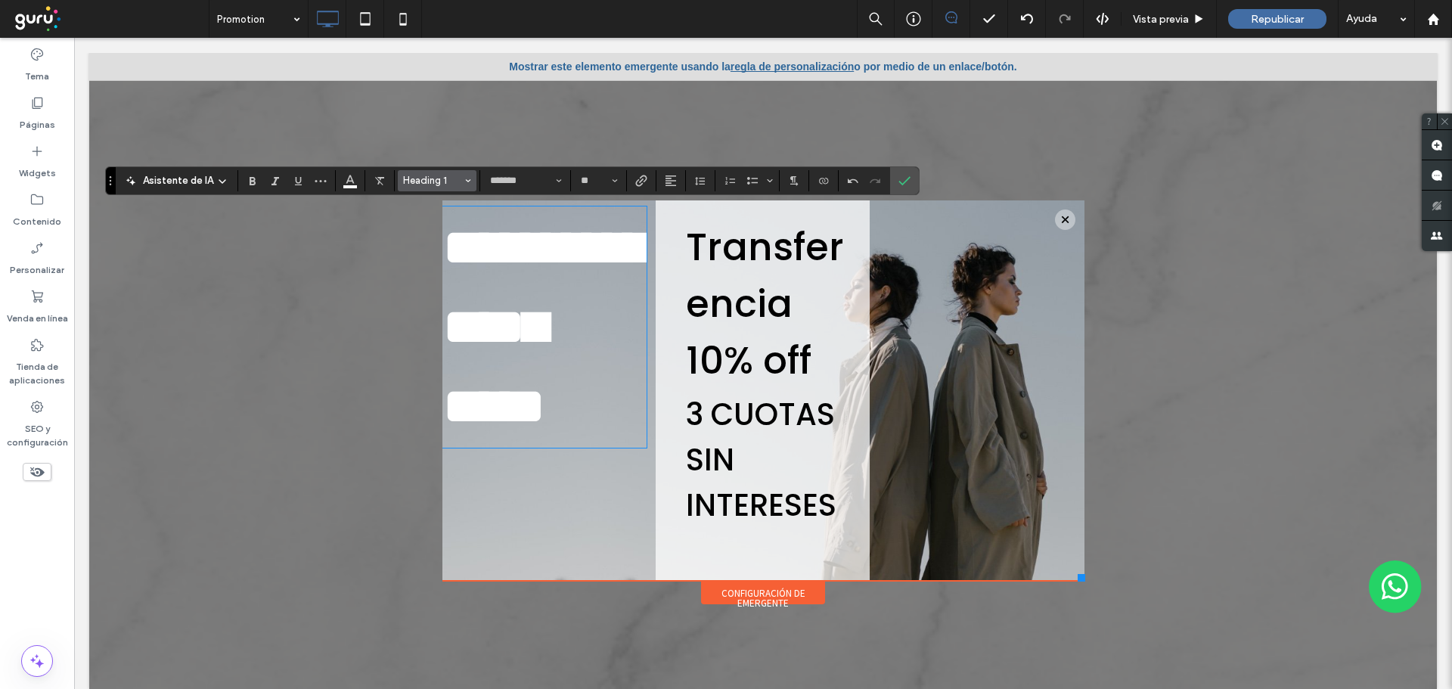
click at [413, 179] on span "Heading 1" at bounding box center [432, 180] width 59 height 11
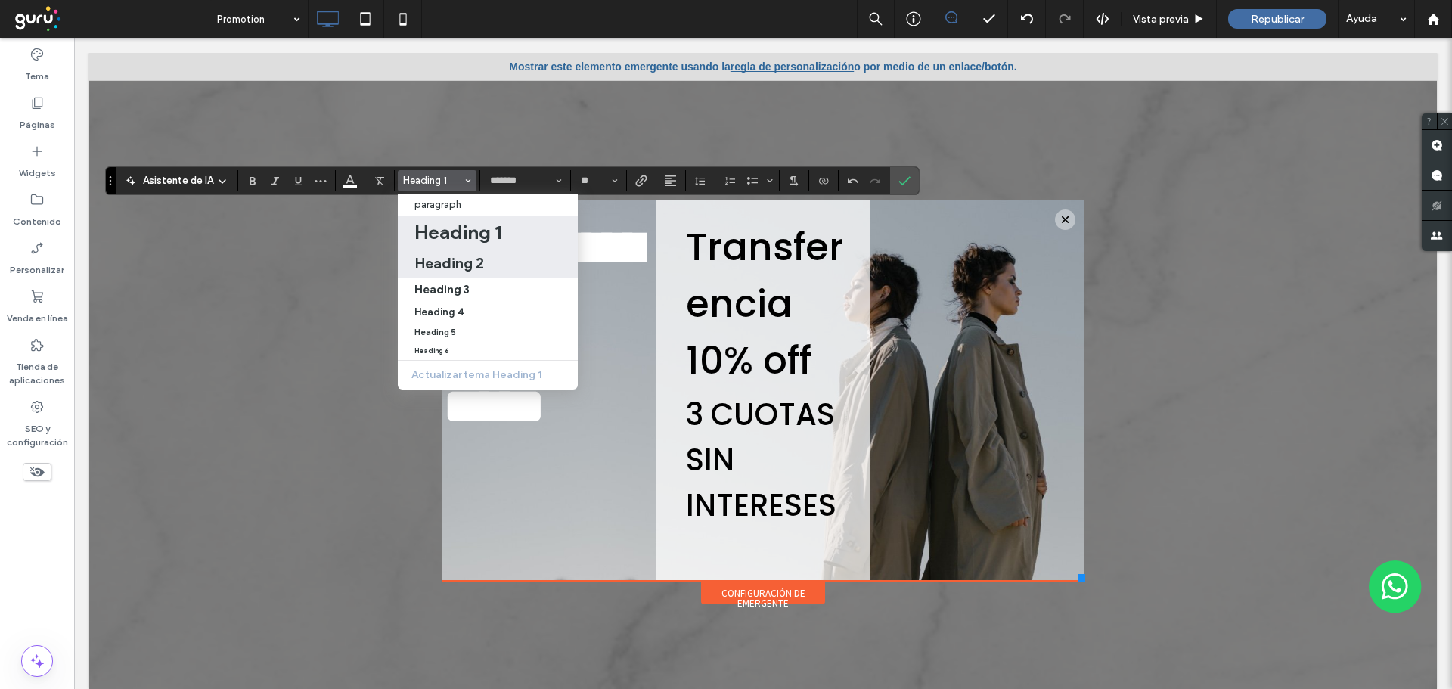
click at [436, 262] on h2 "Heading 2" at bounding box center [449, 263] width 70 height 18
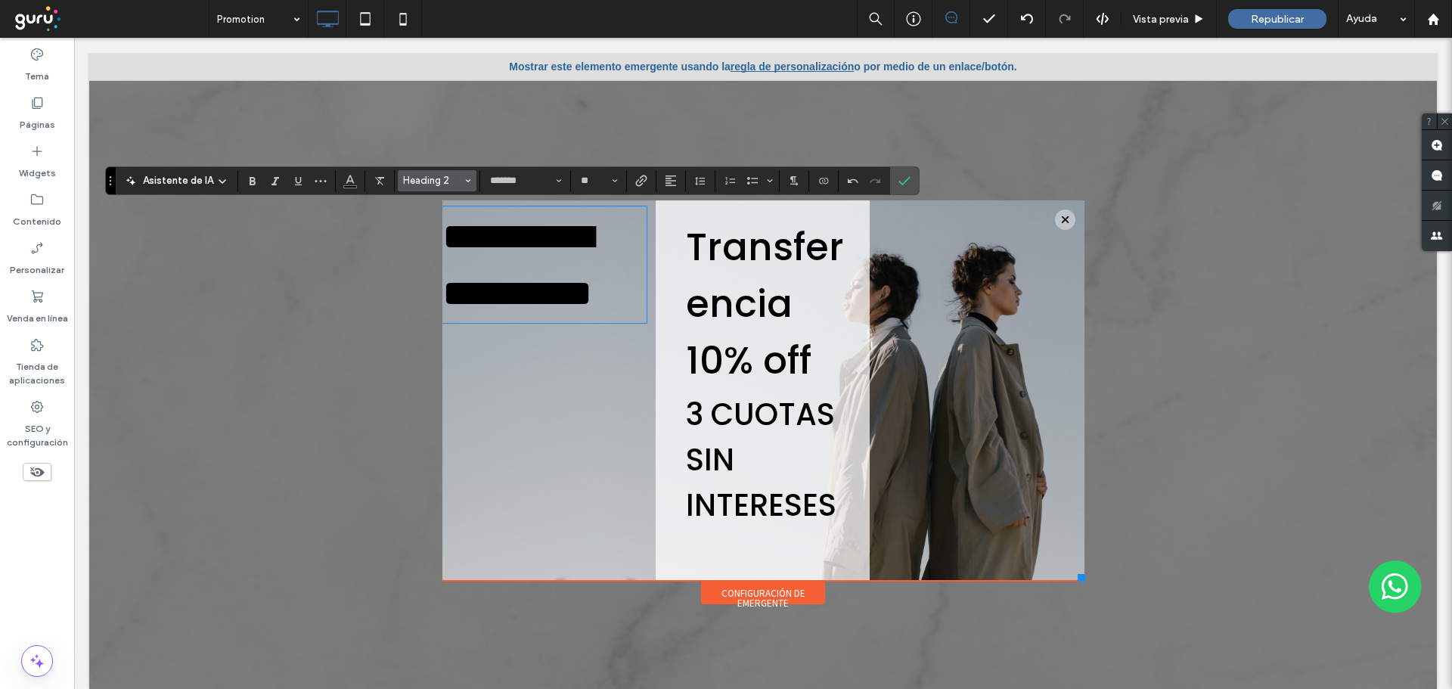
click at [427, 183] on span "Heading 2" at bounding box center [432, 180] width 59 height 11
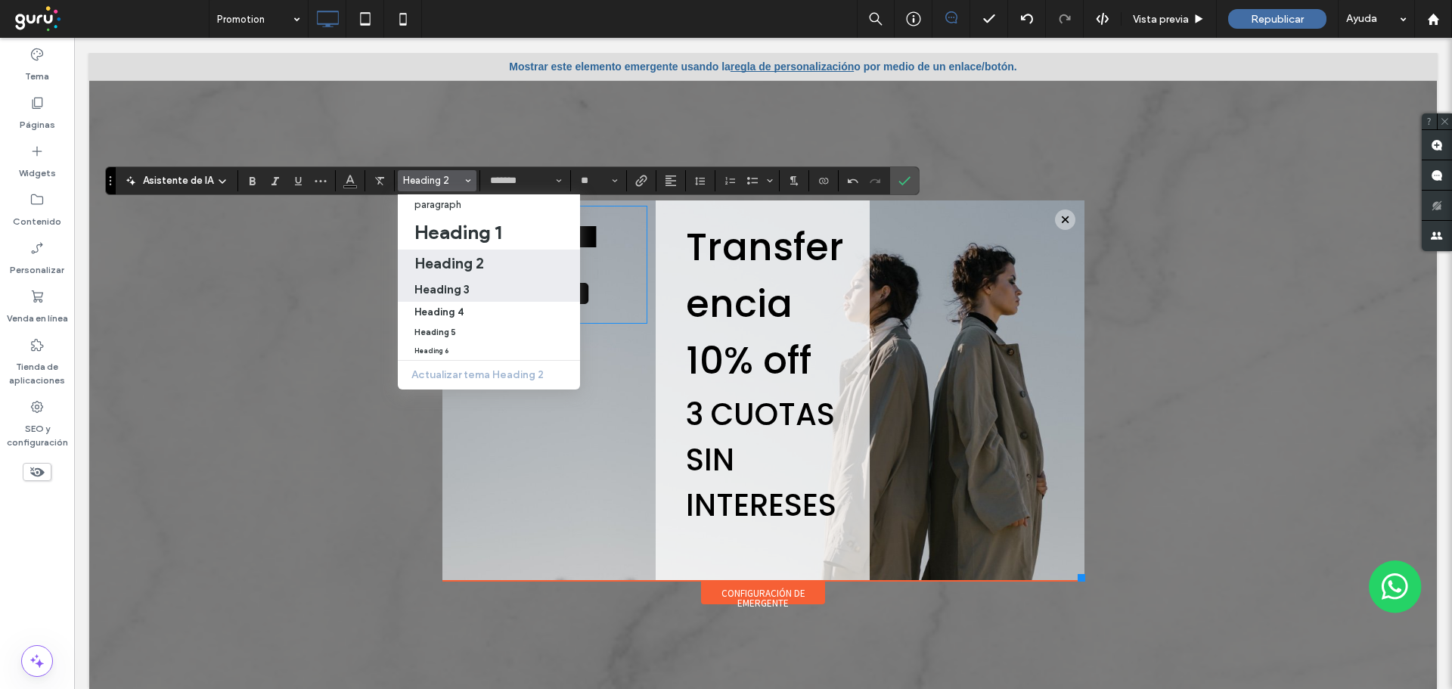
click at [448, 282] on h3 "Heading 3" at bounding box center [441, 289] width 55 height 14
type input "**"
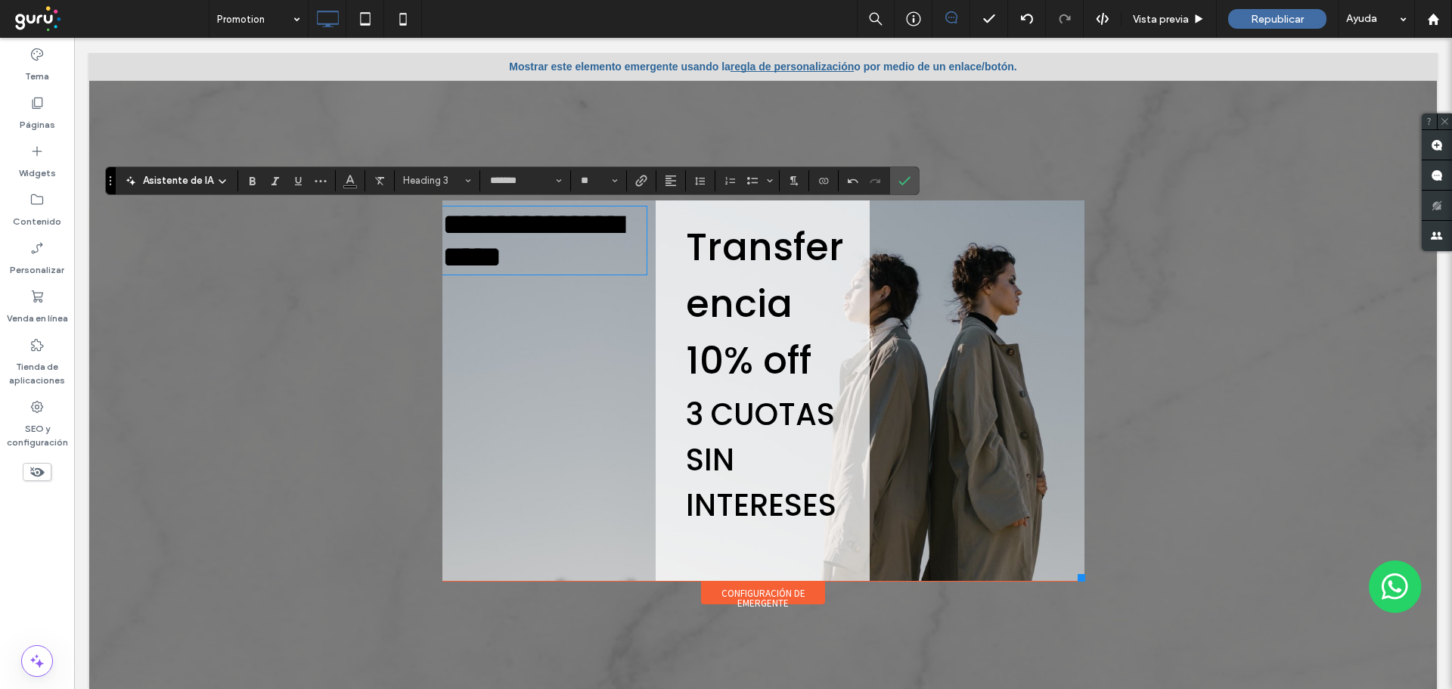
click at [606, 312] on div "**********" at bounding box center [549, 390] width 214 height 380
click at [734, 370] on span "Transferencia 10% off" at bounding box center [765, 303] width 158 height 167
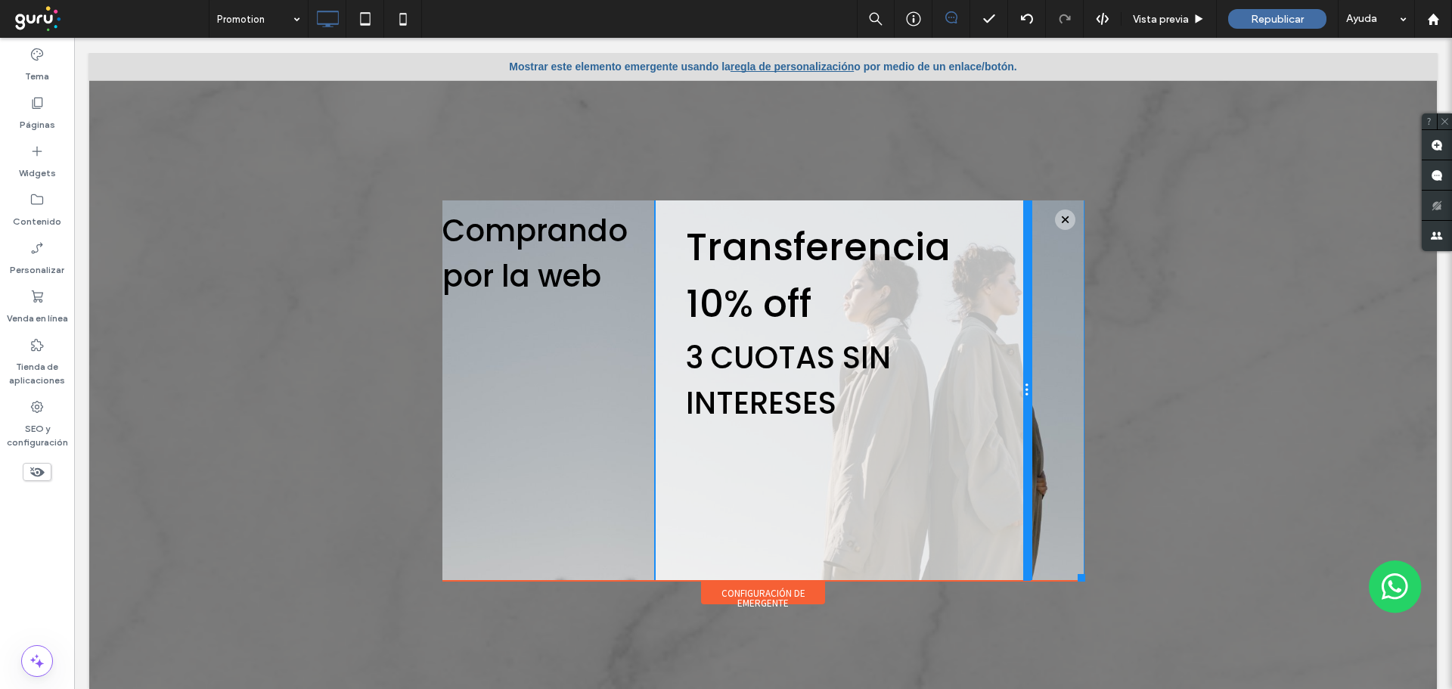
drag, startPoint x: 853, startPoint y: 389, endPoint x: 1172, endPoint y: 433, distance: 322.0
click at [1100, 394] on div "Click To Paste Click To Paste .st0-undefined{fill-rule:evenodd;clip-rule:evenod…" at bounding box center [763, 371] width 1348 height 636
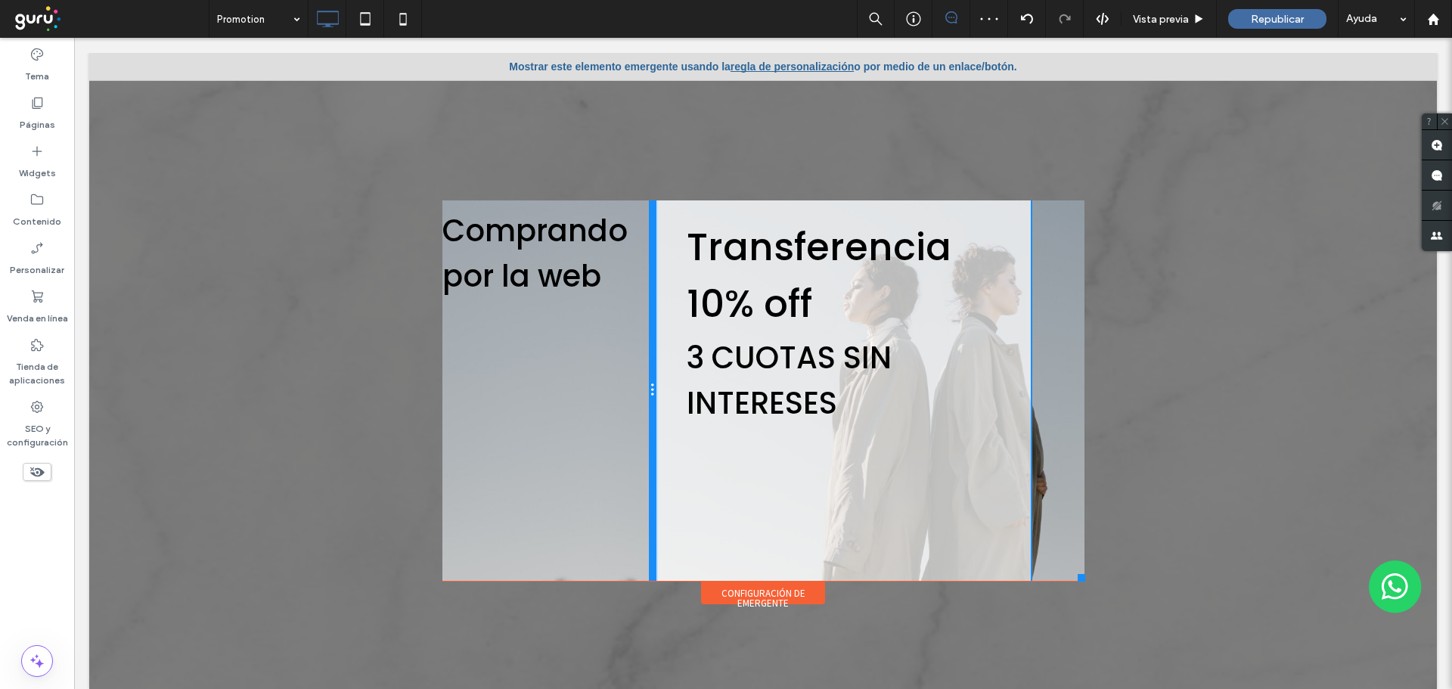
drag, startPoint x: 643, startPoint y: 402, endPoint x: 718, endPoint y: 432, distance: 80.7
click at [658, 399] on div "Click To Paste Click To Paste Comprando por la web Transferencia 10% off 3 CUOT…" at bounding box center [763, 390] width 642 height 380
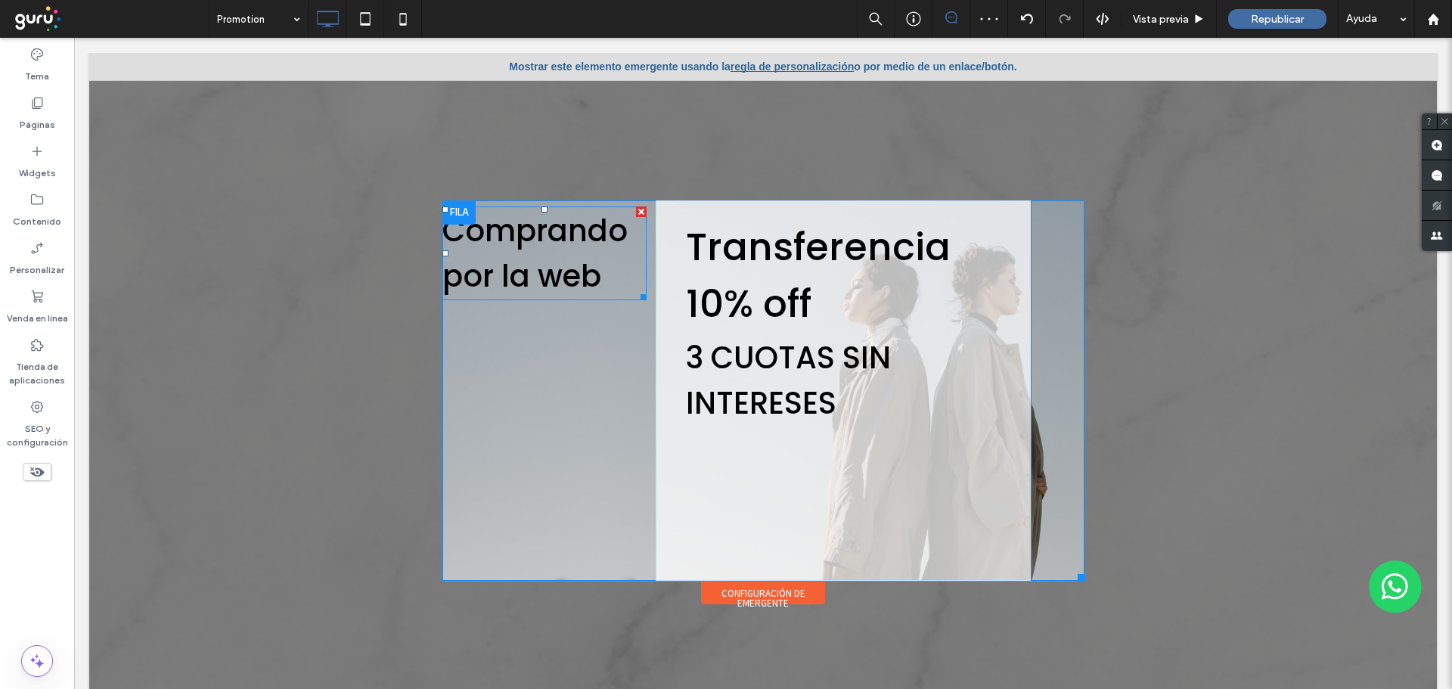
click at [458, 233] on span "Comprando por la web" at bounding box center [534, 253] width 185 height 88
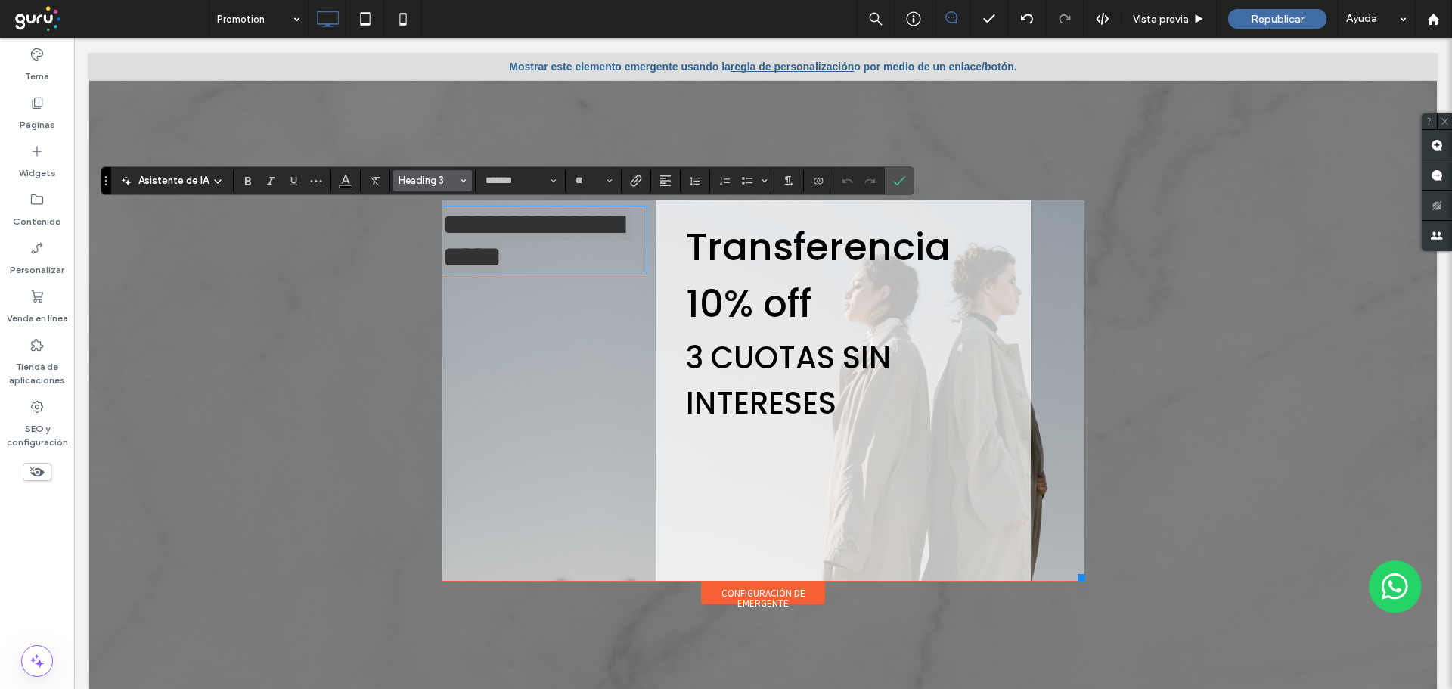
click at [408, 178] on span "Heading 3" at bounding box center [428, 180] width 59 height 11
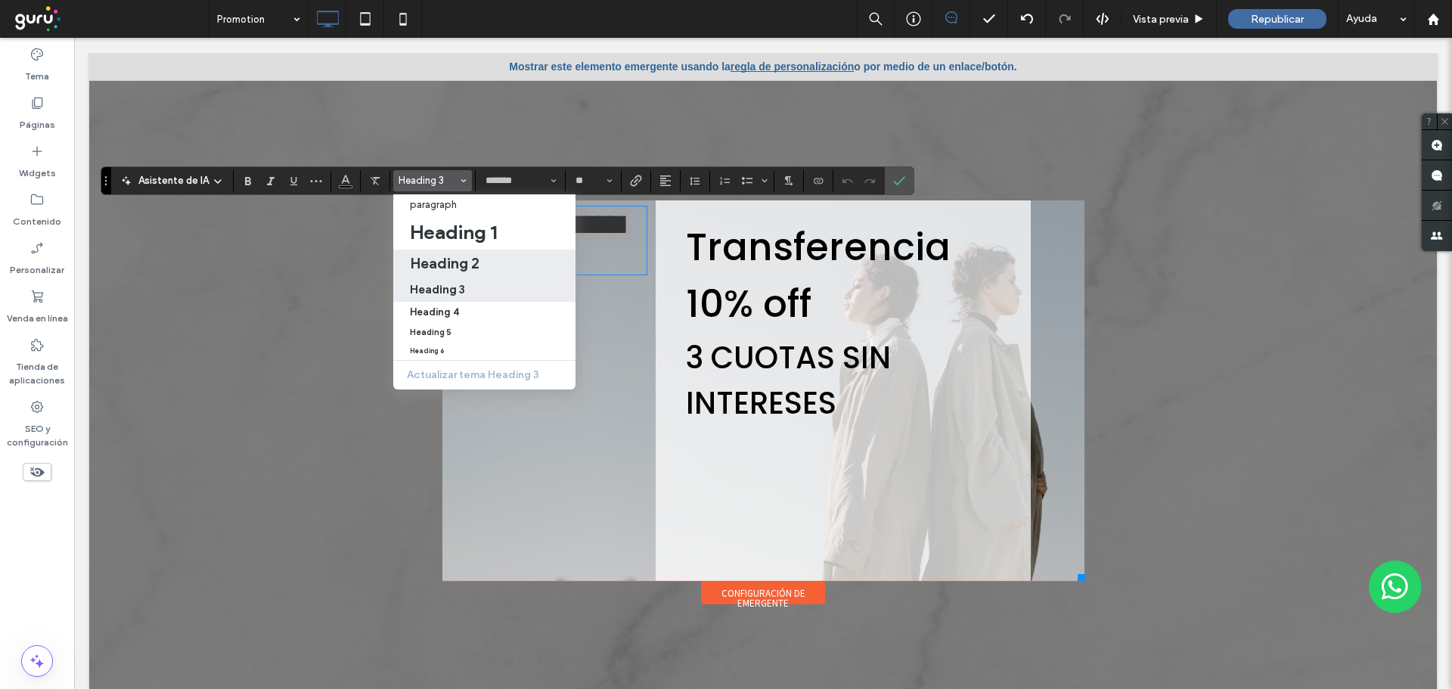
click at [442, 263] on h2 "Heading 2" at bounding box center [445, 263] width 70 height 18
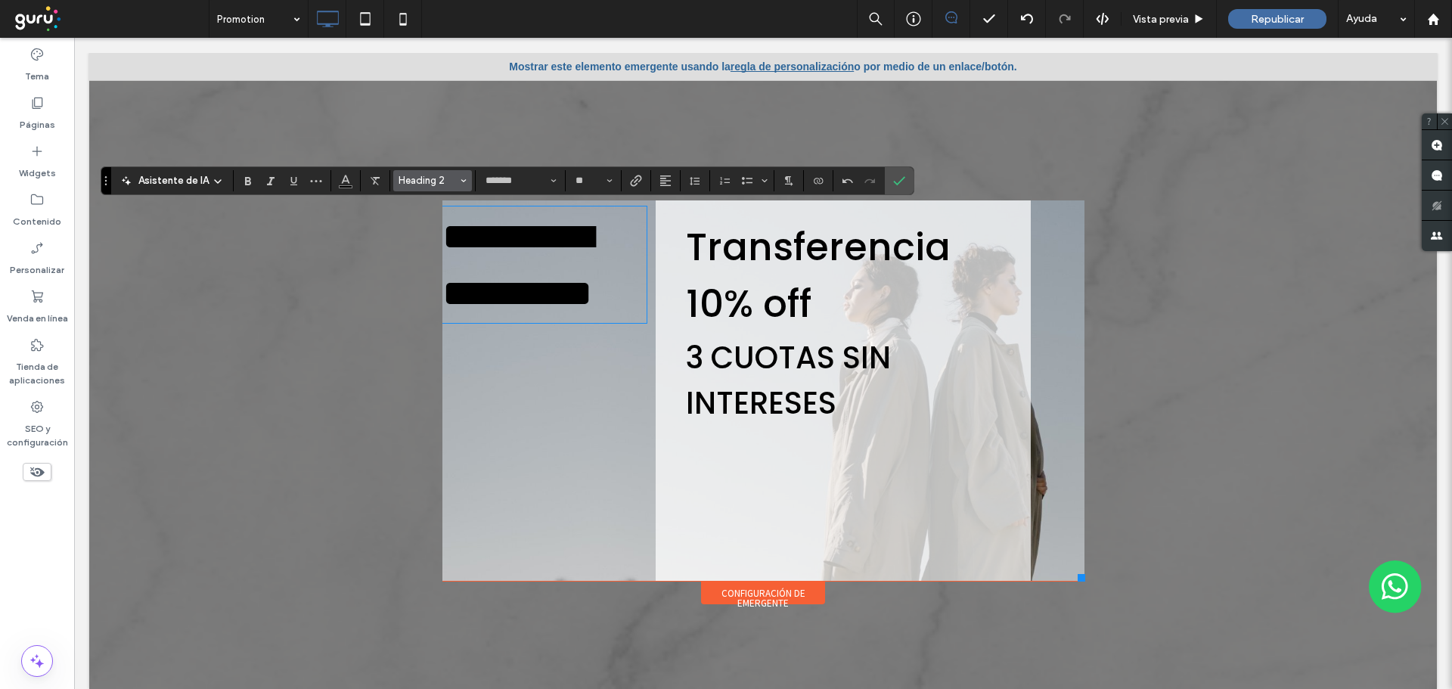
click at [422, 182] on span "Heading 2" at bounding box center [428, 180] width 59 height 11
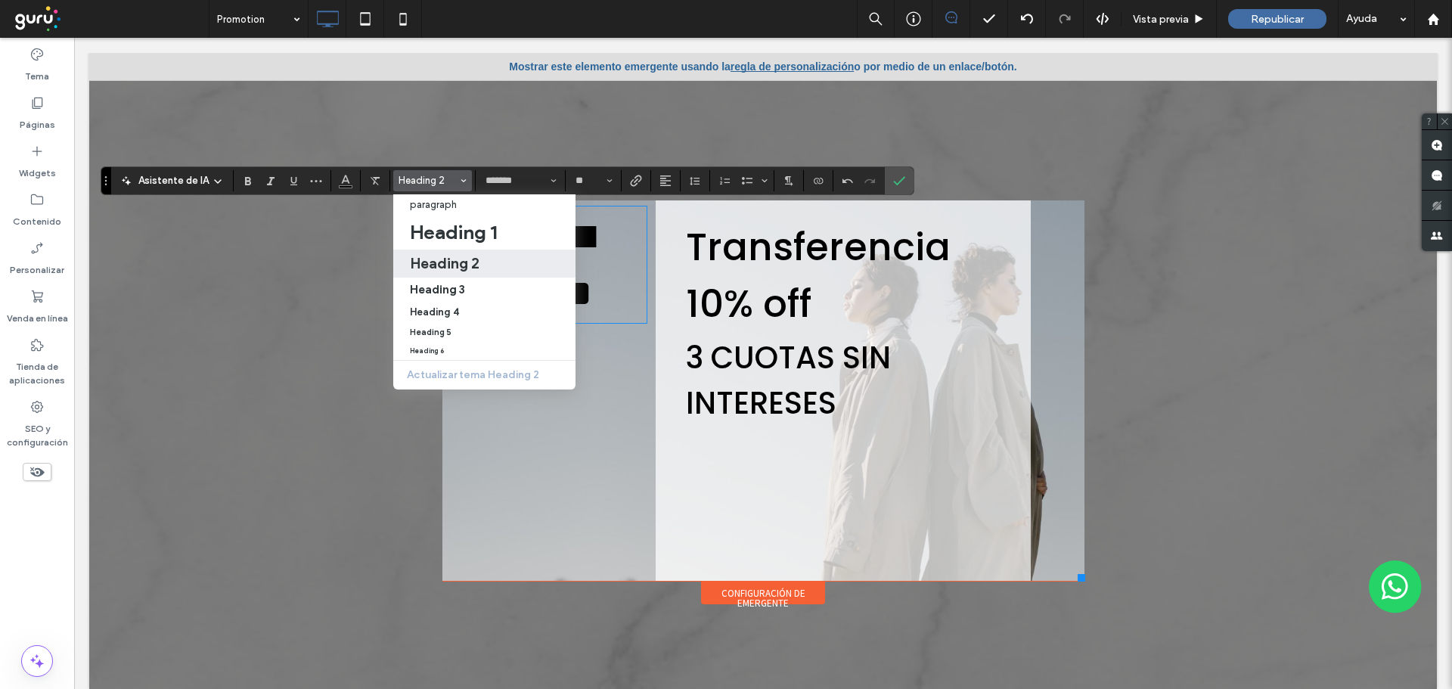
drag, startPoint x: 466, startPoint y: 262, endPoint x: 395, endPoint y: 229, distance: 78.5
click at [466, 262] on h2 "Heading 2" at bounding box center [445, 263] width 70 height 18
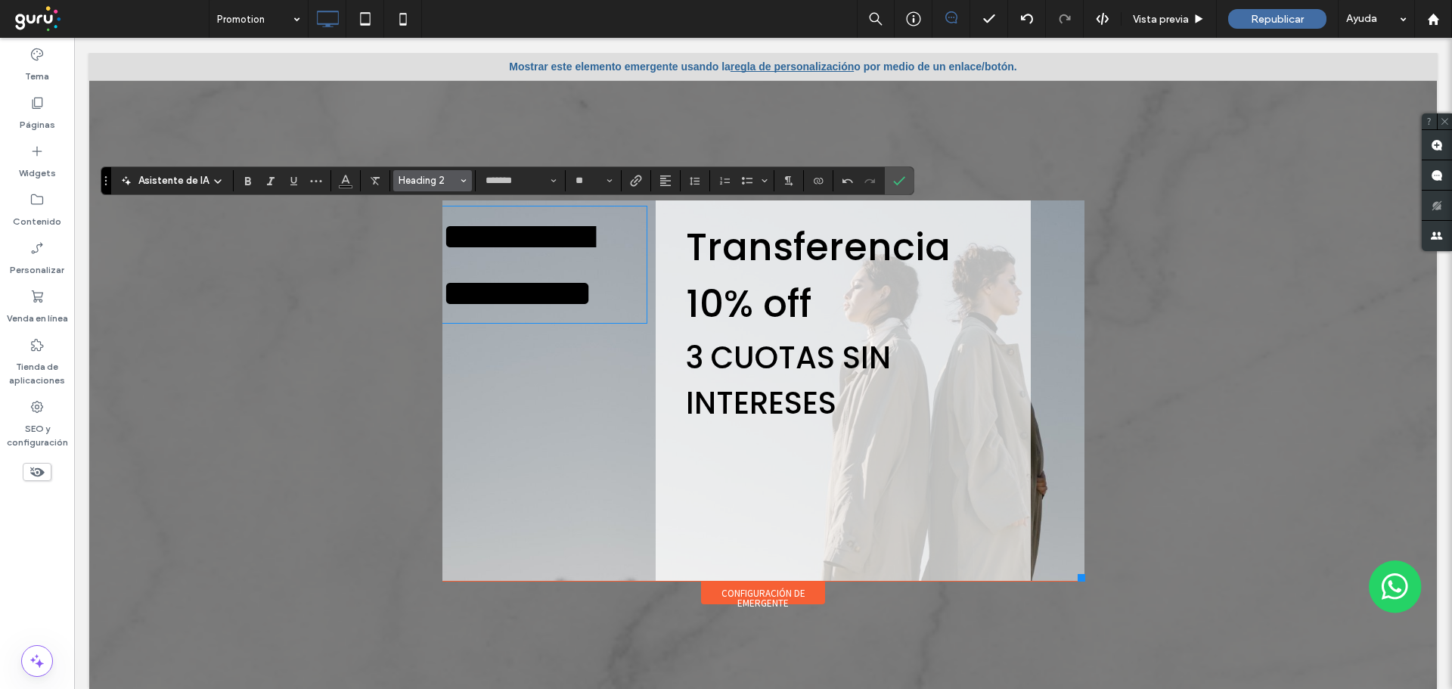
click at [410, 181] on span "Heading 2" at bounding box center [428, 180] width 59 height 11
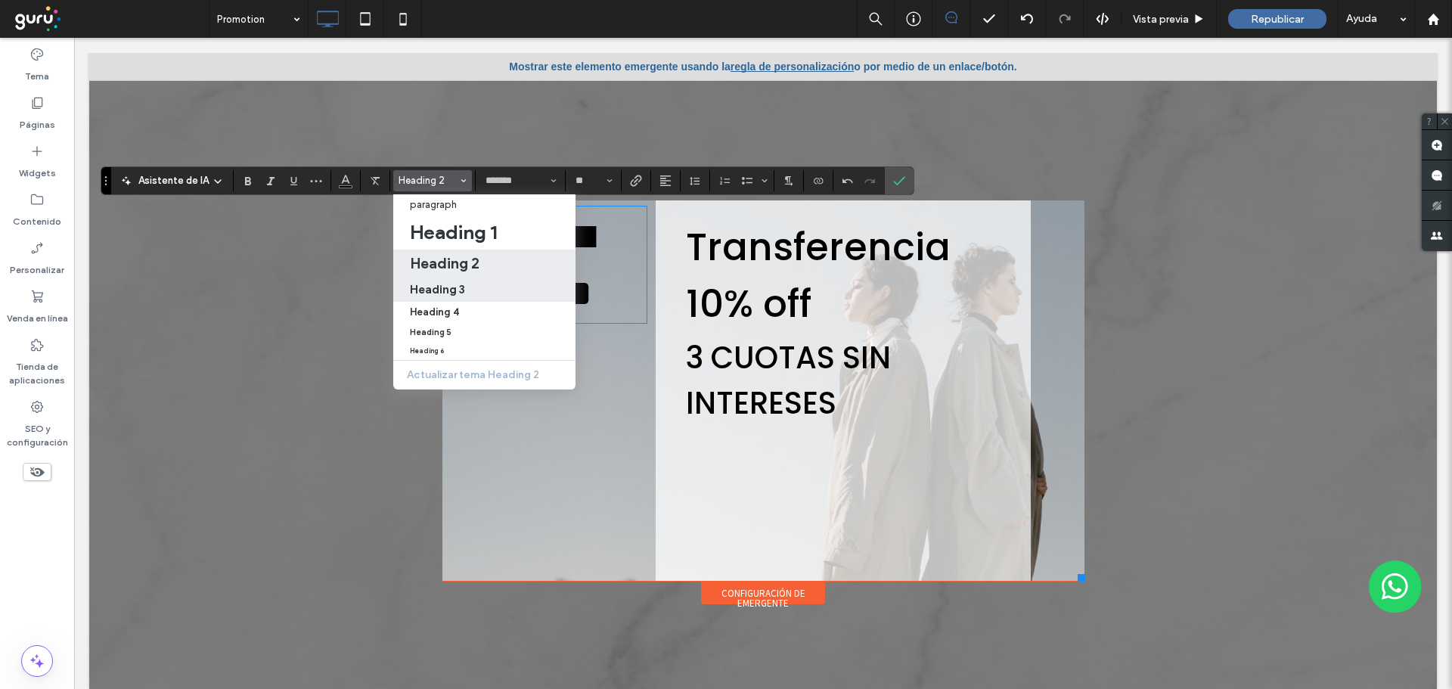
click at [454, 287] on h3 "Heading 3" at bounding box center [437, 289] width 55 height 14
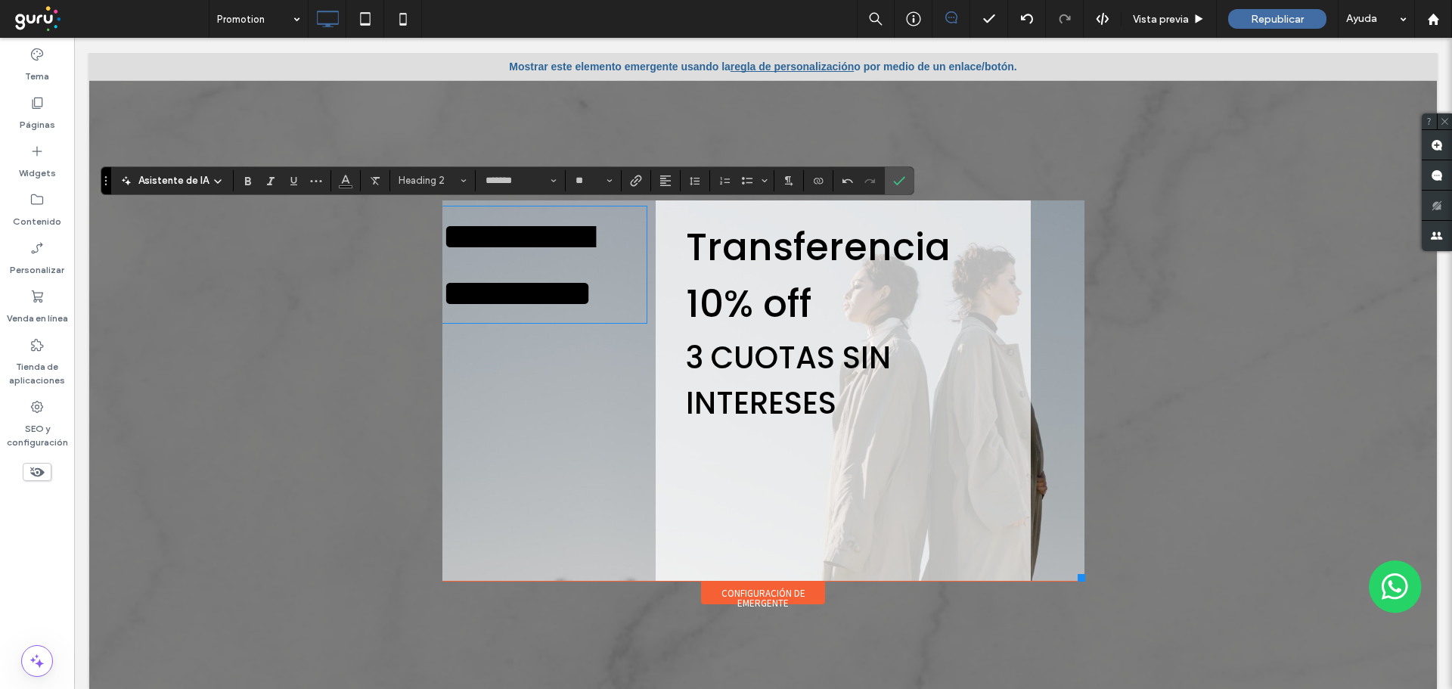
type input "**"
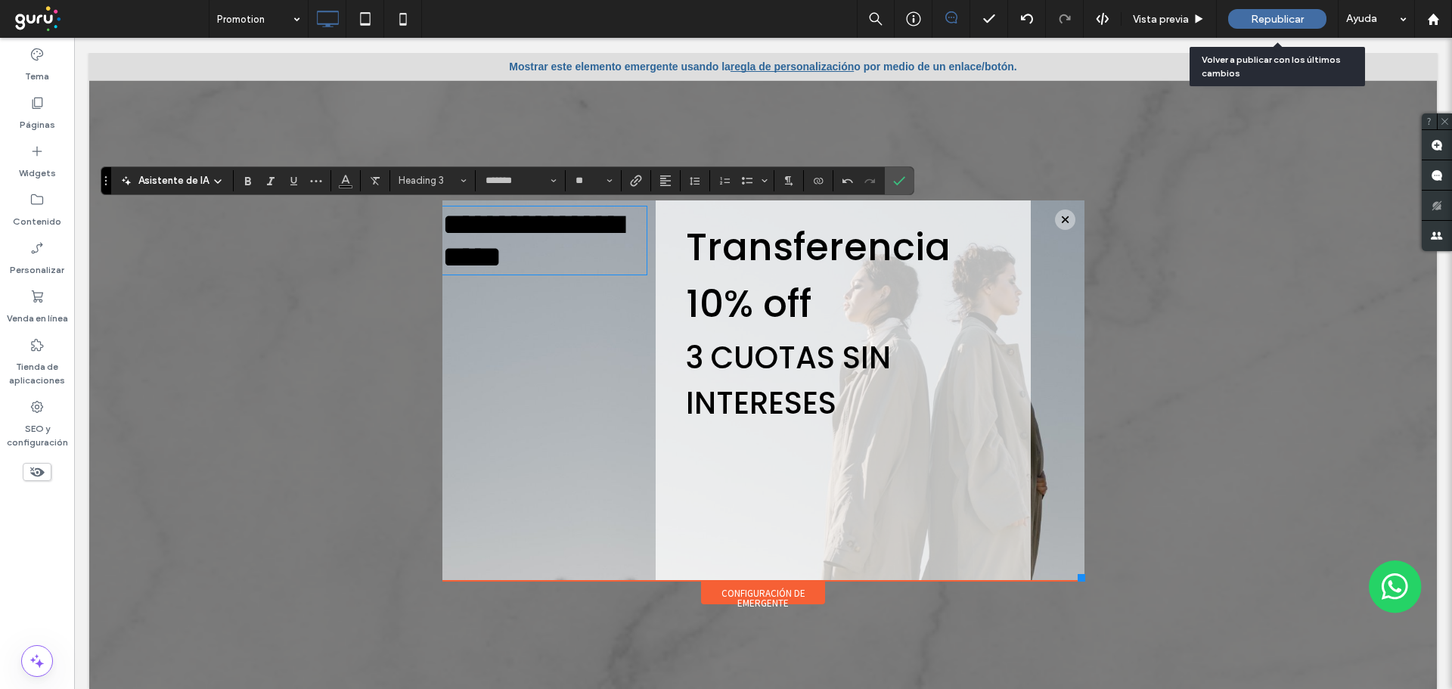
click at [1266, 16] on span "Republicar" at bounding box center [1277, 19] width 53 height 13
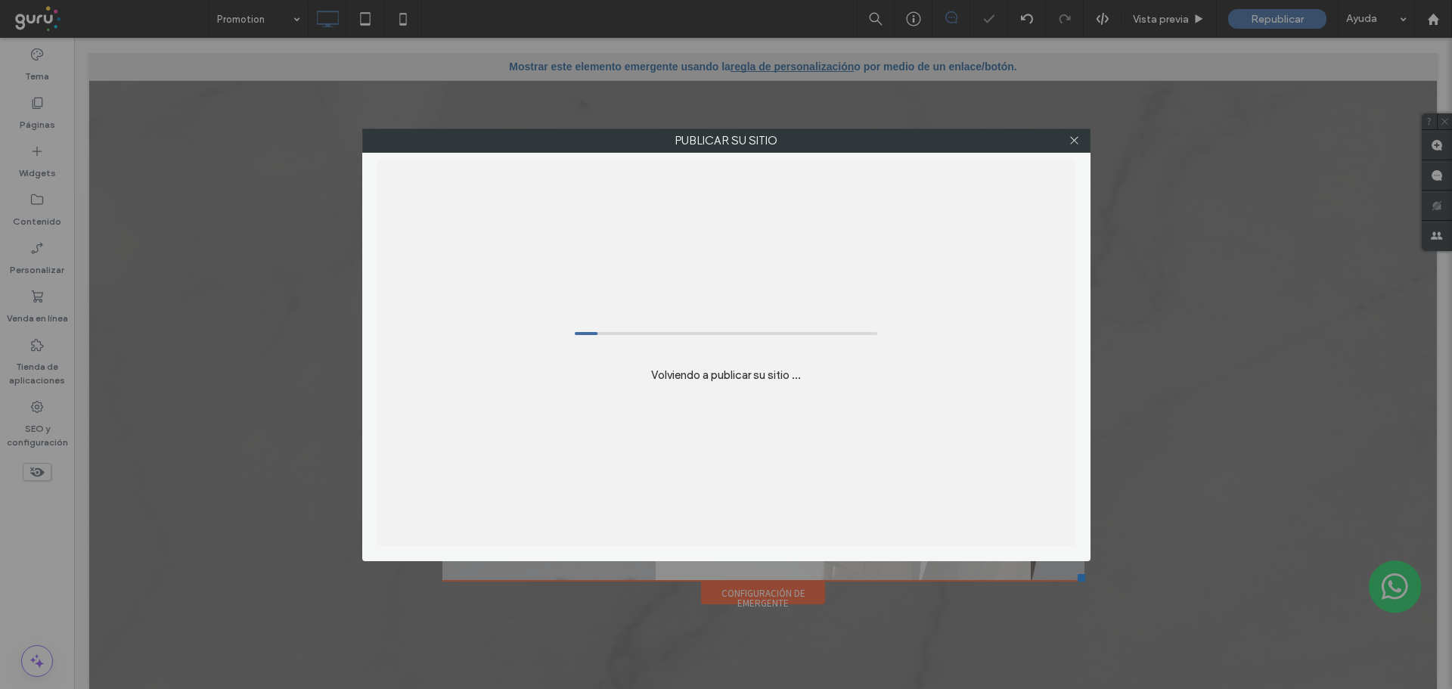
click at [741, 596] on div "Publicar su sitio Volviendo a publicar su sitio ..." at bounding box center [726, 344] width 1452 height 689
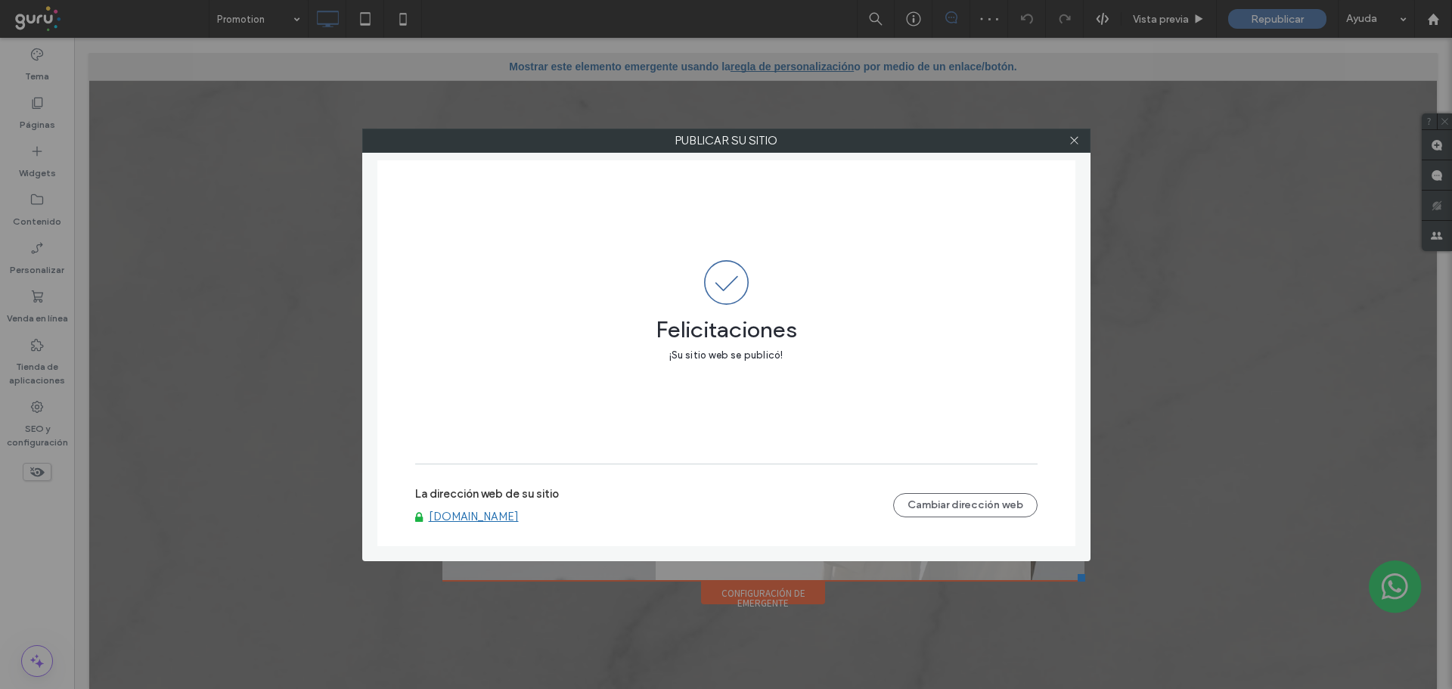
click at [1080, 139] on div at bounding box center [1074, 140] width 23 height 23
click at [1076, 141] on icon at bounding box center [1074, 140] width 11 height 11
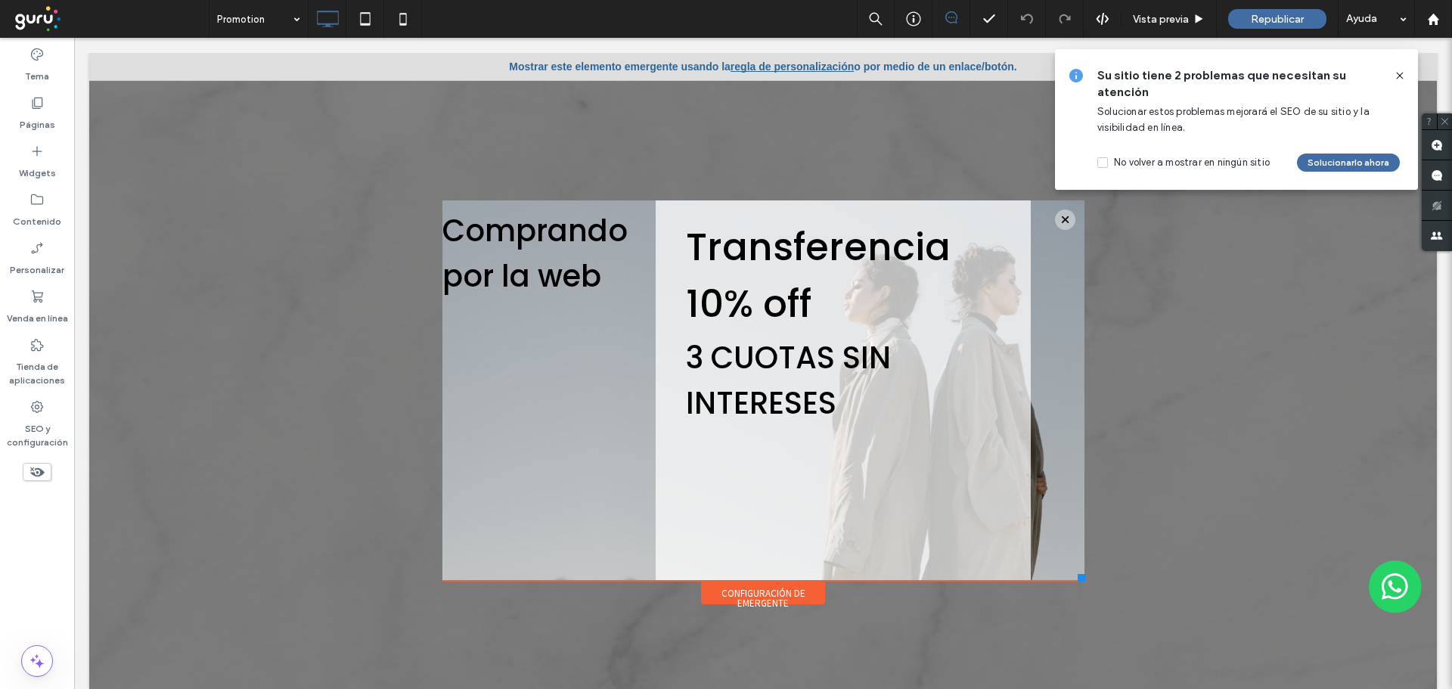
click at [974, 64] on div "Mostrar este elemento emergente usando la regla de personalización o por medio …" at bounding box center [763, 66] width 1348 height 27
click at [1399, 71] on icon at bounding box center [1400, 76] width 12 height 12
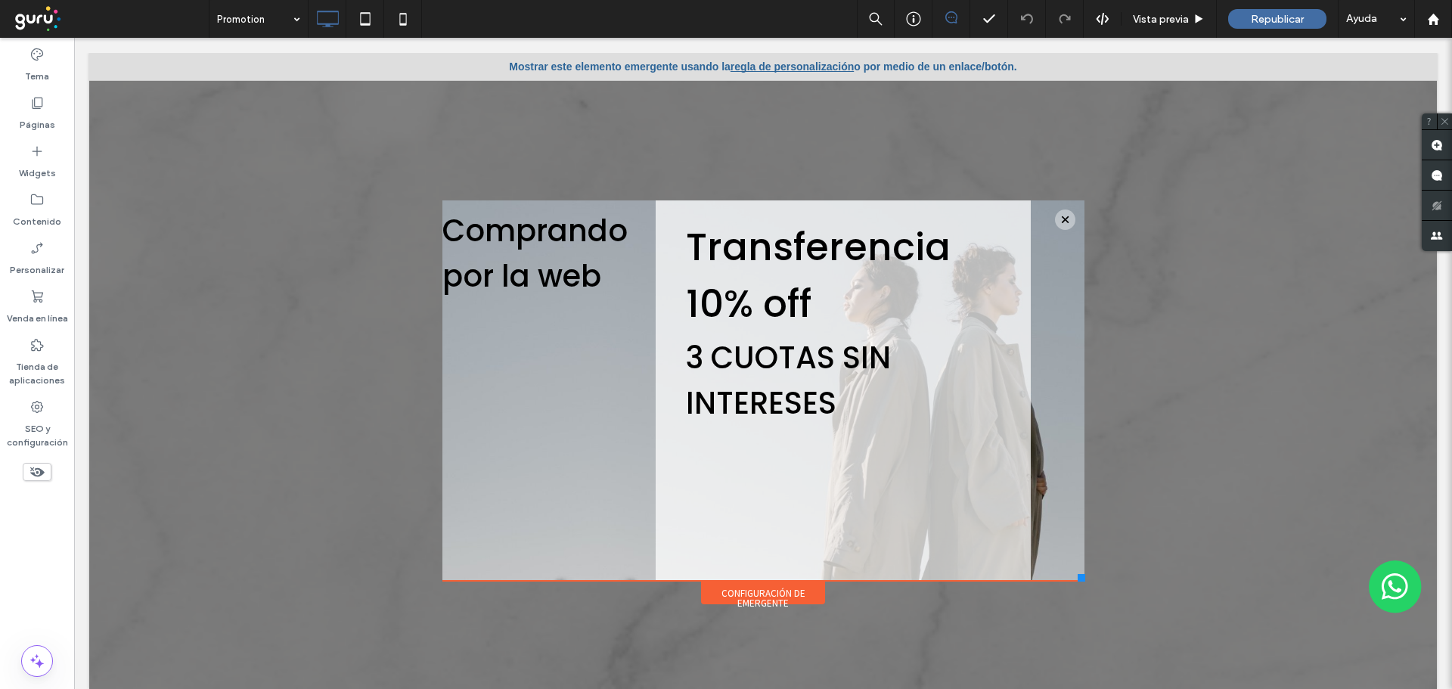
click at [766, 599] on div "Configuración de emergente" at bounding box center [763, 593] width 124 height 23
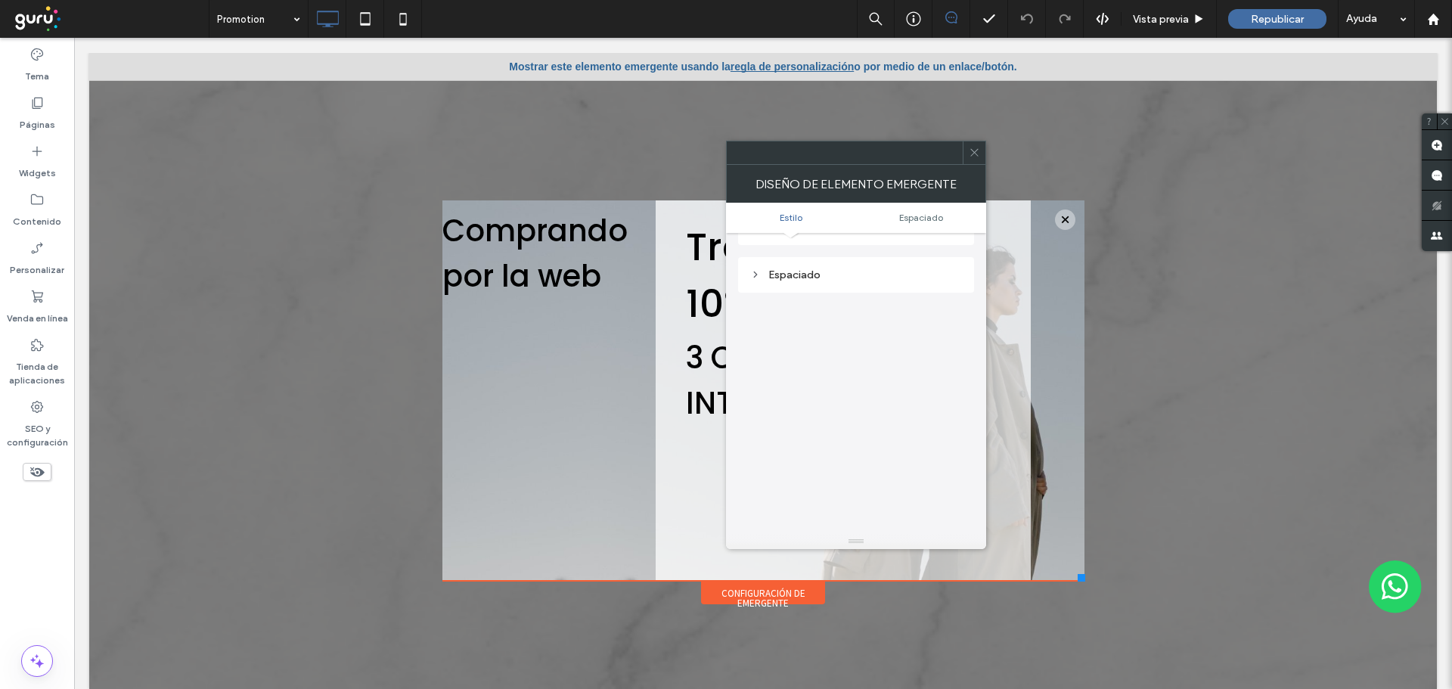
scroll to position [541, 0]
click at [979, 157] on icon at bounding box center [974, 152] width 11 height 11
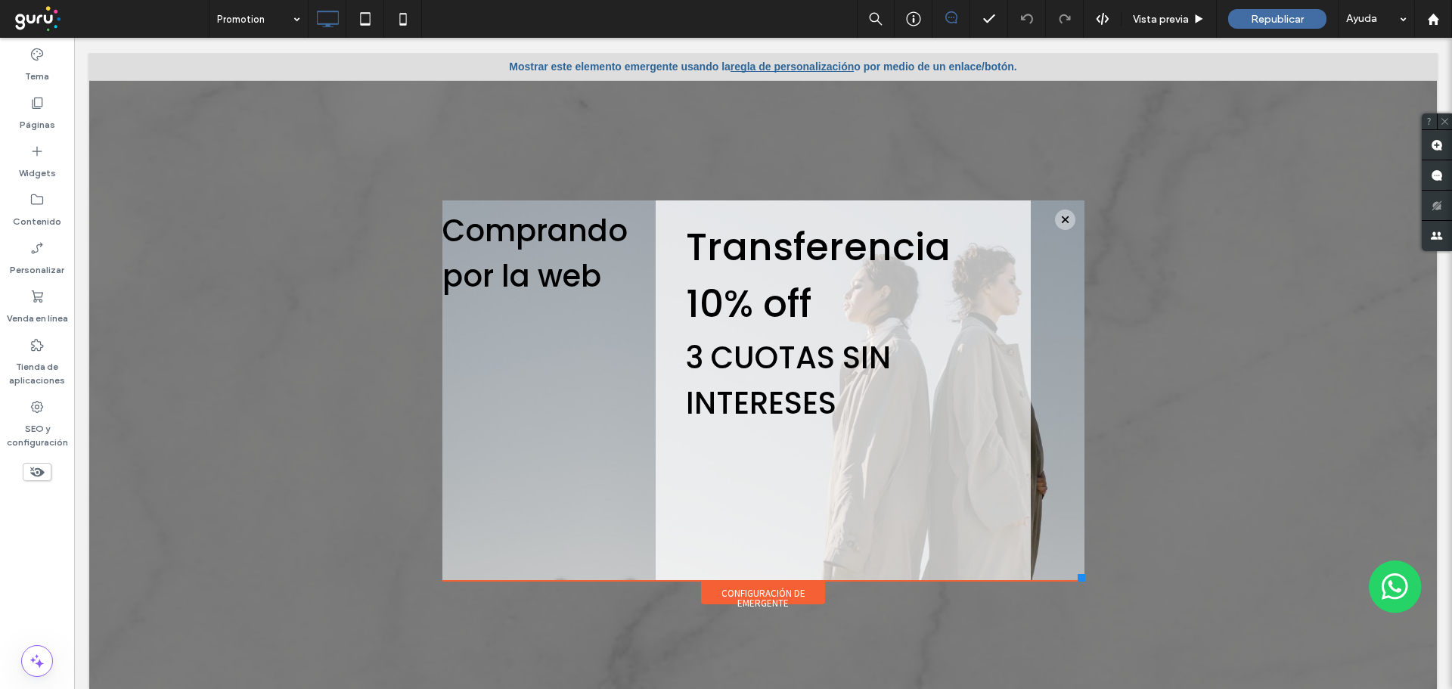
click at [777, 72] on link "regla de personalización" at bounding box center [792, 66] width 123 height 12
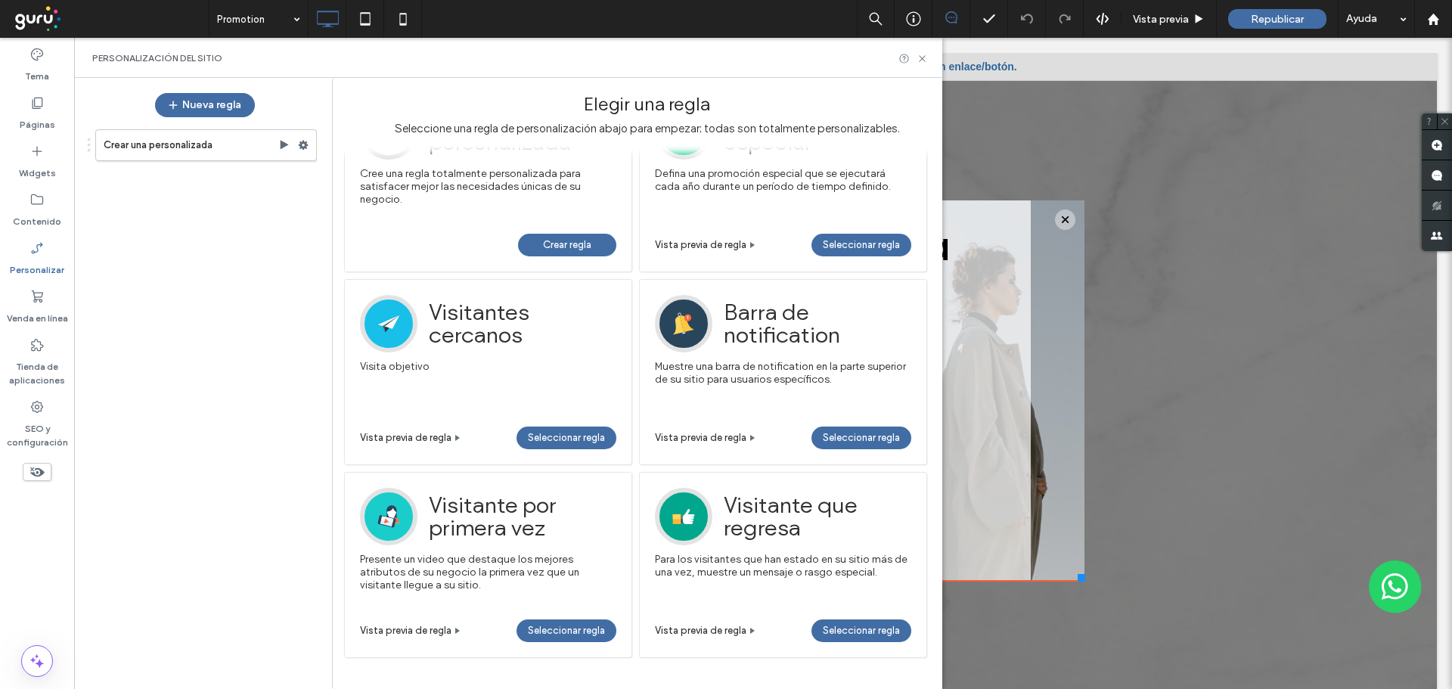
scroll to position [76, 0]
click at [285, 143] on use at bounding box center [285, 144] width 8 height 9
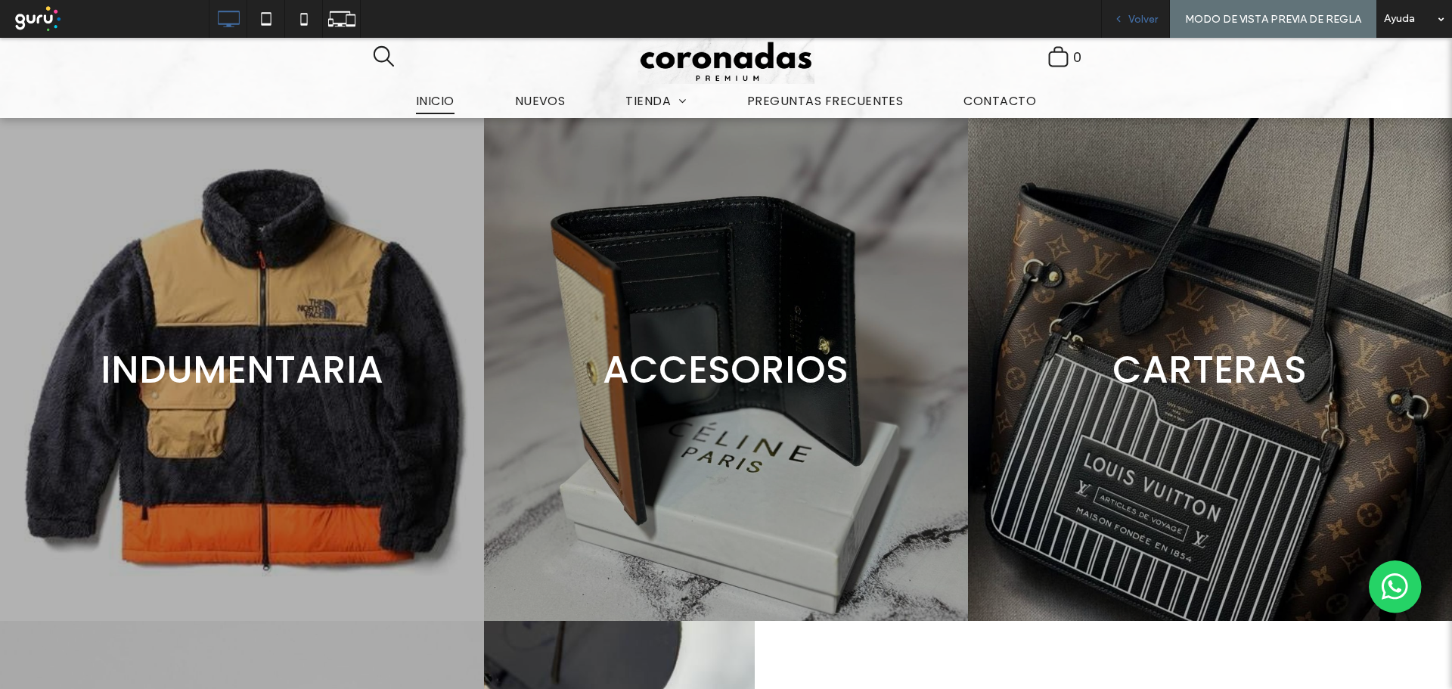
click at [1146, 18] on span "Volver" at bounding box center [1142, 19] width 29 height 13
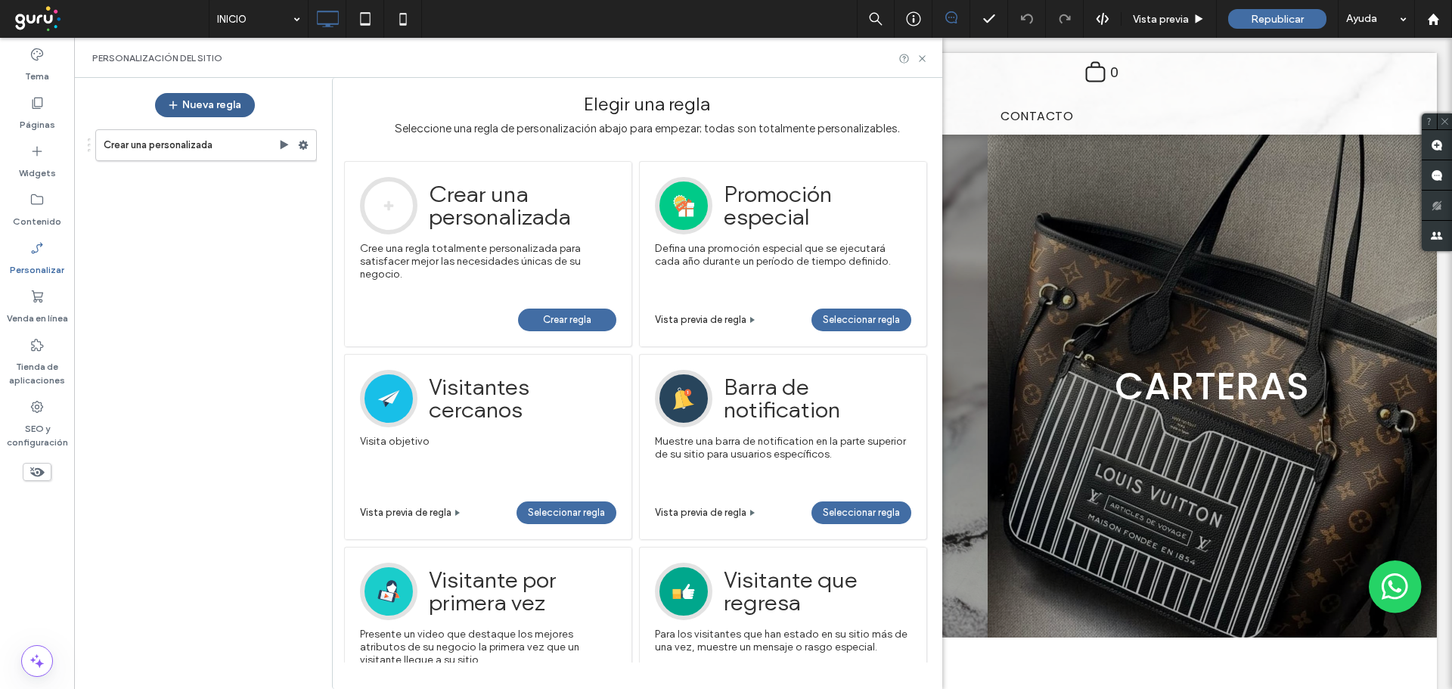
click at [213, 99] on button "Nueva regla" at bounding box center [205, 105] width 100 height 24
click at [919, 59] on icon at bounding box center [922, 58] width 11 height 11
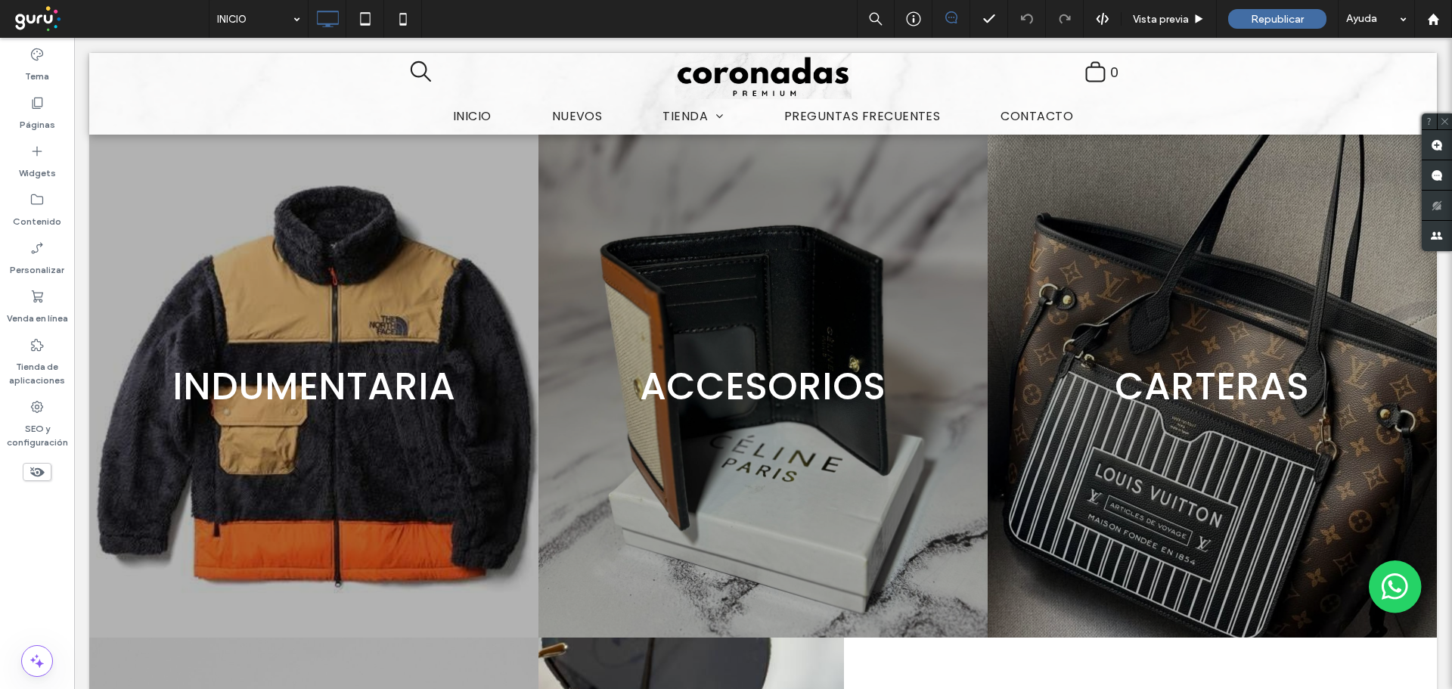
click at [39, 470] on use at bounding box center [37, 472] width 14 height 10
click at [327, 23] on icon at bounding box center [327, 19] width 30 height 30
click at [1288, 21] on span "Republicar" at bounding box center [1277, 19] width 53 height 13
